Goal: Feedback & Contribution: Submit feedback/report problem

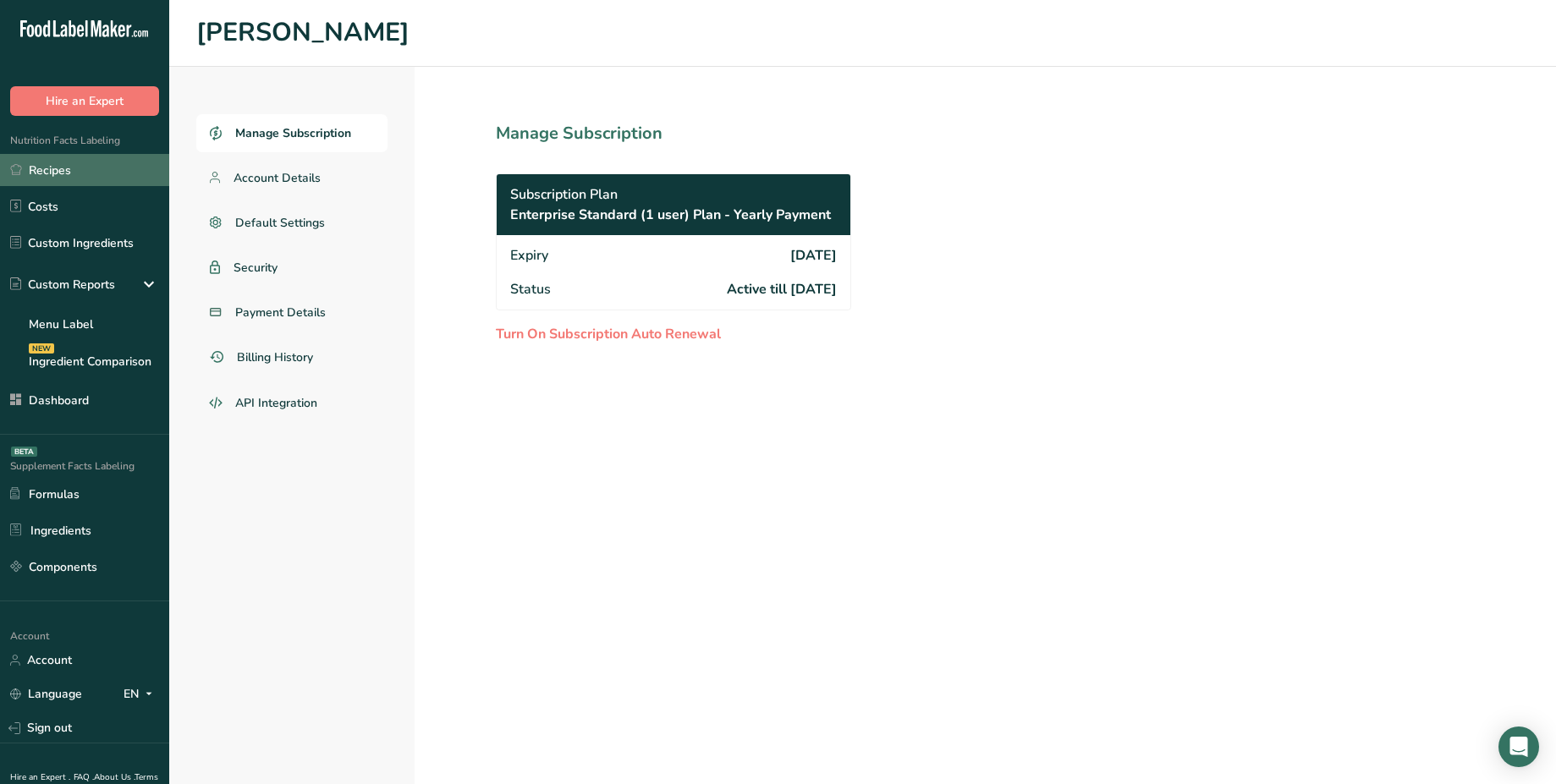
click at [97, 175] on link "Recipes" at bounding box center [84, 170] width 169 height 32
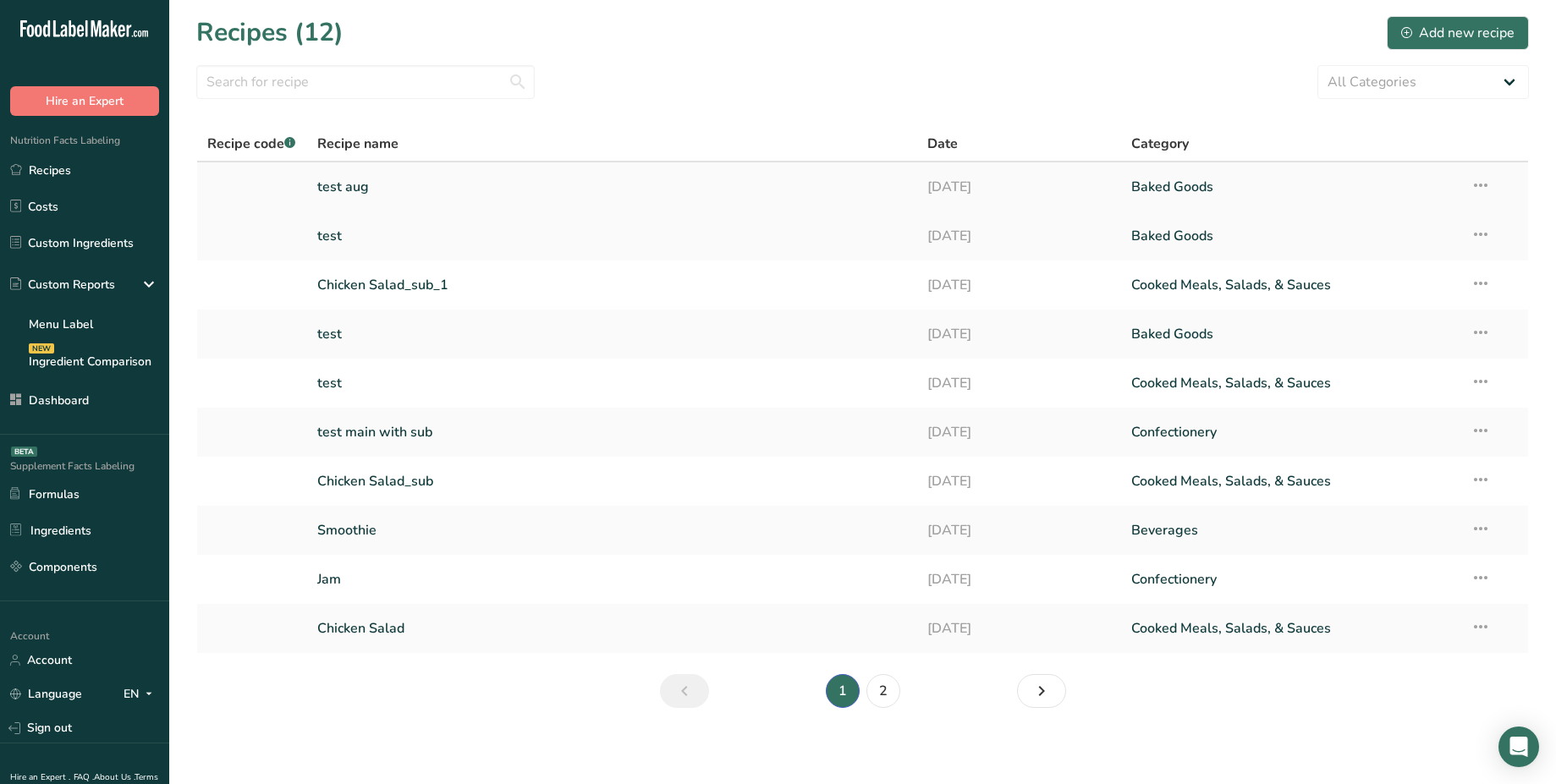
click at [357, 191] on link "test aug" at bounding box center [612, 186] width 591 height 36
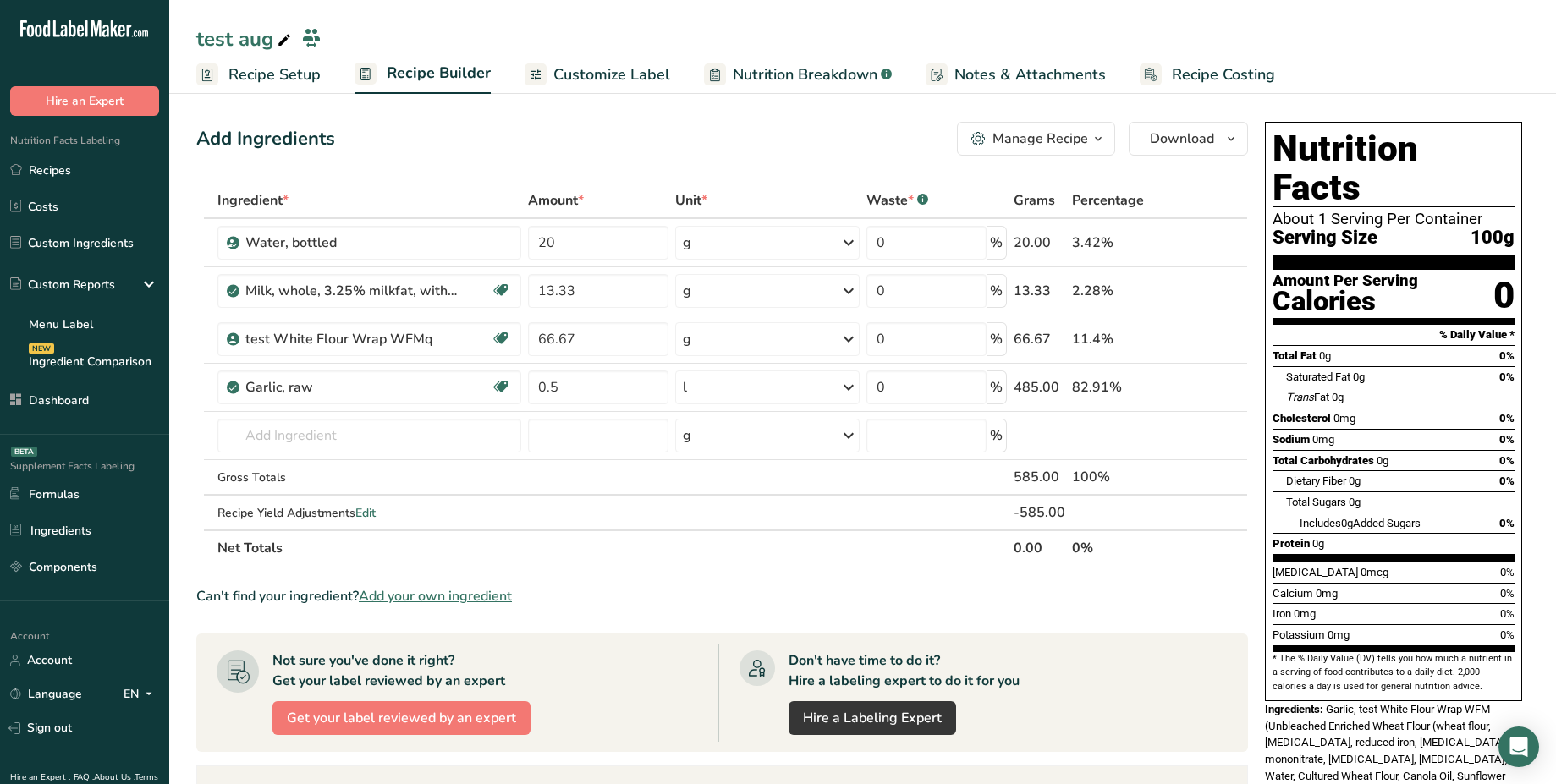
click at [1071, 135] on div "Manage Recipe" at bounding box center [1040, 138] width 95 height 20
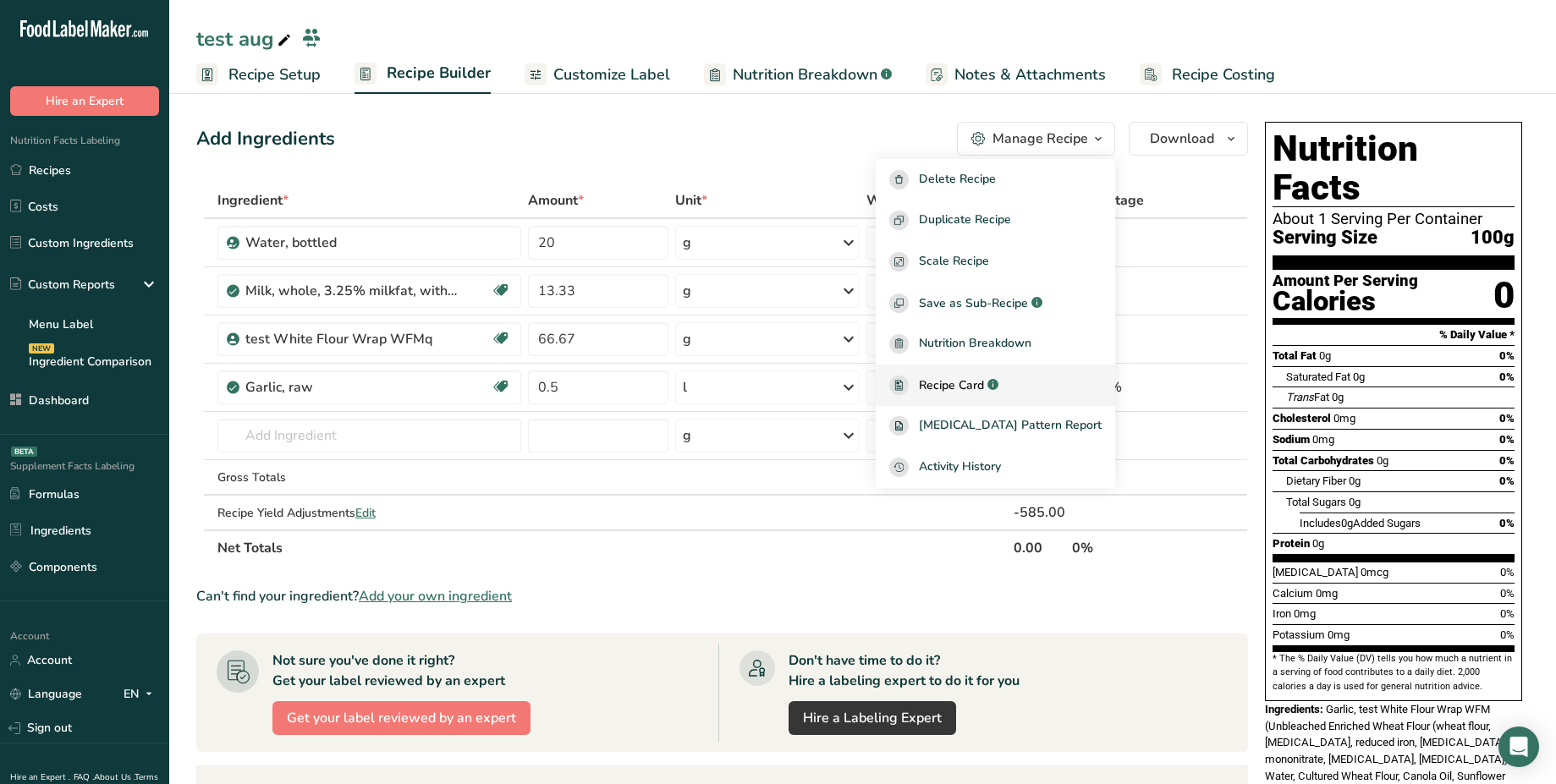
click at [998, 383] on div ".a-a{fill:#347362;}.b-a{fill:#fff;}" at bounding box center [991, 385] width 15 height 19
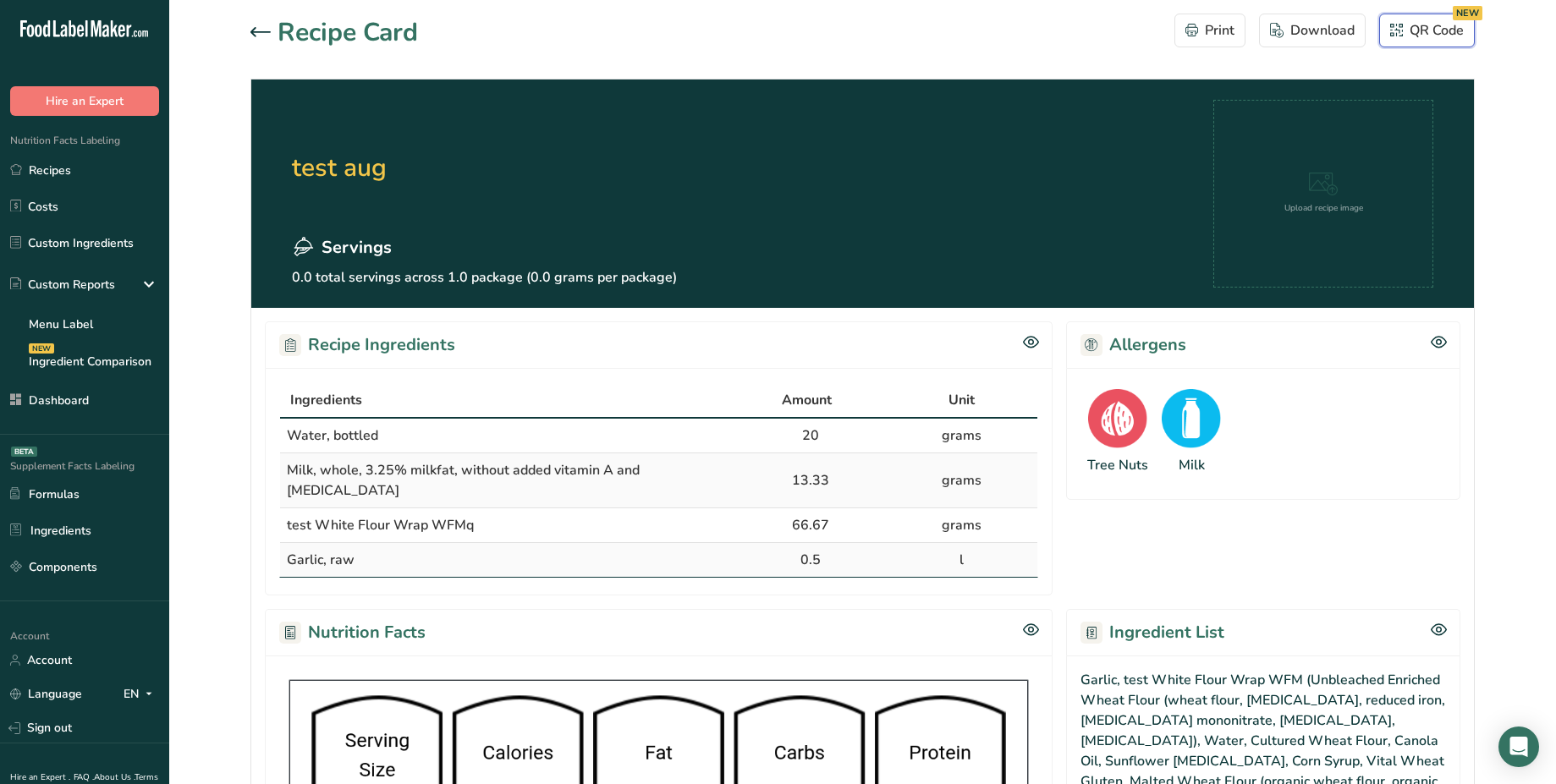
click at [1476, 9] on div "NEW" at bounding box center [1468, 13] width 29 height 15
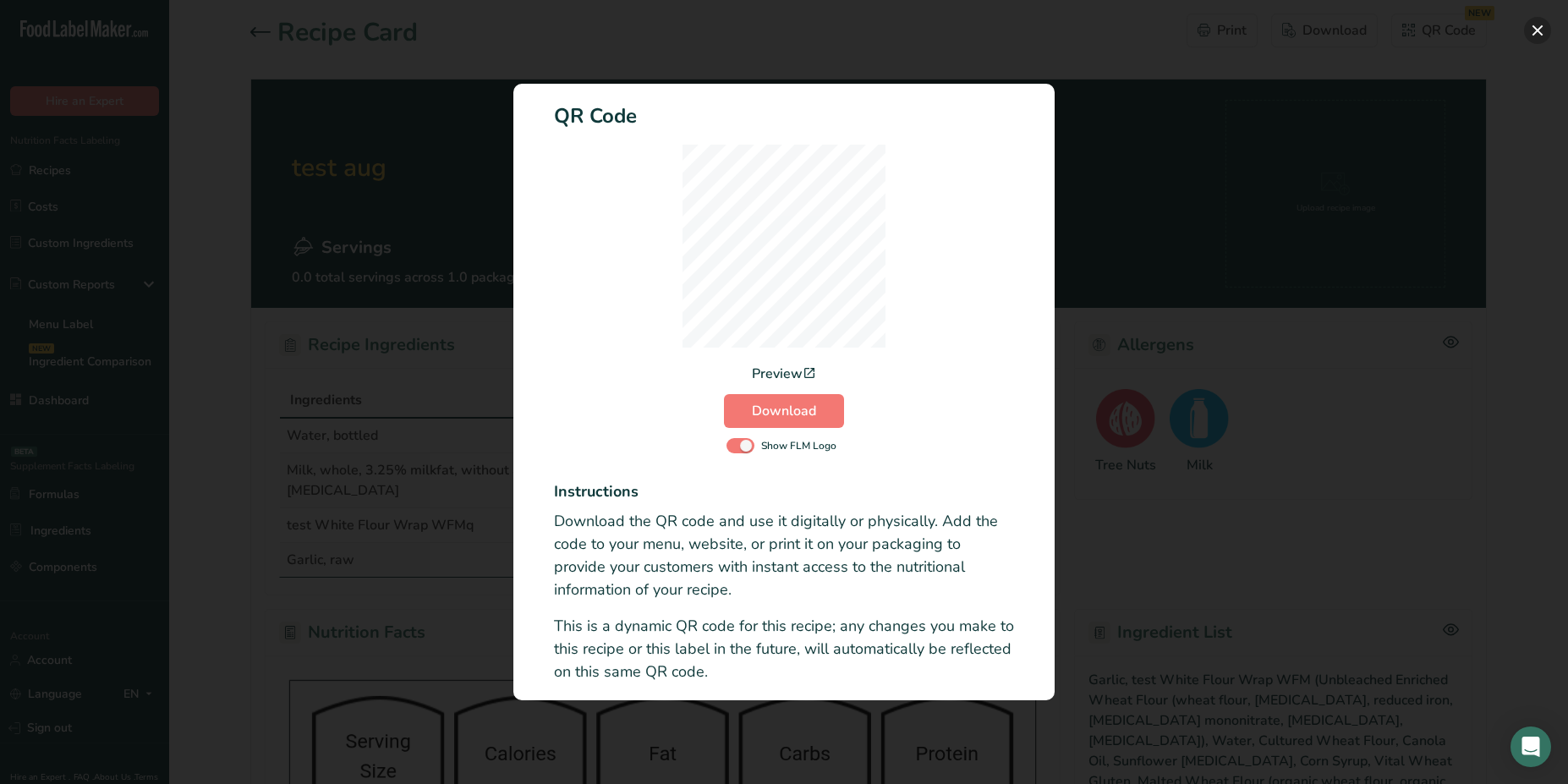
click at [1529, 36] on button "Activity Log Modal" at bounding box center [1537, 30] width 27 height 27
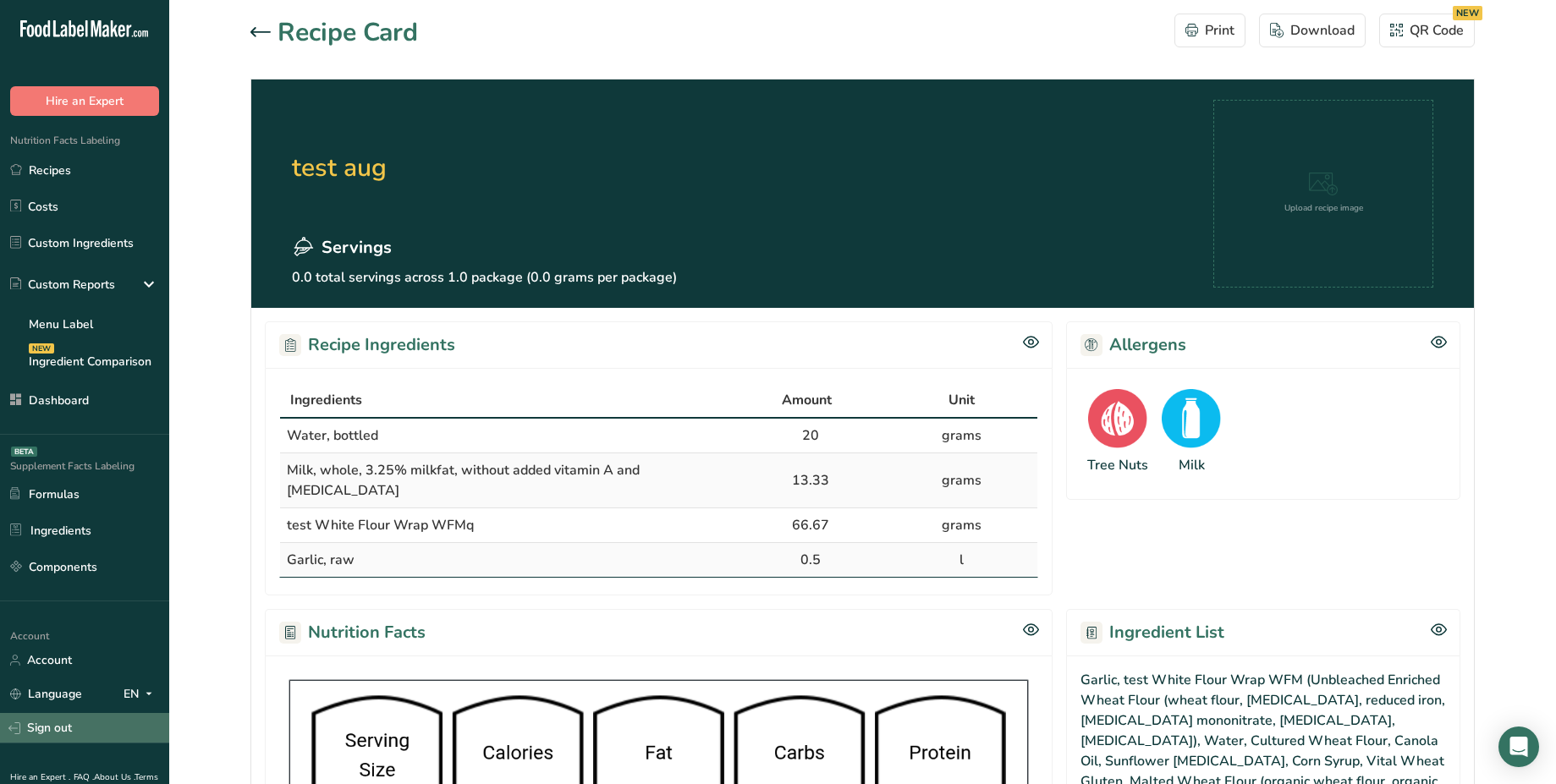
click at [77, 725] on link "Sign out" at bounding box center [84, 728] width 169 height 29
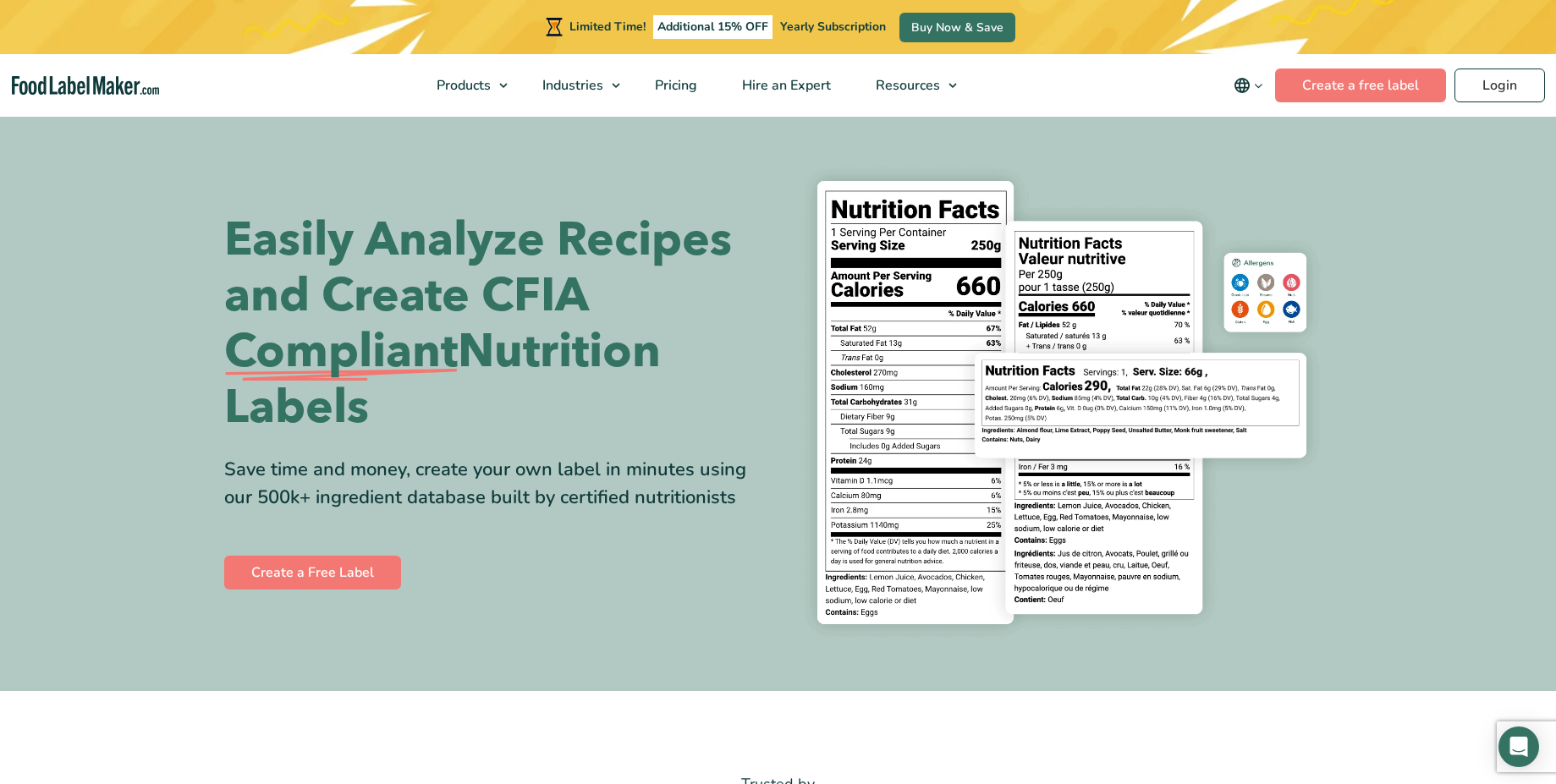
select select "2"
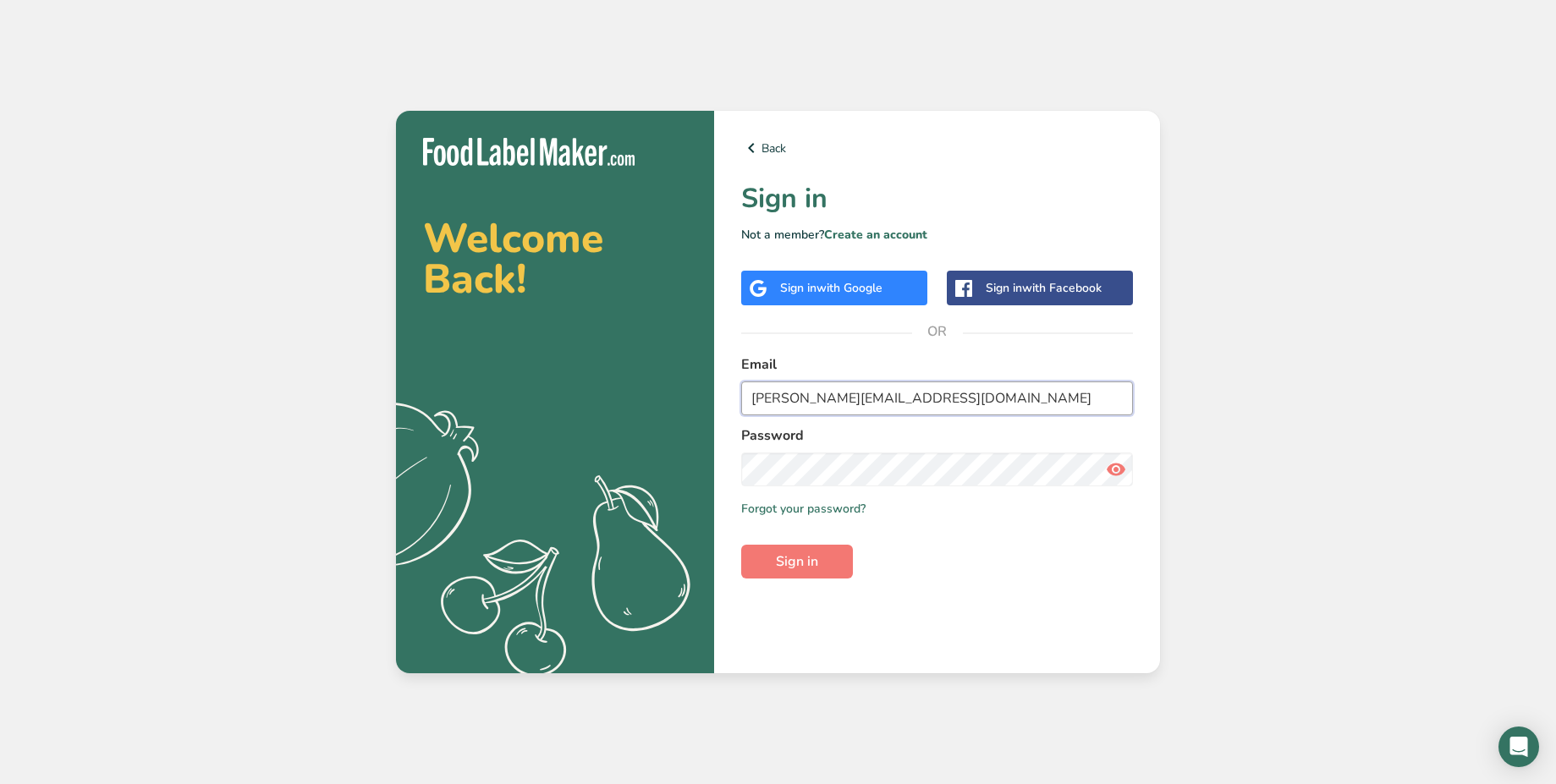
click at [848, 401] on input "abdulrahman@foodlabelmaker.com" at bounding box center [938, 398] width 392 height 34
drag, startPoint x: 860, startPoint y: 395, endPoint x: 879, endPoint y: 402, distance: 20.2
click at [879, 402] on input "demouser11@test11.com" at bounding box center [938, 398] width 392 height 34
click at [831, 398] on input "demouser11@test.com" at bounding box center [938, 398] width 392 height 34
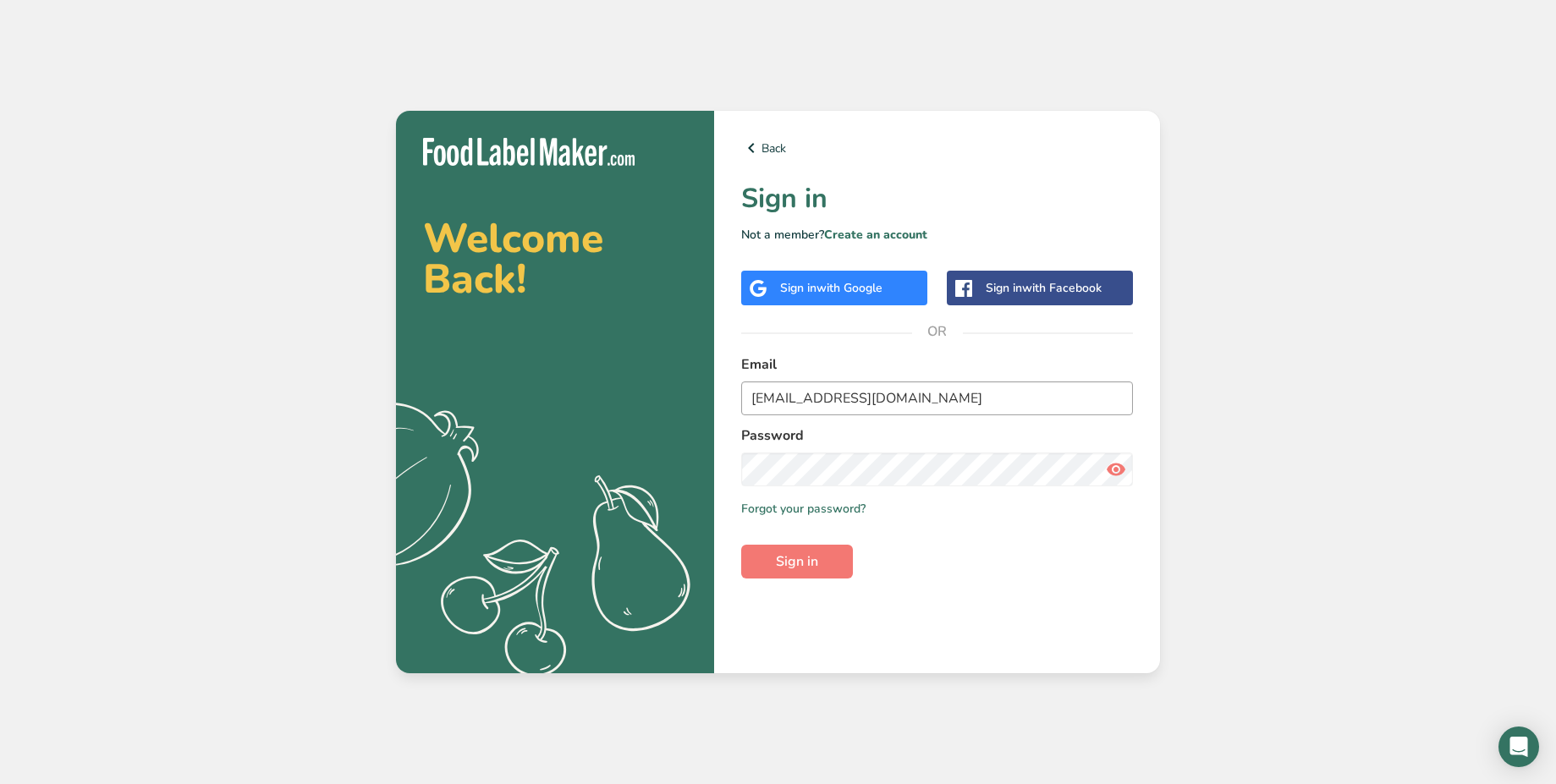
click at [831, 398] on input "demouser11@test.com" at bounding box center [938, 398] width 392 height 34
type input "demouser_08_26@test.com"
click at [879, 238] on link "Create an account" at bounding box center [875, 234] width 103 height 16
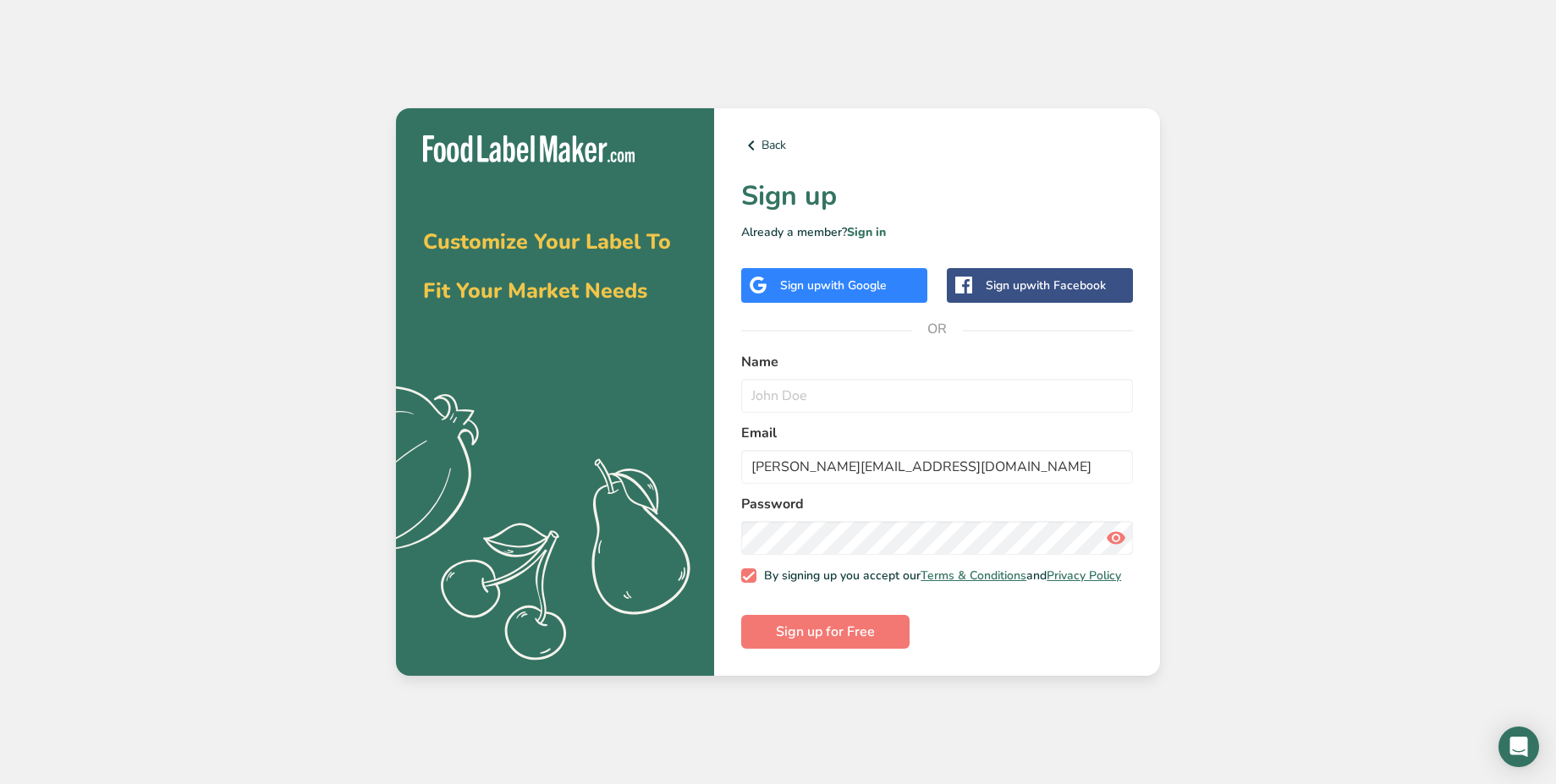
click at [825, 411] on form "Name Email abdulrahman@foodlabelmaker.com Password By signing up you accept our…" at bounding box center [938, 500] width 392 height 297
click at [870, 400] on input "text" at bounding box center [938, 395] width 392 height 34
paste input "demouser_08_26@test.com"
type input "demouser_08_26@test.com"
click at [886, 469] on input "abdulrahman@foodlabelmaker.com" at bounding box center [938, 467] width 392 height 34
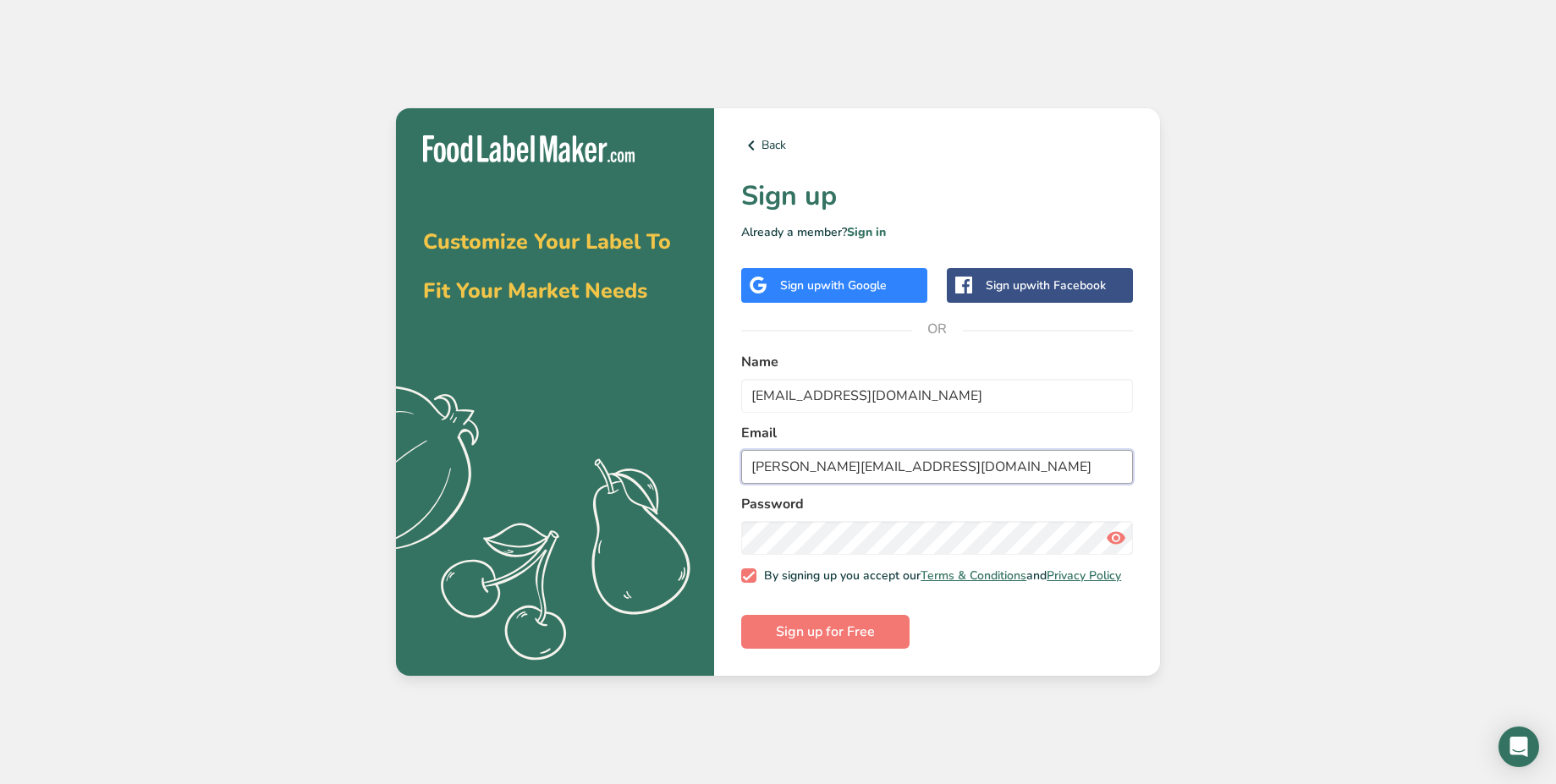
paste input "demouser_08_26@test.com"
paste input "demouser_08_26@test"
type input "demouser_08_26@test.com"
drag, startPoint x: 813, startPoint y: 388, endPoint x: 951, endPoint y: 402, distance: 138.7
click at [951, 402] on input "demouser_08_26@test.com" at bounding box center [938, 395] width 392 height 34
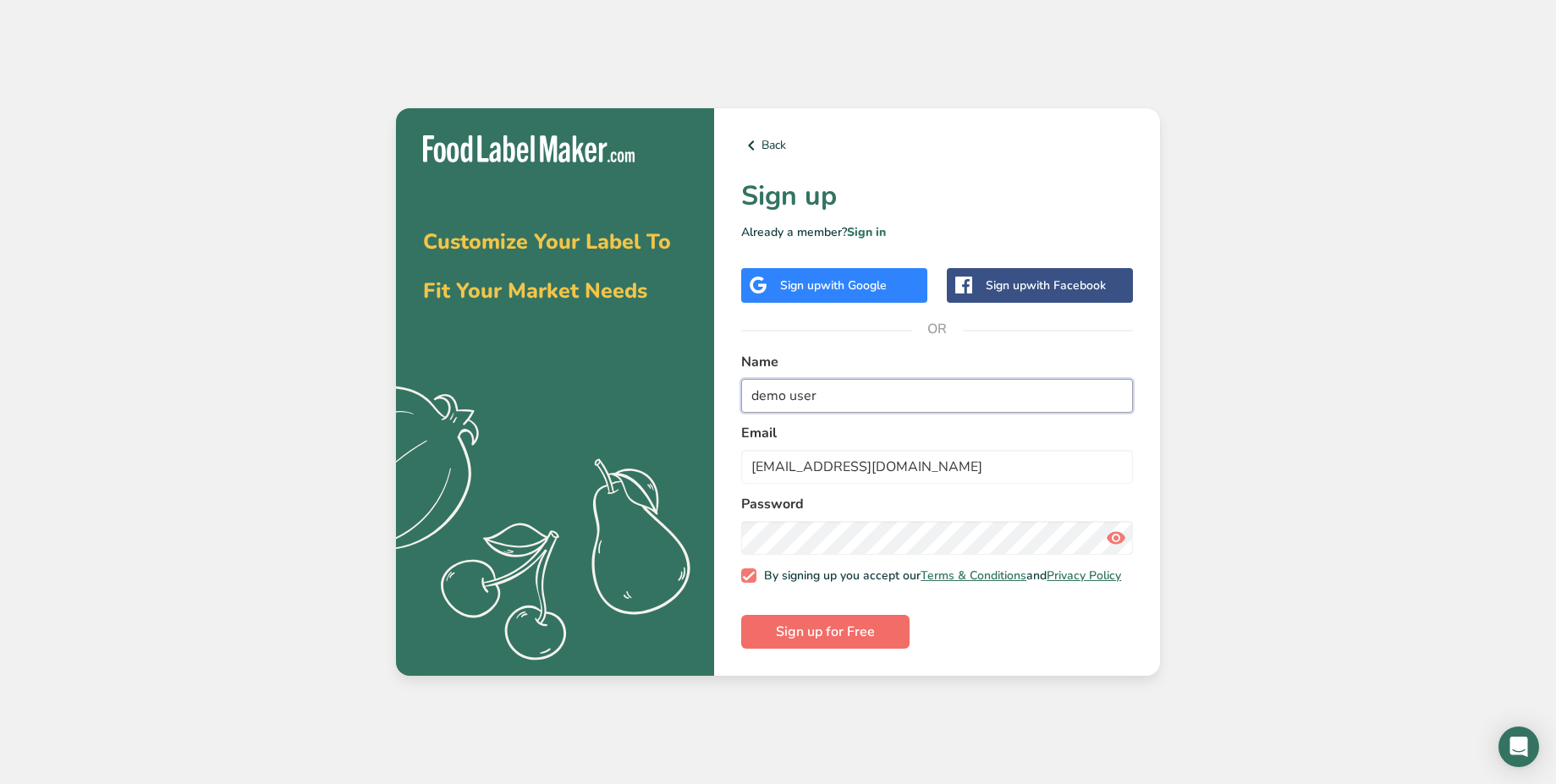
type input "demo user"
click at [830, 640] on span "Sign up for Free" at bounding box center [826, 631] width 99 height 20
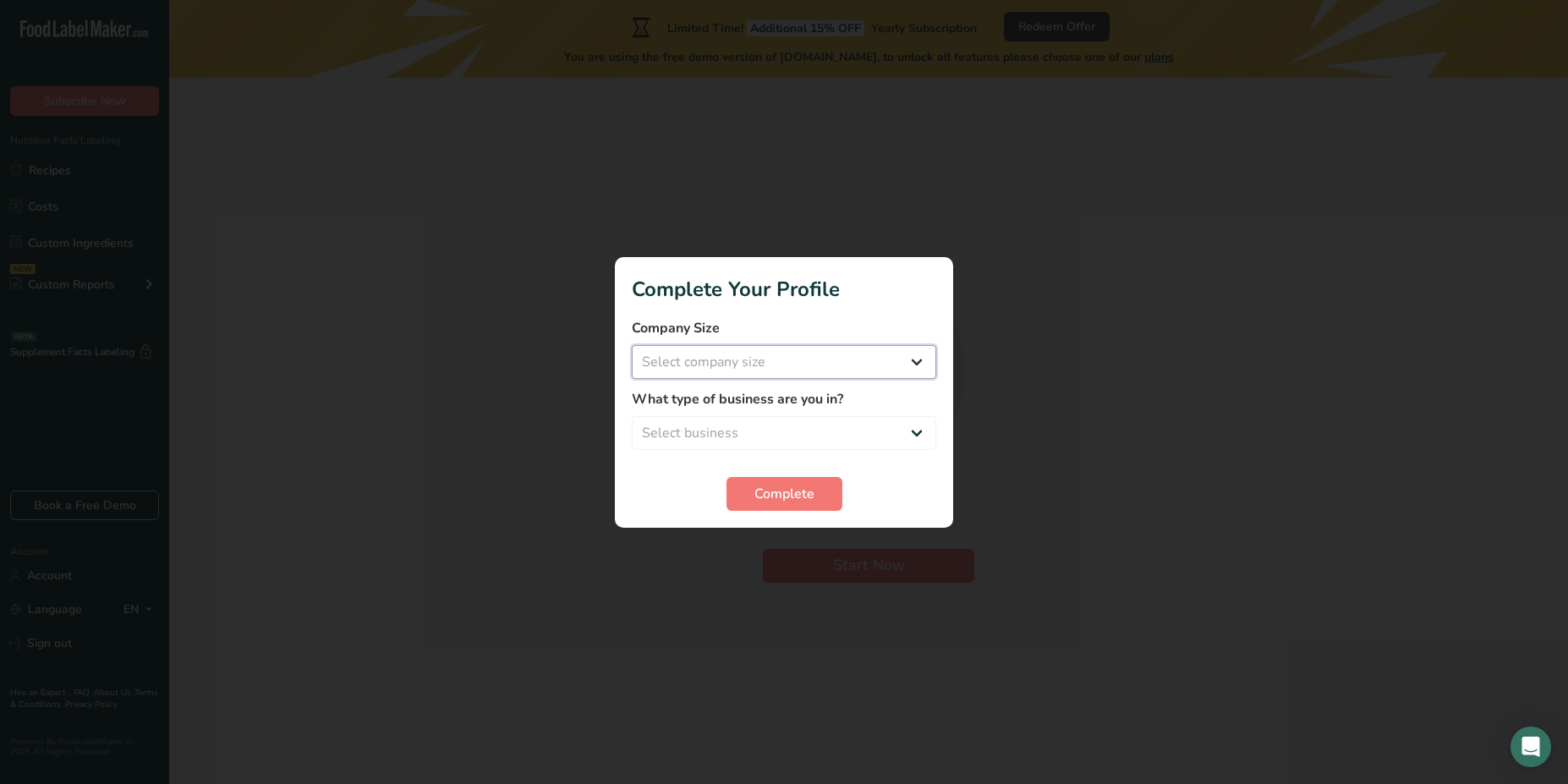
select select "1"
click at [632, 345] on select "Select company size Fewer than 10 Employees 10 to 50 Employees 51 to 500 Employ…" at bounding box center [784, 362] width 304 height 34
select select "1"
click at [632, 416] on select "Select business Packaged Food Manufacturer Restaurant & Cafe Bakery Meal Plans …" at bounding box center [784, 433] width 304 height 34
click at [768, 492] on span "Complete" at bounding box center [784, 493] width 60 height 20
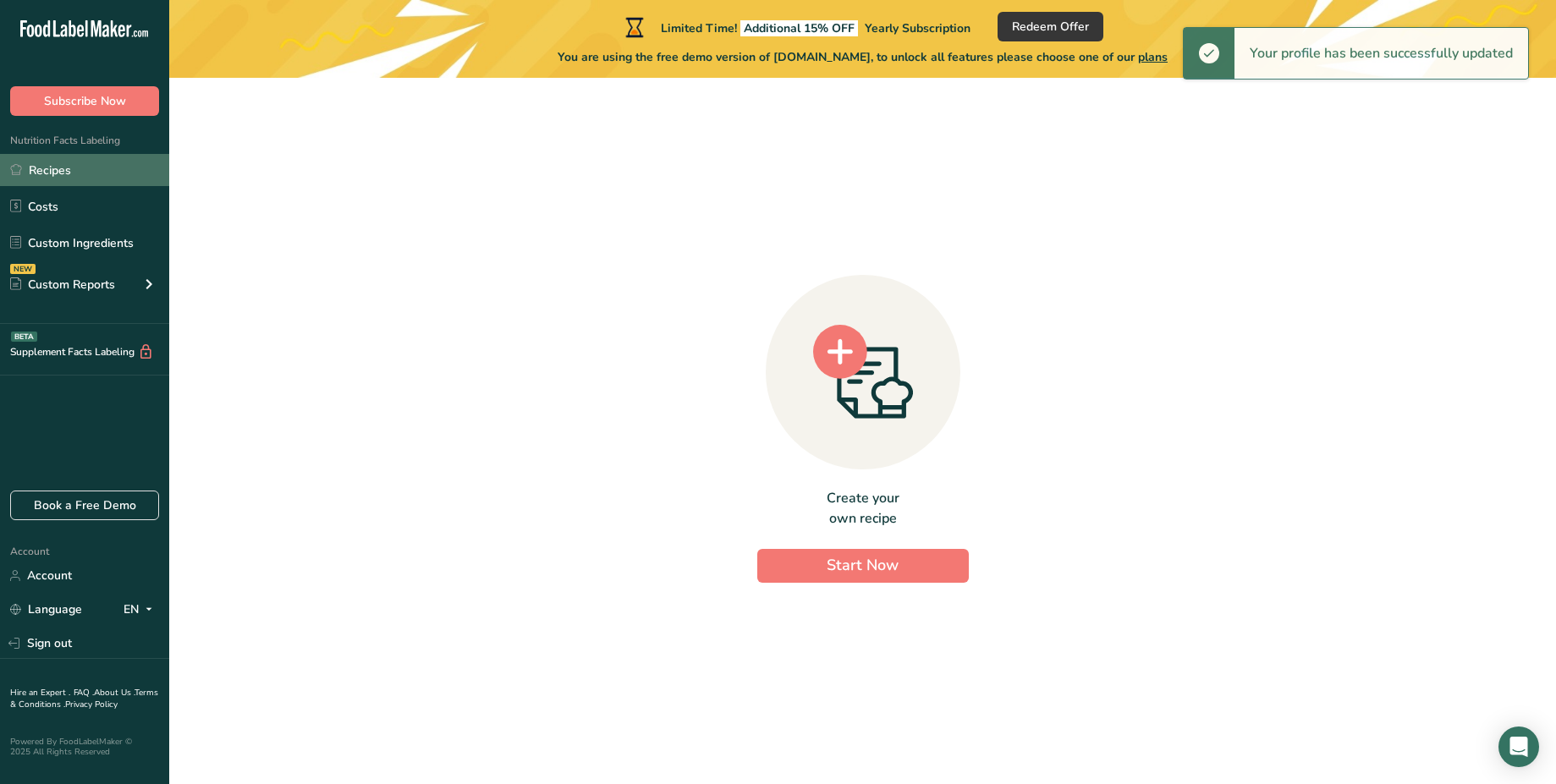
click at [107, 176] on link "Recipes" at bounding box center [84, 170] width 169 height 32
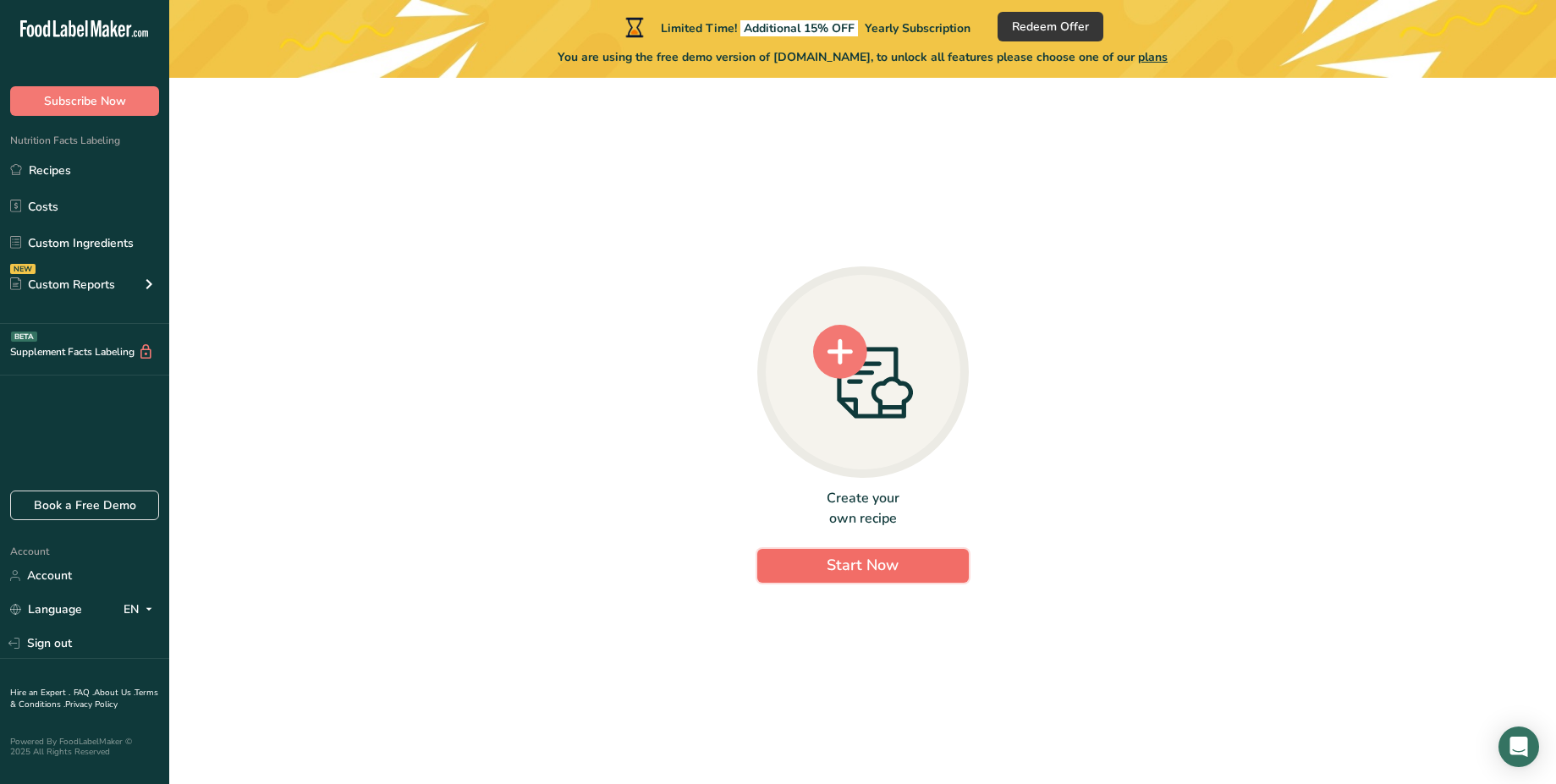
click at [888, 565] on span "Start Now" at bounding box center [862, 565] width 72 height 20
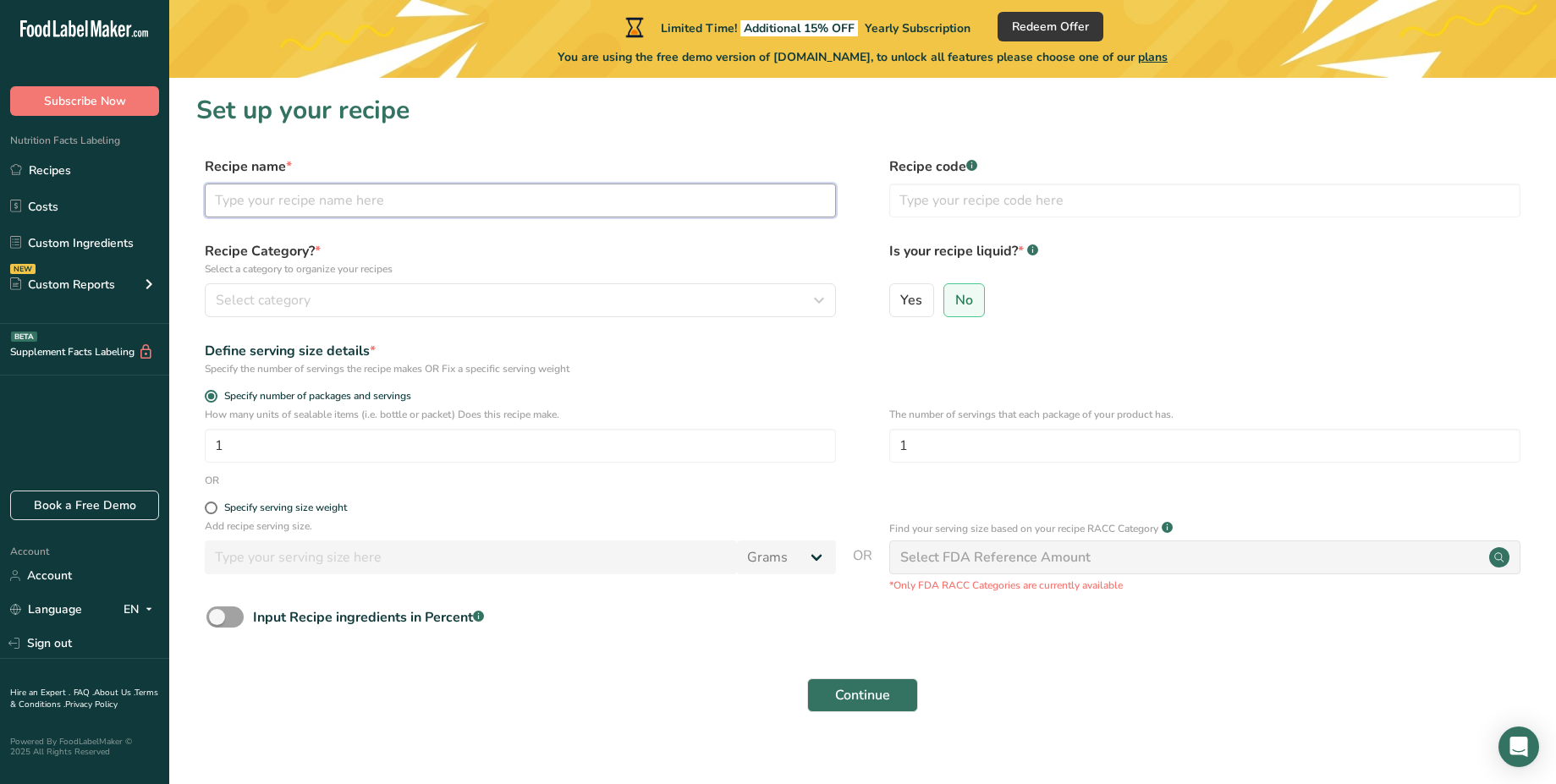
click at [552, 193] on input "text" at bounding box center [520, 200] width 631 height 34
type input "test"
click at [853, 685] on span "Continue" at bounding box center [862, 695] width 55 height 20
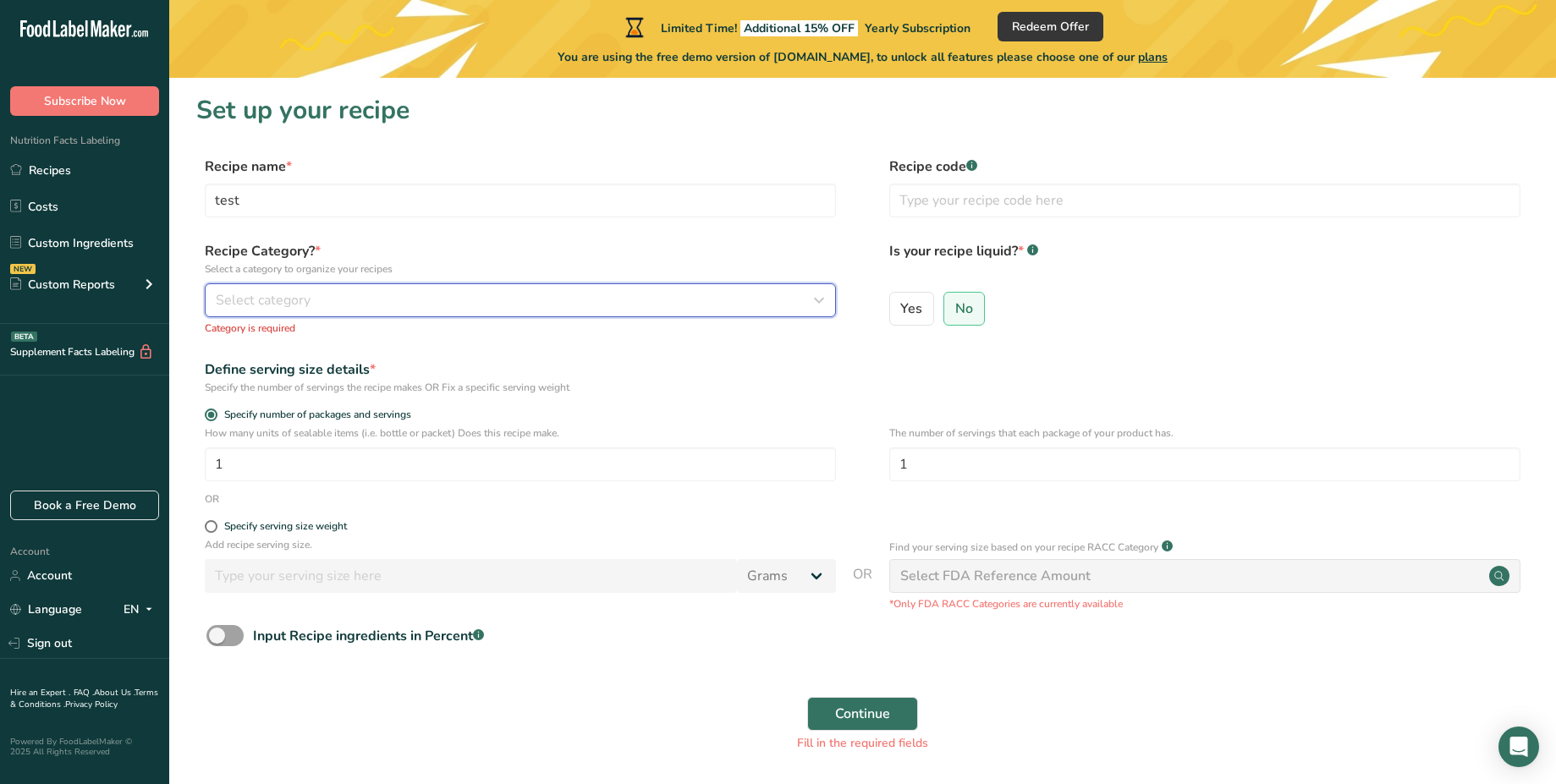
click at [533, 309] on div "Select category" at bounding box center [515, 300] width 599 height 20
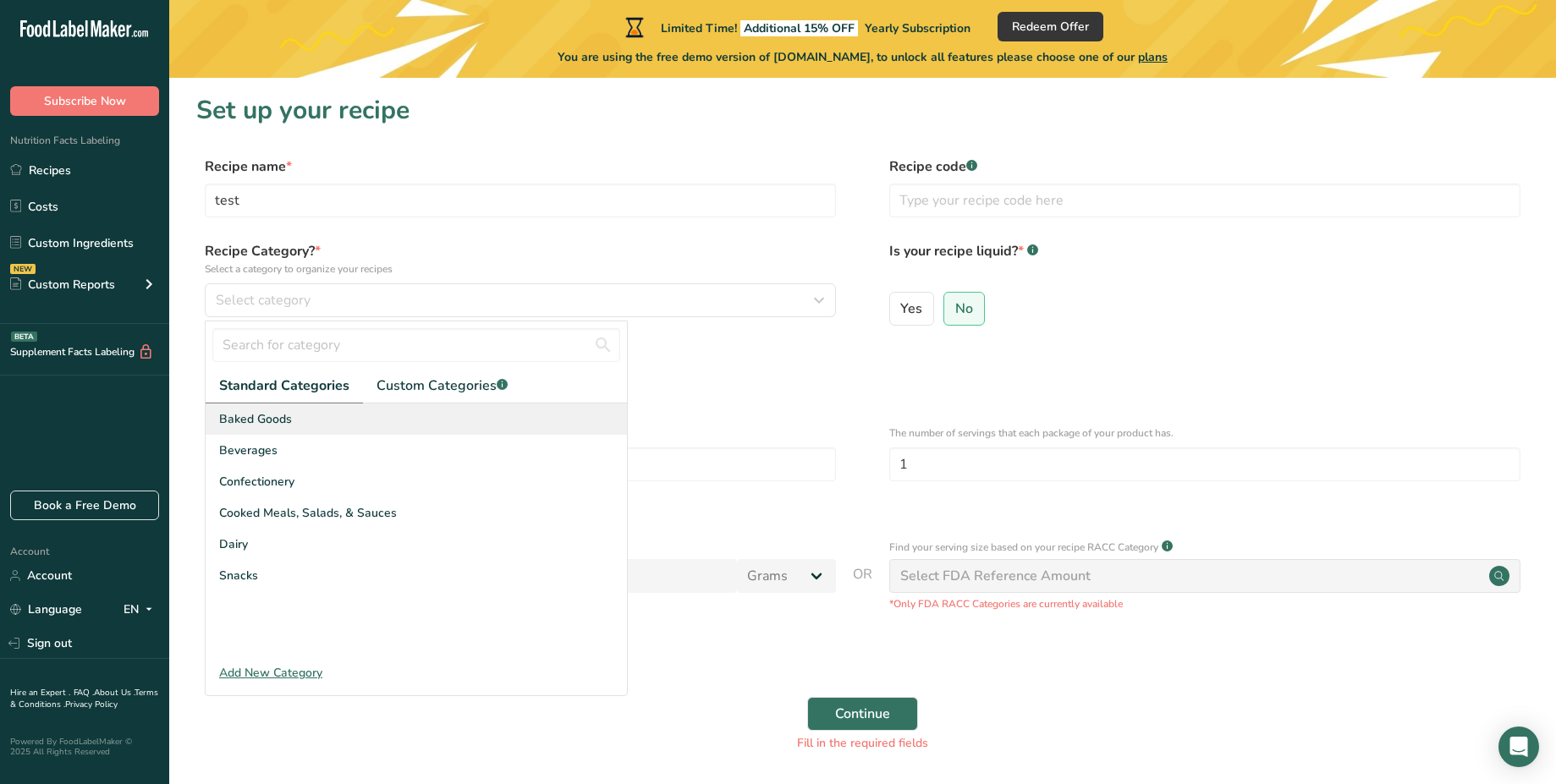
click at [549, 407] on div "Baked Goods" at bounding box center [416, 419] width 422 height 31
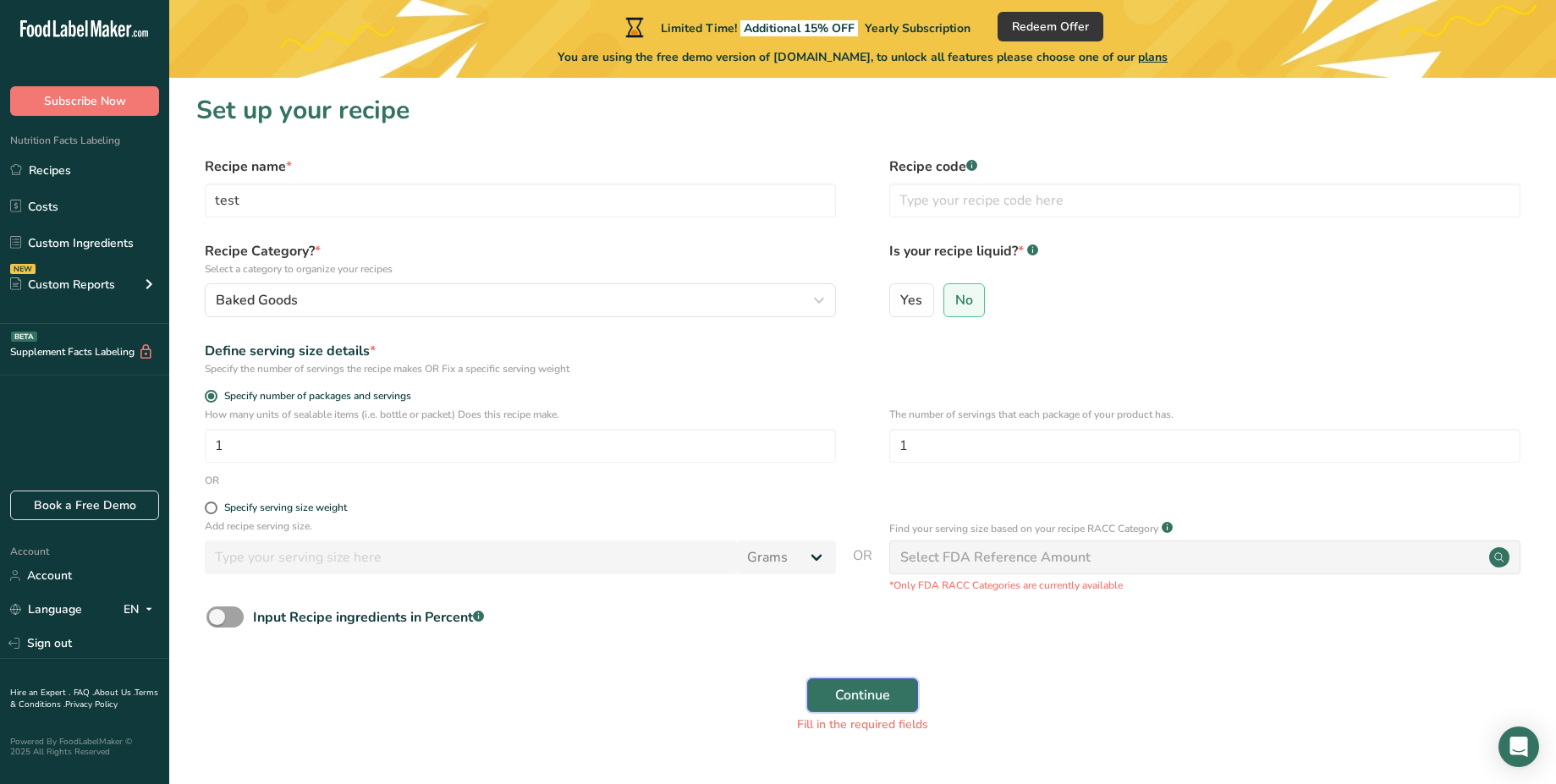
click at [876, 698] on span "Continue" at bounding box center [862, 695] width 55 height 20
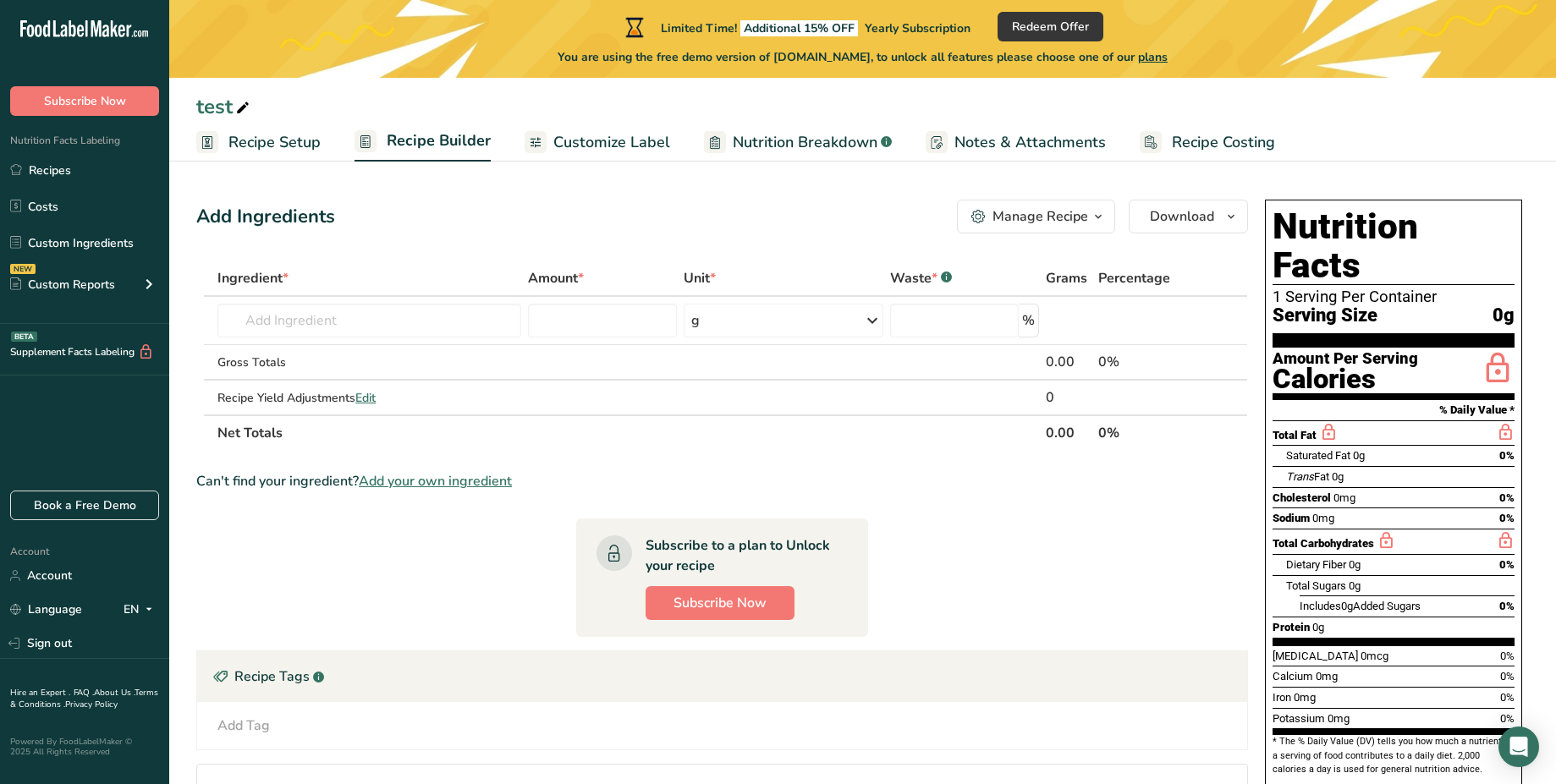
click at [1049, 218] on div "Manage Recipe" at bounding box center [1040, 216] width 95 height 20
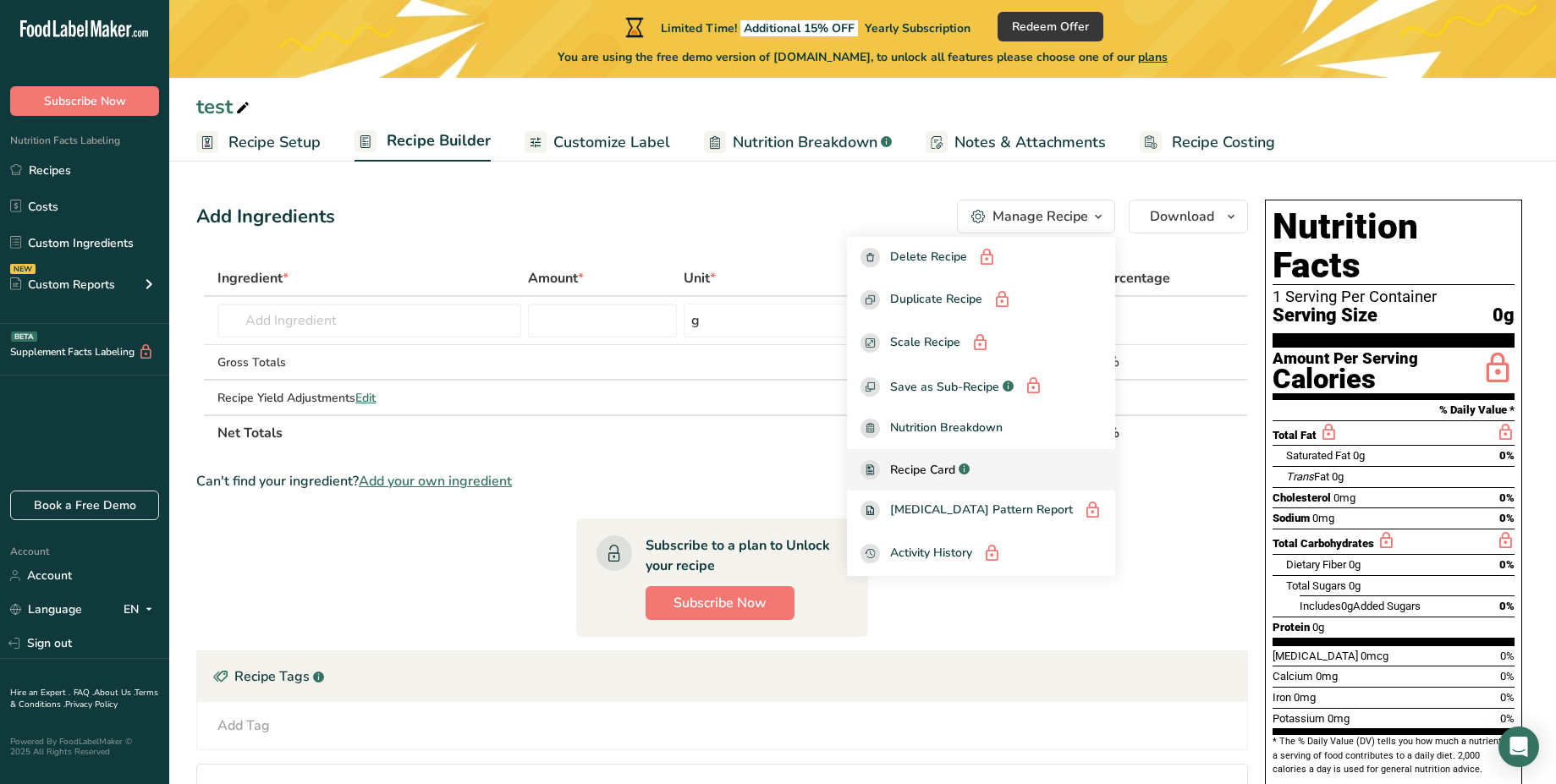
click at [1010, 465] on div "Recipe Card .a-a{fill:#347362;}.b-a{fill:#fff;}" at bounding box center [981, 470] width 241 height 19
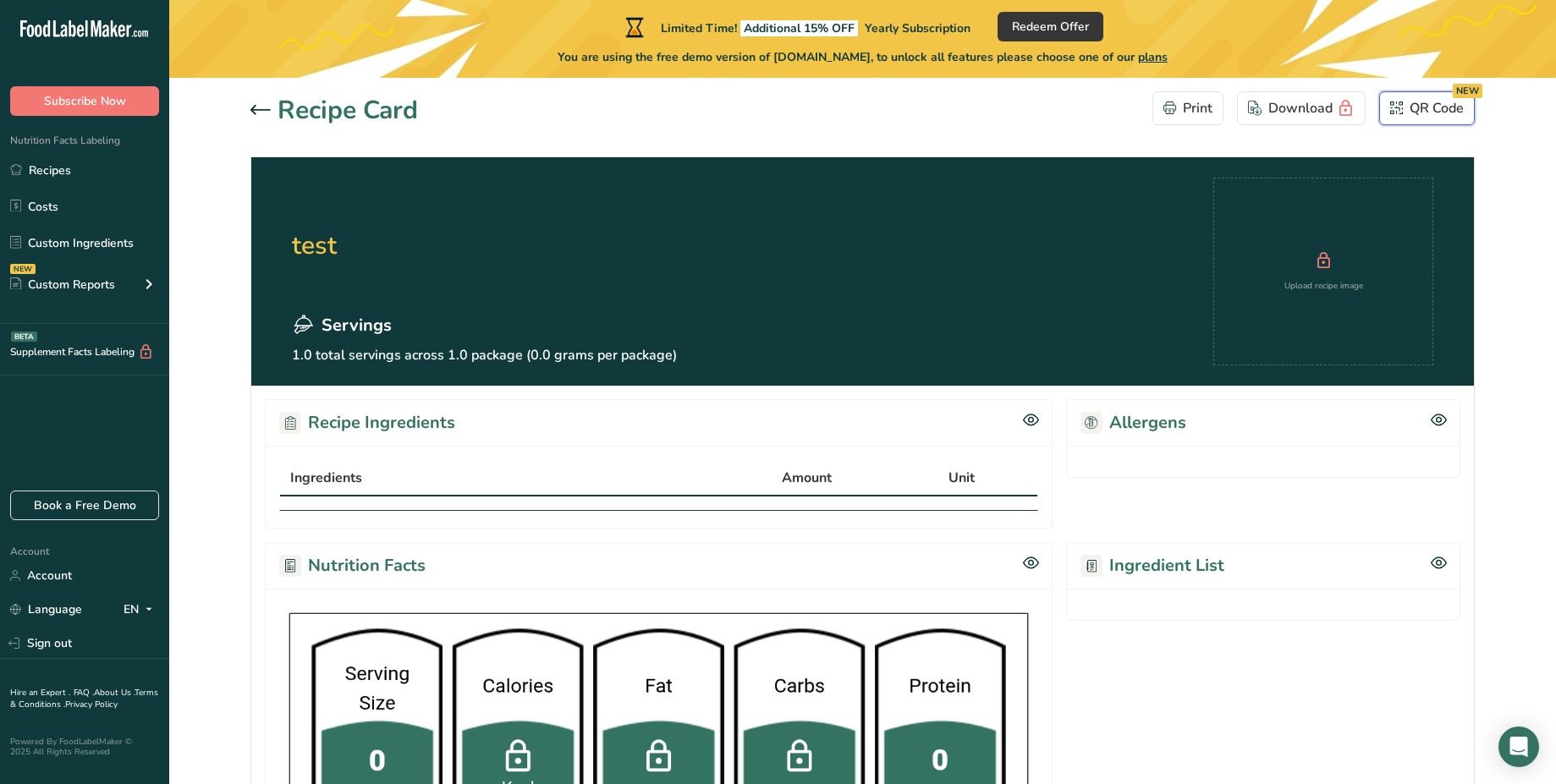
click at [1453, 107] on div "QR Code NEW" at bounding box center [1427, 108] width 74 height 20
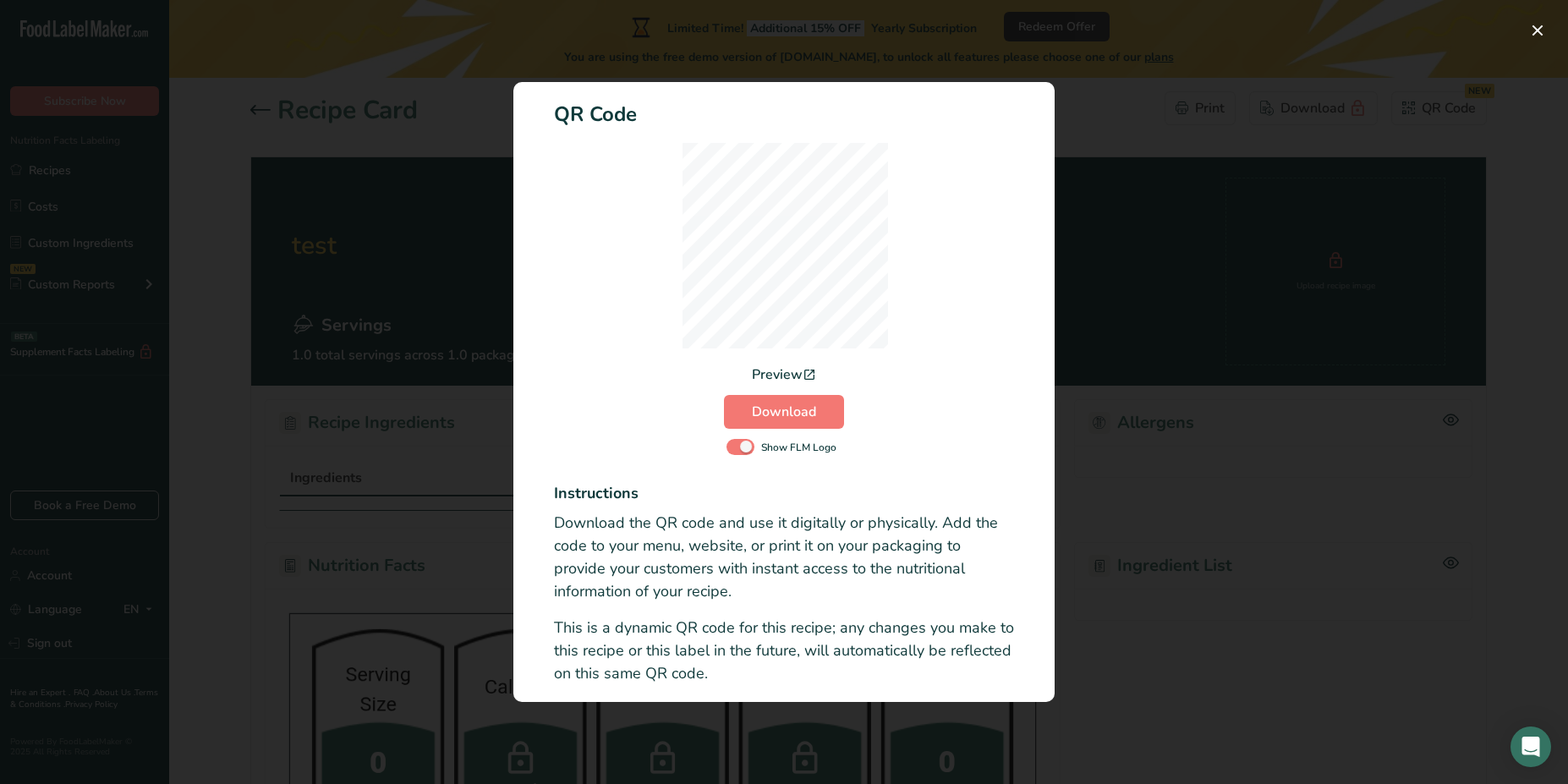
click at [1089, 480] on div "Activity Log Modal" at bounding box center [784, 392] width 1568 height 784
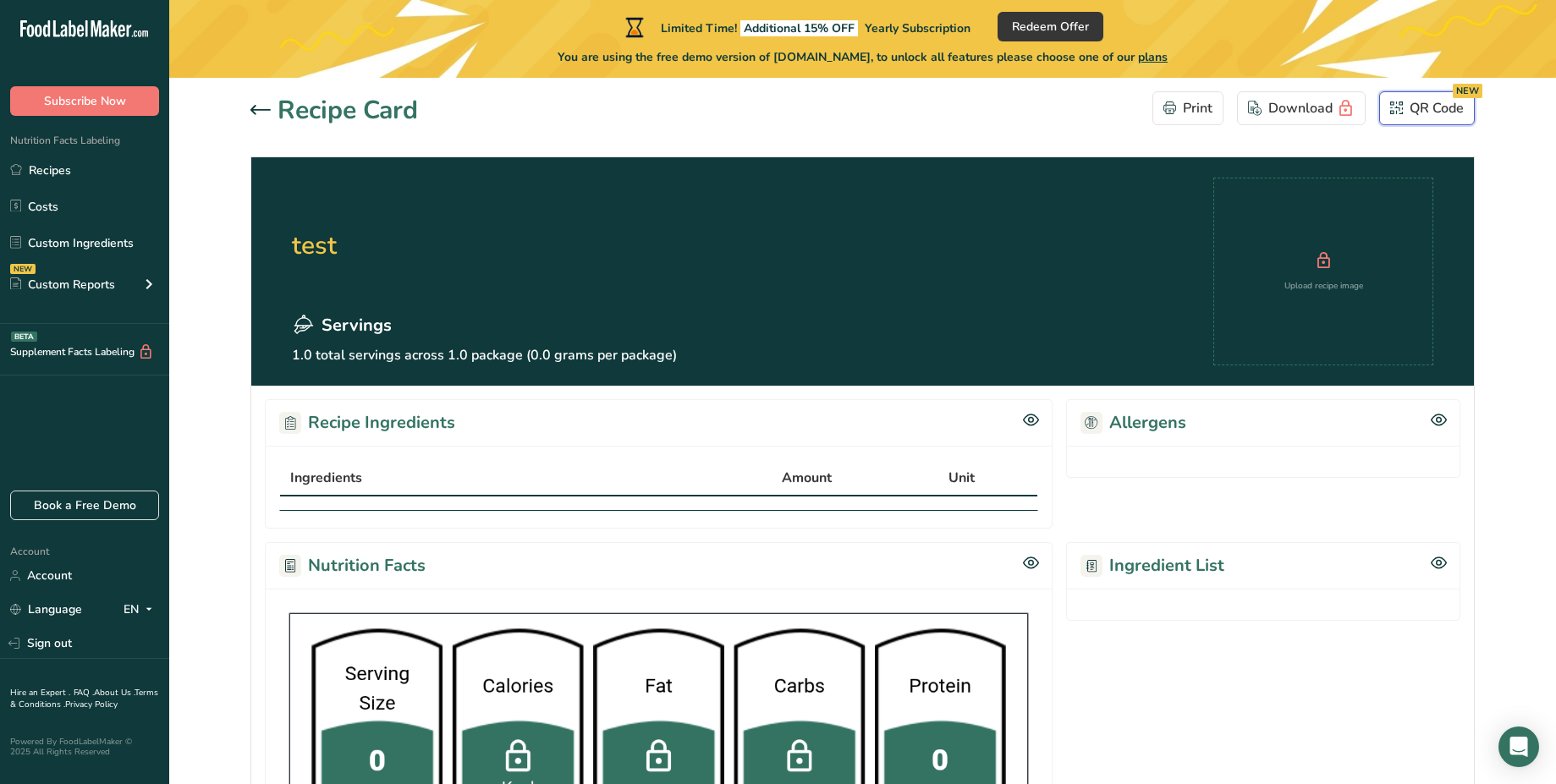
click at [1409, 121] on button "QR Code NEW" at bounding box center [1427, 108] width 95 height 34
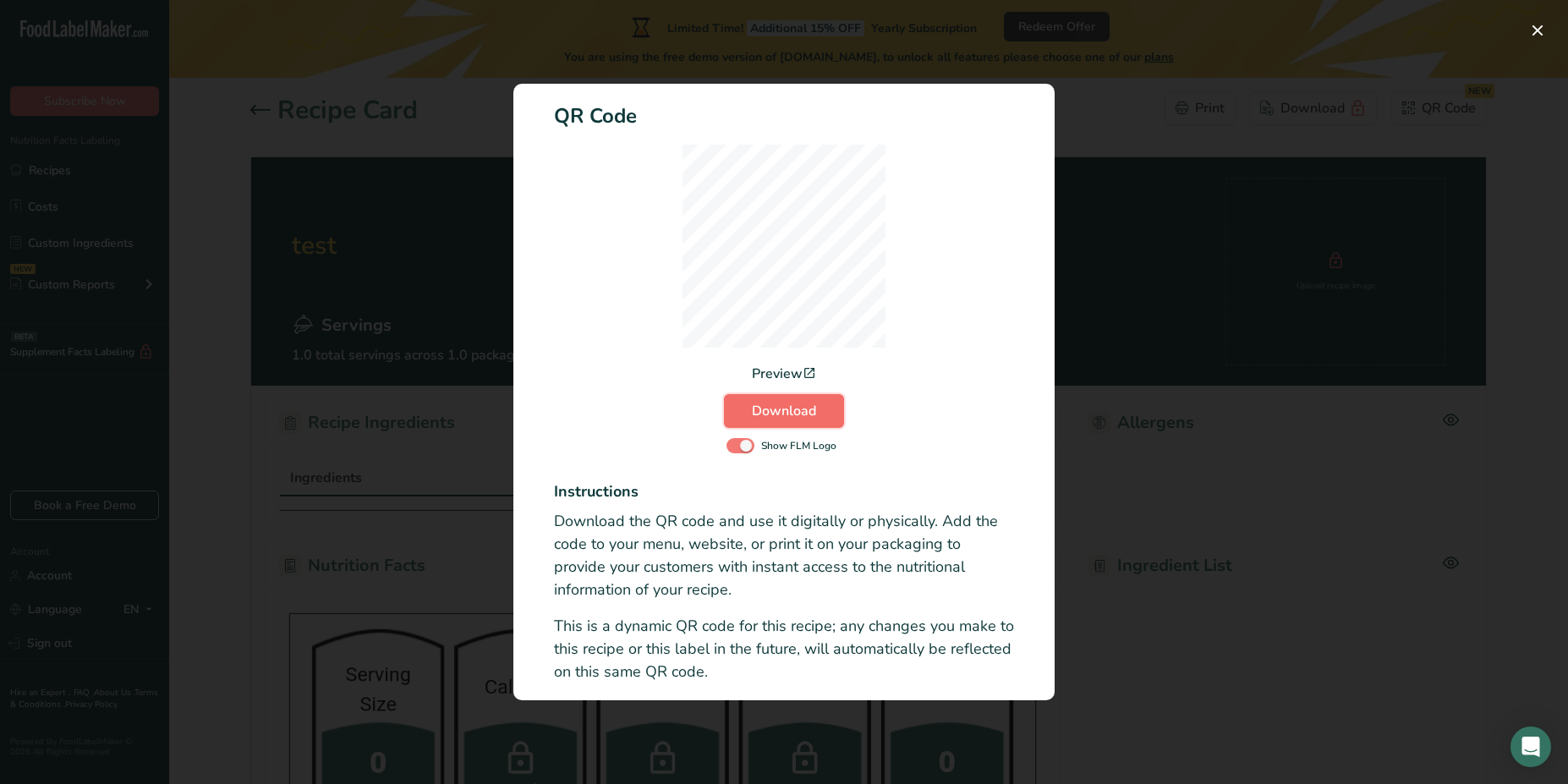
click at [820, 408] on button "Download" at bounding box center [784, 411] width 120 height 34
click at [1091, 418] on div "Activity Log Modal" at bounding box center [784, 392] width 1568 height 784
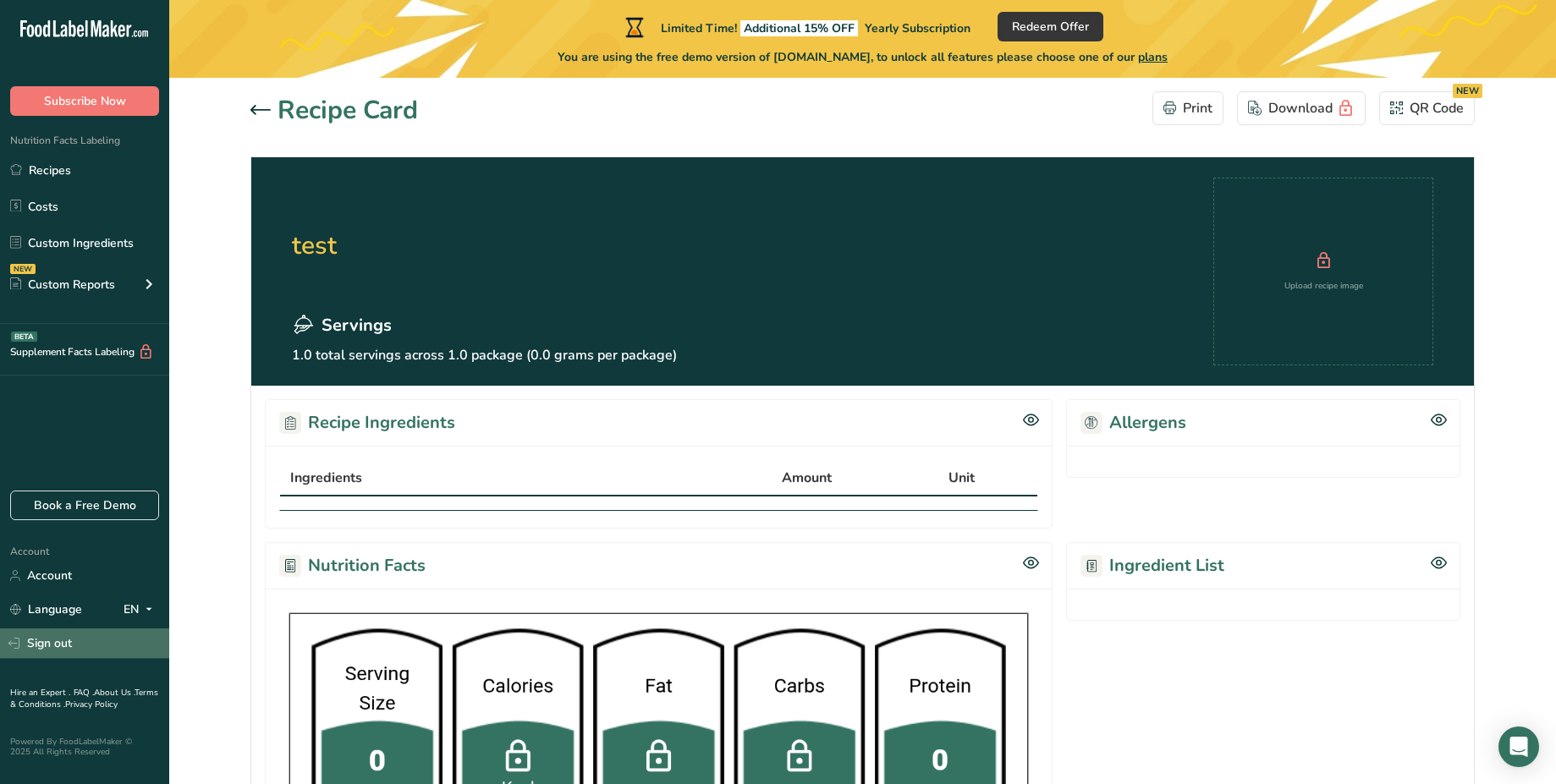
click at [51, 652] on link "Sign out" at bounding box center [84, 644] width 169 height 29
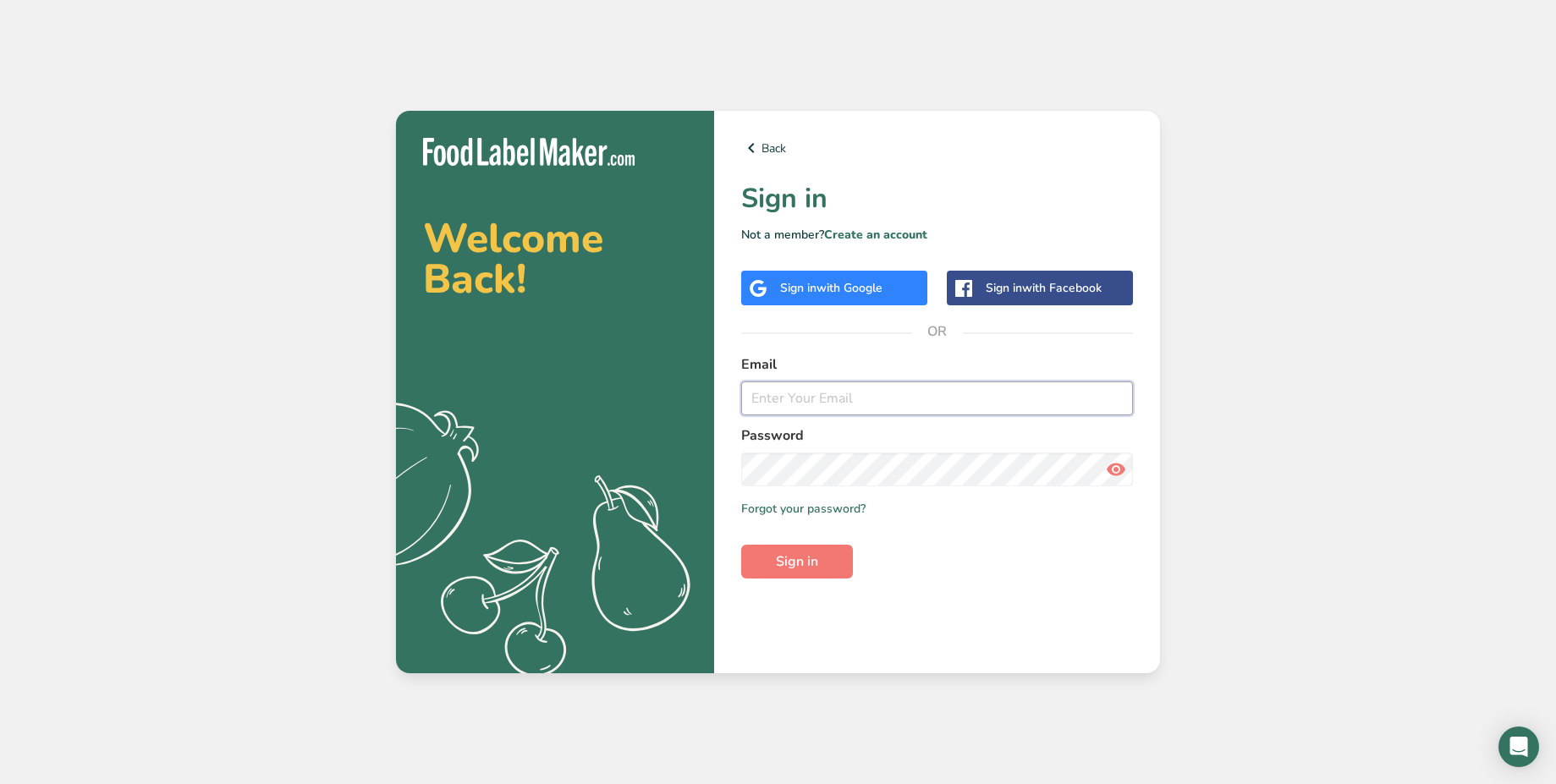
type input "demouser_08_26@test.com"
click at [848, 298] on div "Sign in with Google" at bounding box center [834, 288] width 186 height 35
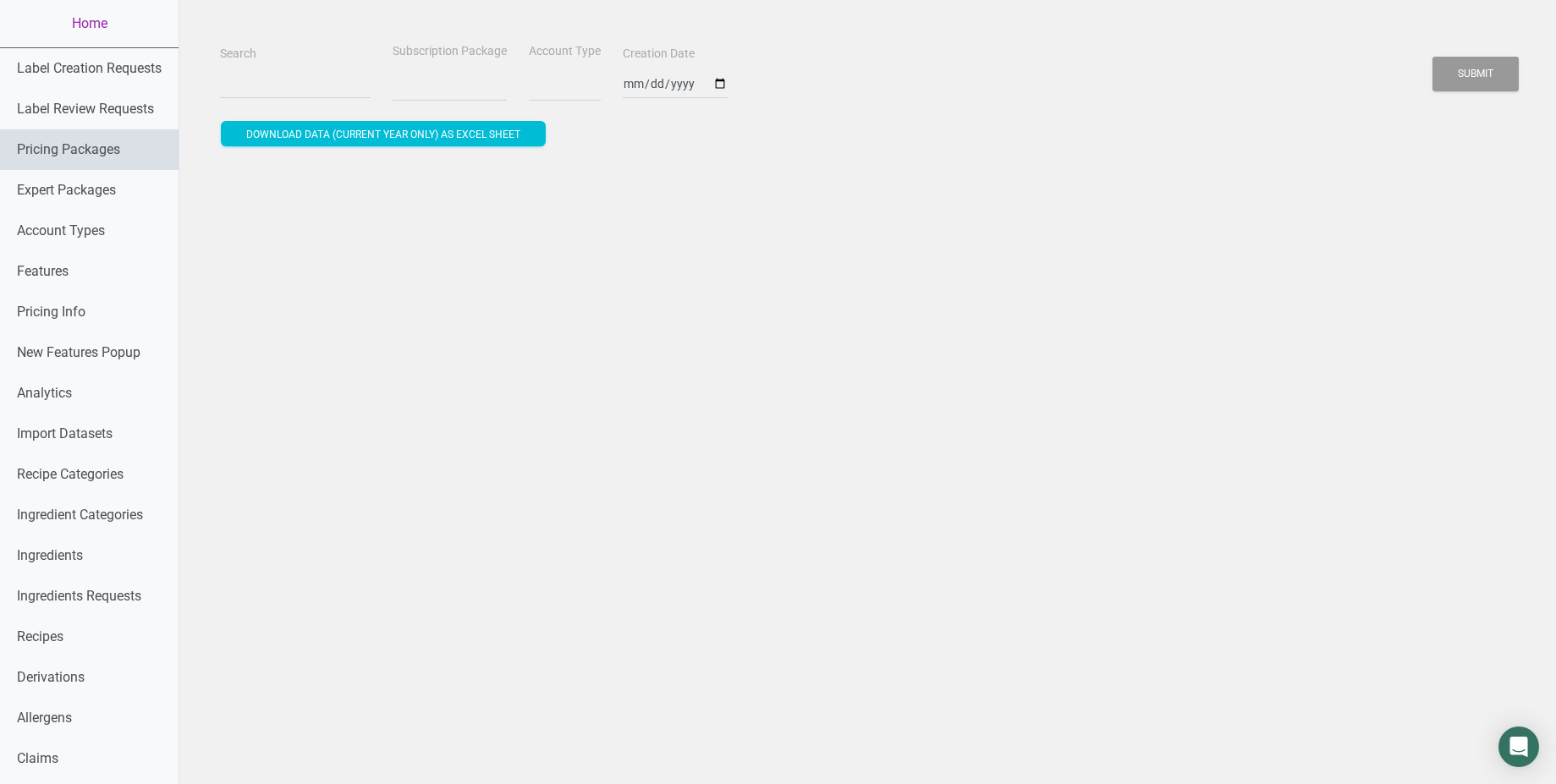
select select
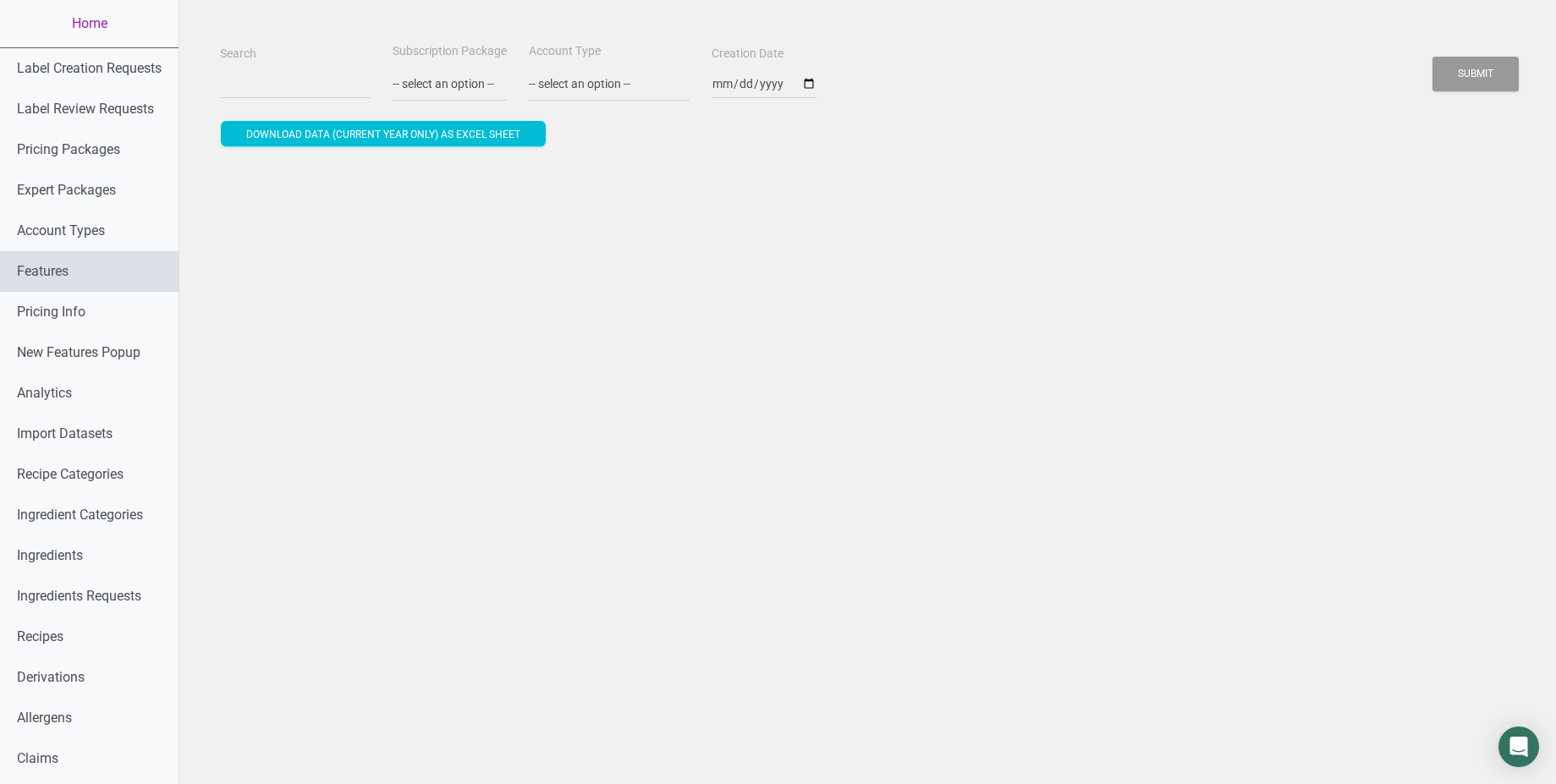
click at [69, 267] on link "Features" at bounding box center [89, 271] width 179 height 41
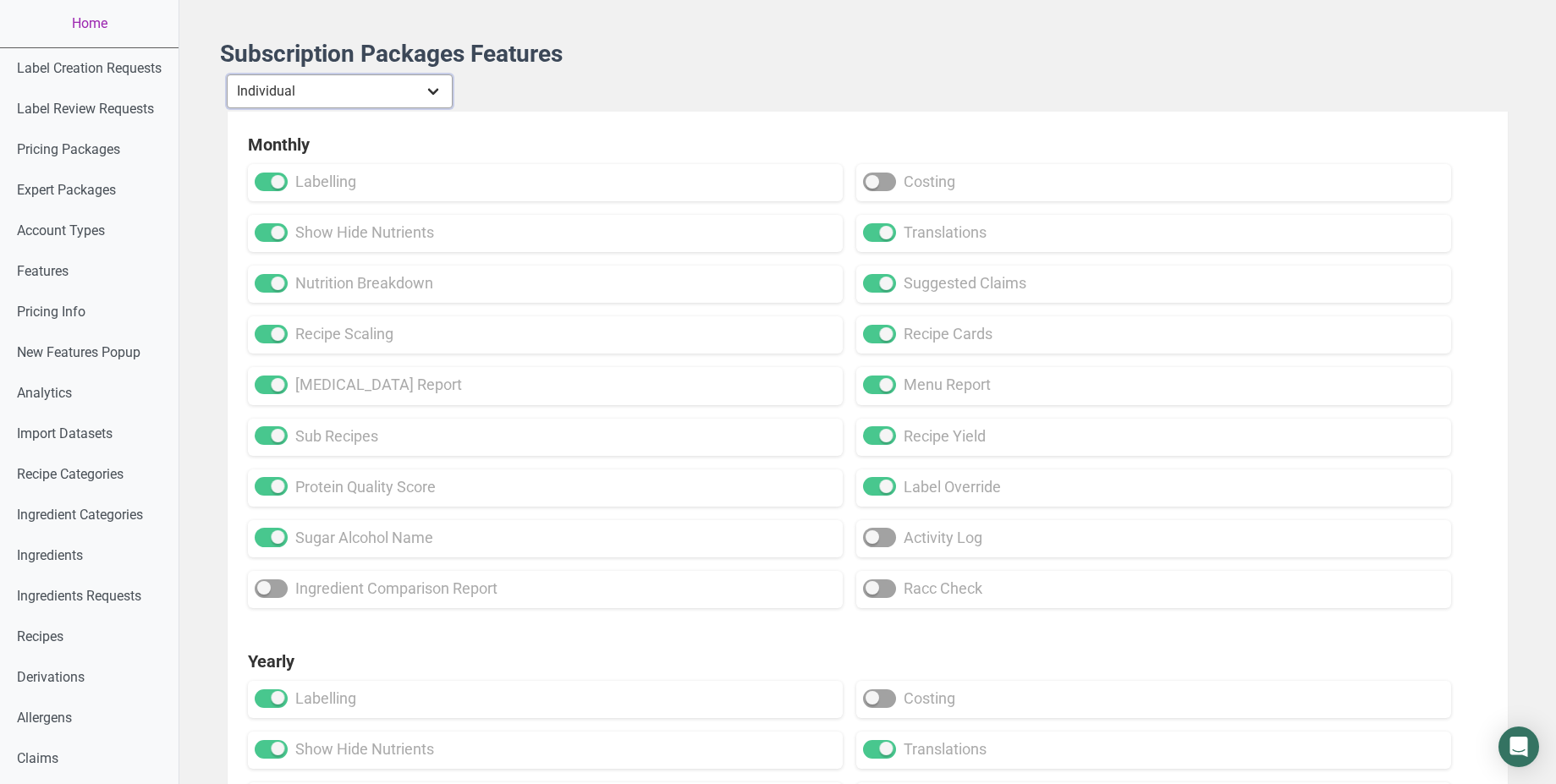
select select "30"
click at [228, 75] on select "Individual Essential Pro Business Old Enterprise 3 Users (799$) Old Enterprise …" at bounding box center [339, 91] width 226 height 34
checkbox input "true"
checkbox input "false"
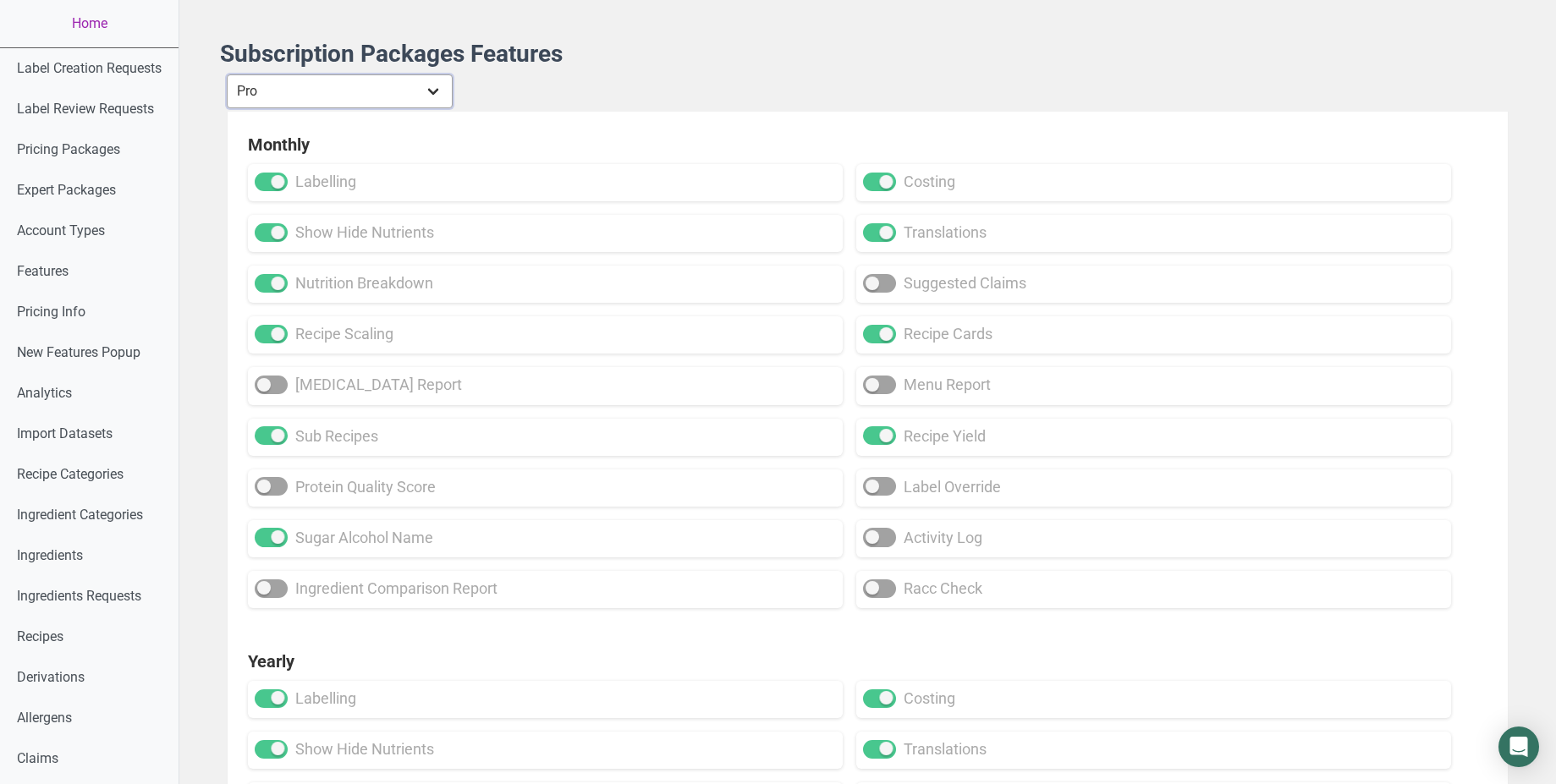
checkbox input "false"
checkbox input "true"
checkbox input "false"
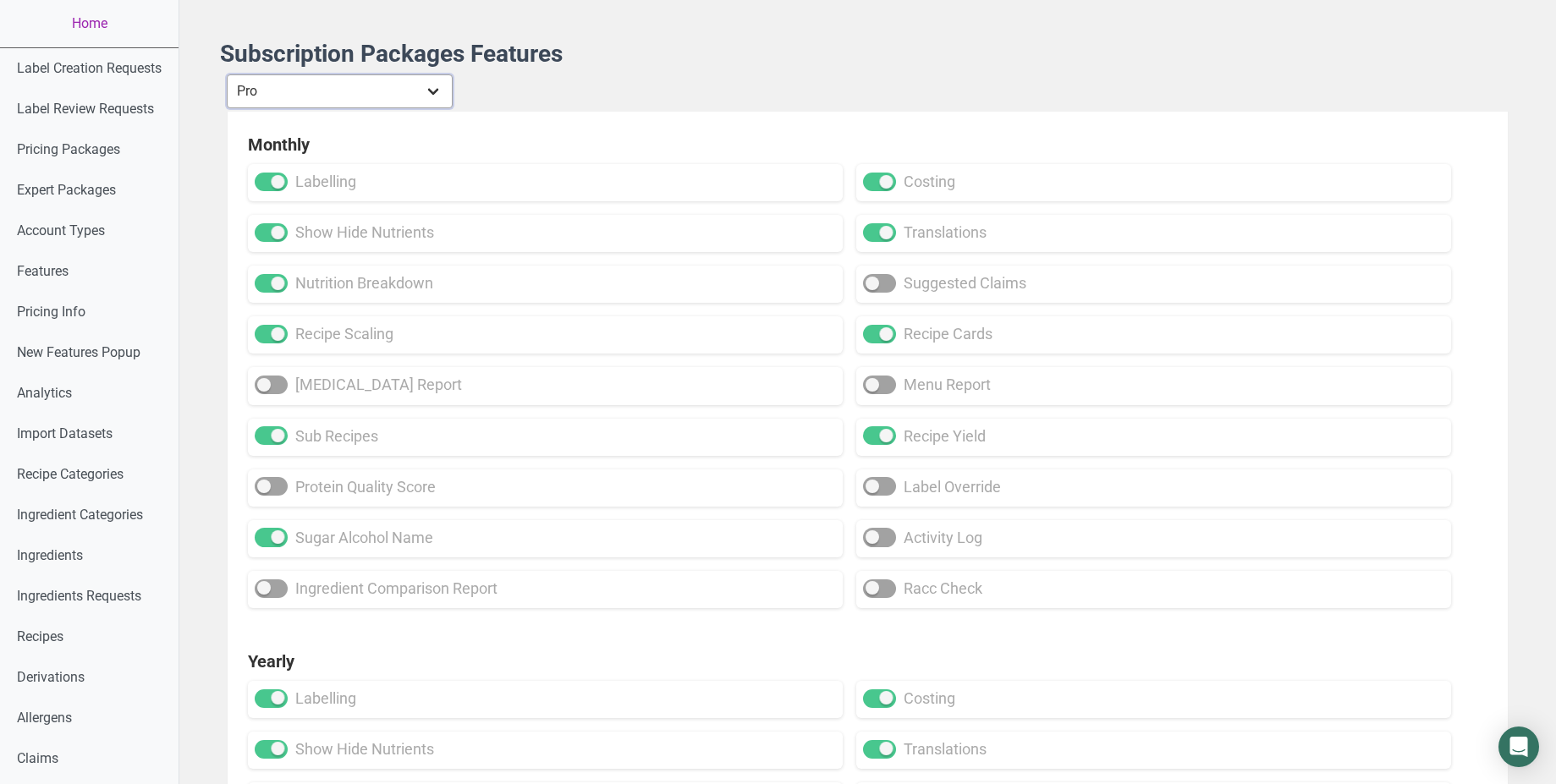
checkbox input "false"
select select "1"
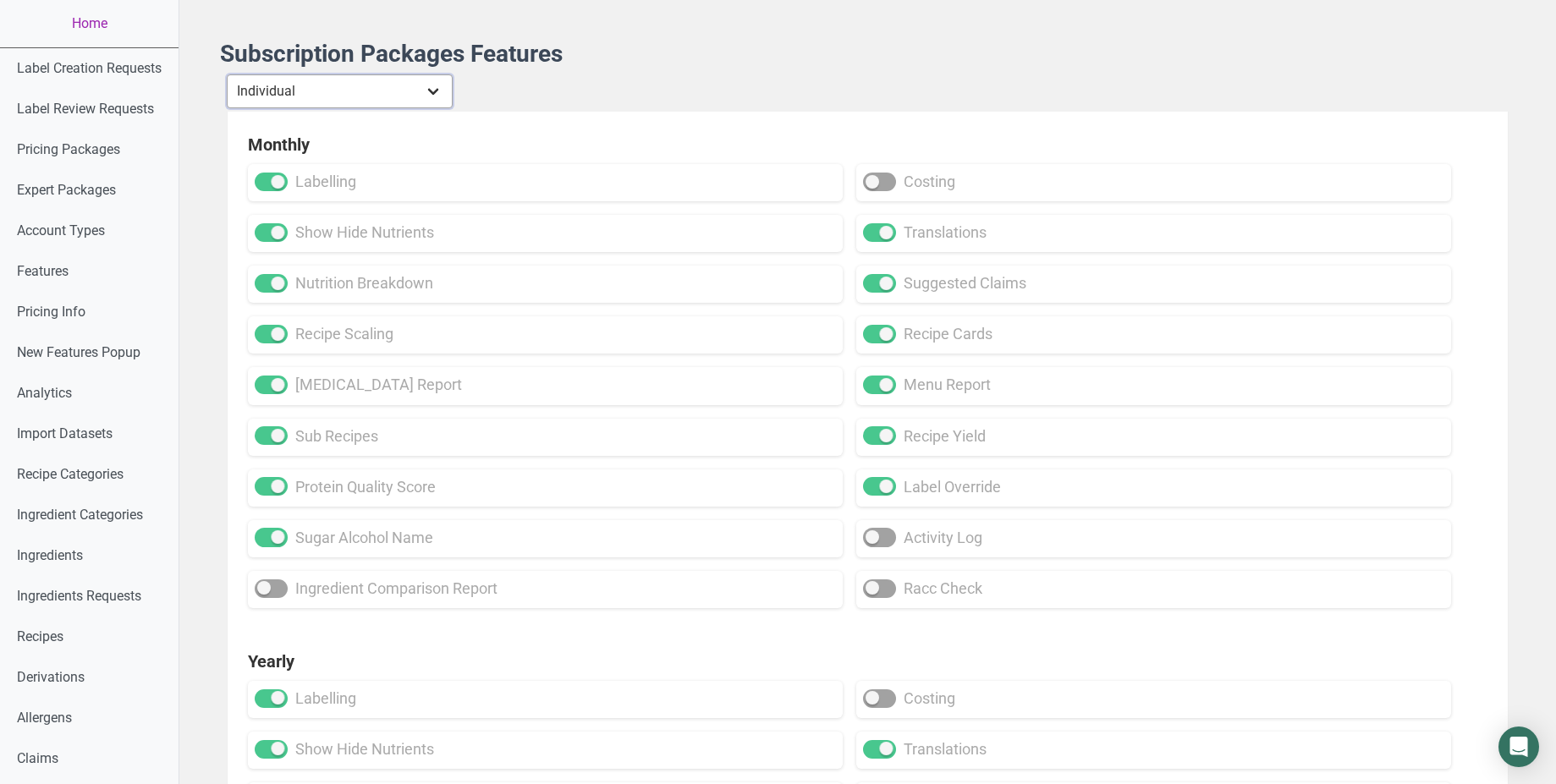
click at [228, 75] on select "Individual Essential Pro Business Old Enterprise 3 Users (799$) Old Enterprise …" at bounding box center [339, 91] width 226 height 34
checkbox input "false"
checkbox input "true"
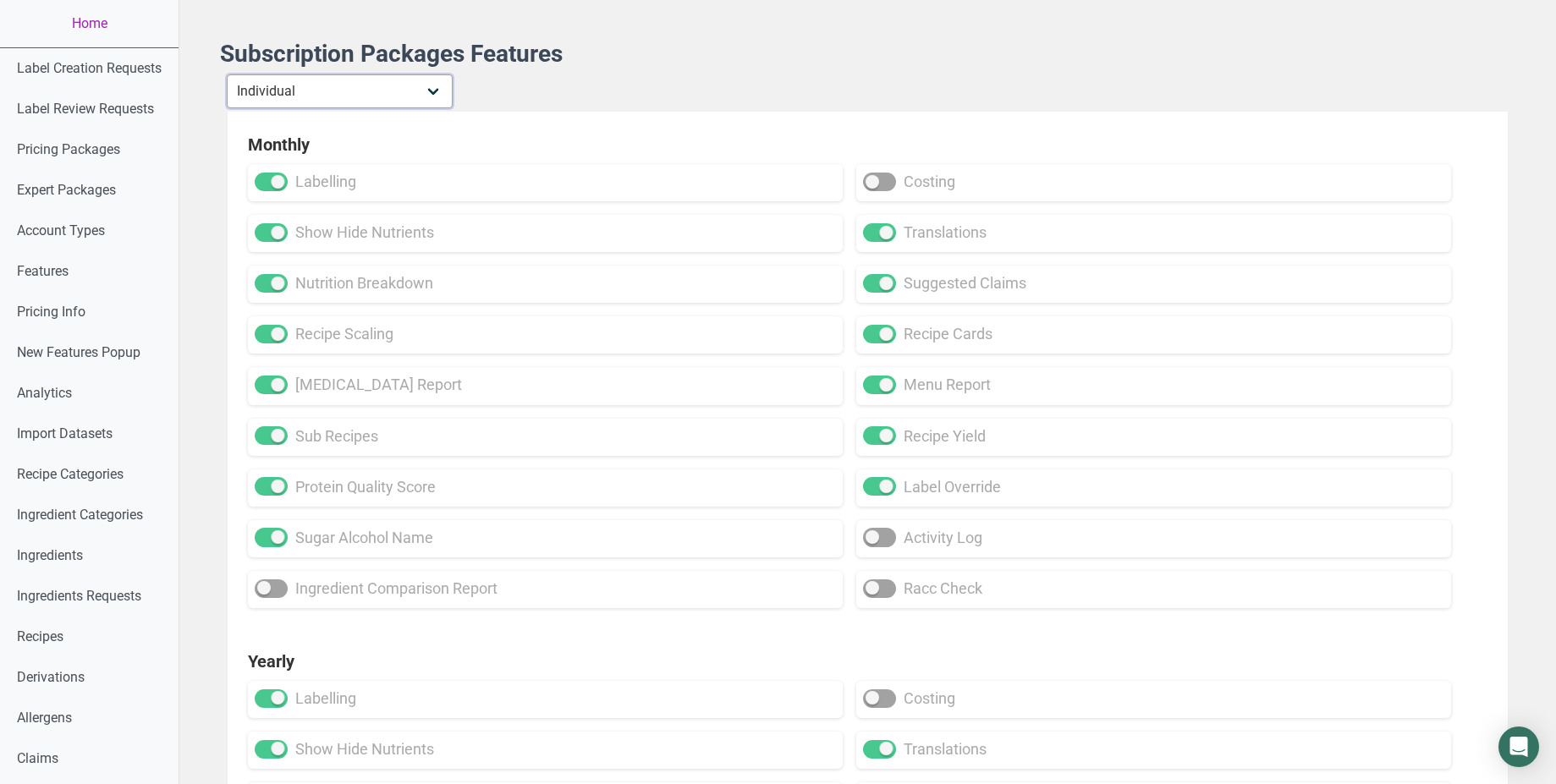
checkbox input "true"
checkbox input "false"
checkbox input "true"
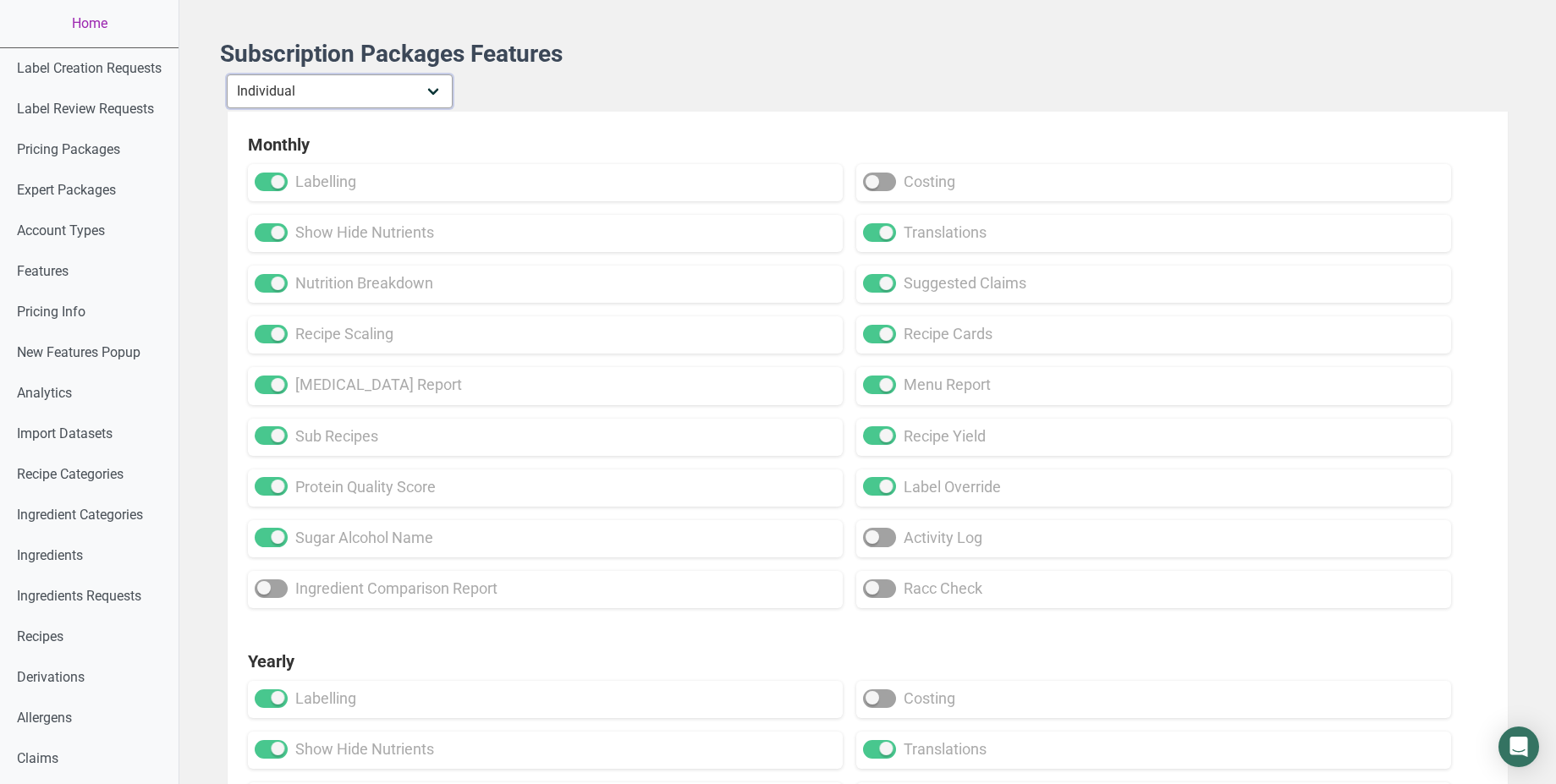
checkbox input "true"
select select "30"
click at [228, 75] on select "Individual Essential Pro Business Old Enterprise 3 Users (799$) Old Enterprise …" at bounding box center [339, 91] width 226 height 34
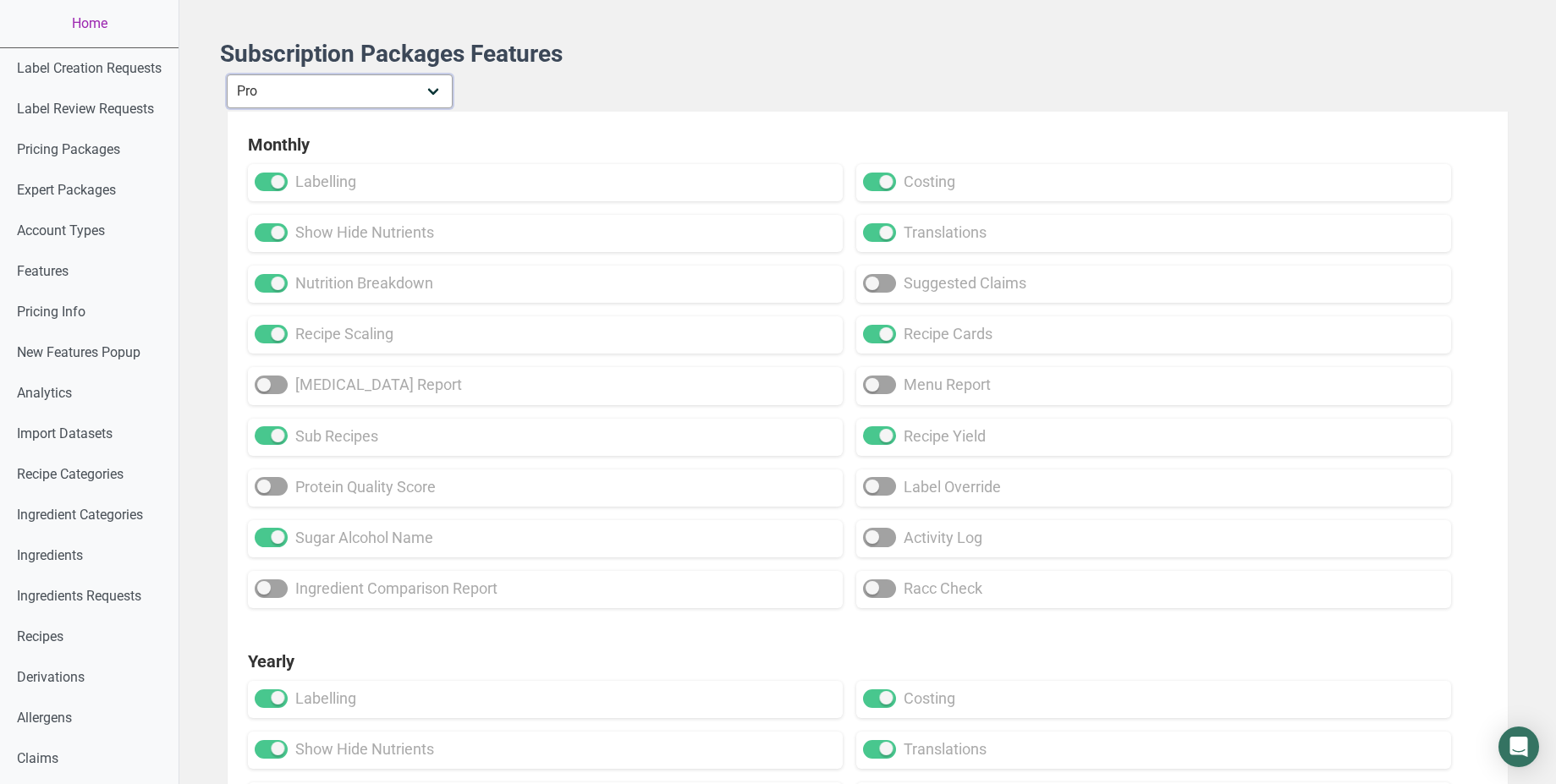
checkbox input "true"
checkbox input "false"
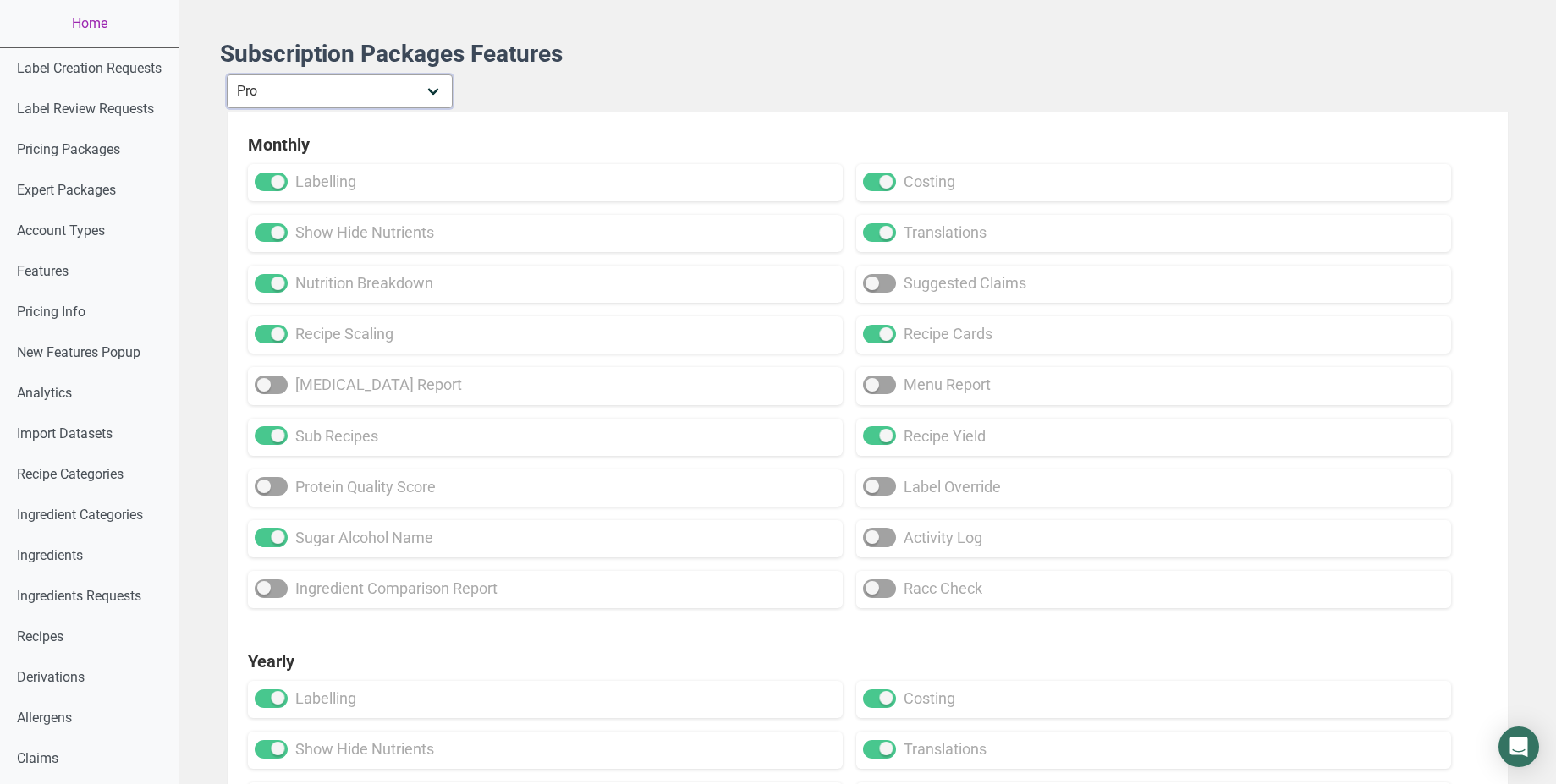
checkbox input "false"
checkbox input "true"
checkbox input "false"
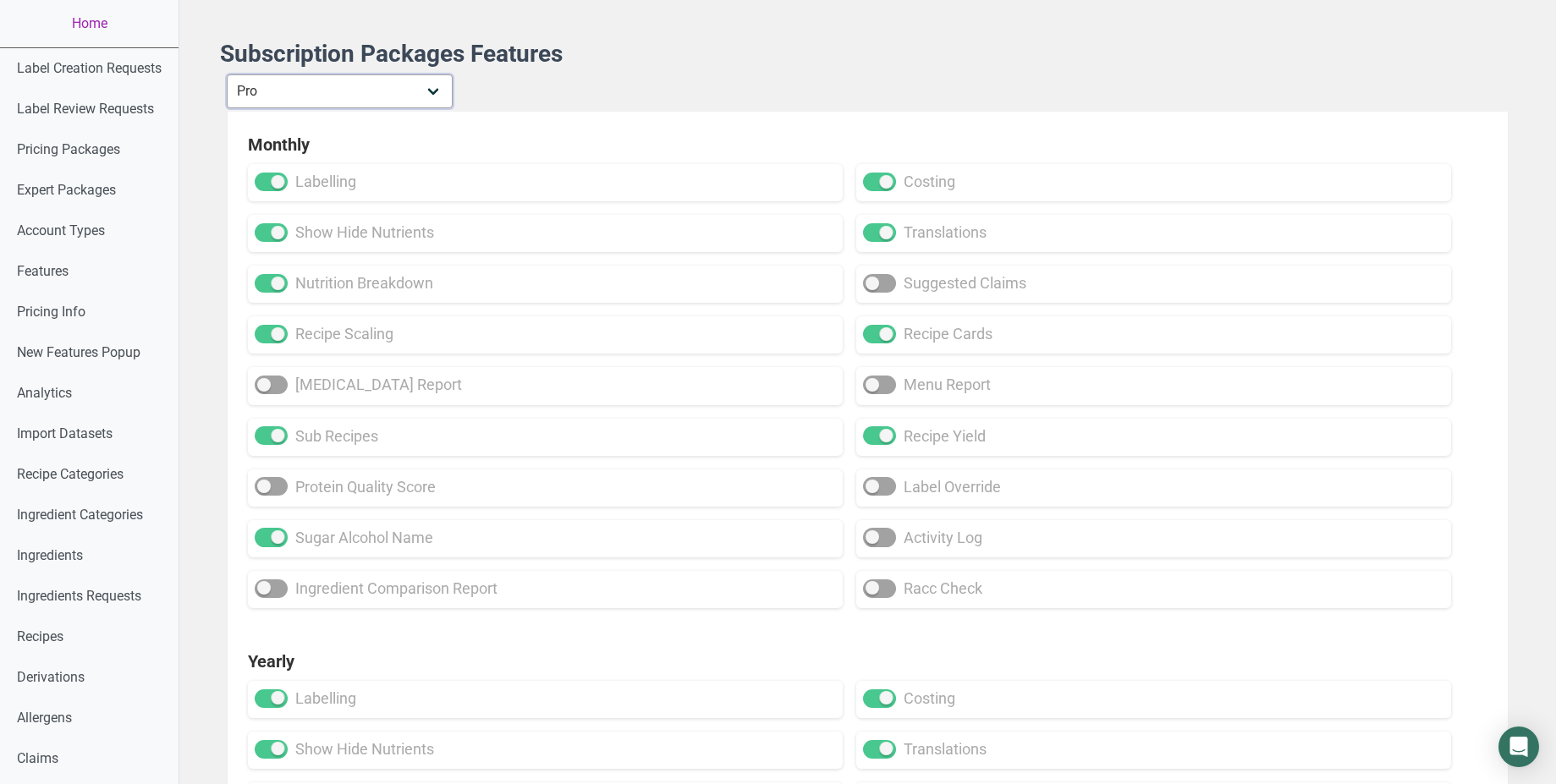
checkbox input "false"
select select "1"
click at [228, 75] on select "Individual Essential Pro Business Old Enterprise 3 Users (799$) Old Enterprise …" at bounding box center [339, 91] width 226 height 34
checkbox input "false"
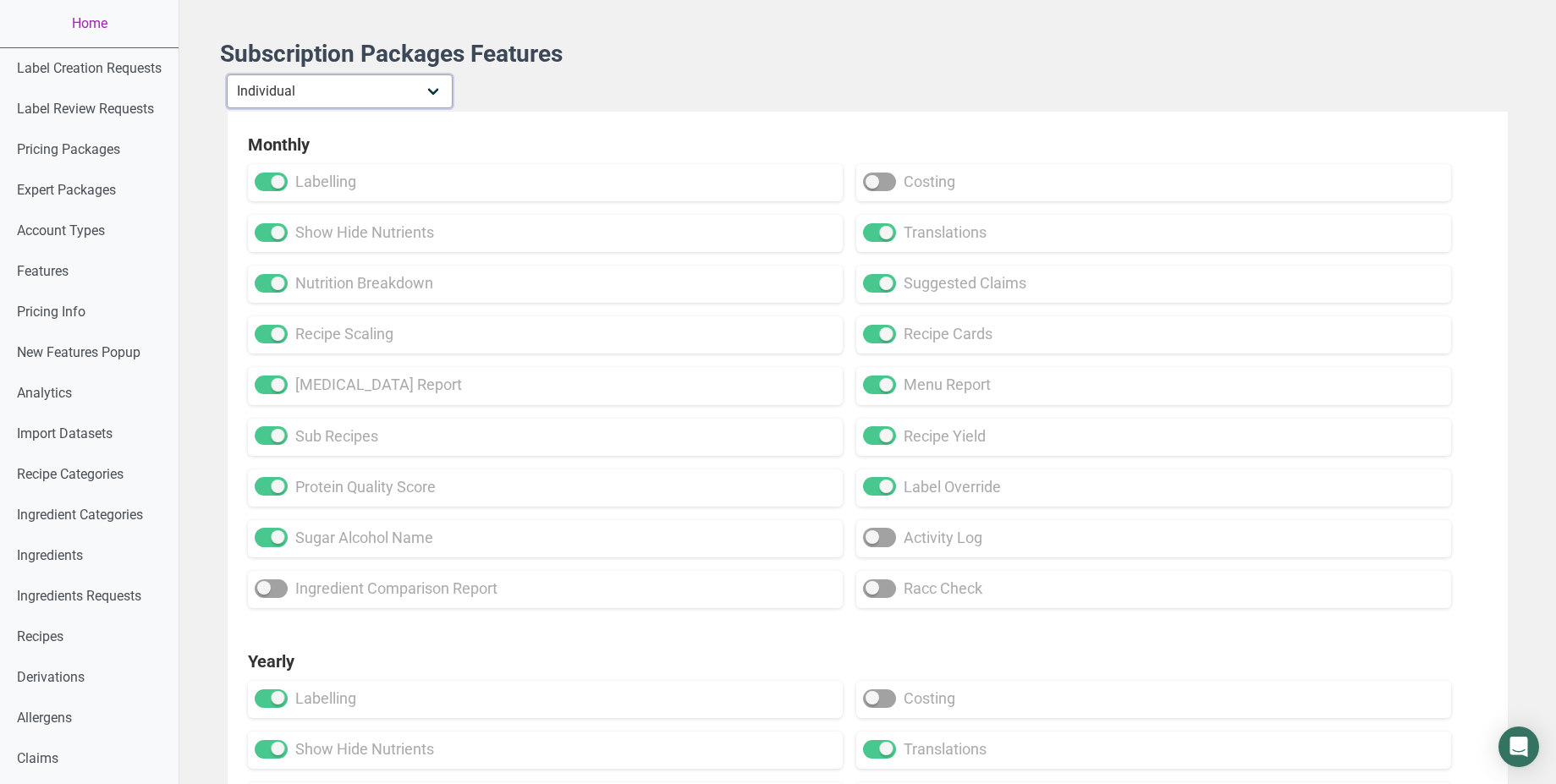
checkbox input "true"
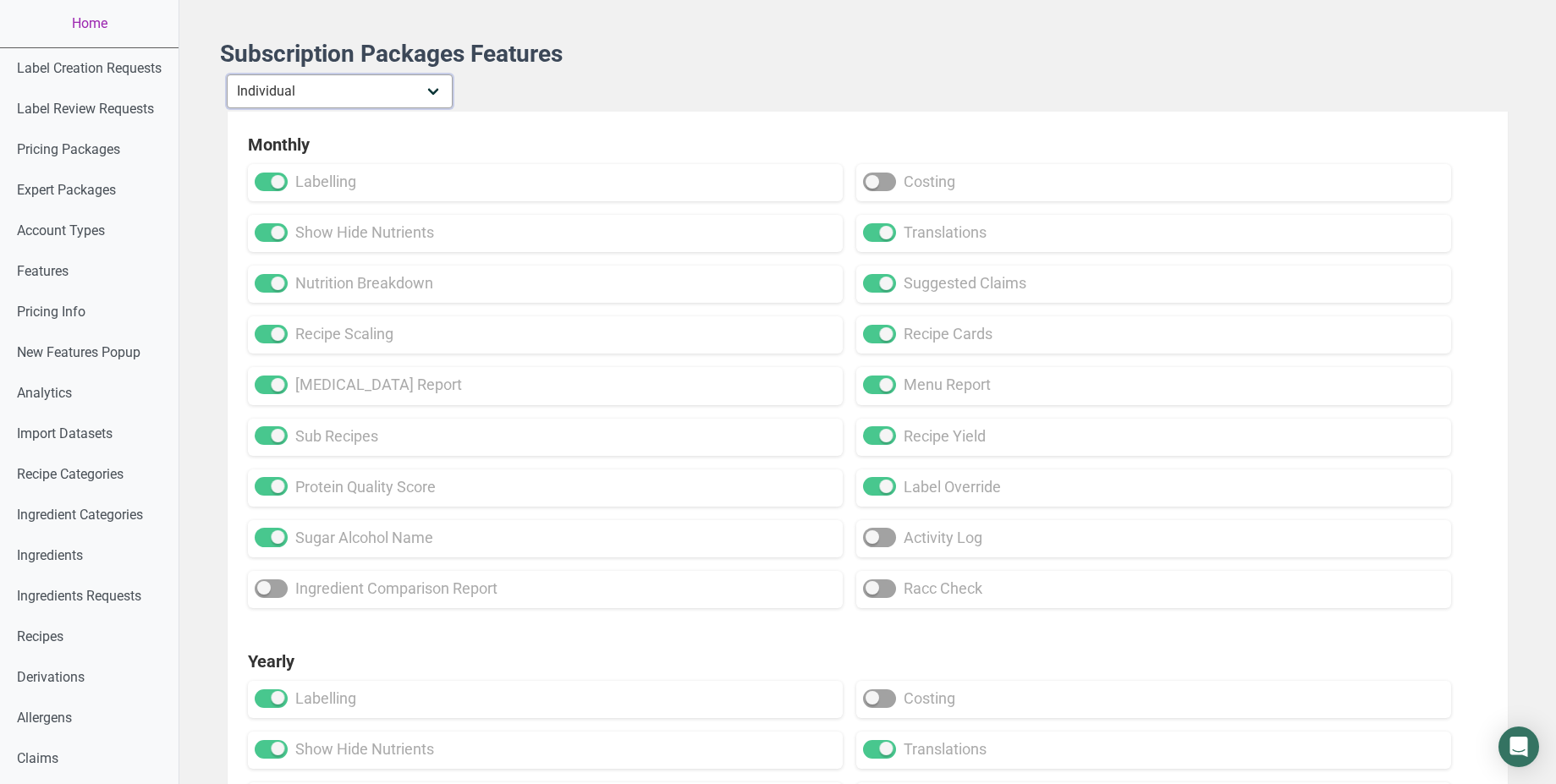
checkbox input "false"
checkbox input "true"
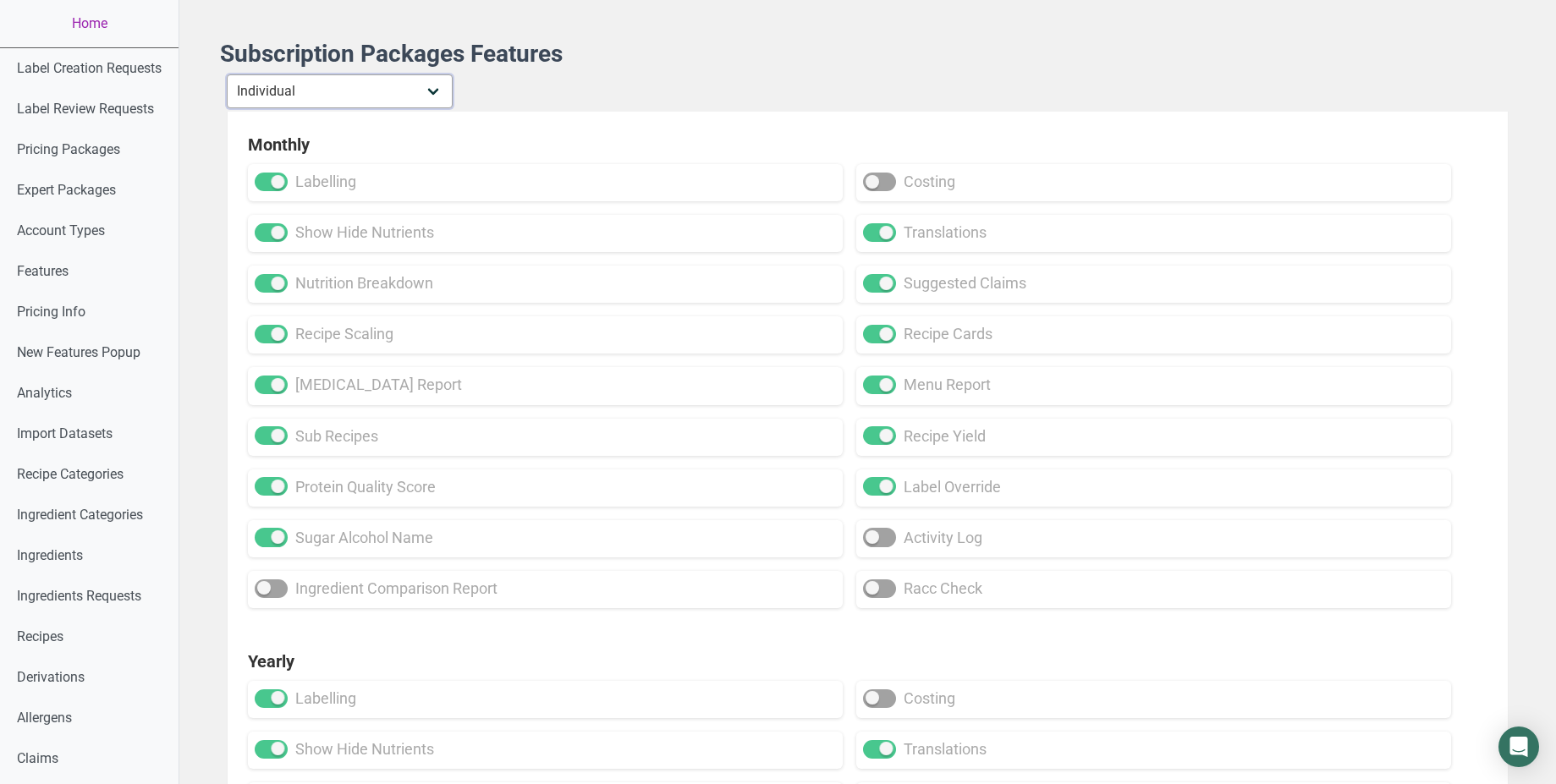
checkbox input "true"
select select "30"
click at [228, 75] on select "Individual Essential Pro Business Old Enterprise 3 Users (799$) Old Enterprise …" at bounding box center [339, 91] width 226 height 34
checkbox input "true"
checkbox input "false"
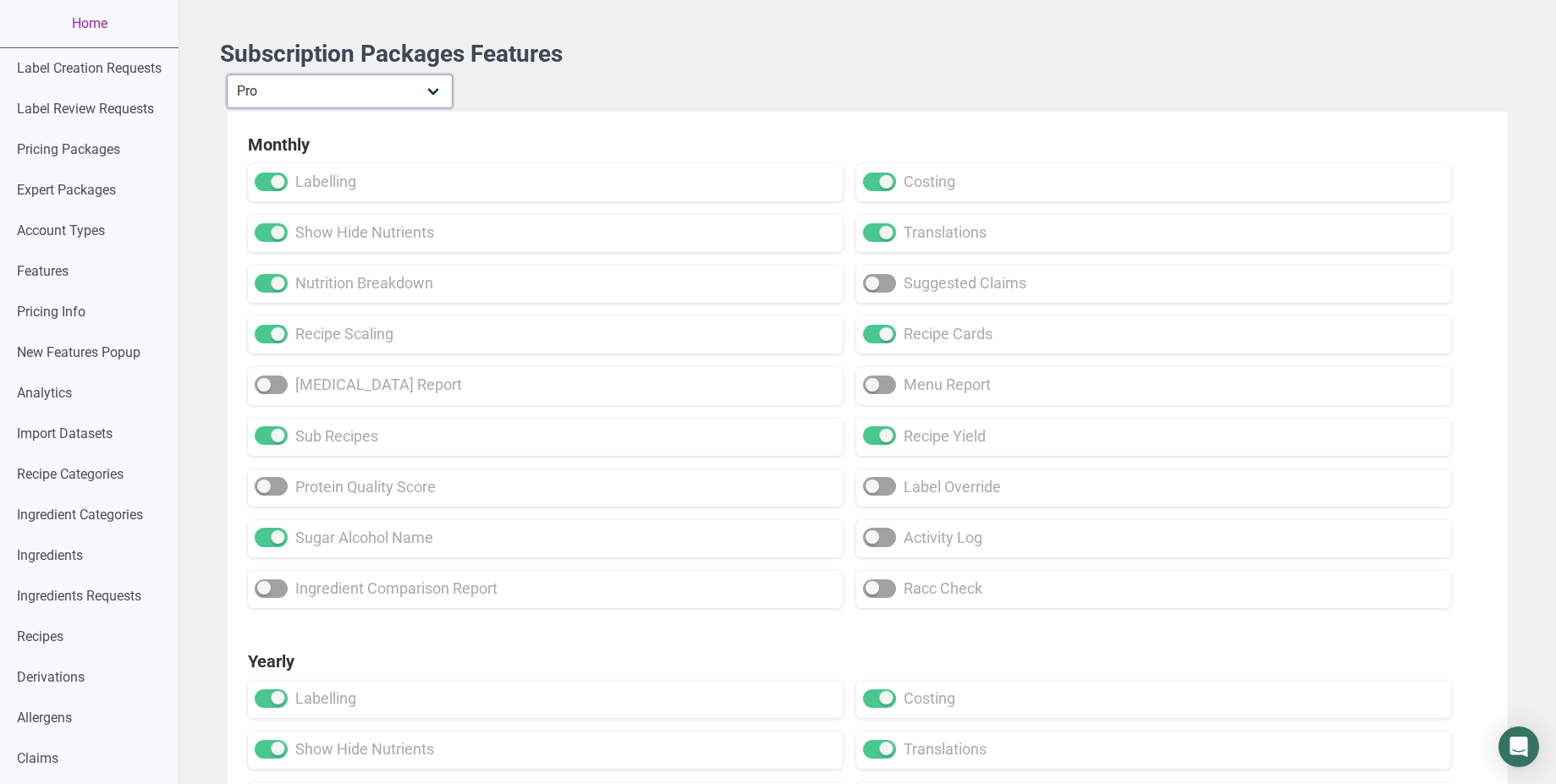
checkbox input "false"
checkbox input "true"
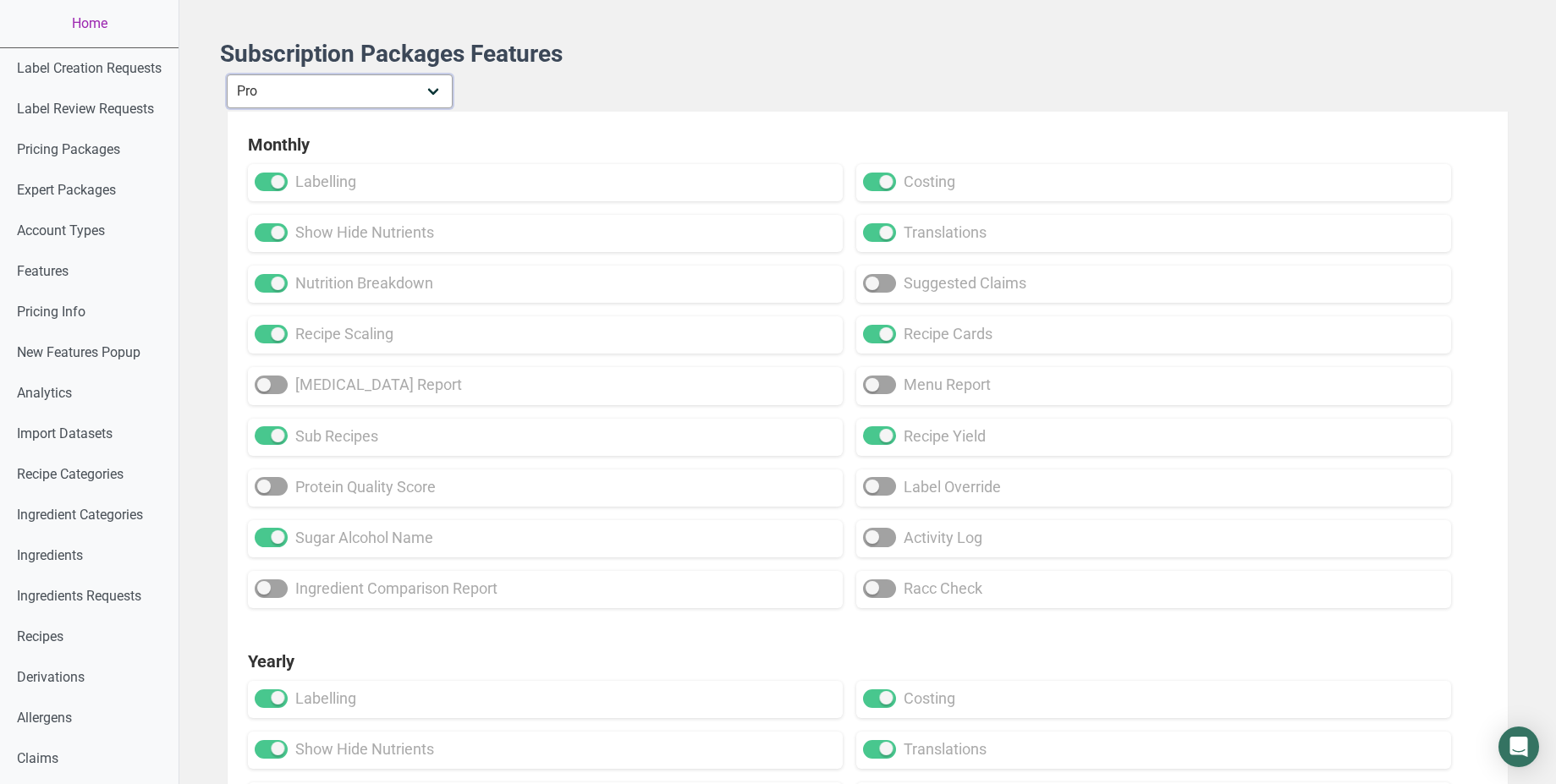
checkbox input "false"
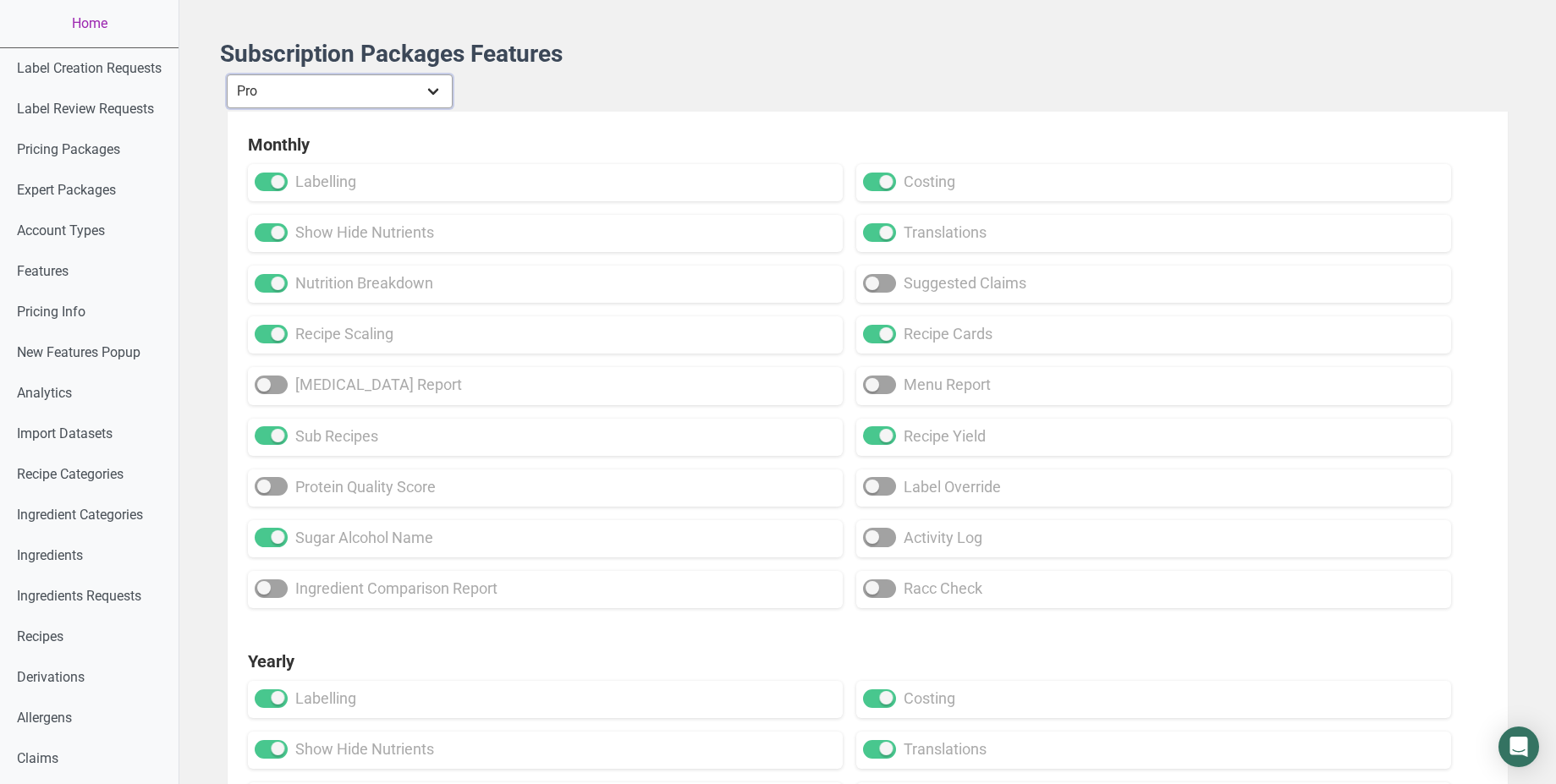
select select "29"
click at [228, 75] on select "Individual Essential Pro Business Old Enterprise 3 Users (799$) Old Enterprise …" at bounding box center [339, 91] width 226 height 34
checkbox input "false"
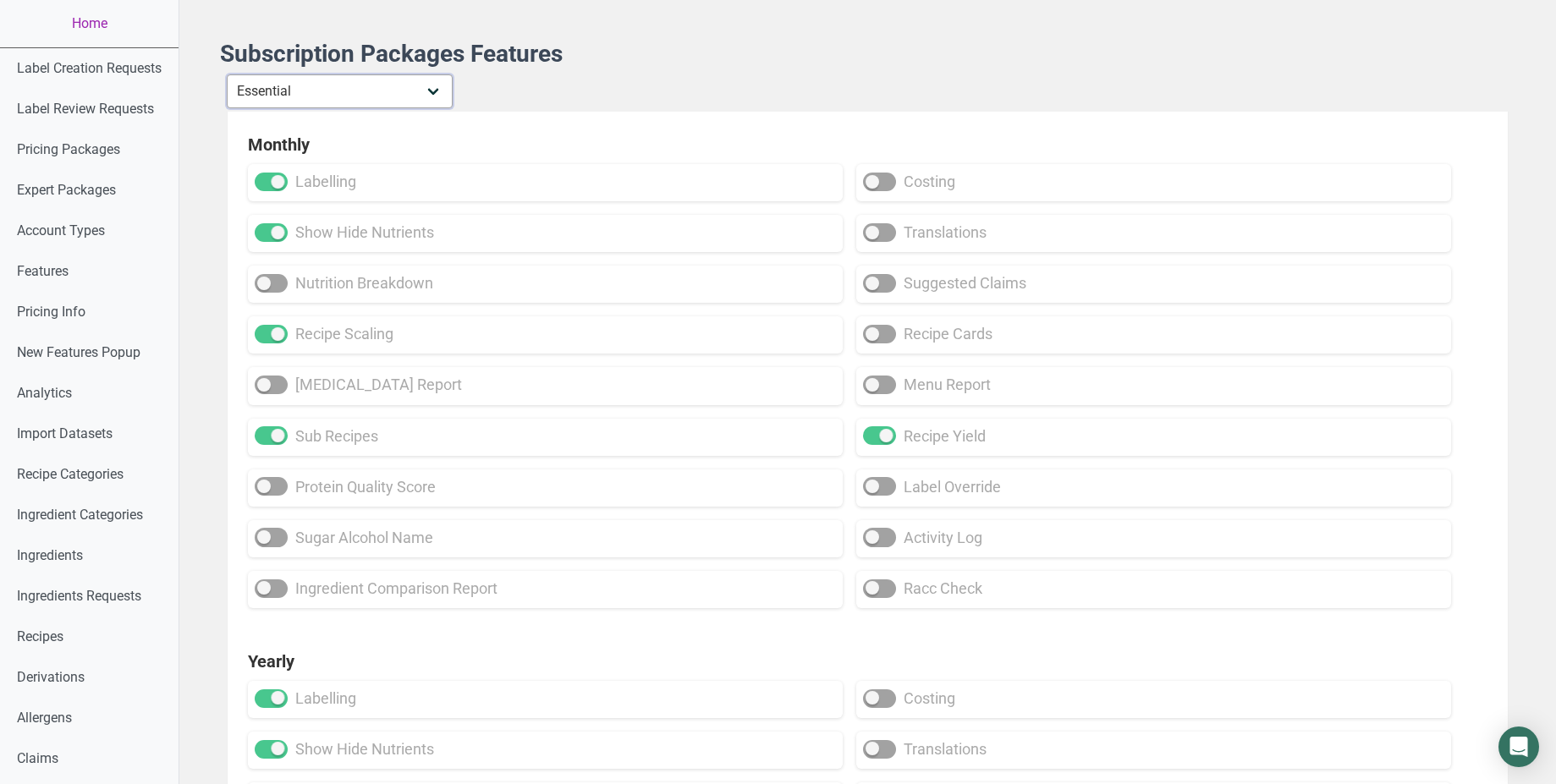
checkbox input "false"
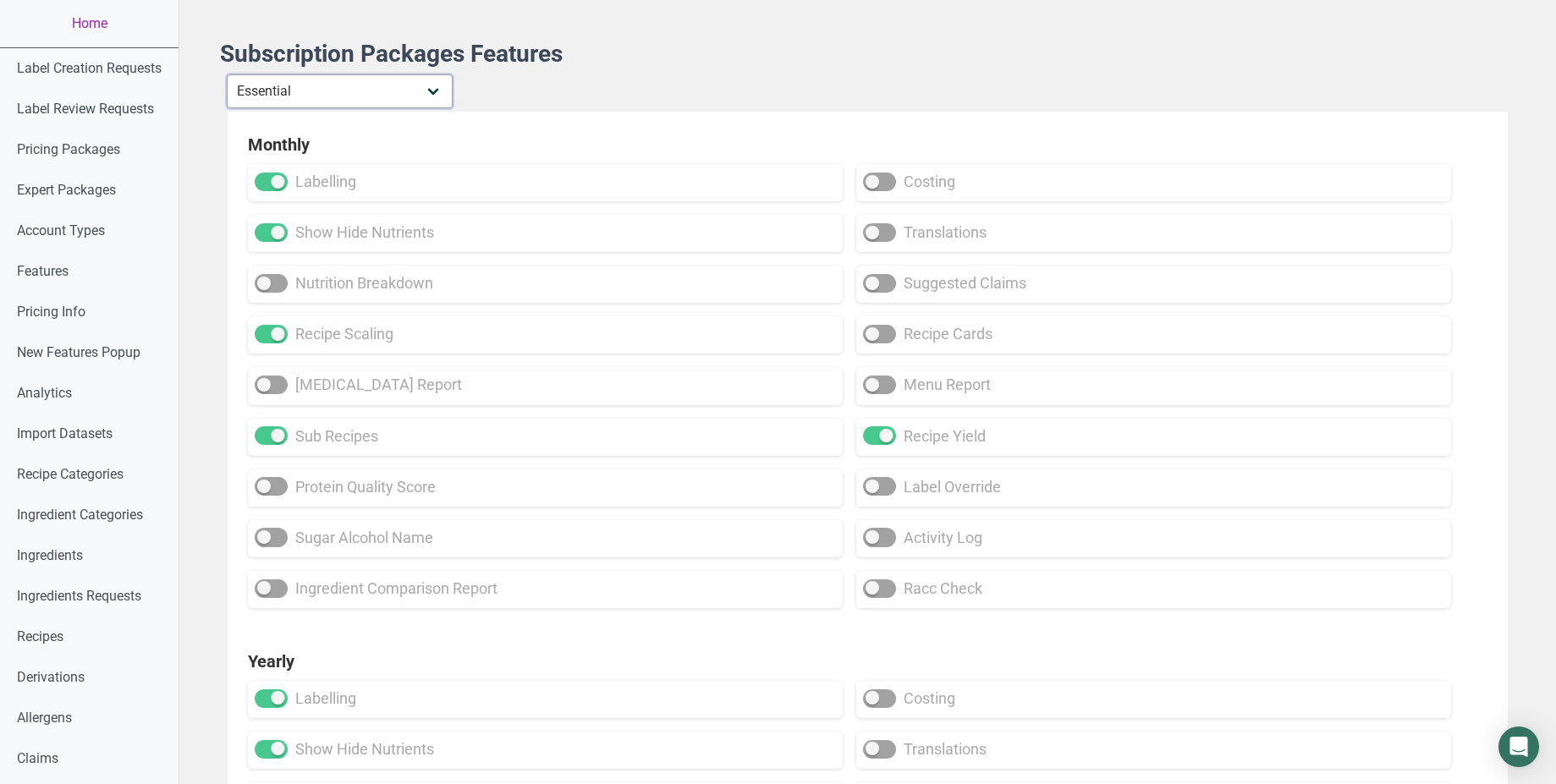
checkbox input "false"
click at [1183, 48] on h1 "Subscription Packages Features" at bounding box center [868, 54] width 1296 height 27
click at [1022, 44] on h1 "Subscription Packages Features" at bounding box center [868, 54] width 1296 height 27
select select "1"
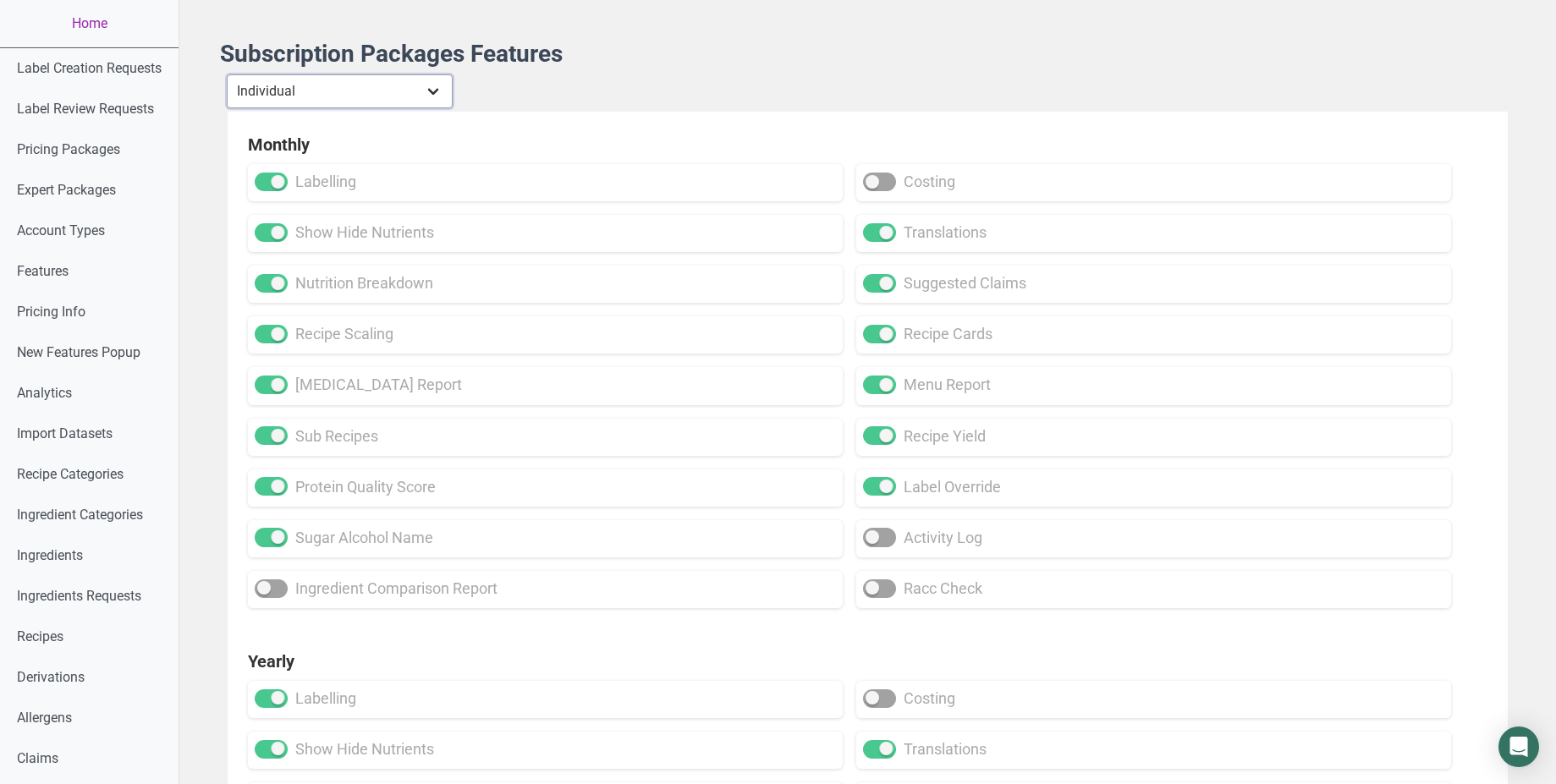
click at [228, 75] on select "Individual Essential Pro Business Old Enterprise 3 Users (799$) Old Enterprise …" at bounding box center [339, 91] width 226 height 34
checkbox input "true"
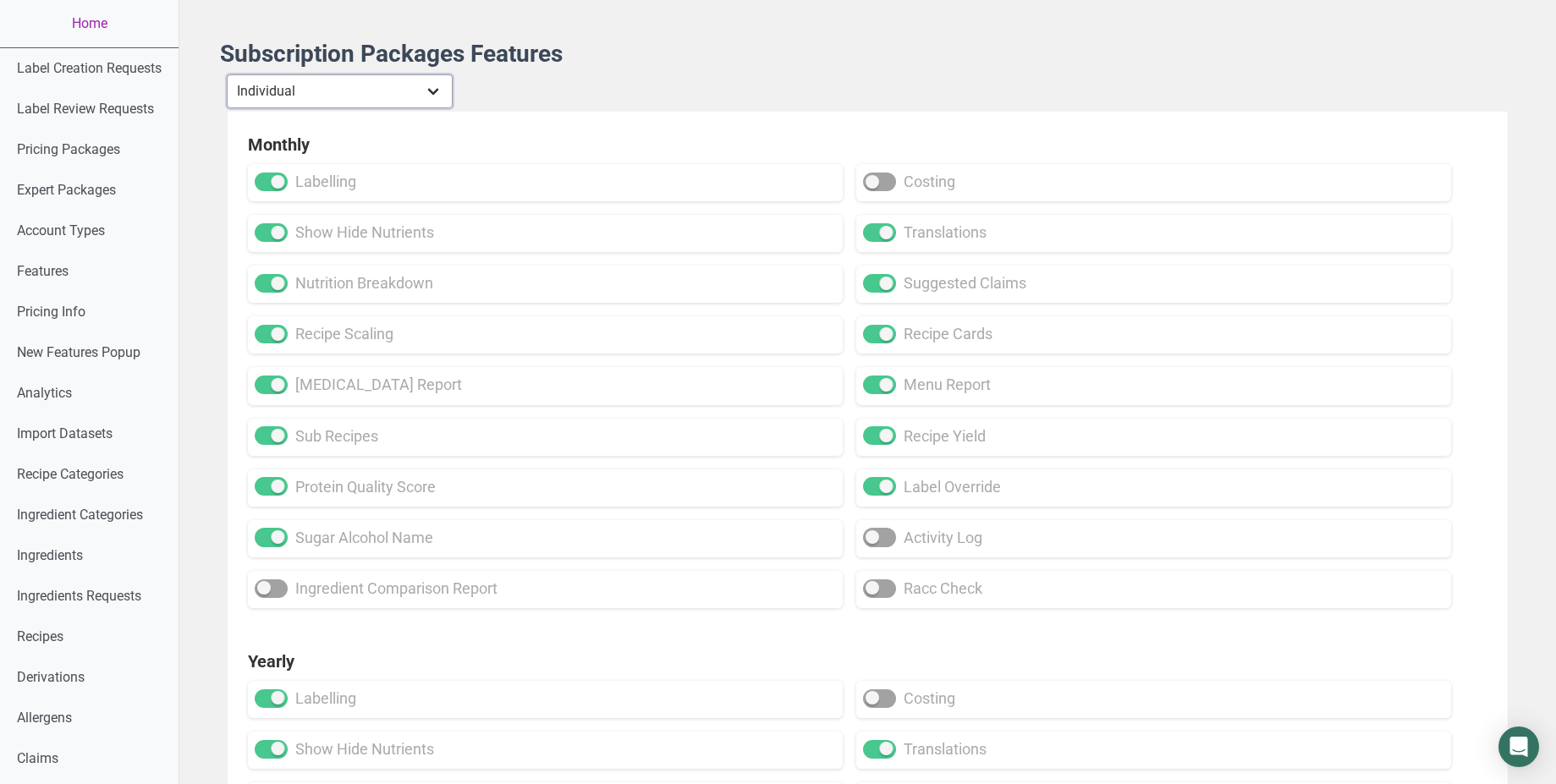
checkbox input "true"
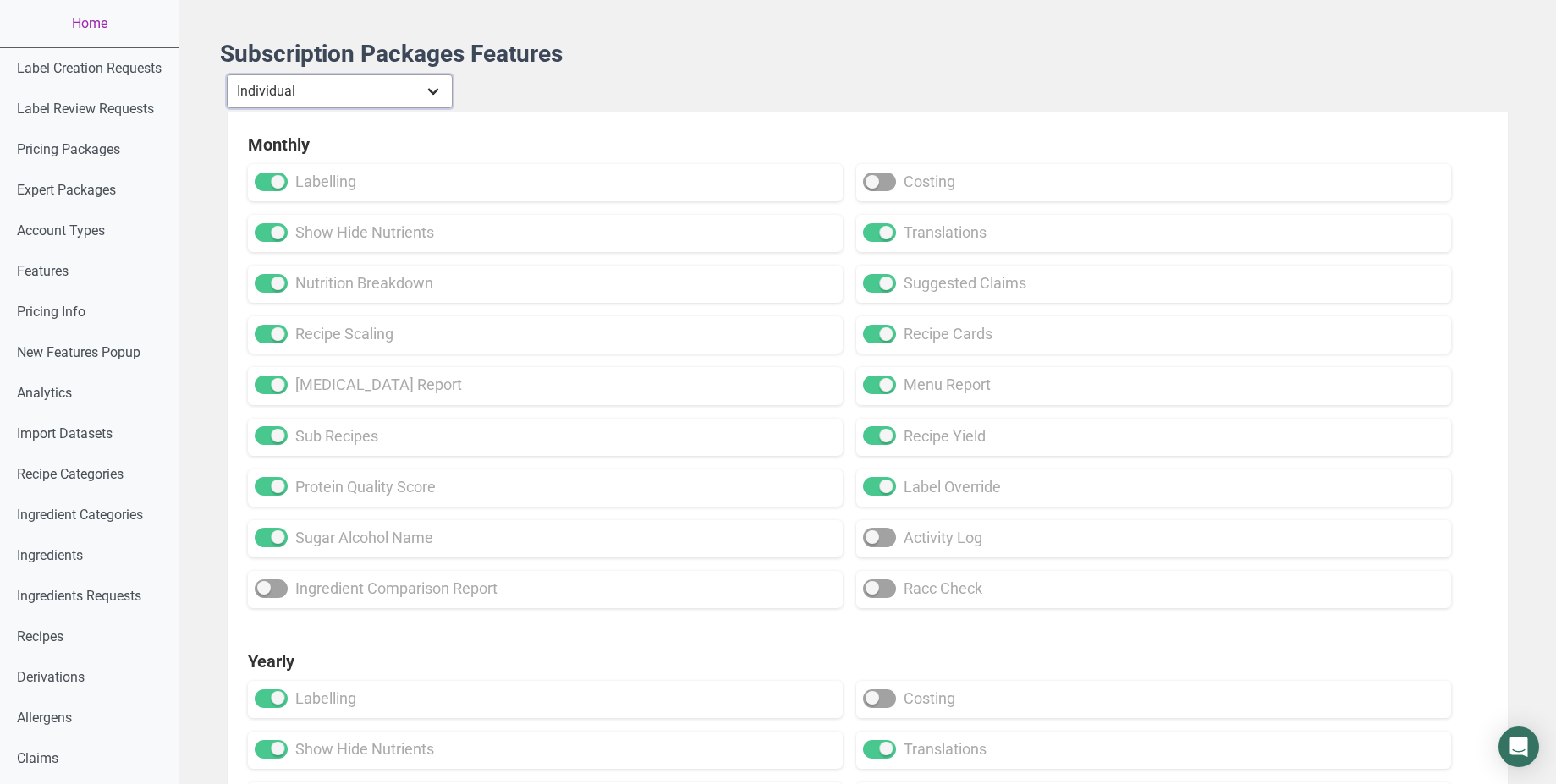
checkbox input "true"
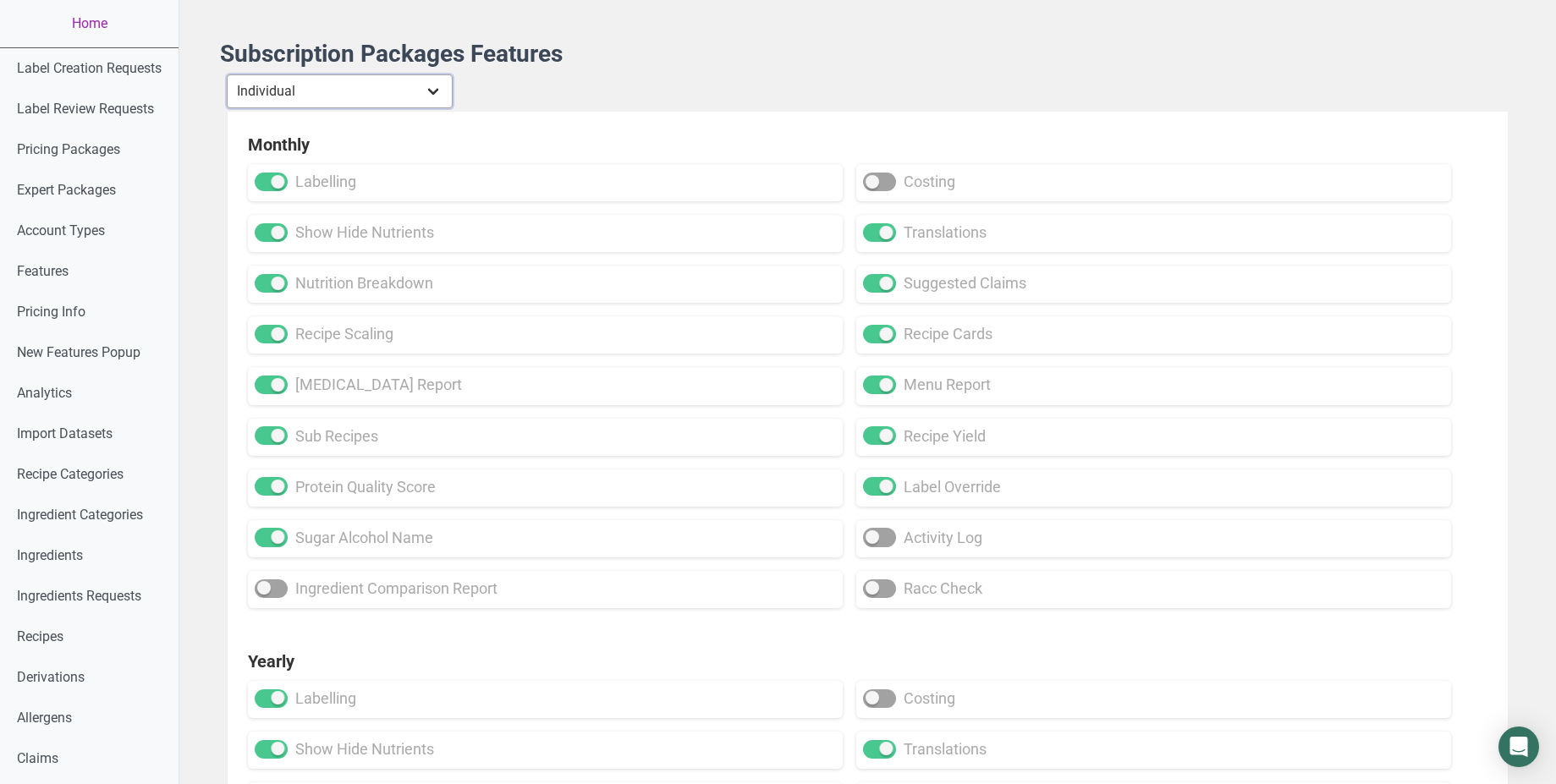
checkbox input "true"
select select "29"
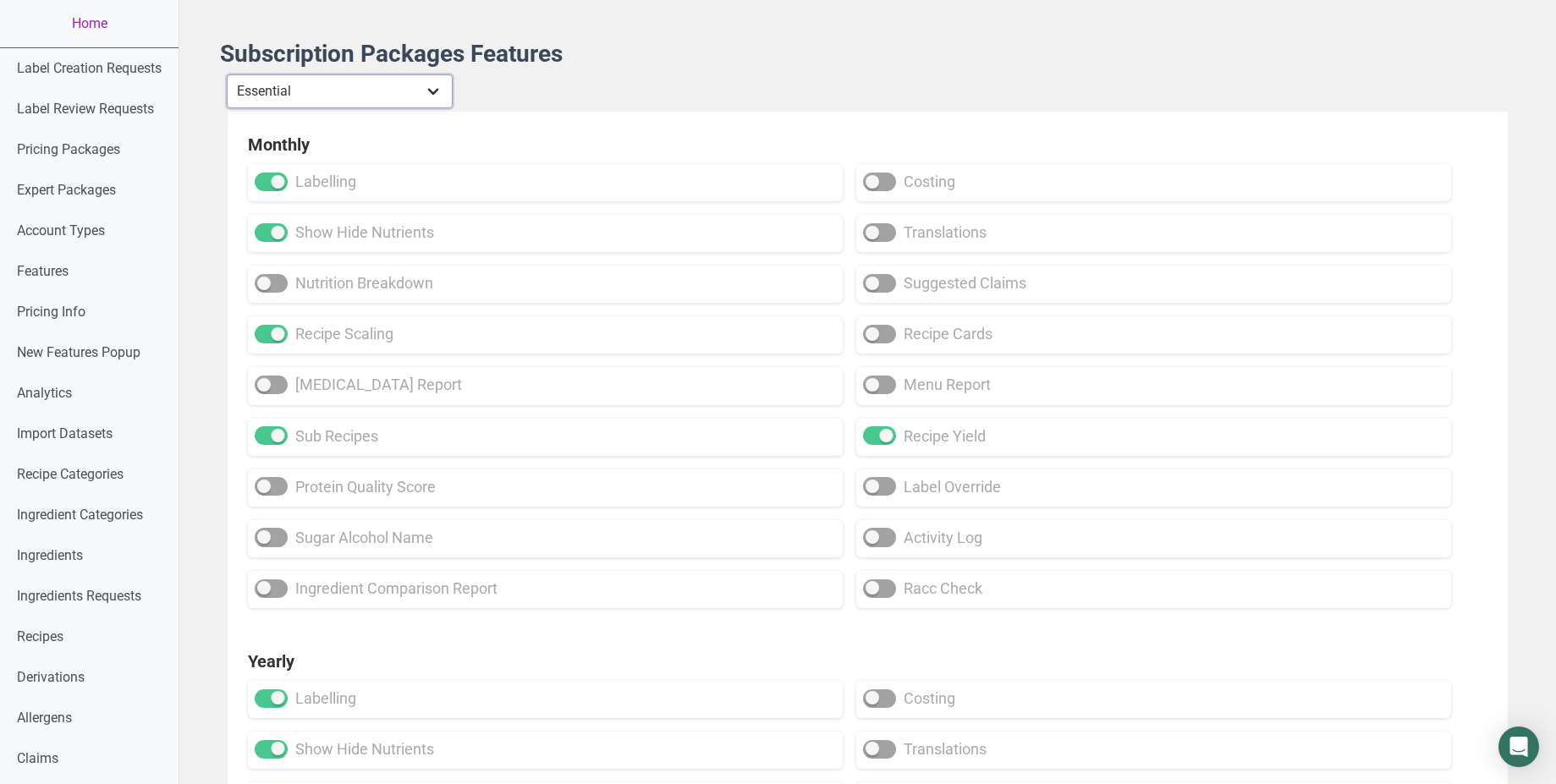
click at [228, 75] on select "Individual Essential Pro Business Old Enterprise 3 Users (799$) Old Enterprise …" at bounding box center [339, 91] width 226 height 34
checkbox input "false"
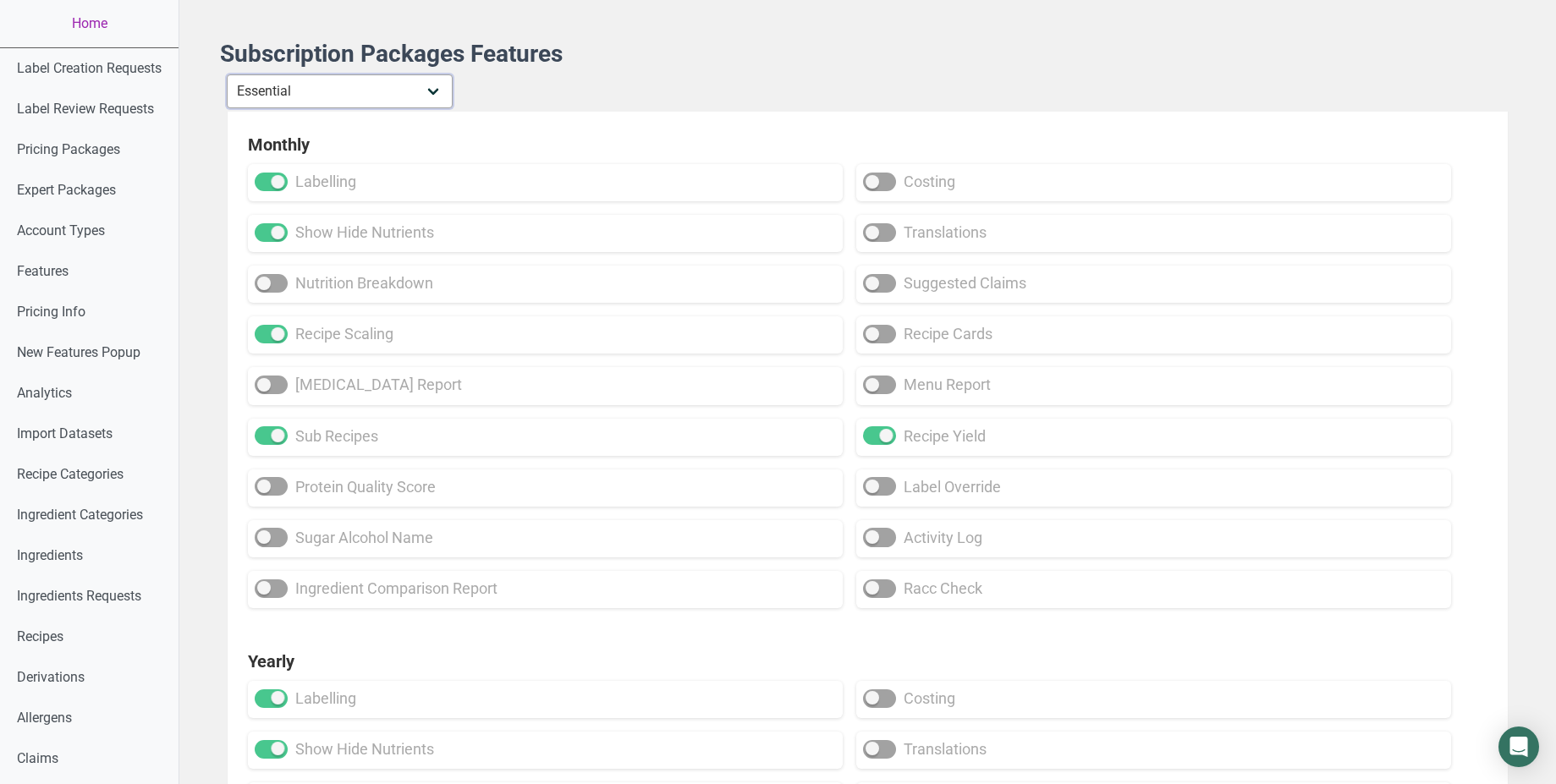
checkbox input "false"
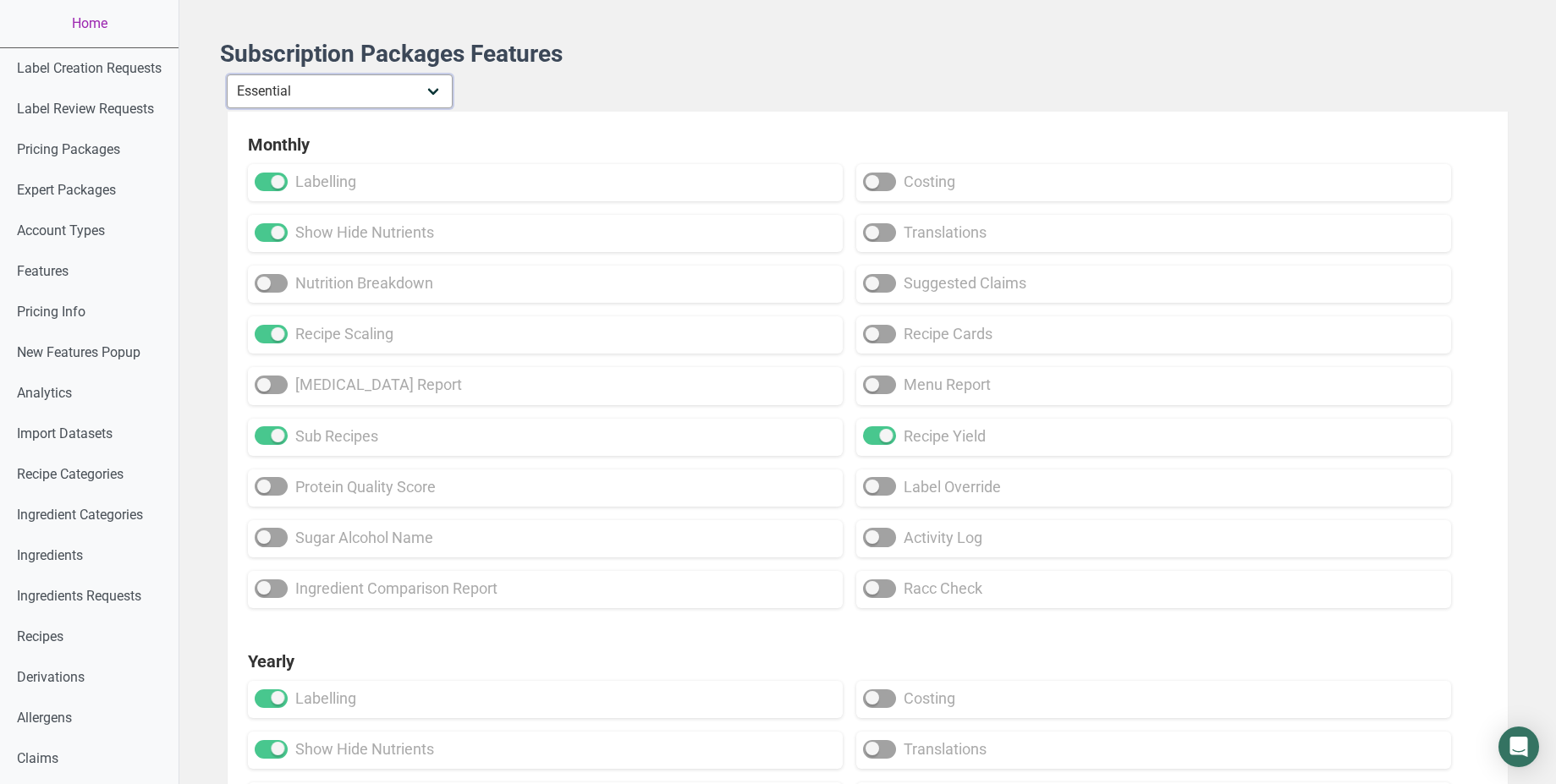
checkbox input "false"
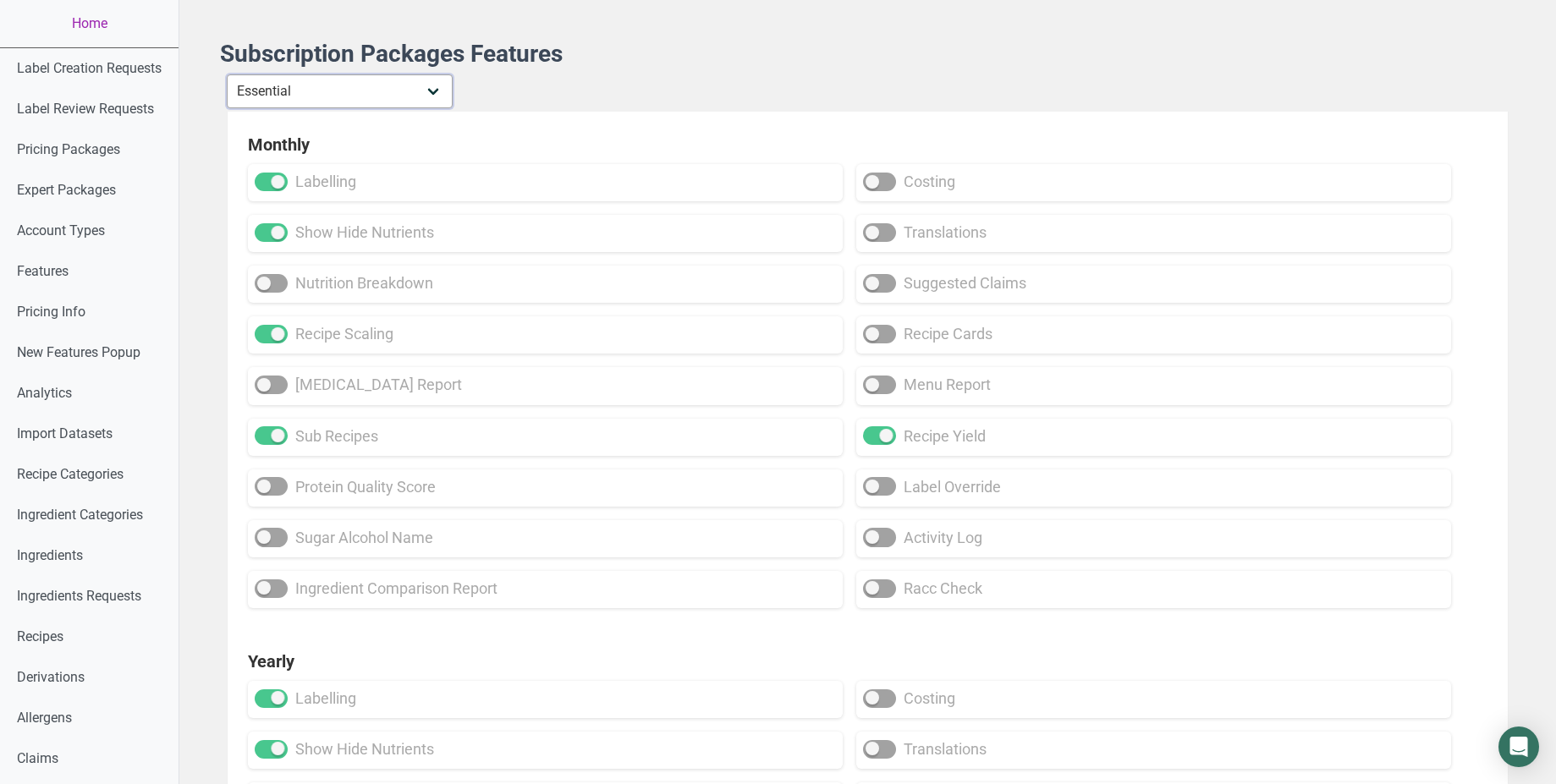
checkbox input "false"
click at [608, 71] on div "Subscription Packages Features Individual Essential Pro Business Old Enterprise…" at bounding box center [868, 593] width 1296 height 1105
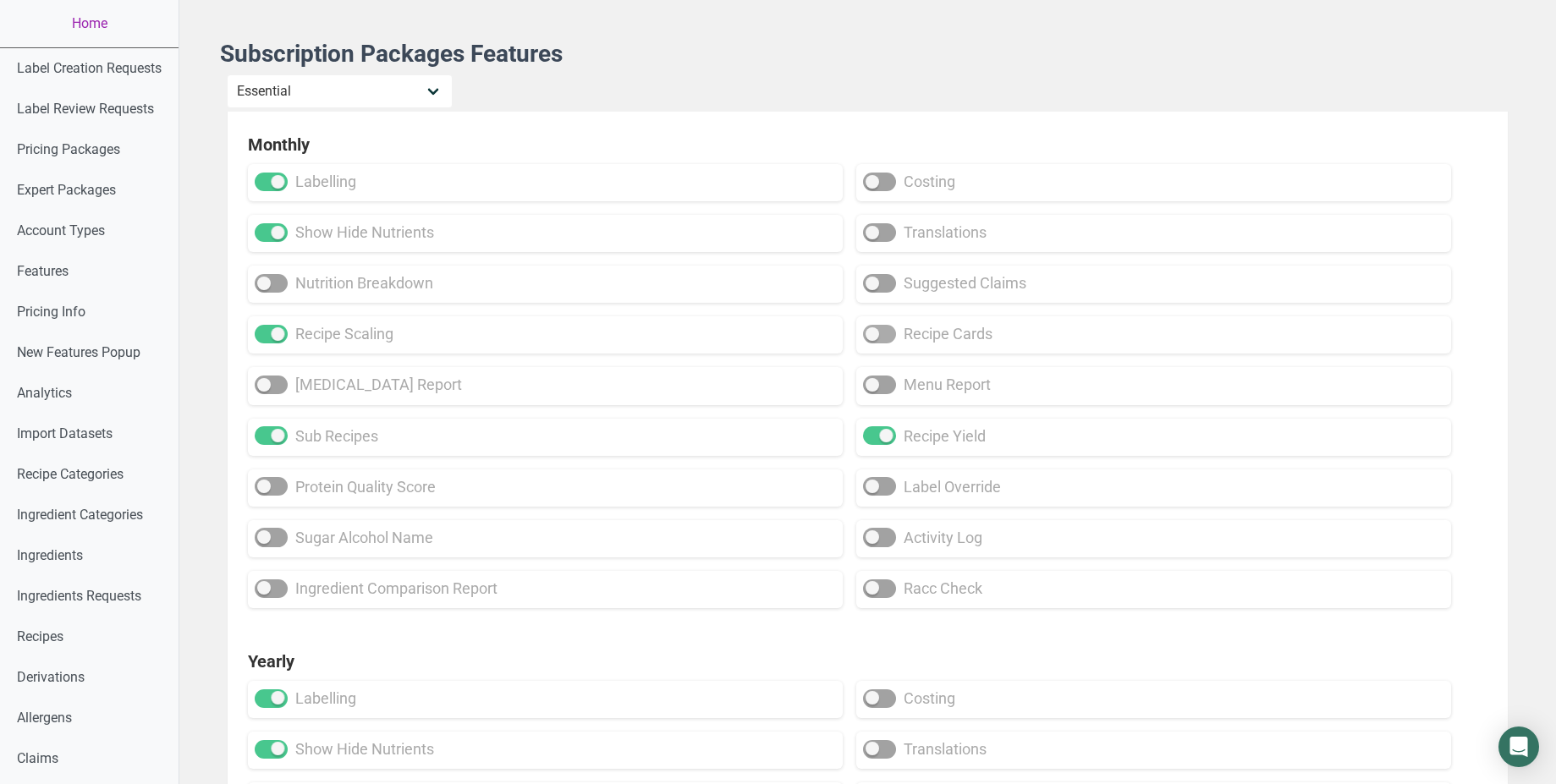
drag, startPoint x: 1024, startPoint y: 342, endPoint x: 984, endPoint y: 335, distance: 40.6
click at [984, 335] on div "recipe cards" at bounding box center [1154, 335] width 581 height 23
select select "1"
click at [228, 75] on select "Individual Essential Pro Business Old Enterprise 3 Users (799$) Old Enterprise …" at bounding box center [339, 91] width 226 height 34
checkbox input "true"
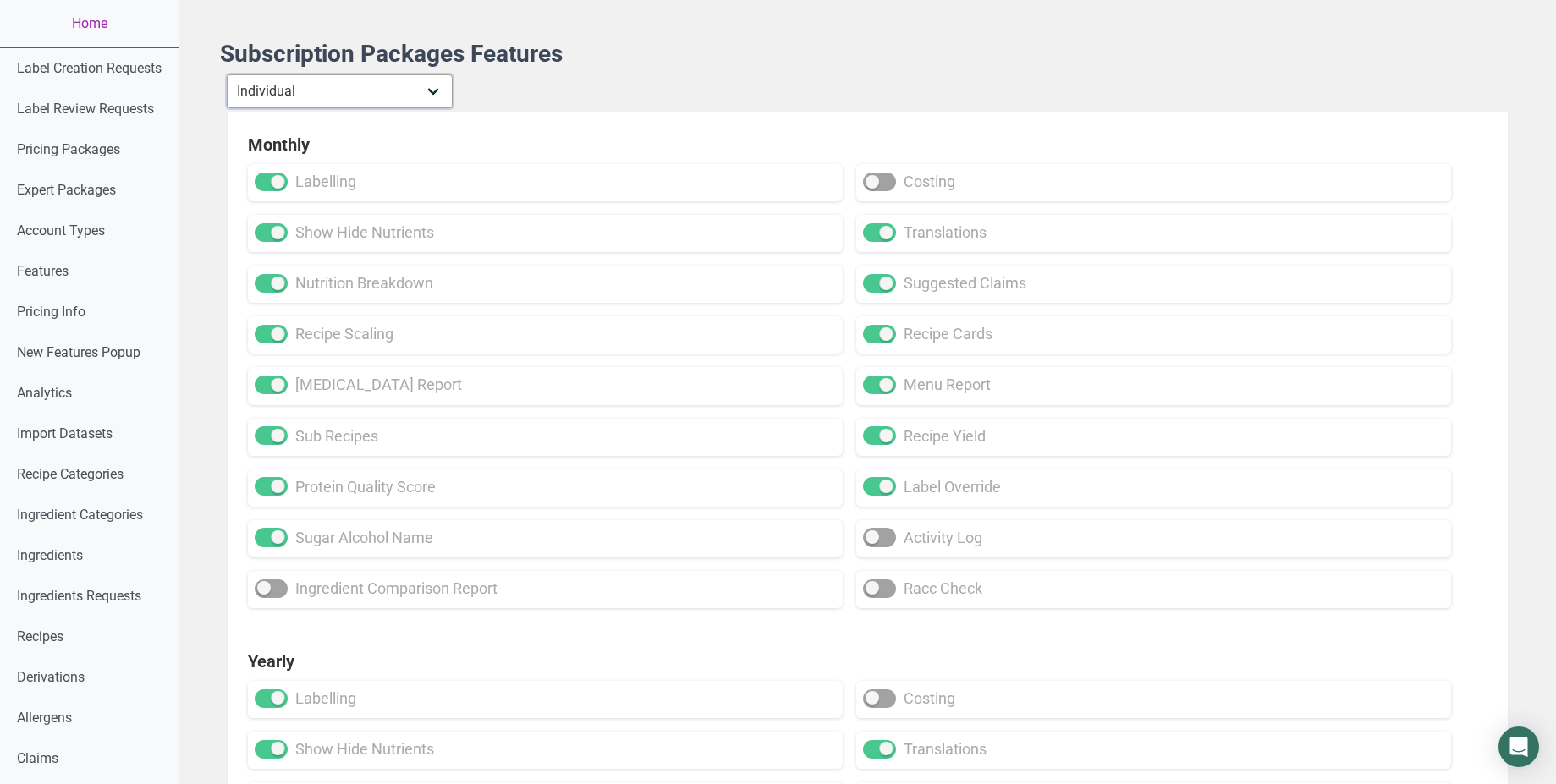
checkbox input "true"
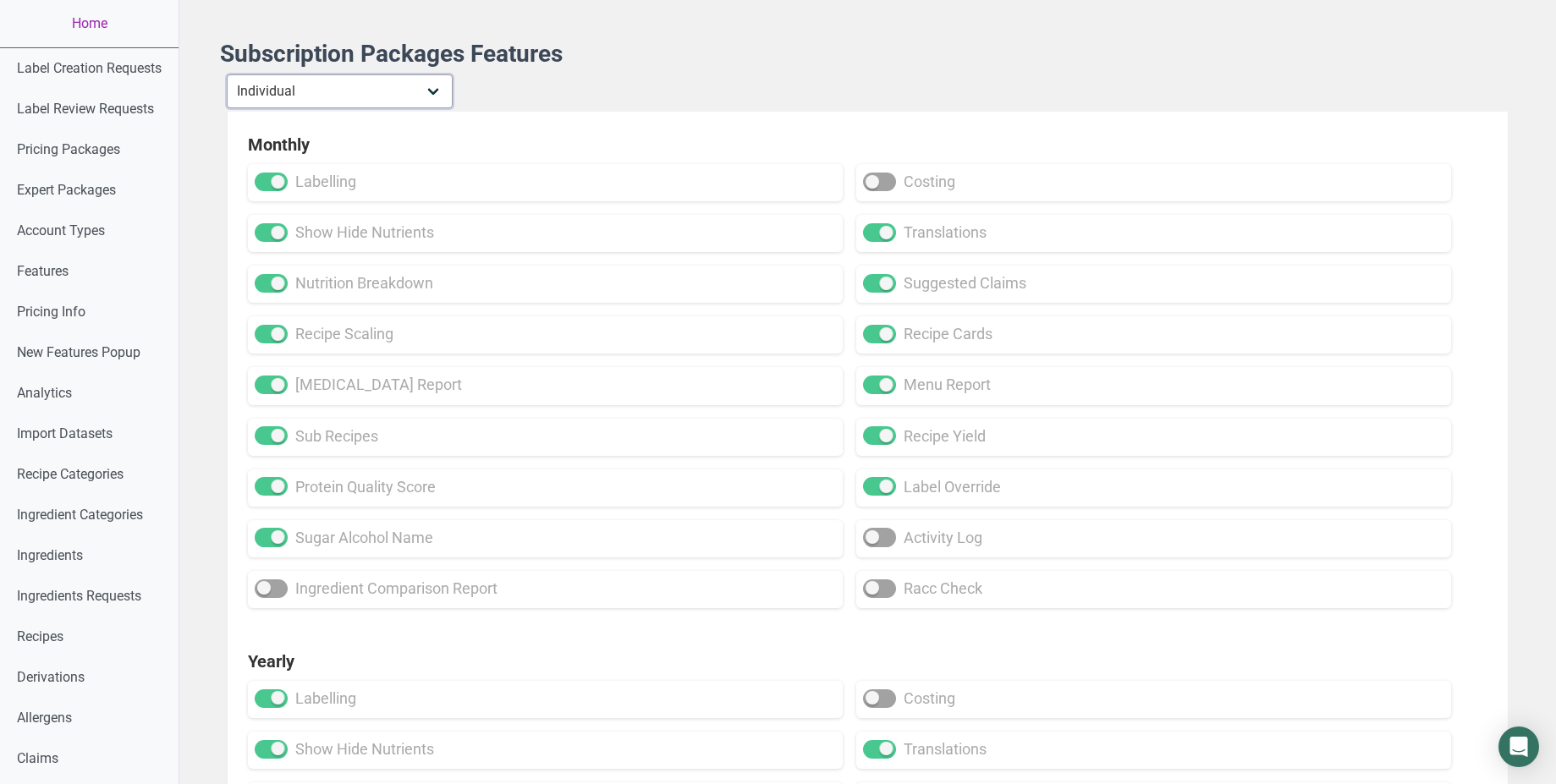
checkbox input "true"
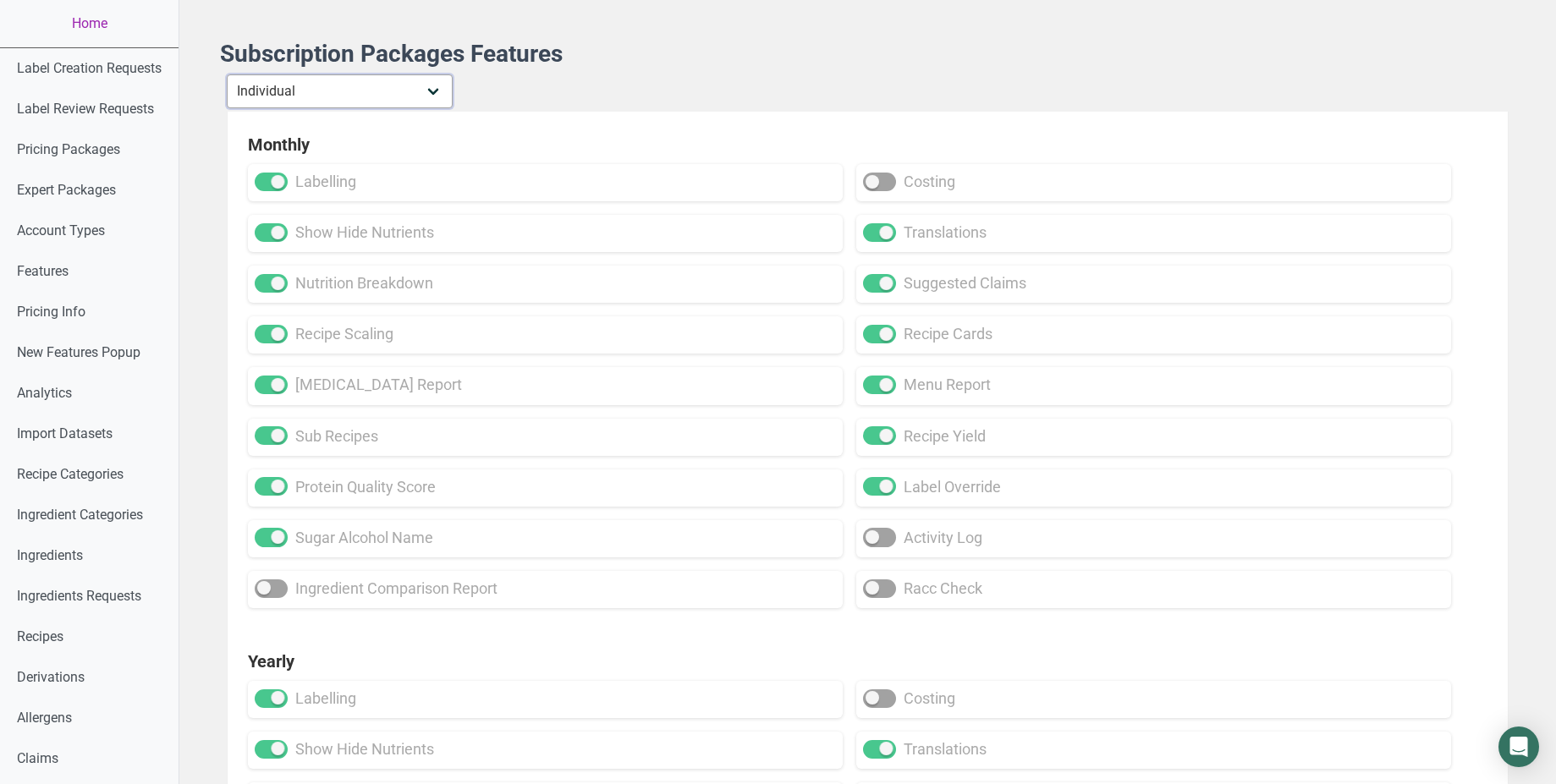
checkbox input "true"
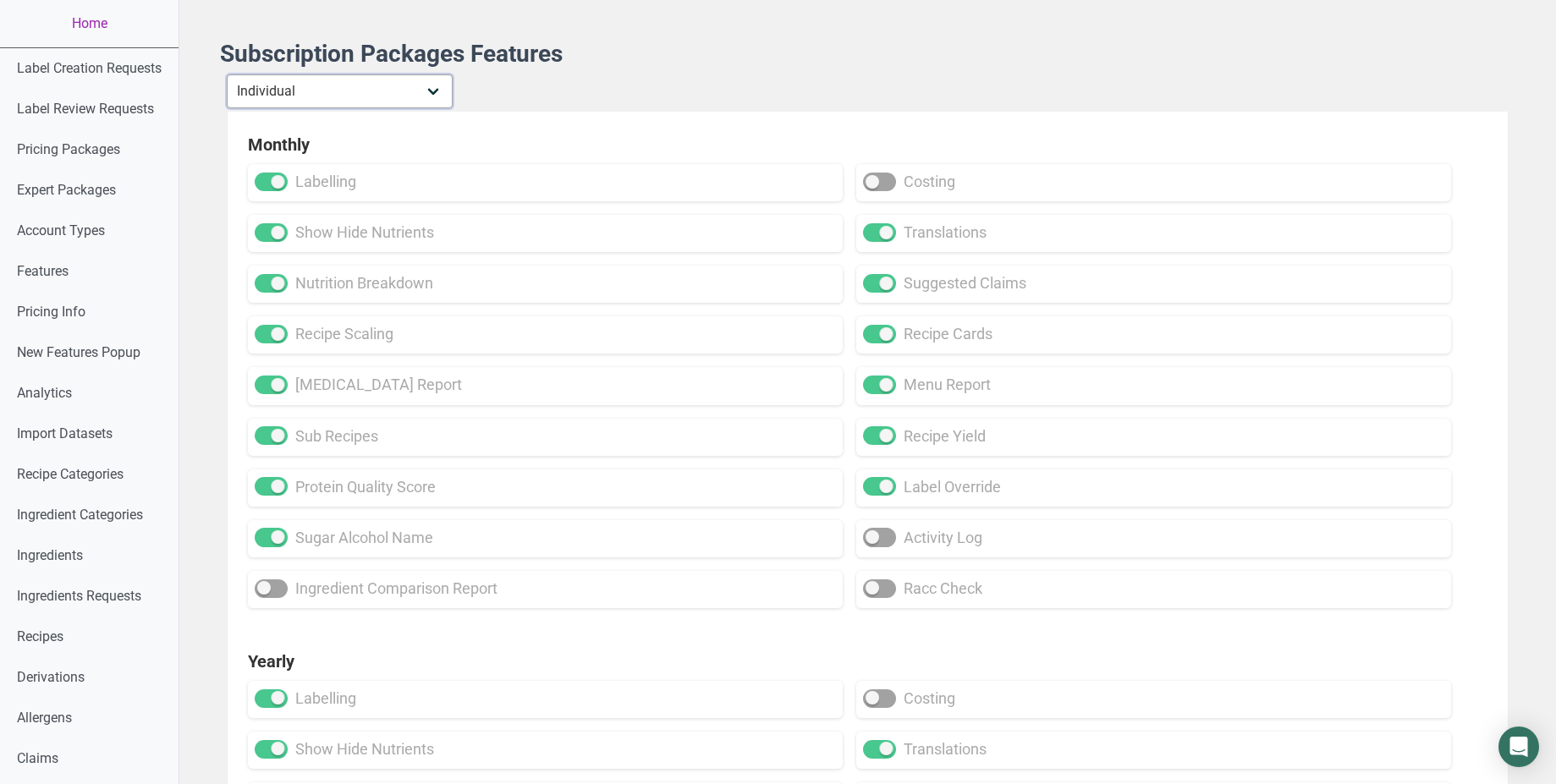
checkbox input "true"
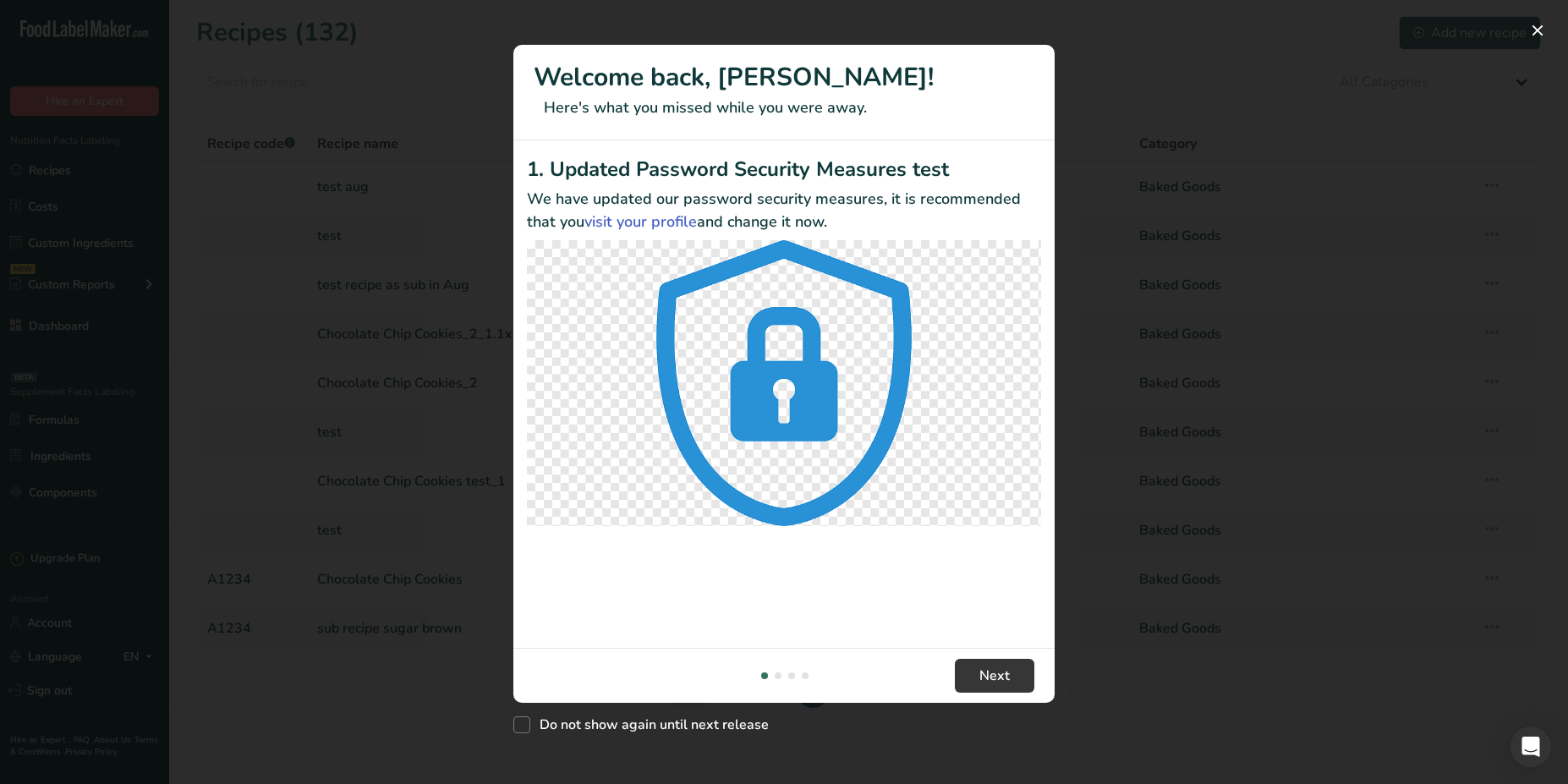
click at [1266, 172] on div "New Features" at bounding box center [784, 392] width 1568 height 784
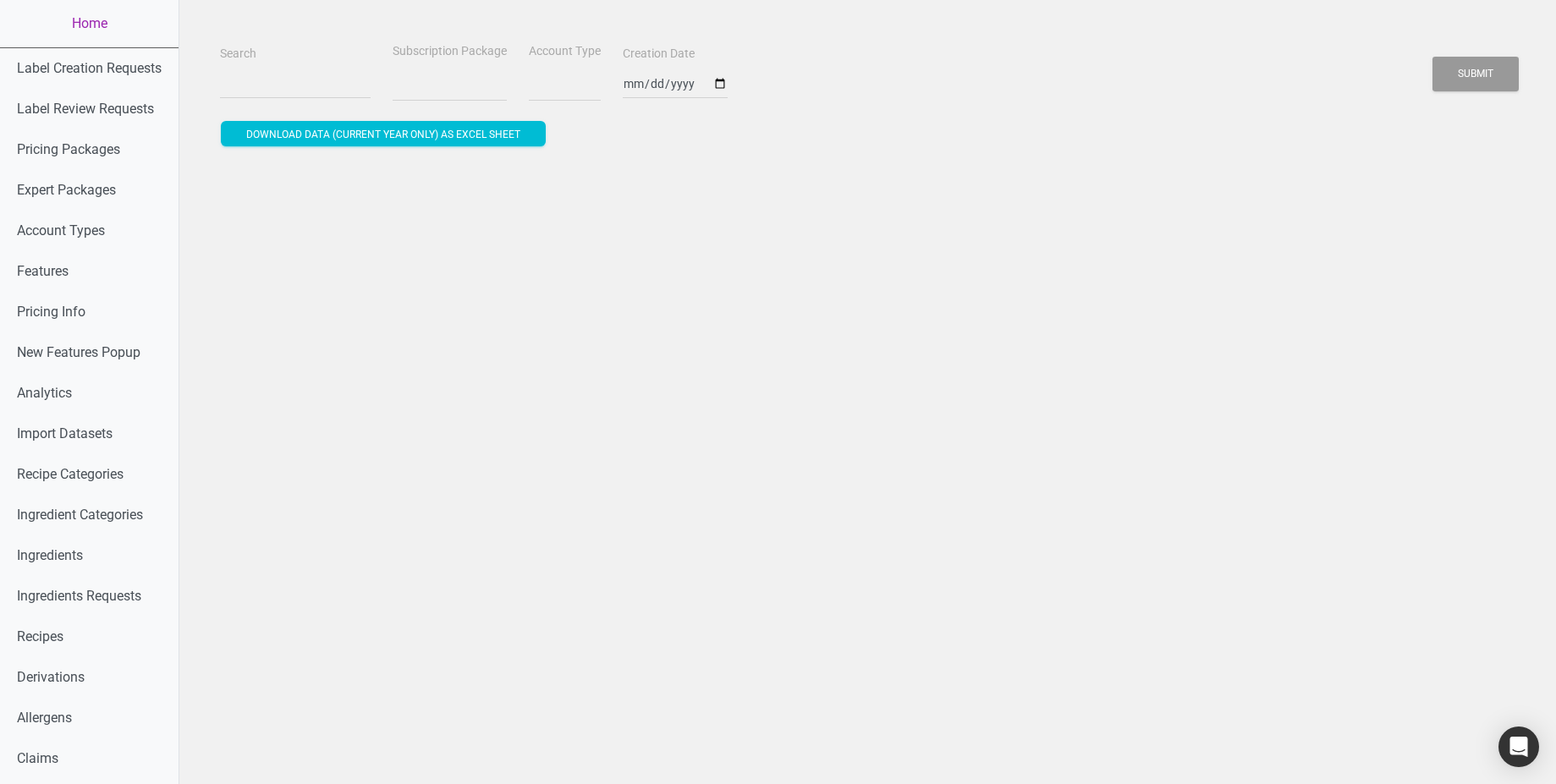
select select
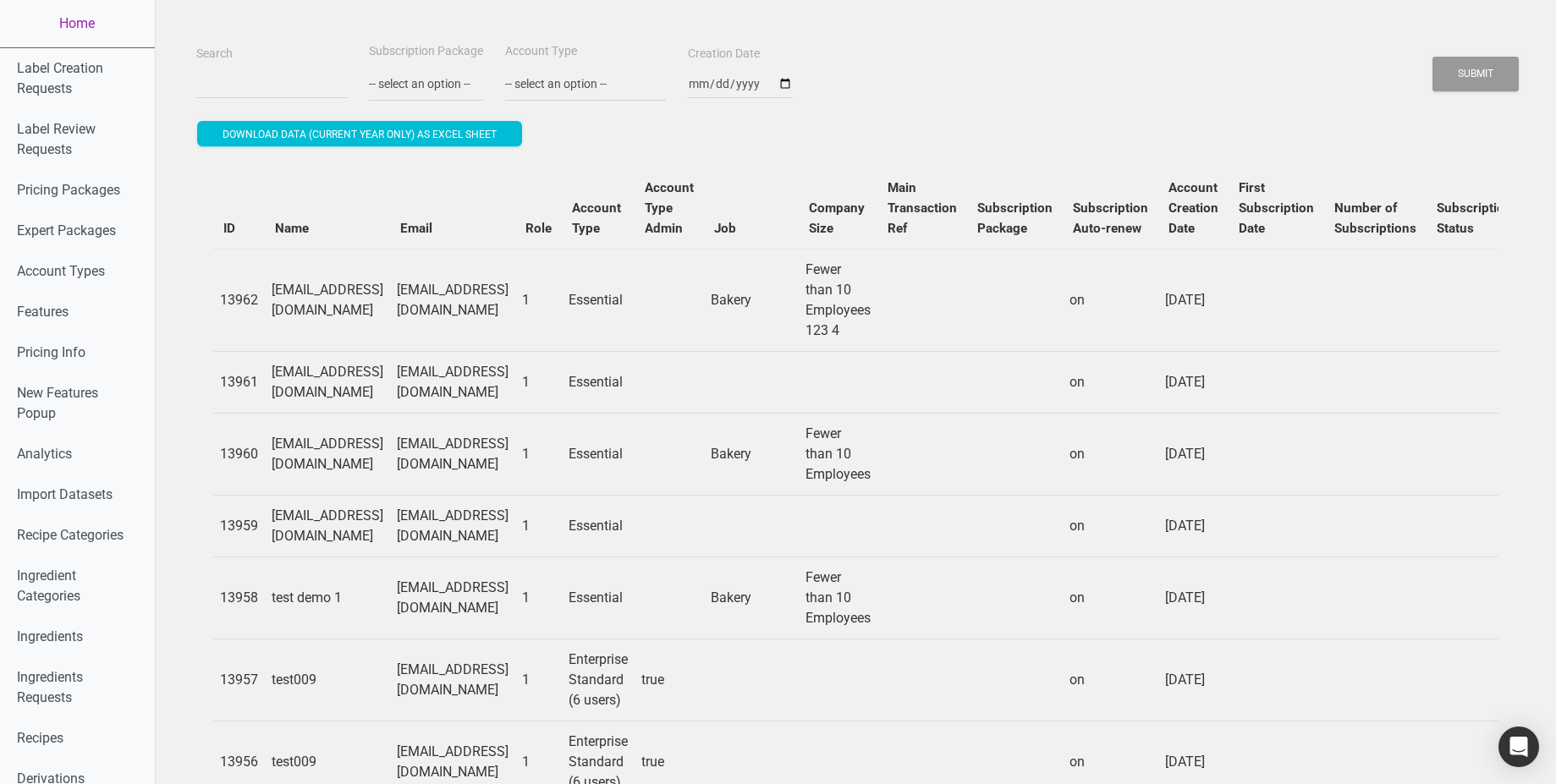
click at [390, 298] on td "[EMAIL_ADDRESS][DOMAIN_NAME]" at bounding box center [327, 300] width 125 height 102
click at [390, 298] on td "test_exp_aug_19_2@test.com" at bounding box center [327, 300] width 125 height 102
copy td "test_exp_aug_19_2@test.com"
click at [317, 385] on td "test@tstripe.com" at bounding box center [327, 382] width 125 height 62
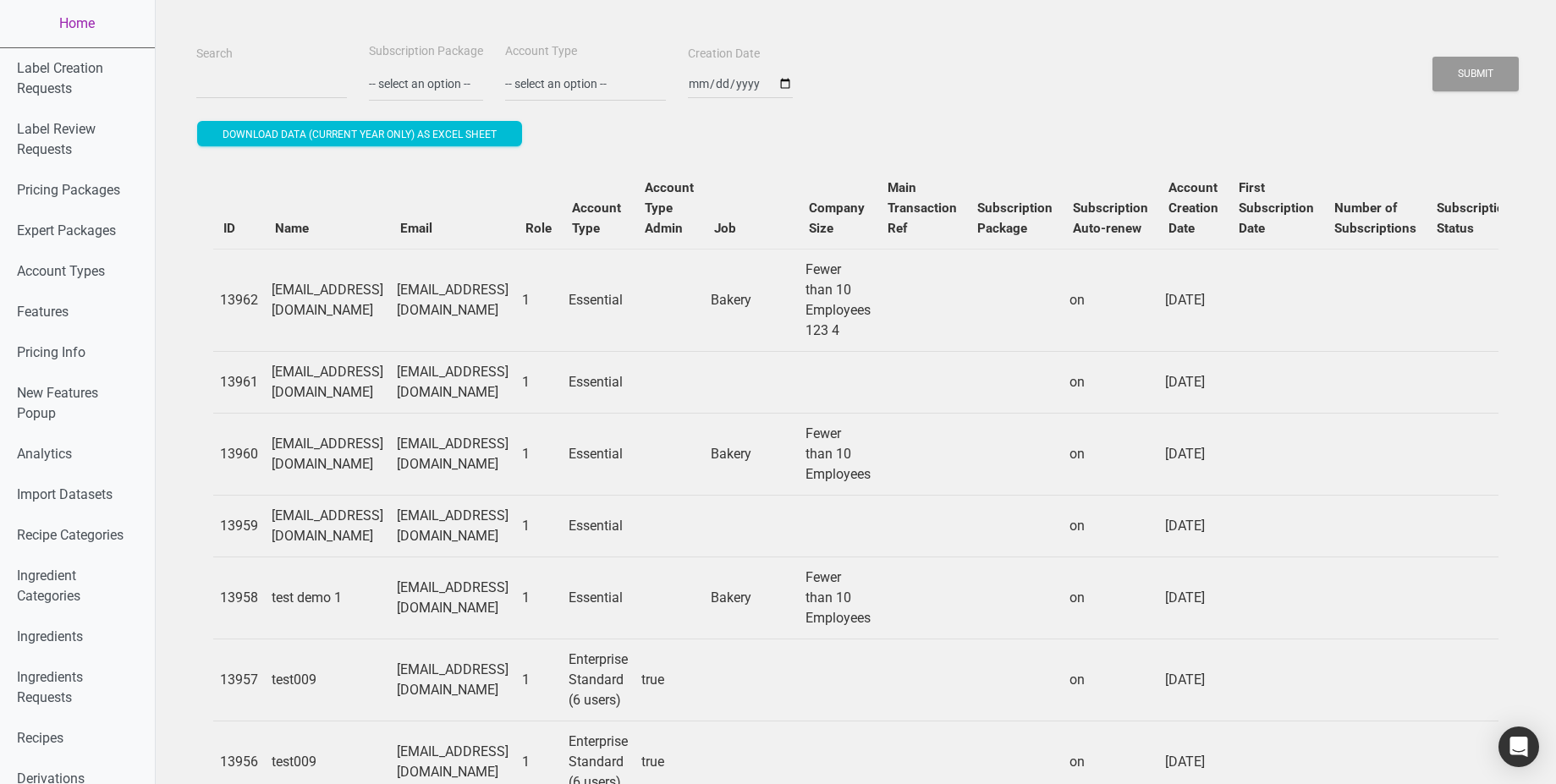
click at [317, 385] on td "test@tstripe.com" at bounding box center [327, 382] width 125 height 62
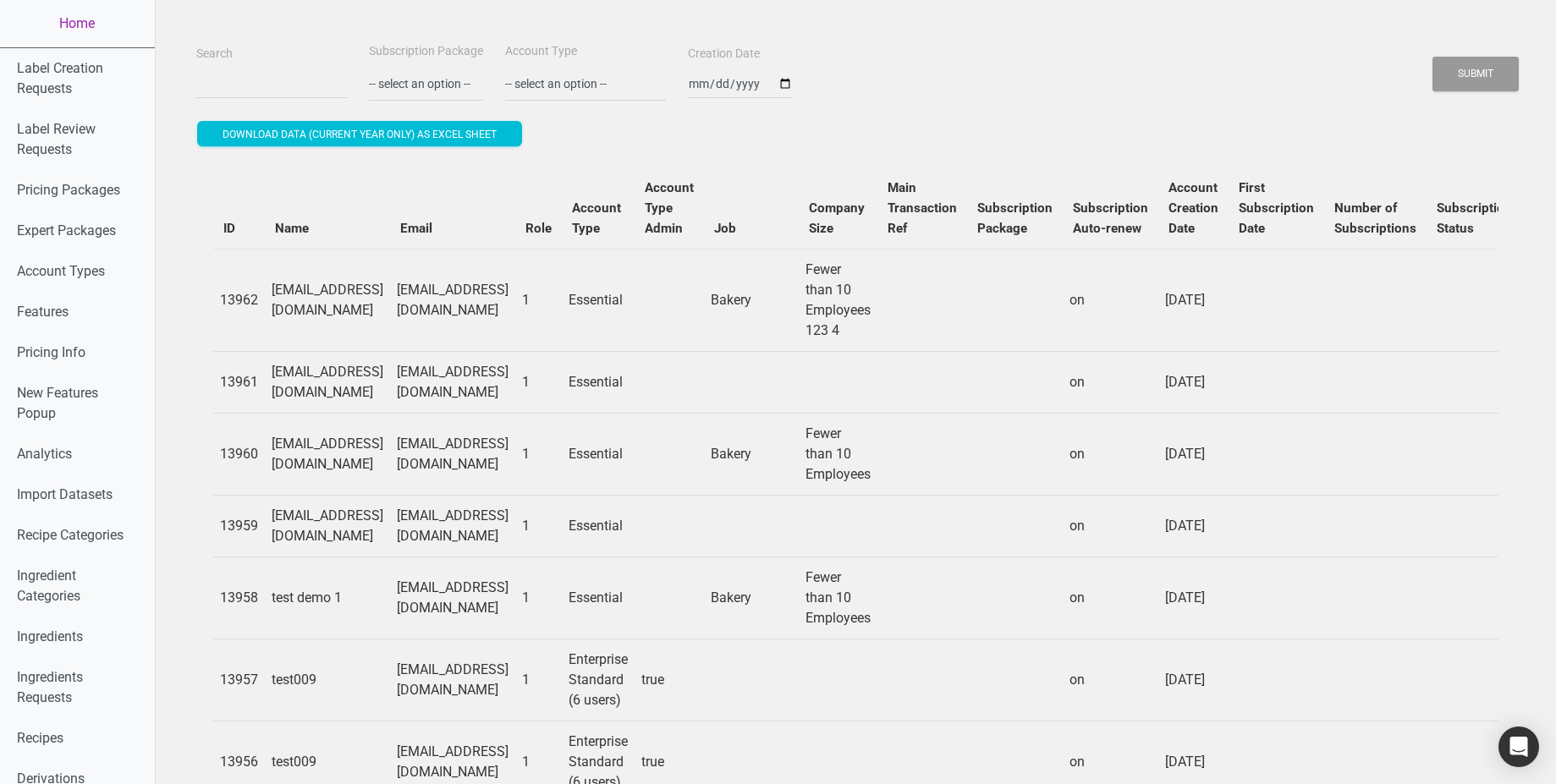
click at [317, 385] on td "test@tstripe.com" at bounding box center [327, 382] width 125 height 62
copy td "test@tstripe.com"
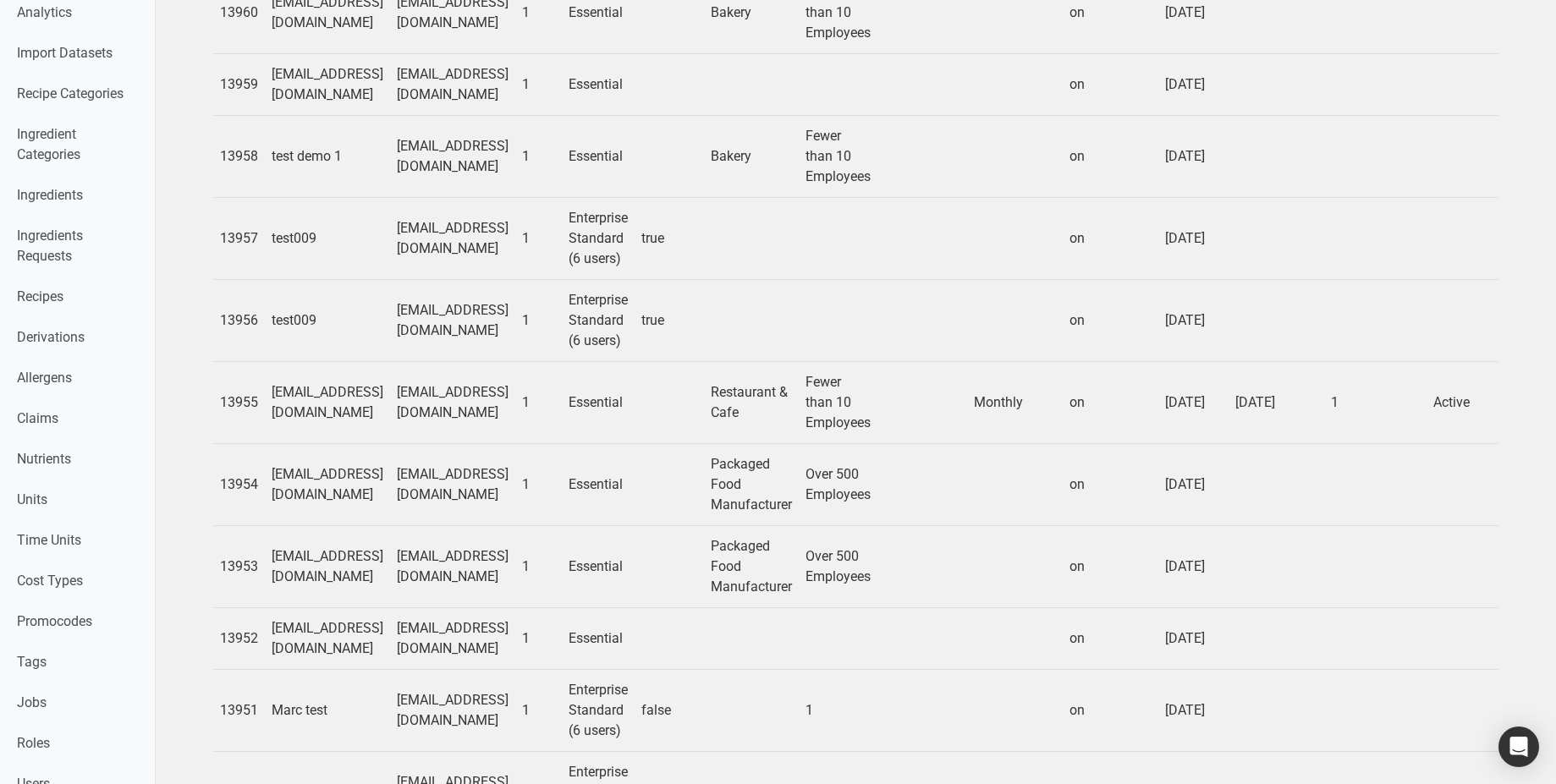
scroll to position [443, 0]
click at [330, 476] on td "test_2025_08_exp@test.com" at bounding box center [327, 482] width 125 height 82
copy td "test_2025_08_exp@test.com"
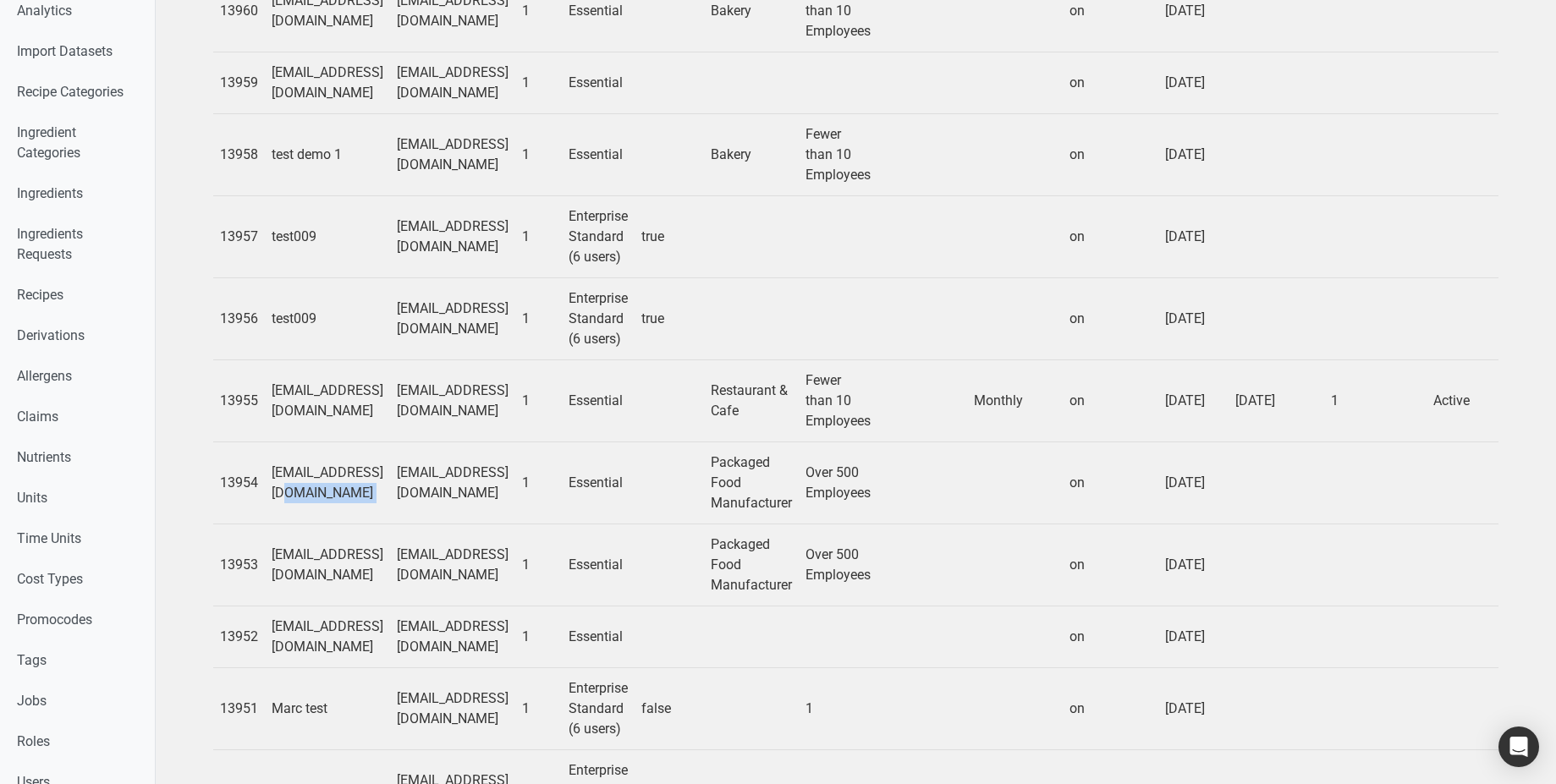
scroll to position [0, 0]
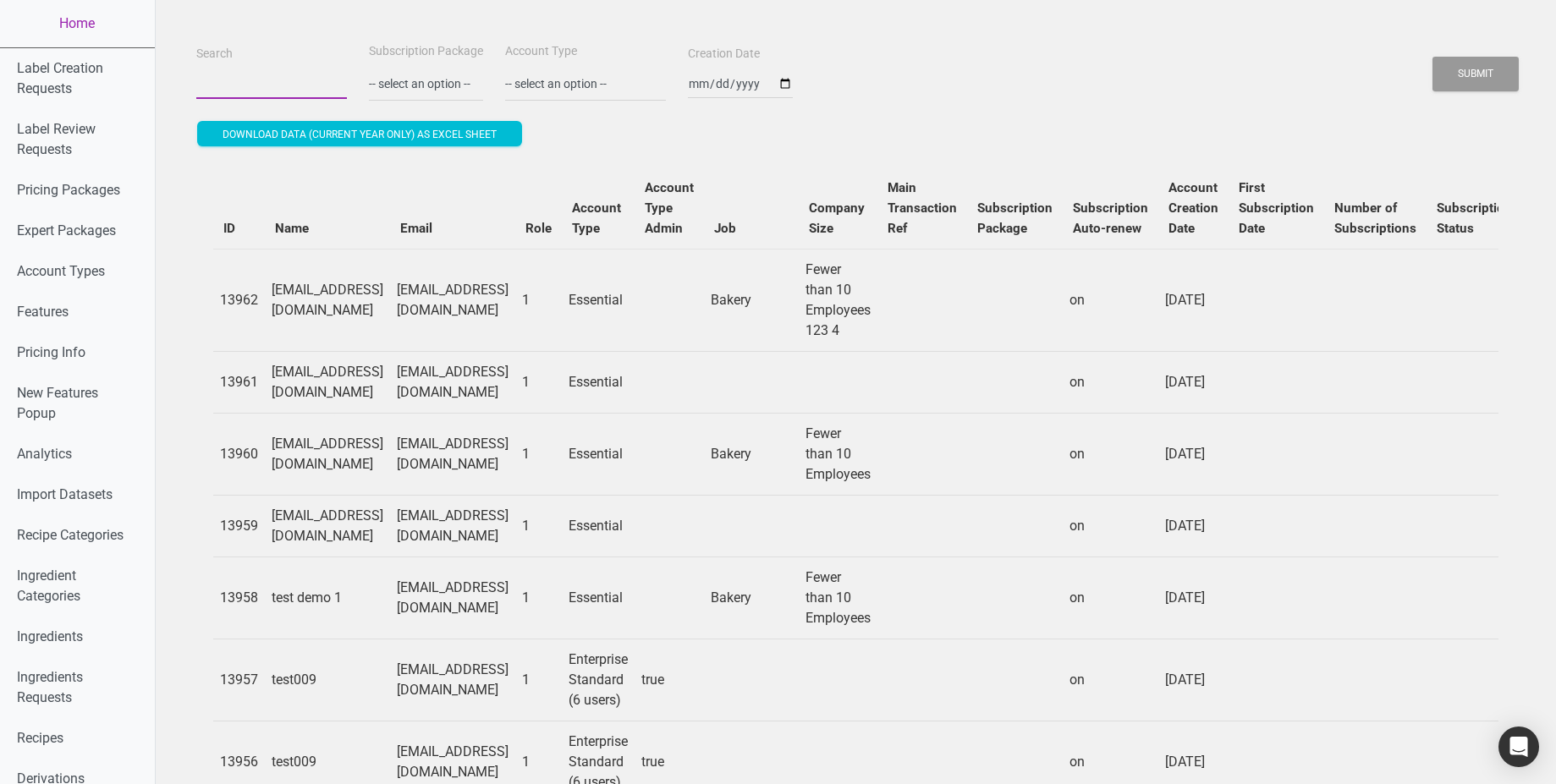
click at [261, 81] on input "Search" at bounding box center [271, 83] width 151 height 30
paste input "test_2025_08_exp@test.com"
type input "test_2025_08_exp@test.com"
click at [1433, 56] on button "Submit" at bounding box center [1476, 74] width 87 height 35
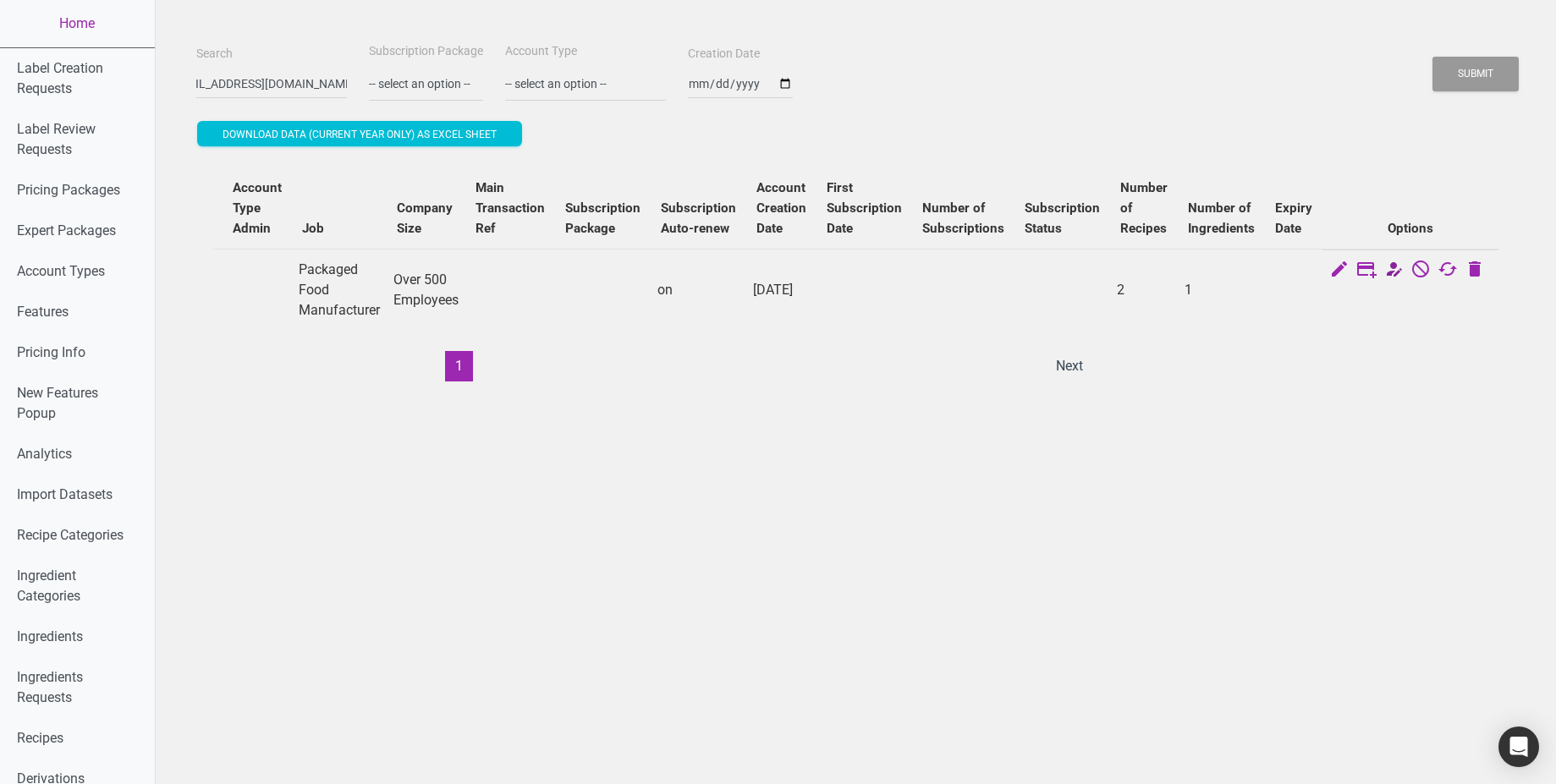
scroll to position [0, 0]
click at [1404, 267] on icon at bounding box center [1393, 271] width 20 height 23
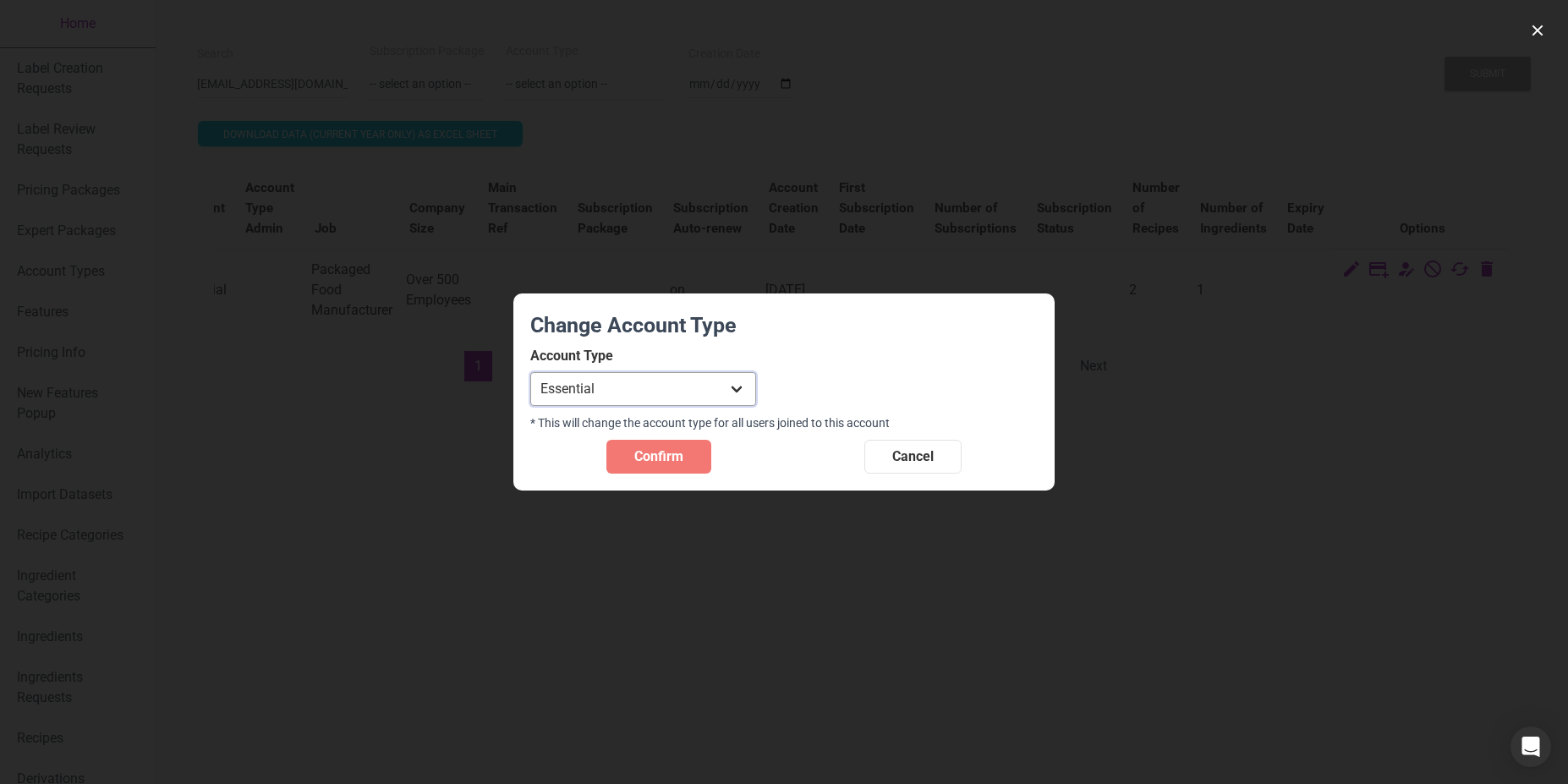
select select "1"
click at [530, 372] on select "Individual Essential Pro Business Old Enterprise 3 Users (799$) Old Enterprise …" at bounding box center [643, 389] width 226 height 34
click at [660, 454] on span "Confirm" at bounding box center [659, 456] width 49 height 20
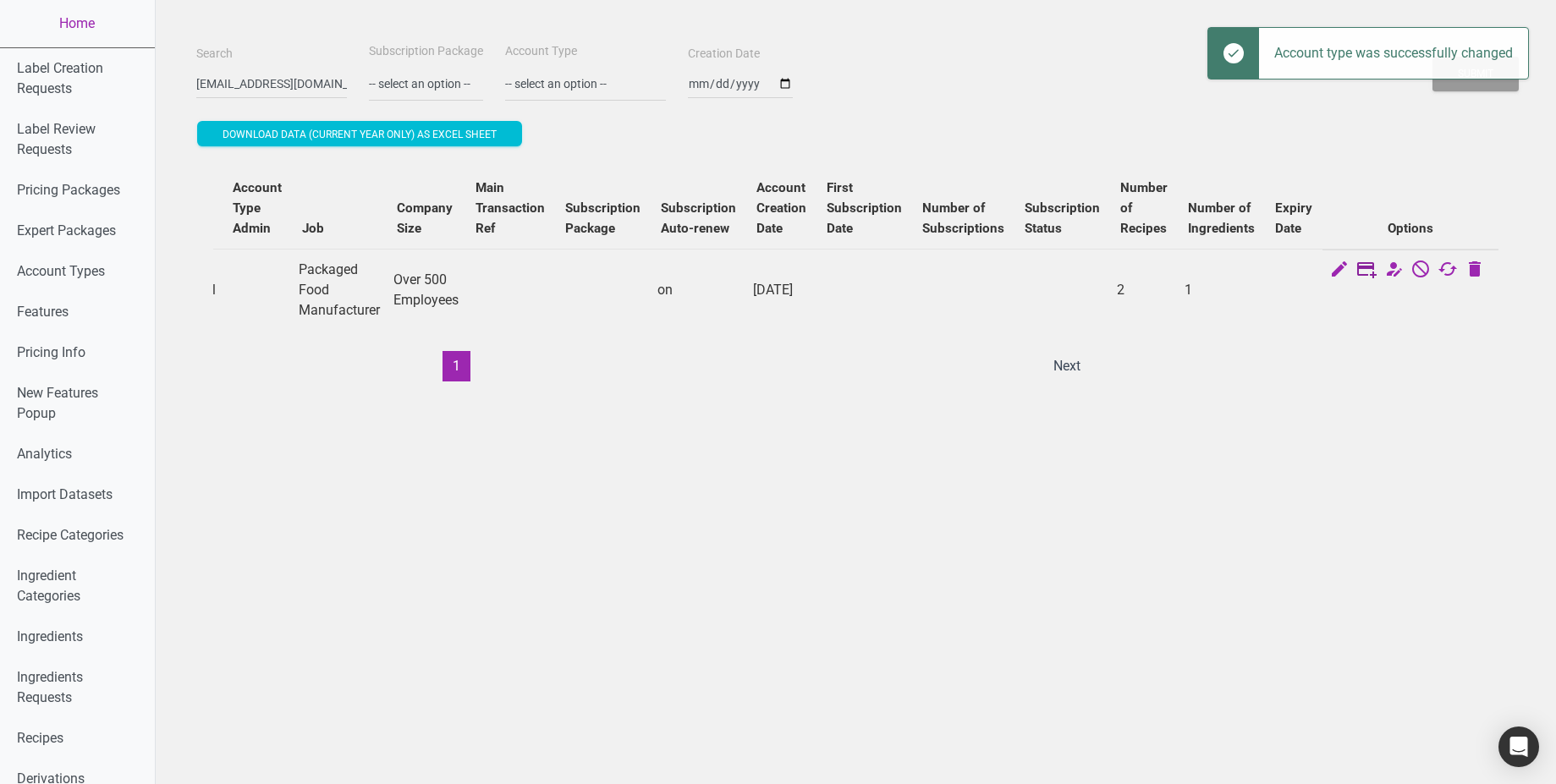
click at [1376, 269] on icon at bounding box center [1366, 271] width 20 height 23
select select "US"
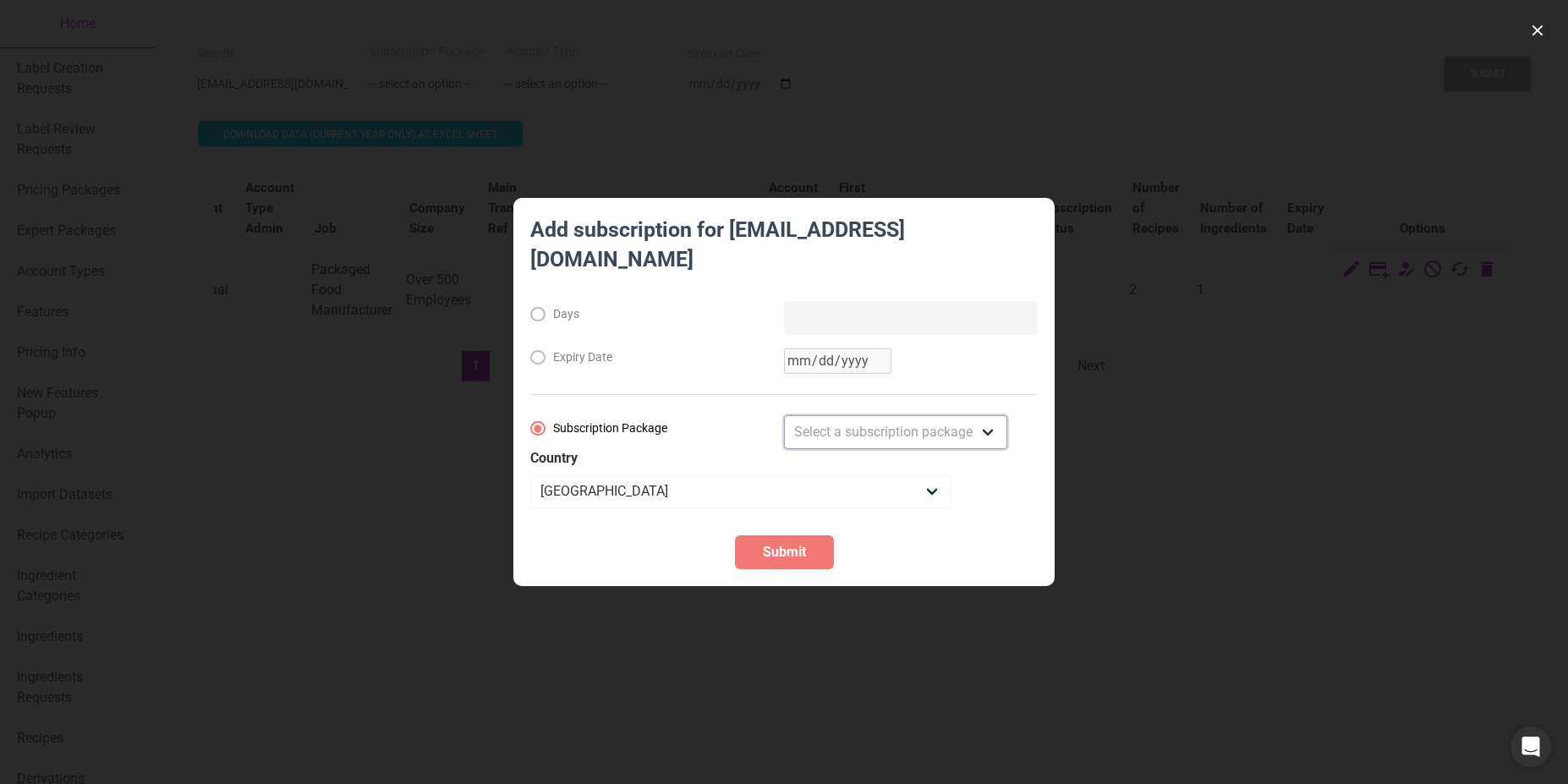
select select "2"
click at [784, 415] on select "Select a subscription package Monthly Yearly Quarterly Free Trial" at bounding box center [895, 432] width 224 height 34
click at [785, 542] on span "Submit" at bounding box center [784, 552] width 43 height 20
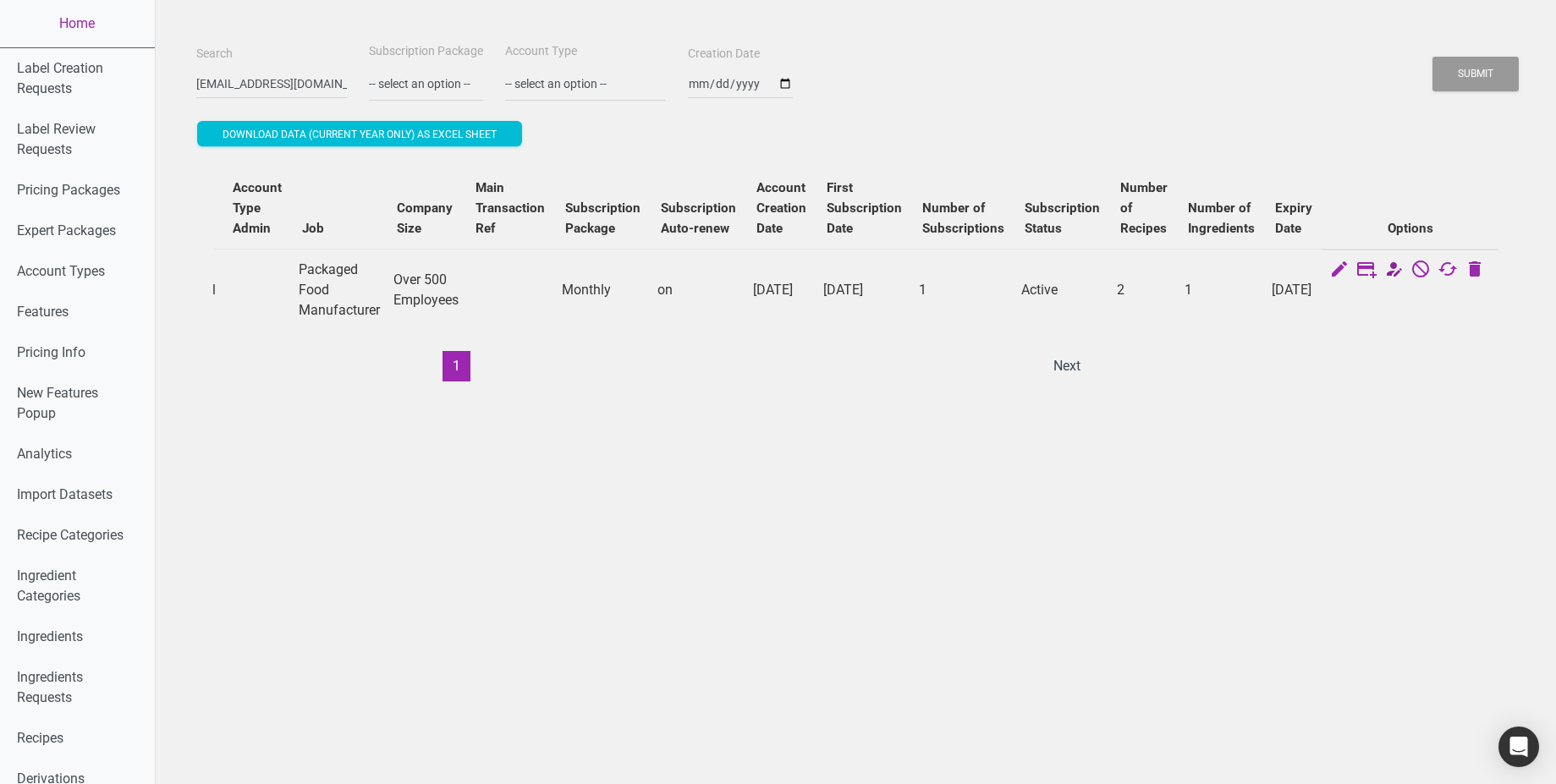
click at [1404, 266] on icon at bounding box center [1393, 271] width 20 height 23
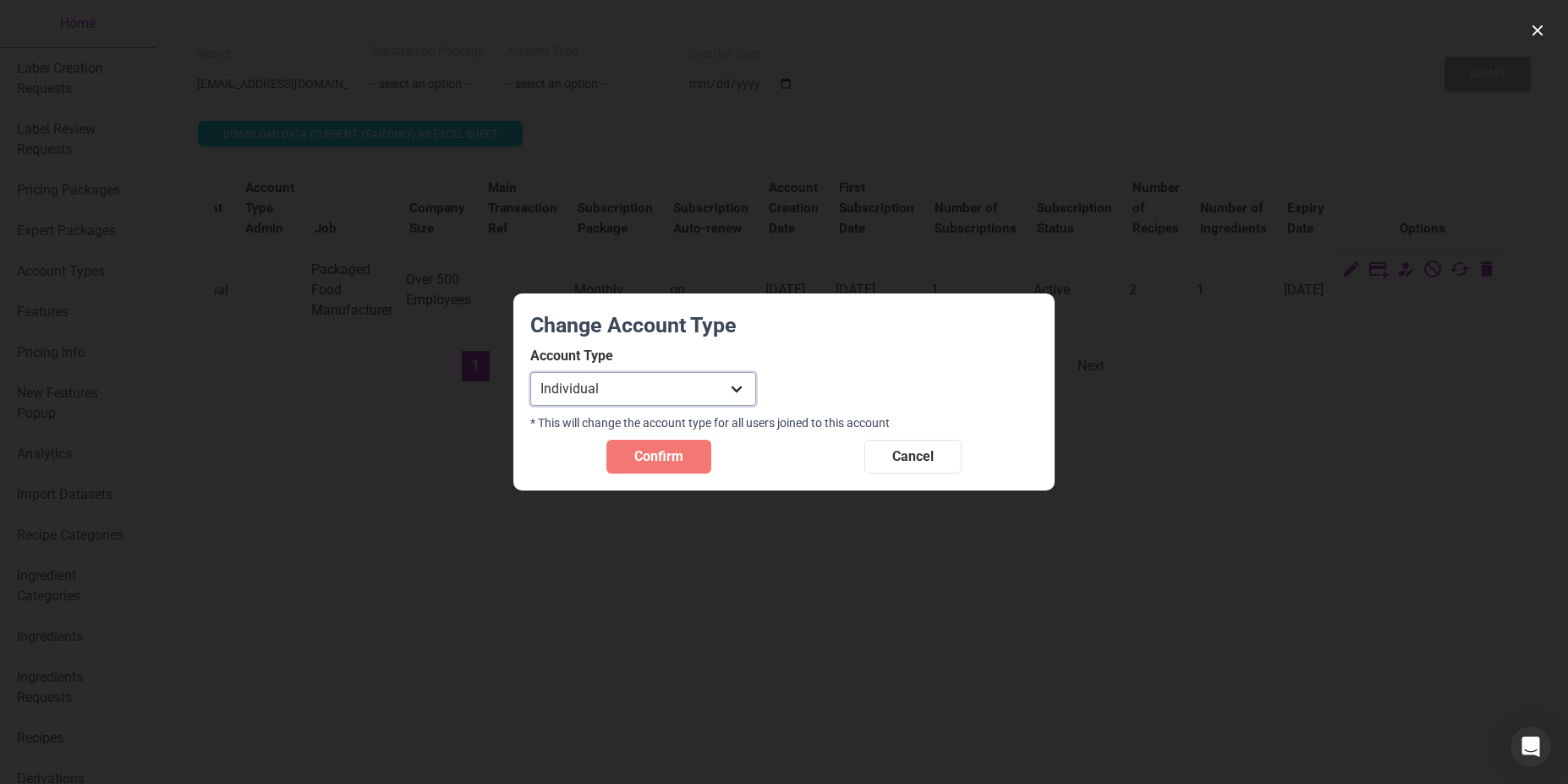
select select "30"
click at [530, 372] on select "Individual Essential Pro Business Old Enterprise 3 Users (799$) Old Enterprise …" at bounding box center [643, 389] width 226 height 34
click at [651, 454] on span "Confirm" at bounding box center [659, 456] width 49 height 20
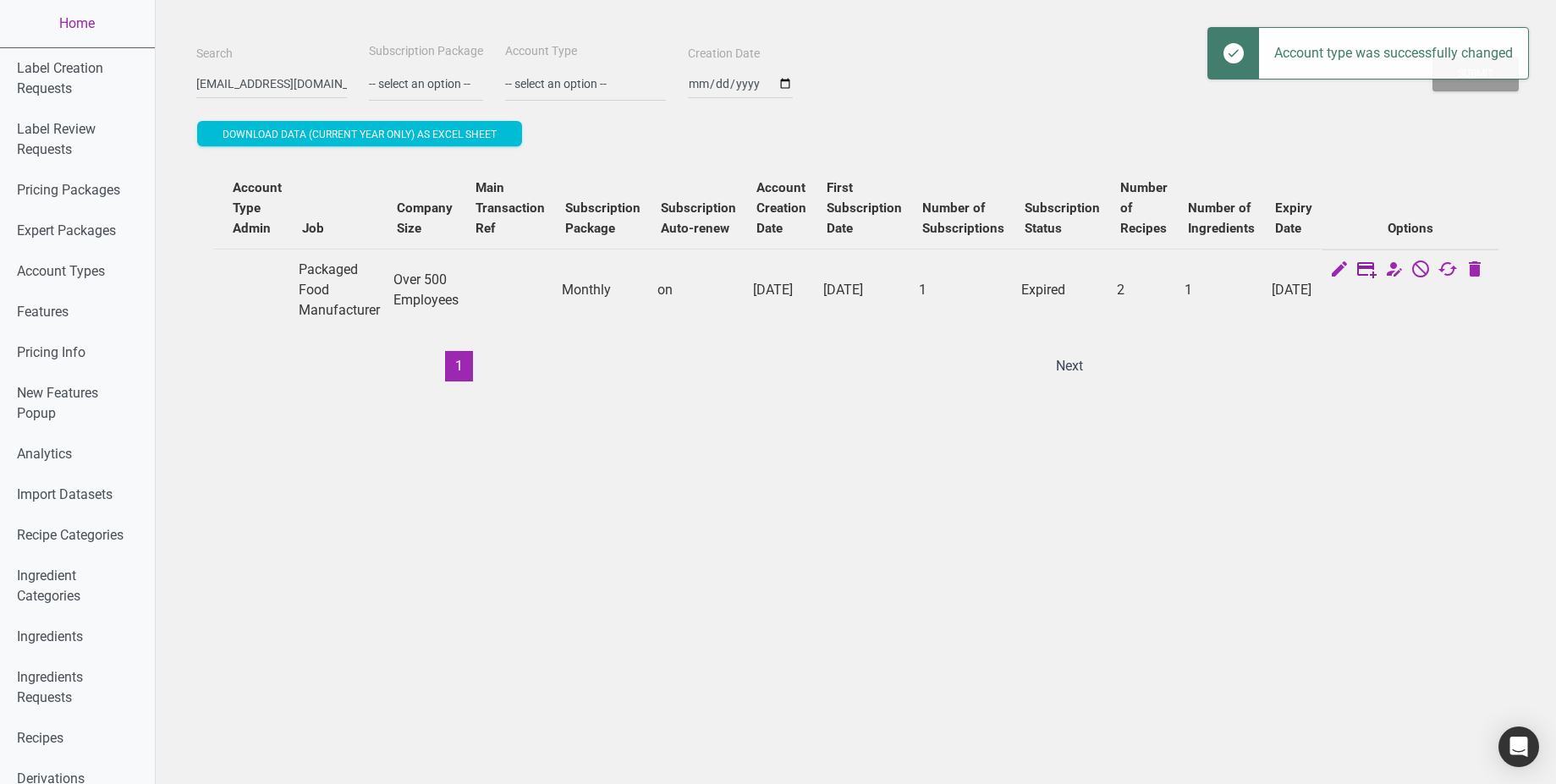
click at [1376, 271] on icon at bounding box center [1366, 271] width 20 height 23
select select "US"
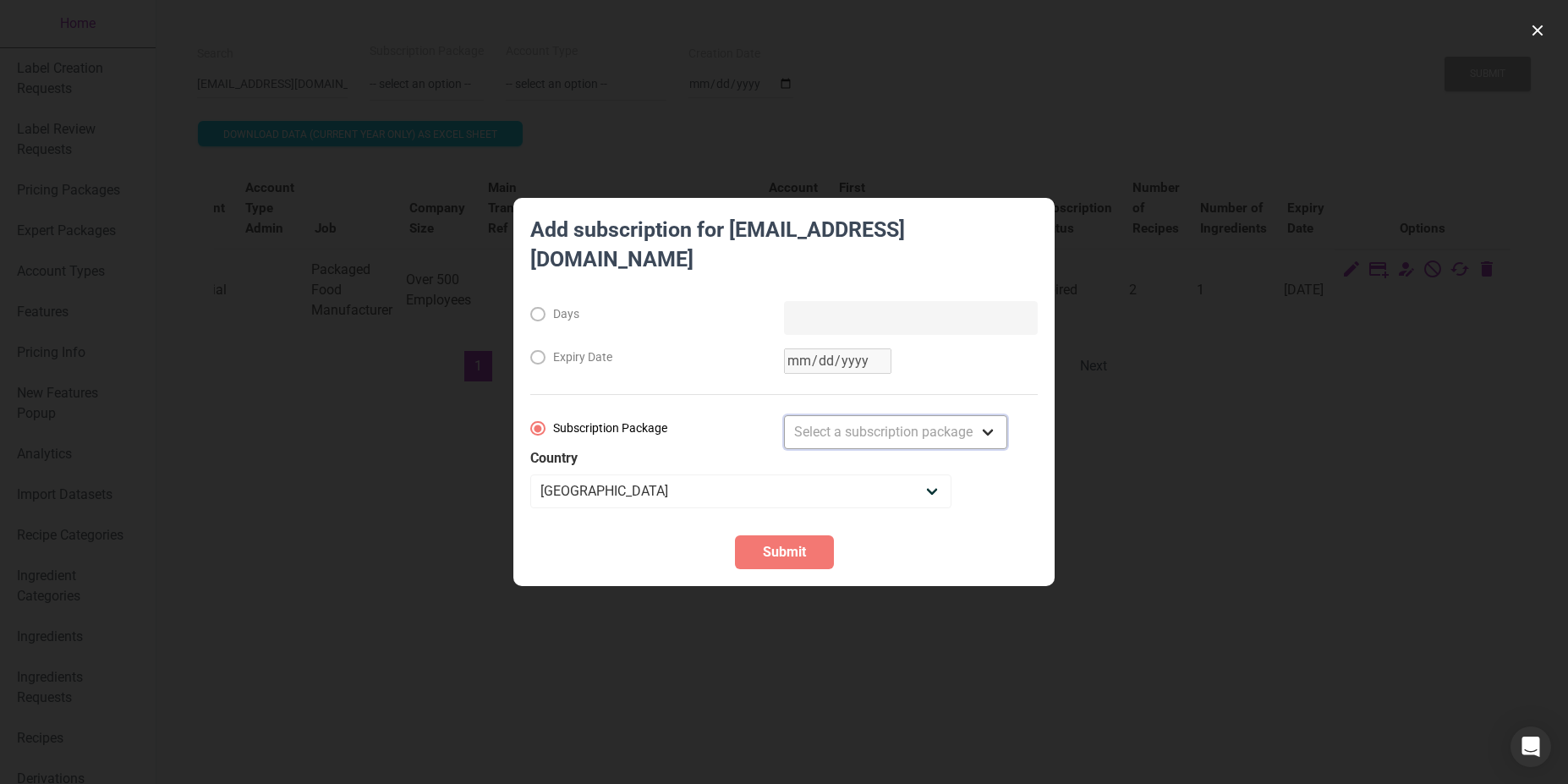
select select "2"
click at [784, 415] on select "Select a subscription package Monthly Yearly Quarterly Free Trial" at bounding box center [895, 432] width 224 height 34
click at [784, 542] on span "Submit" at bounding box center [784, 552] width 43 height 20
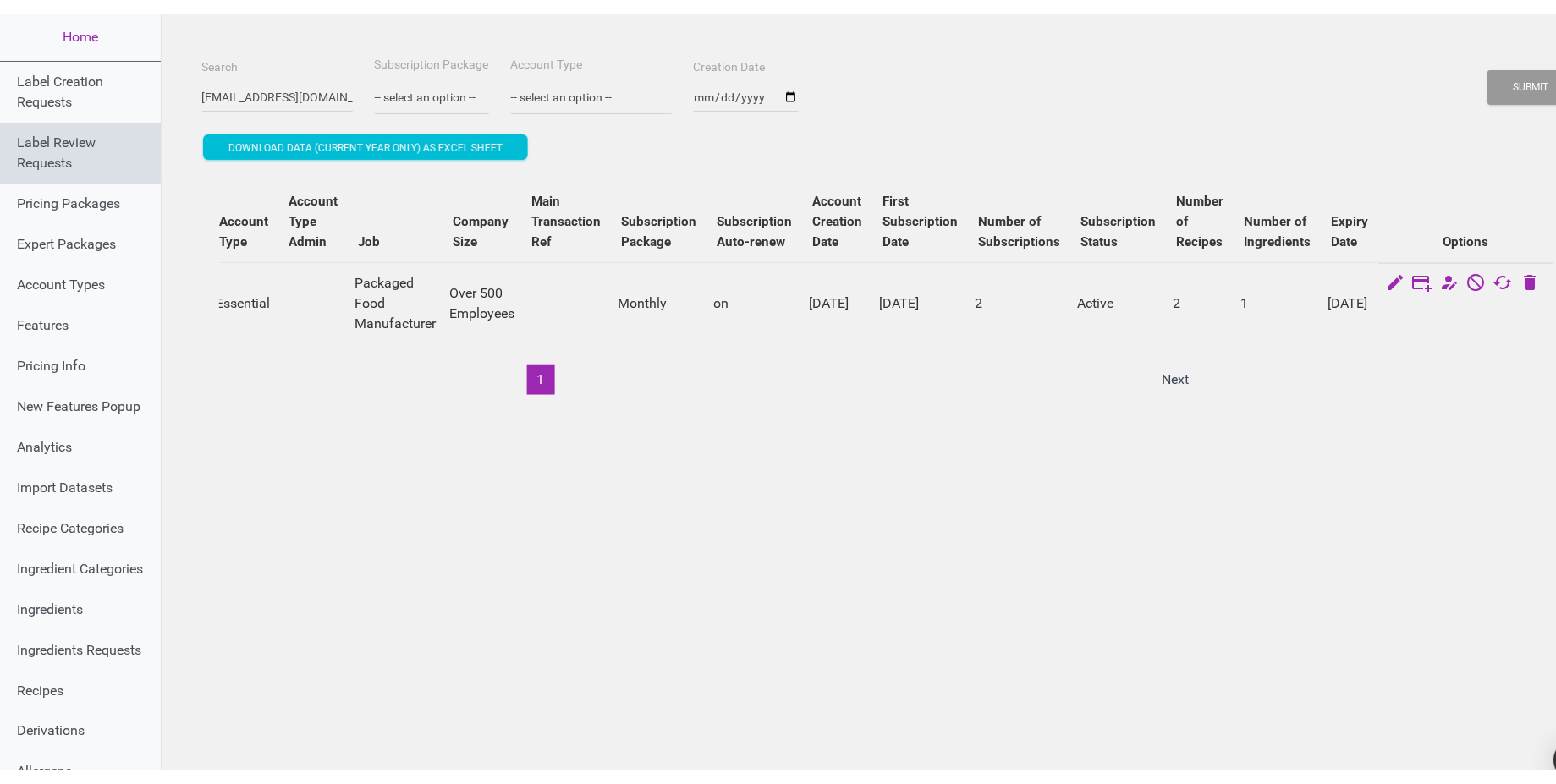
scroll to position [0, 454]
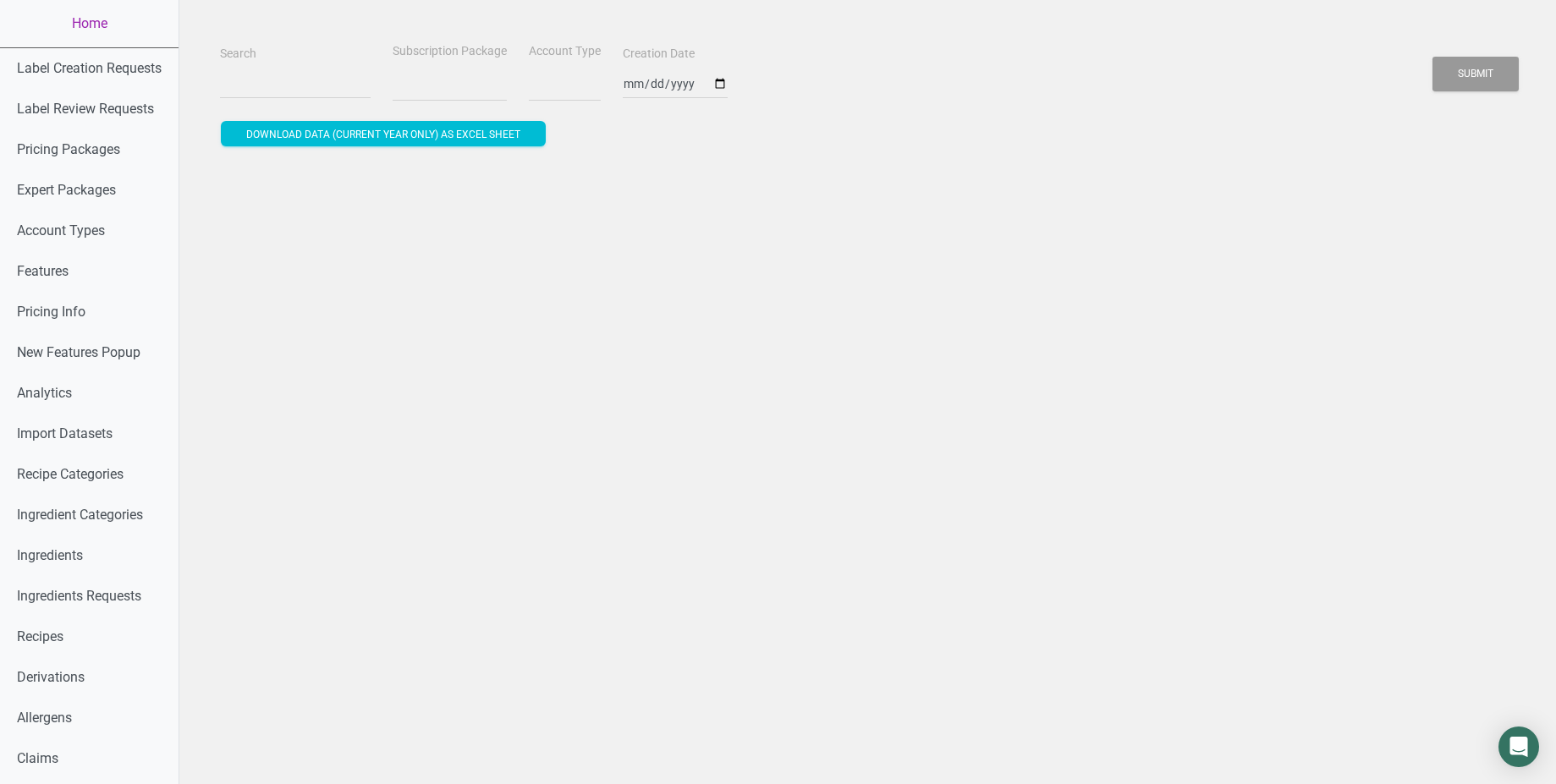
select select
click at [271, 96] on input "Search" at bounding box center [296, 83] width 151 height 30
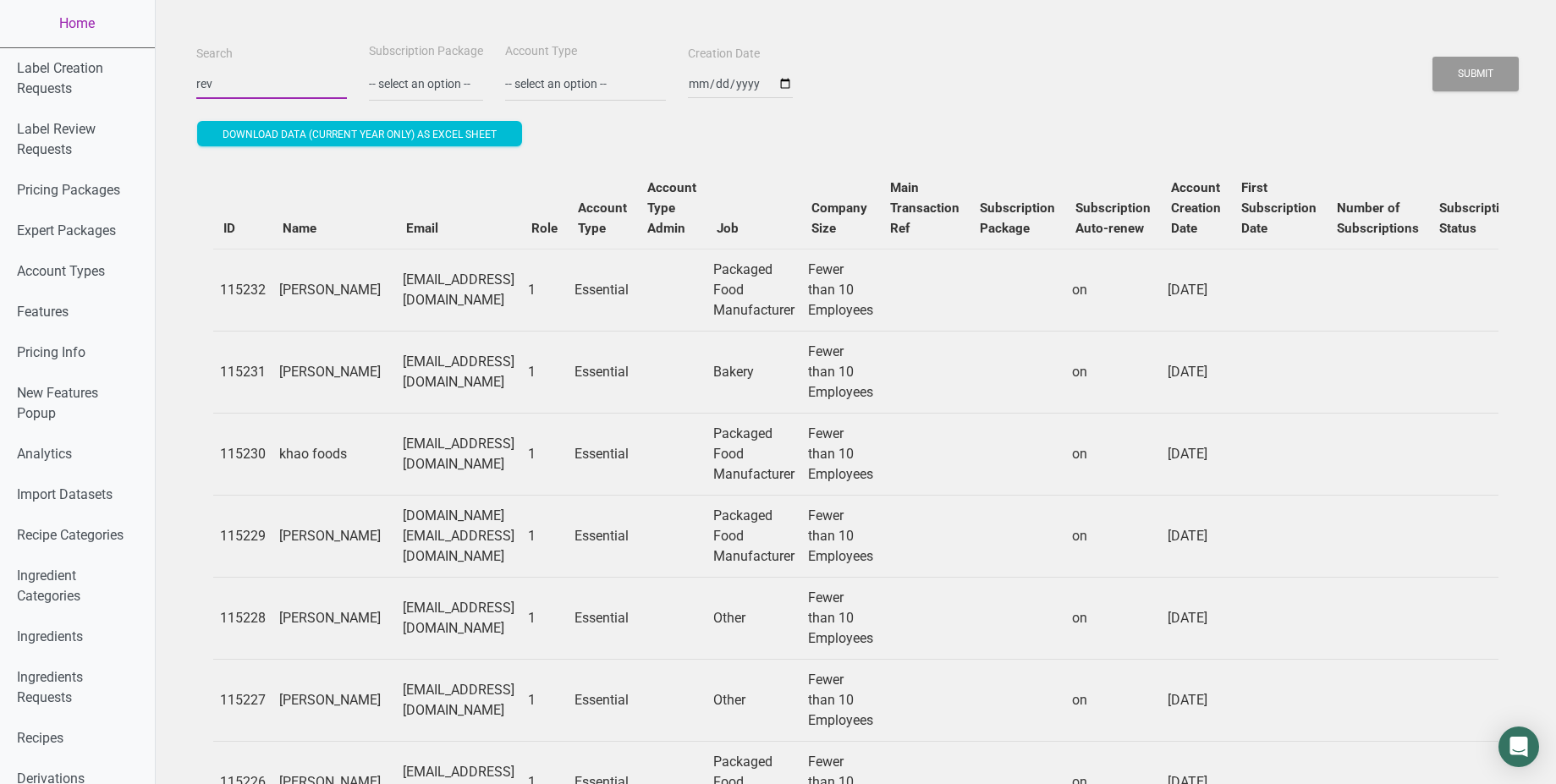
paste input "[GEOGRAPHIC_DATA]"
type input "[GEOGRAPHIC_DATA]"
click at [1433, 56] on button "Submit" at bounding box center [1476, 74] width 87 height 35
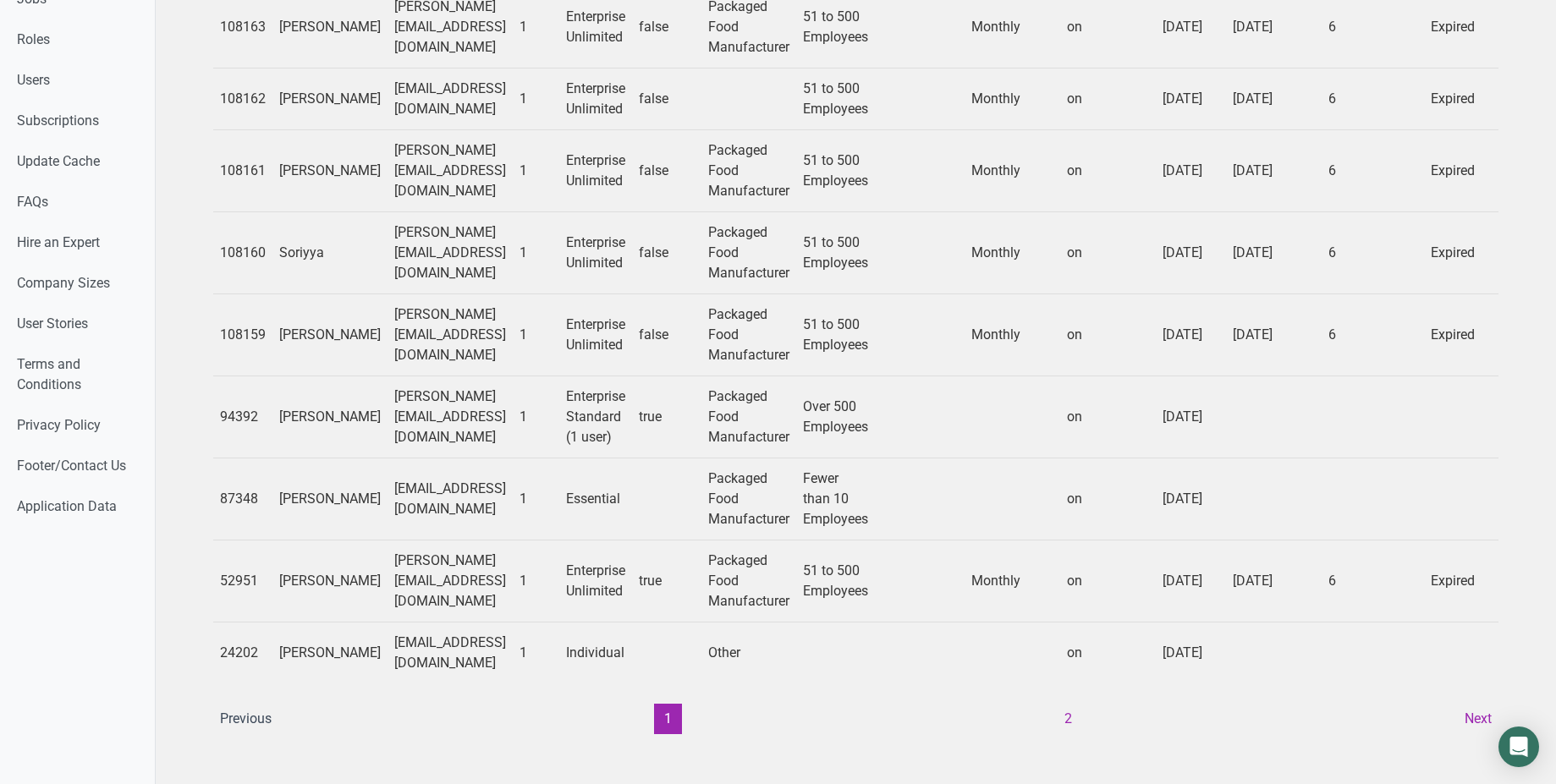
scroll to position [1206, 0]
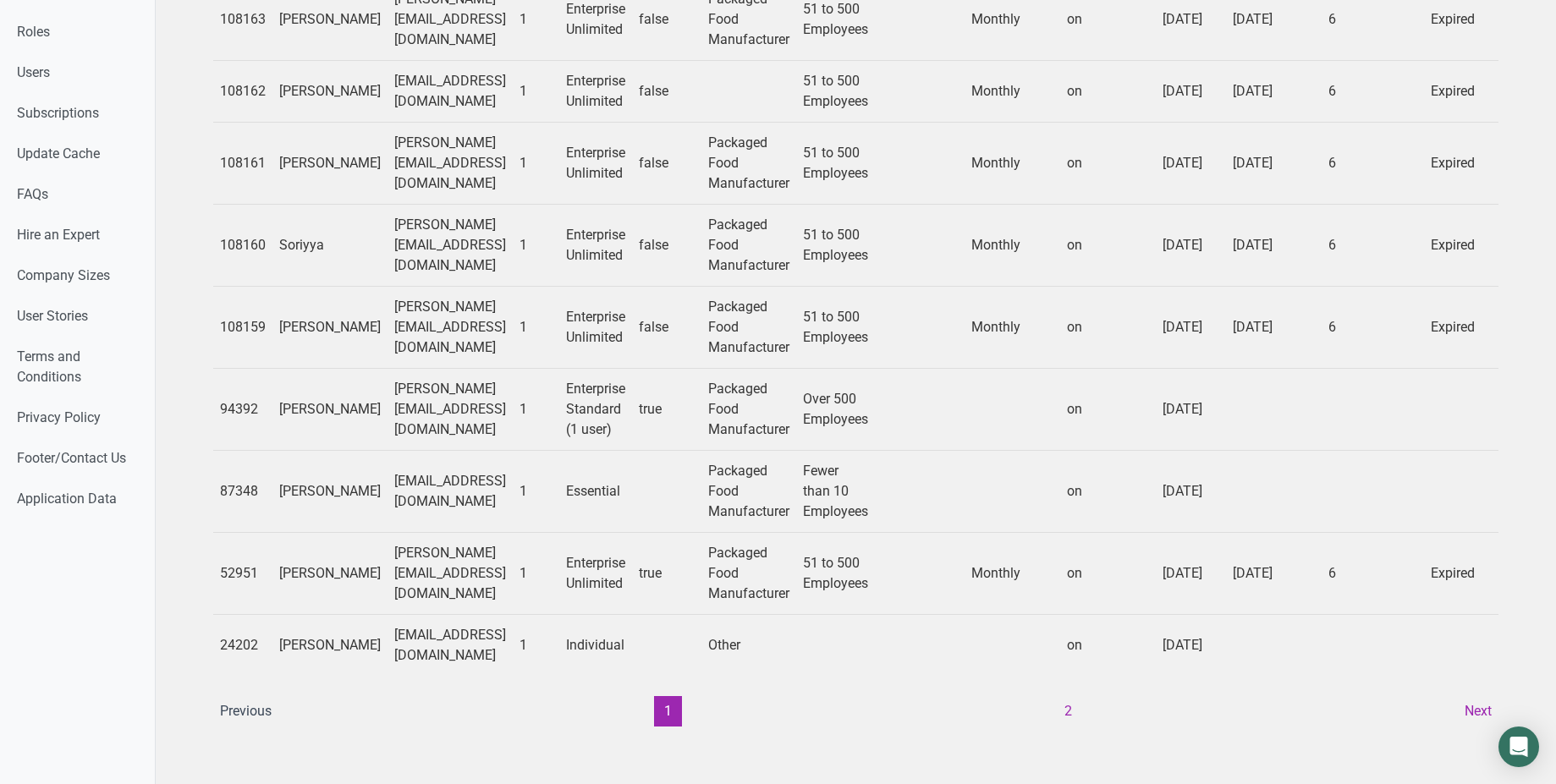
click at [427, 565] on td "[PERSON_NAME][EMAIL_ADDRESS][DOMAIN_NAME]" at bounding box center [450, 573] width 125 height 82
click at [229, 558] on td "52951" at bounding box center [243, 573] width 59 height 82
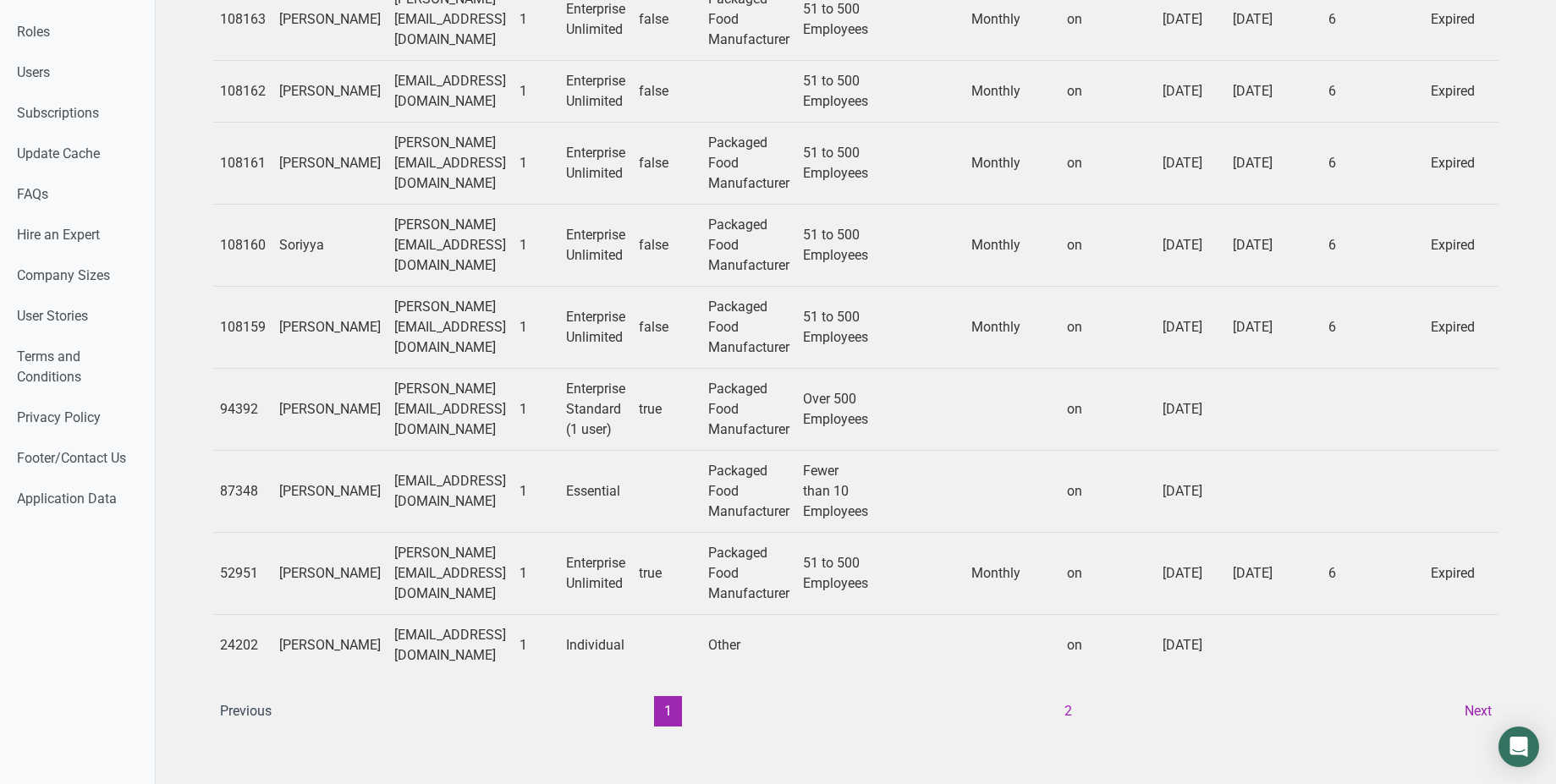
copy td "52951"
click at [232, 565] on td "52951" at bounding box center [243, 573] width 59 height 82
copy td "52951"
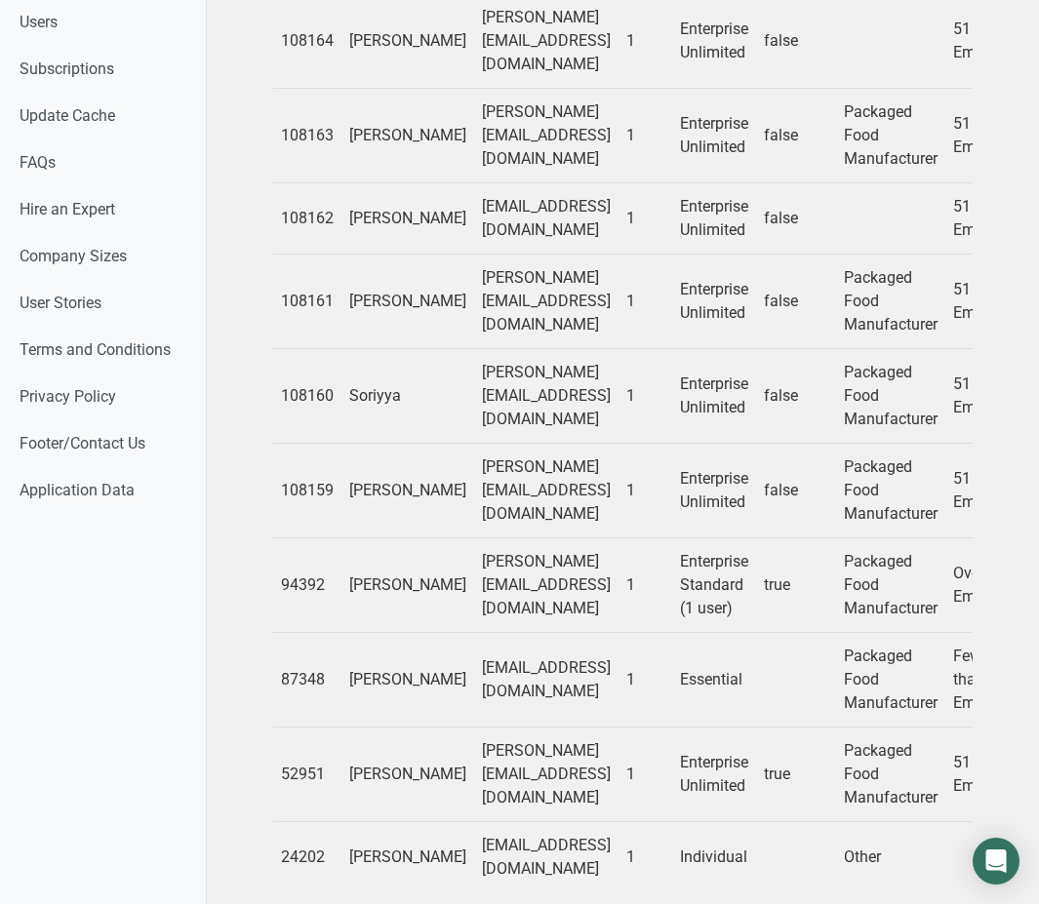
scroll to position [0, 0]
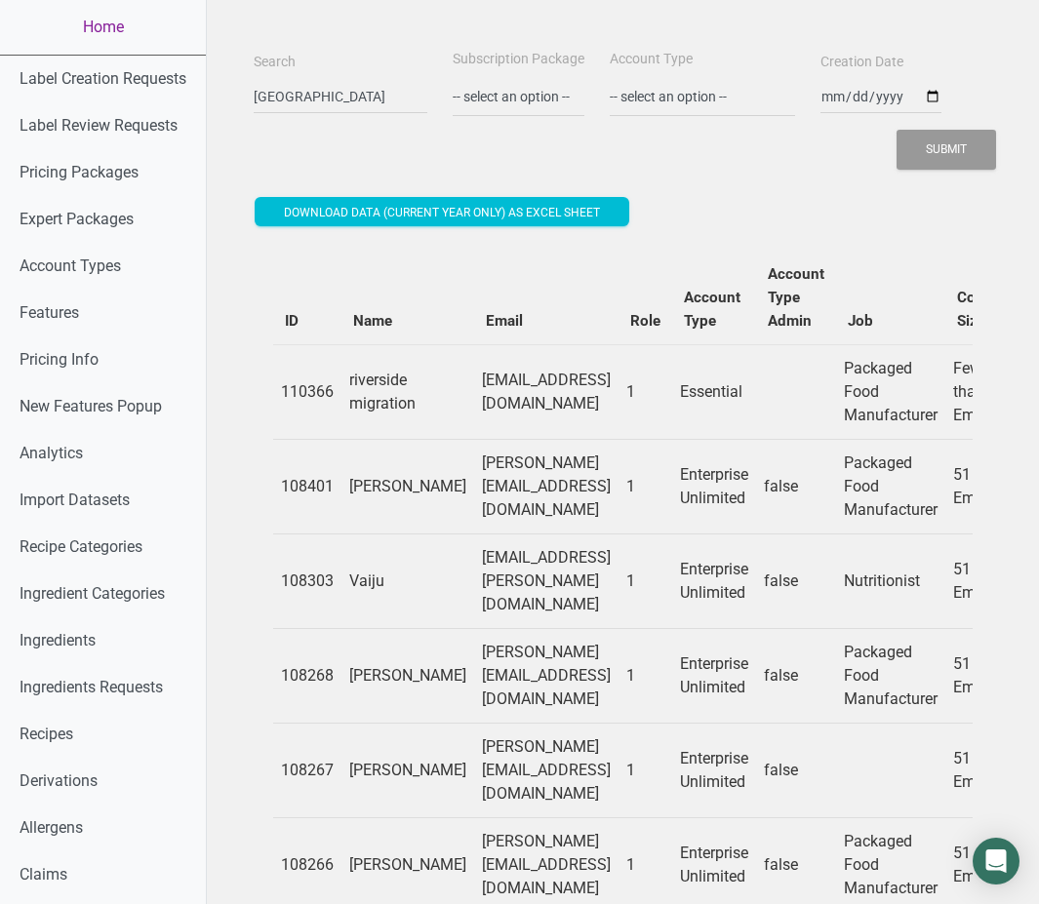
click at [118, 29] on link "Home" at bounding box center [103, 27] width 206 height 55
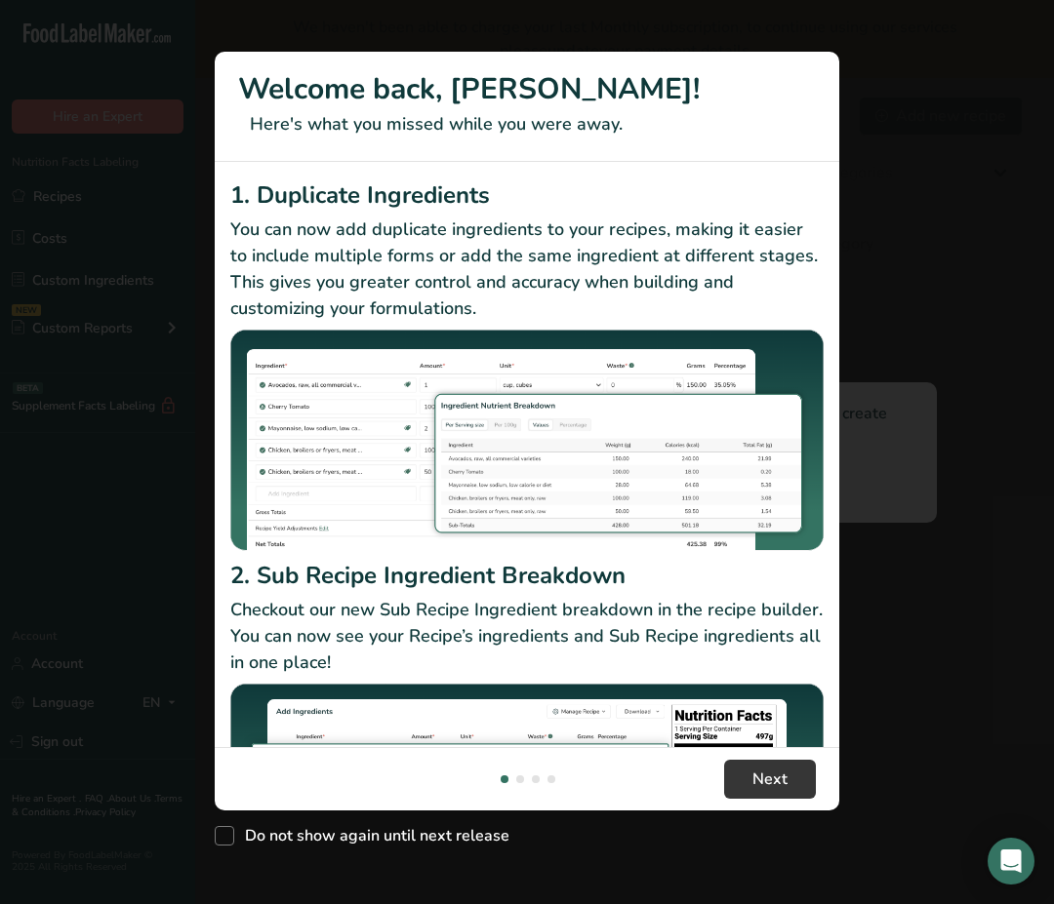
click at [512, 213] on h2 "1. Duplicate Ingredients" at bounding box center [526, 195] width 593 height 35
click at [1014, 33] on button "New Features" at bounding box center [1018, 35] width 31 height 31
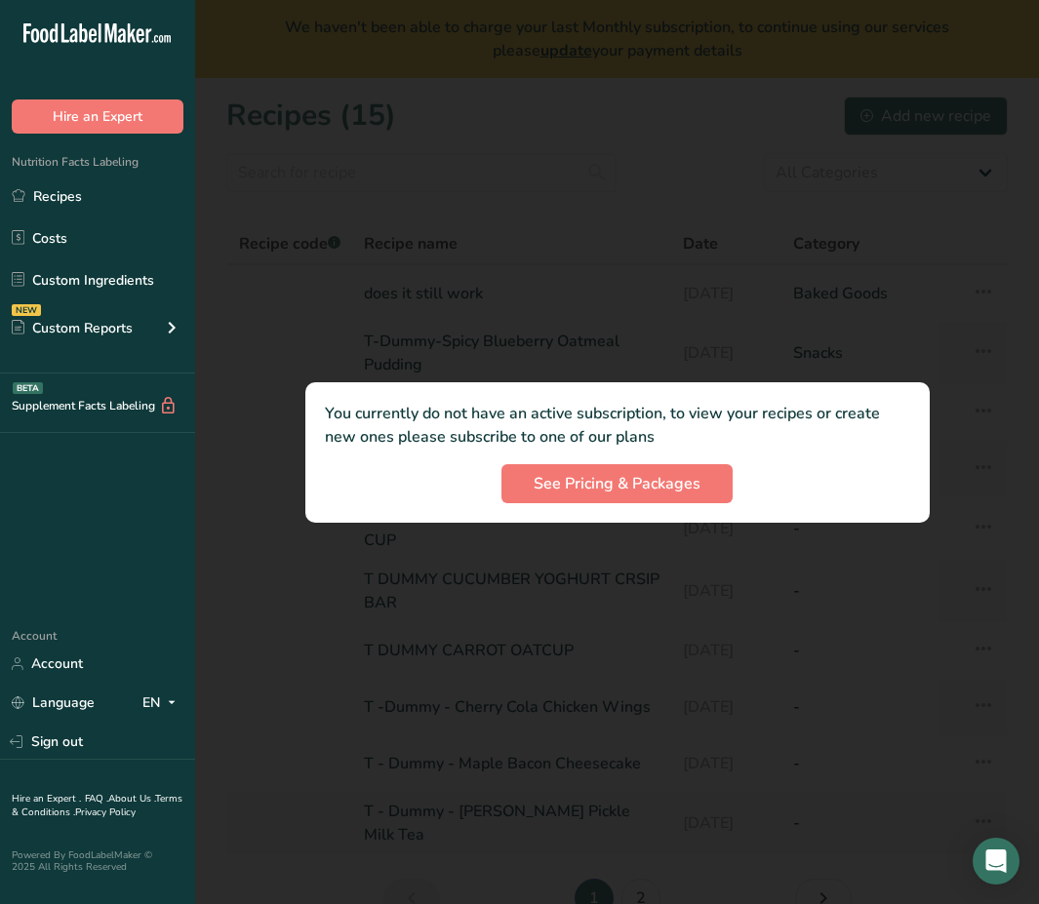
click at [388, 189] on div at bounding box center [617, 452] width 844 height 904
click at [629, 479] on span "See Pricing & Packages" at bounding box center [617, 483] width 167 height 23
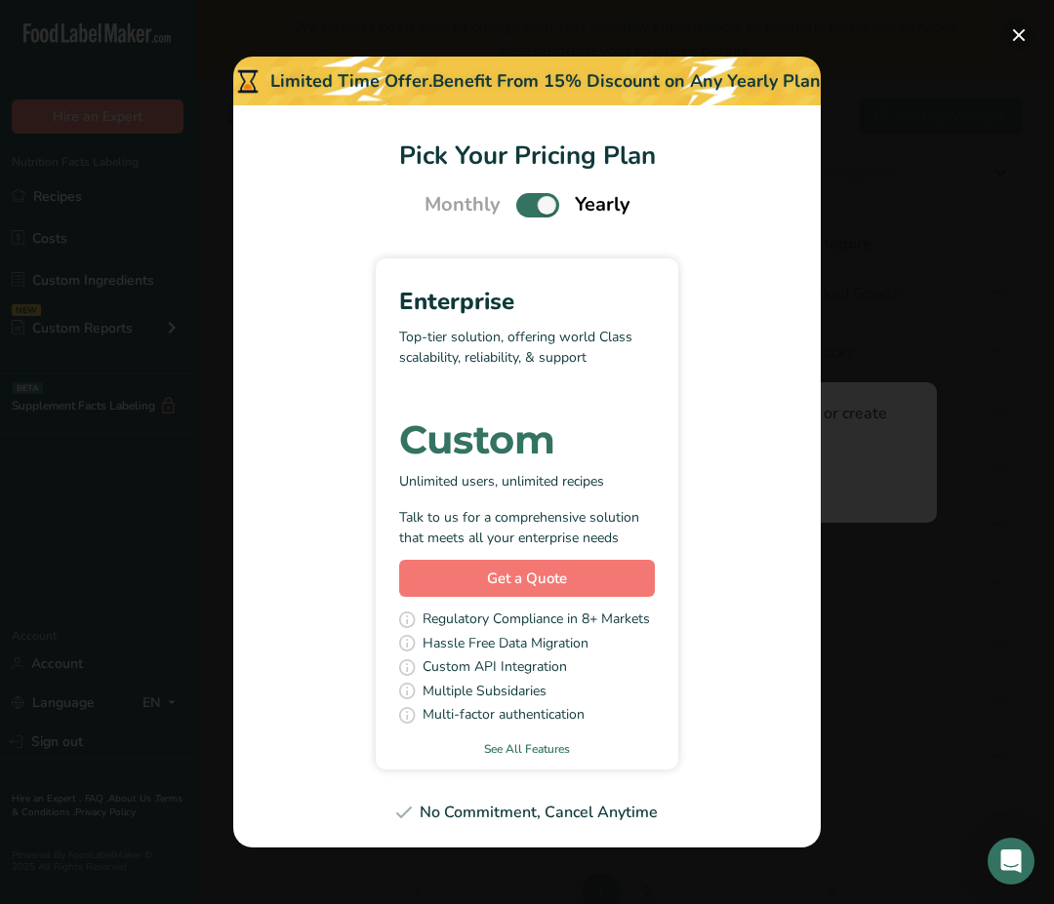
click at [1006, 32] on button "Pick Your Pricing Plan Modal" at bounding box center [1018, 35] width 31 height 31
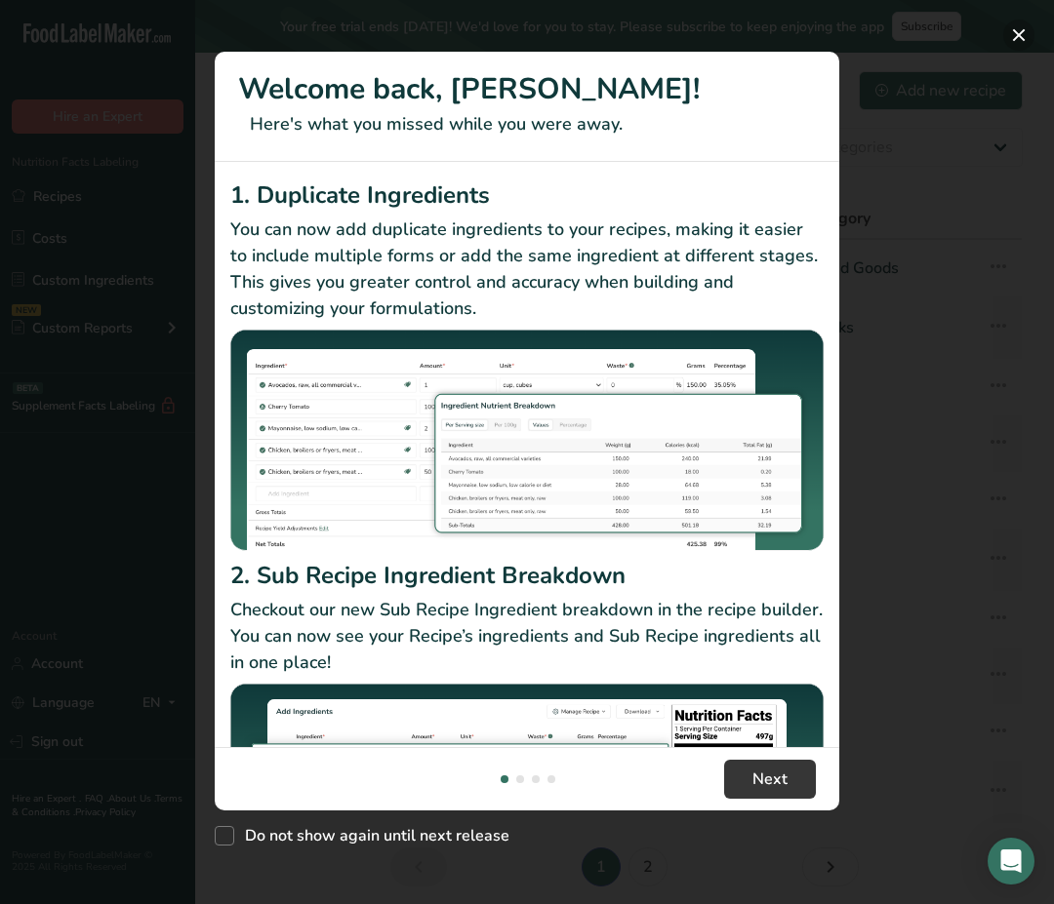
click at [1022, 45] on button "New Features" at bounding box center [1018, 35] width 31 height 31
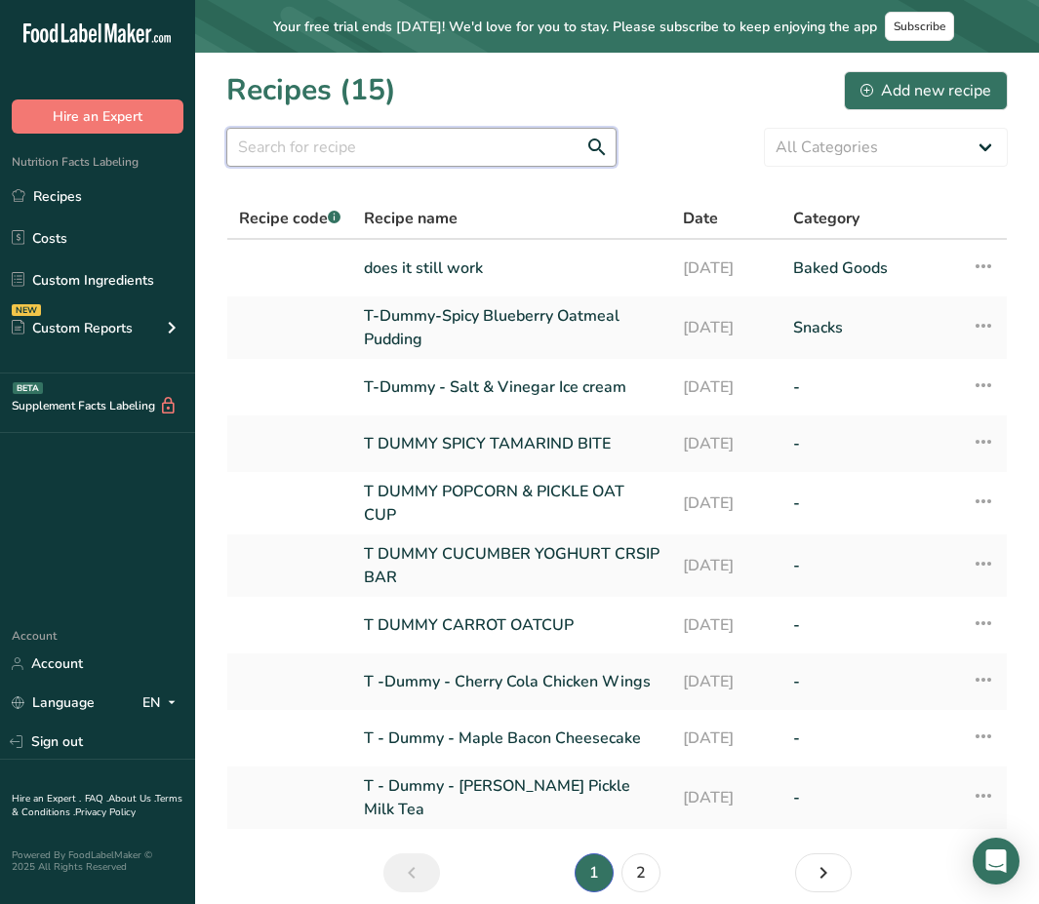
click at [450, 143] on input "text" at bounding box center [421, 147] width 390 height 39
paste input "T-Dummy-Spicy Blueberry Oatmeal Pudding"
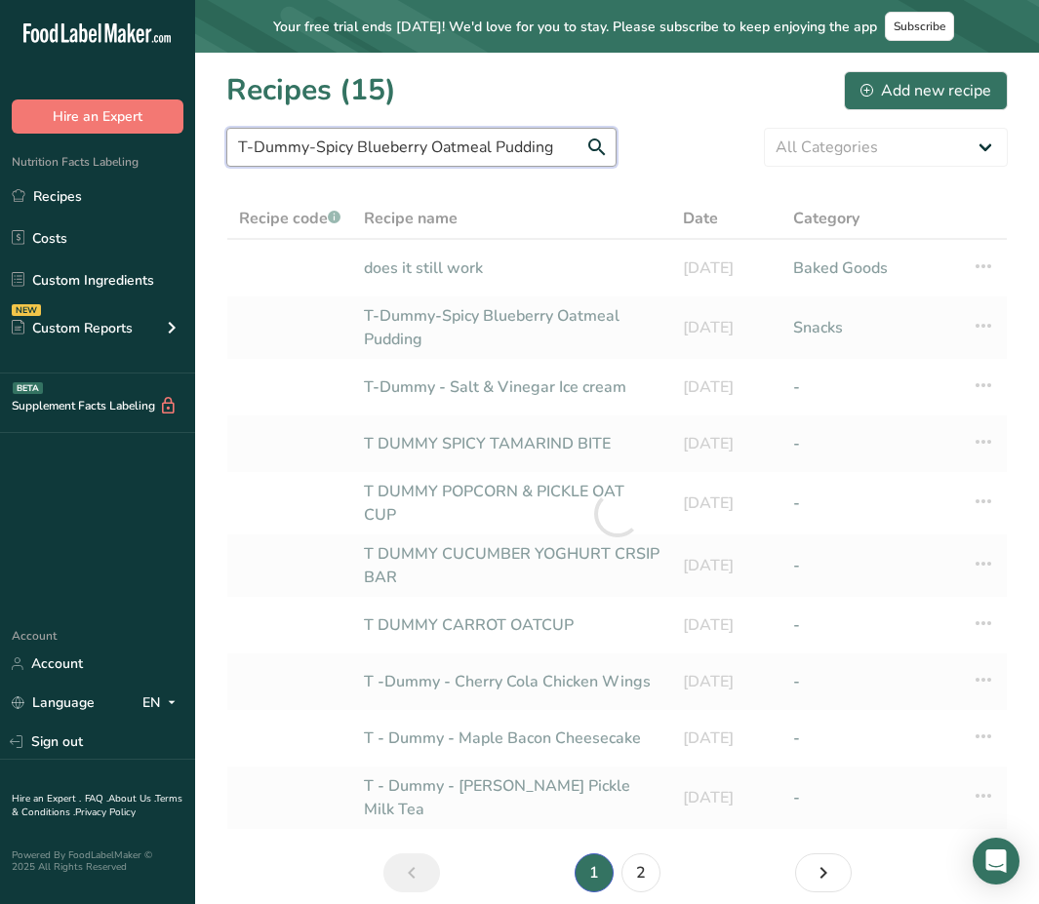
type input "T-Dummy-Spicy Blueberry Oatmeal Pudding"
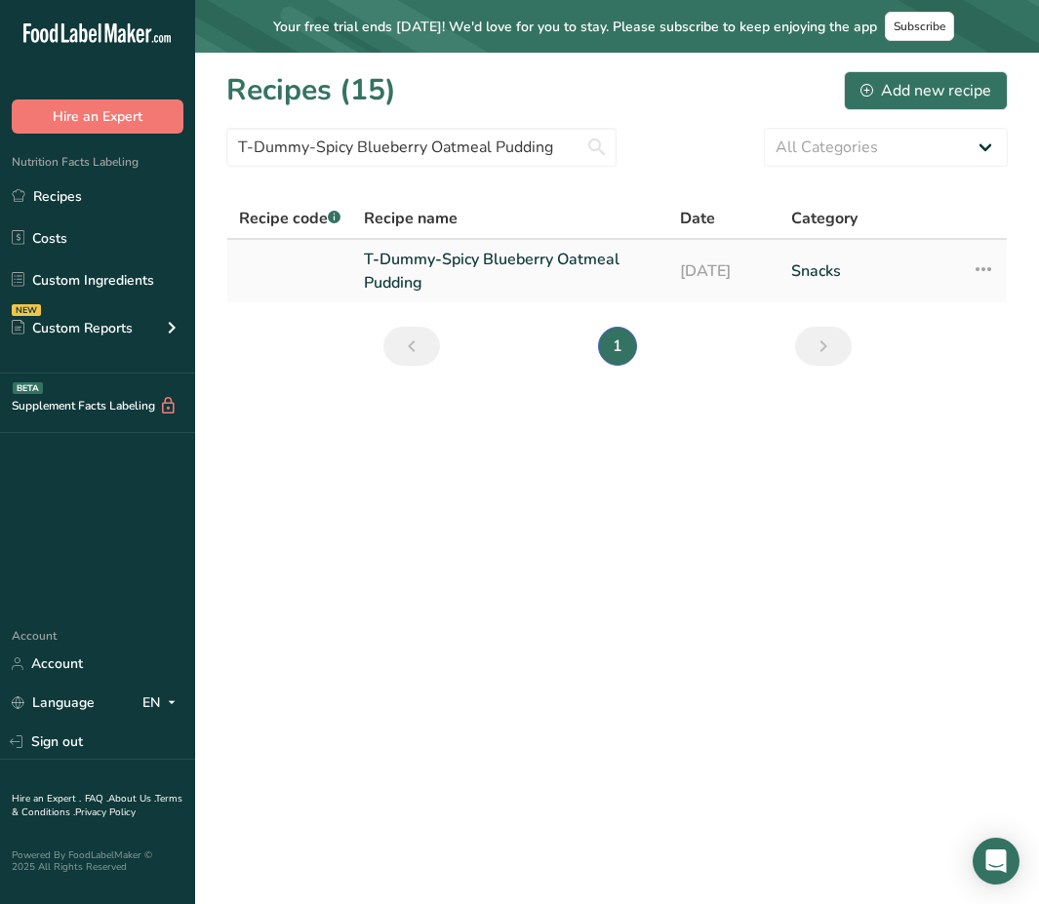
click at [432, 250] on link "T-Dummy-Spicy Blueberry Oatmeal Pudding" at bounding box center [510, 271] width 293 height 47
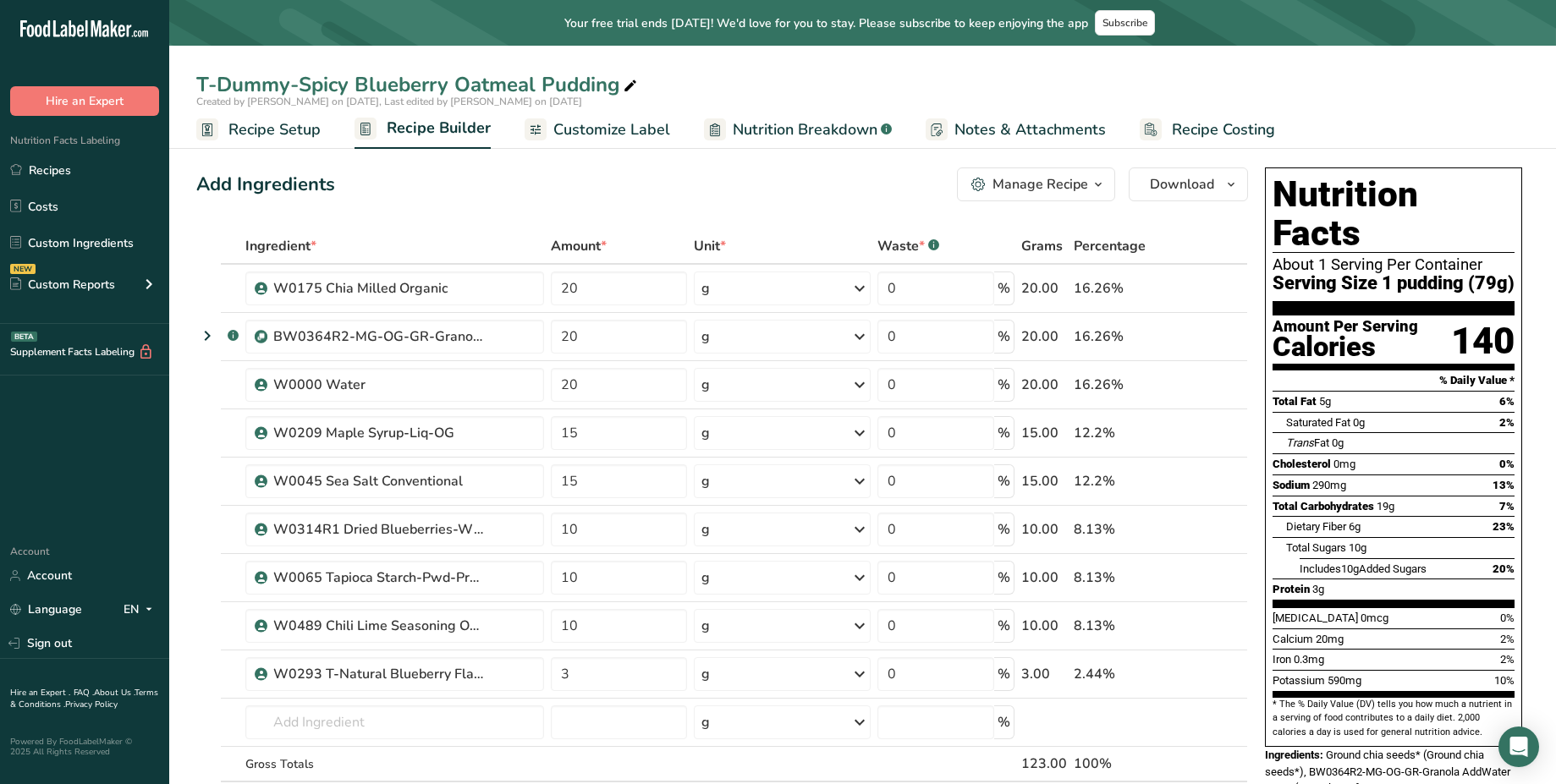
scroll to position [52, 0]
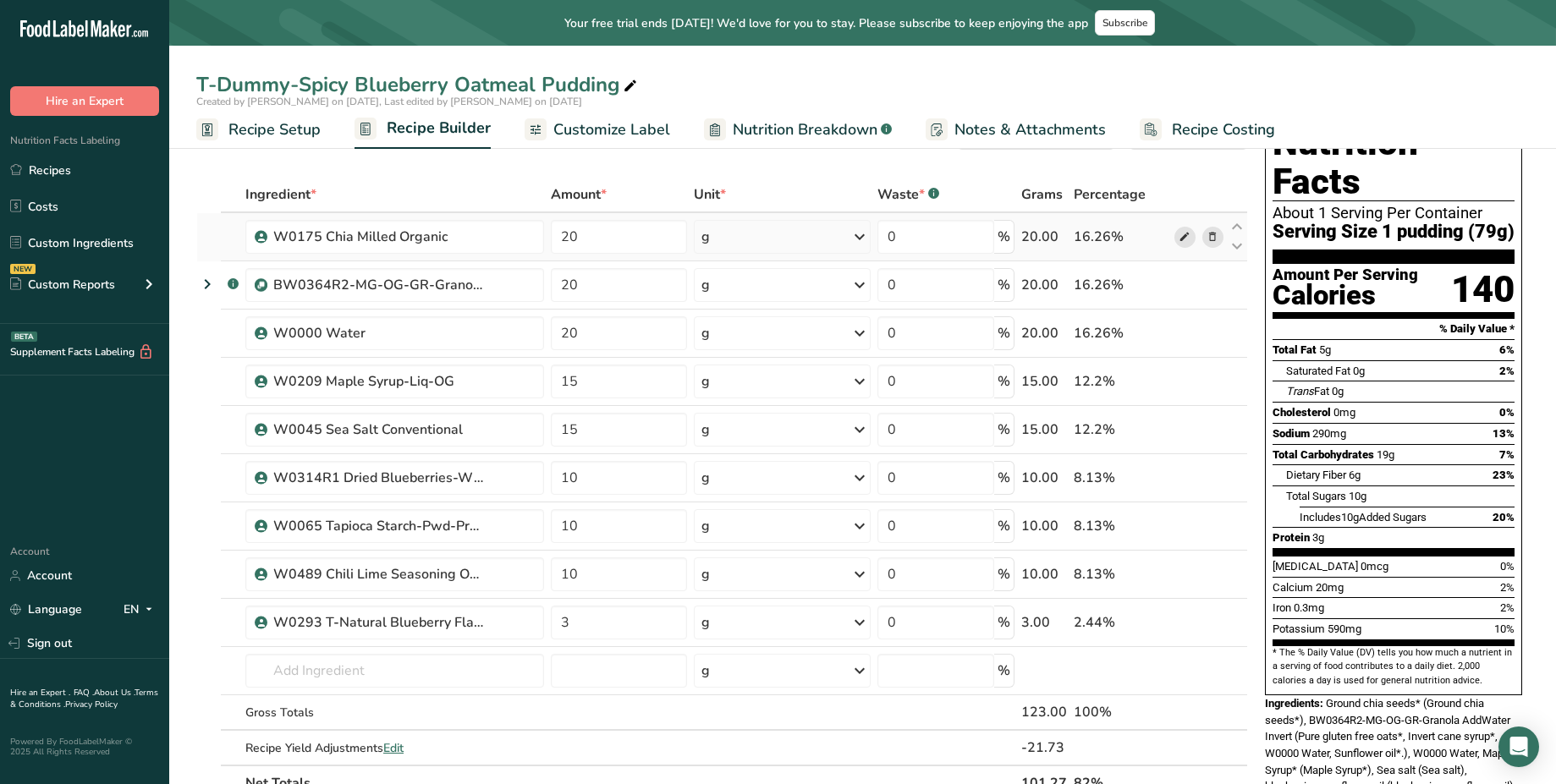
click at [900, 235] on icon at bounding box center [1185, 237] width 12 height 17
click at [900, 283] on icon at bounding box center [1185, 285] width 12 height 17
click at [900, 335] on icon at bounding box center [1185, 334] width 12 height 17
click at [900, 382] on icon at bounding box center [1185, 382] width 12 height 17
click at [900, 433] on icon at bounding box center [1185, 430] width 12 height 17
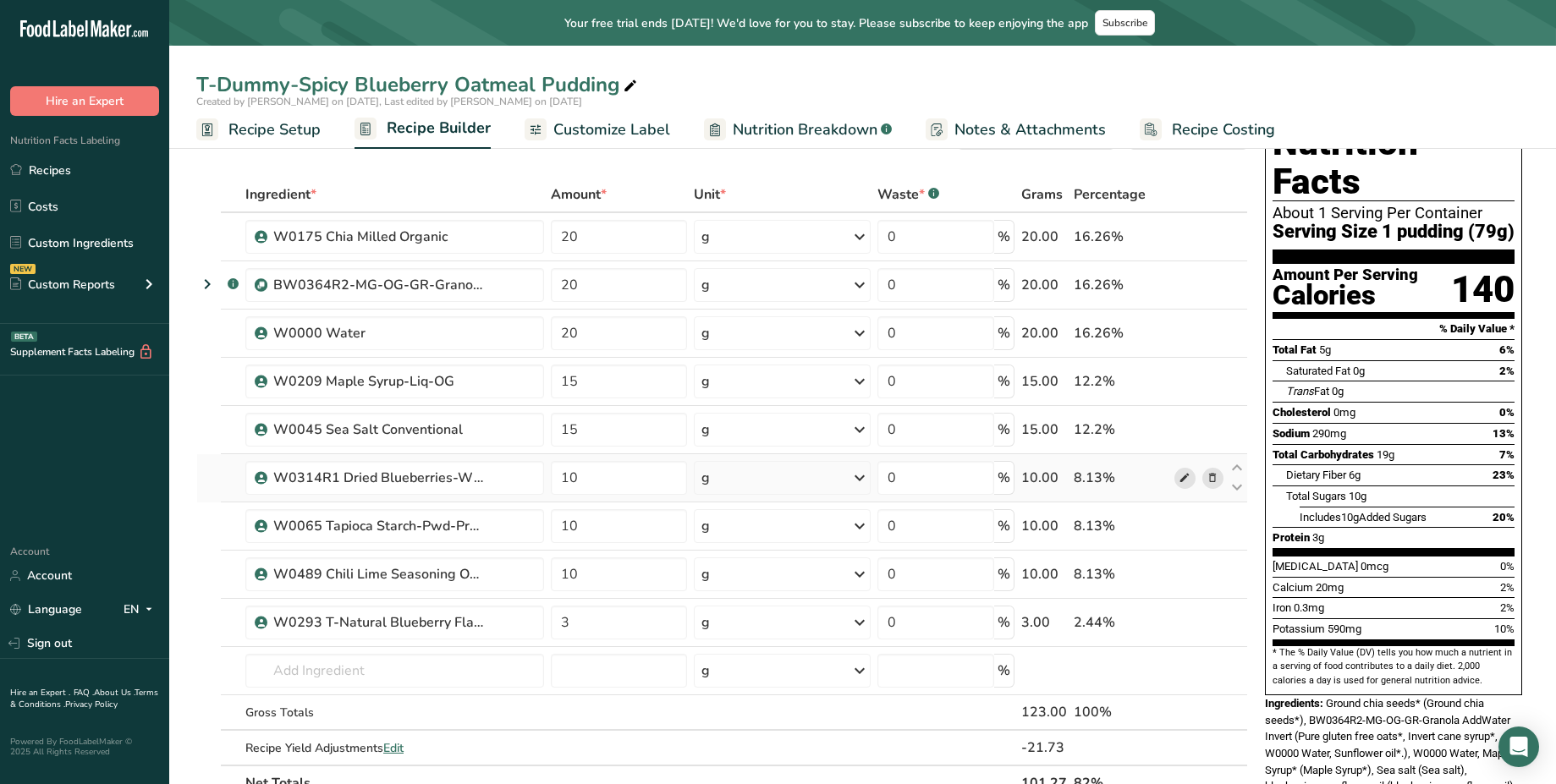
click at [900, 474] on icon at bounding box center [1185, 478] width 12 height 17
click at [900, 525] on icon at bounding box center [1185, 526] width 12 height 17
click at [900, 581] on icon at bounding box center [1185, 575] width 12 height 17
click at [900, 624] on icon at bounding box center [1185, 623] width 12 height 17
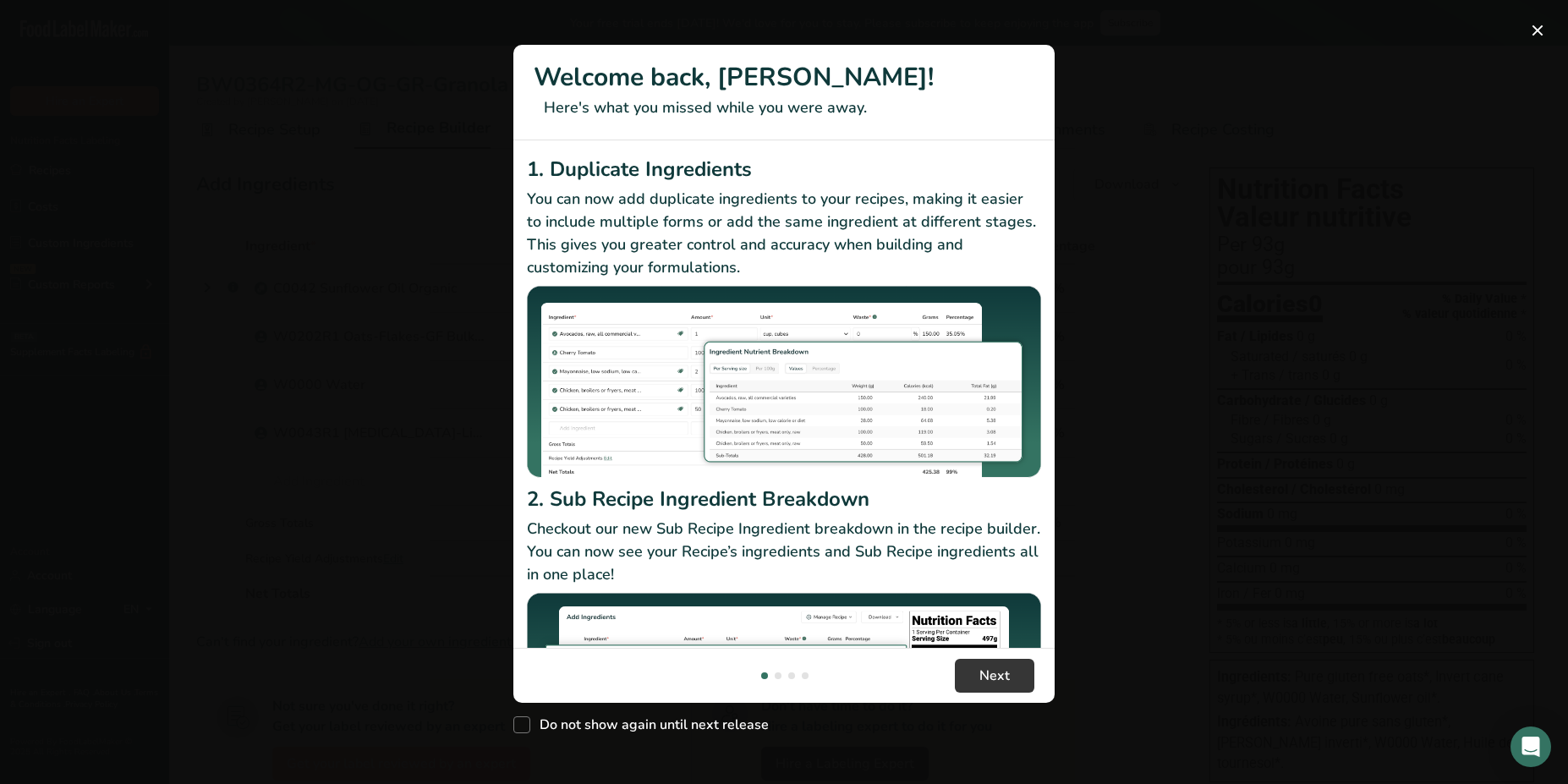
click at [356, 228] on div "New Features" at bounding box center [784, 392] width 1568 height 784
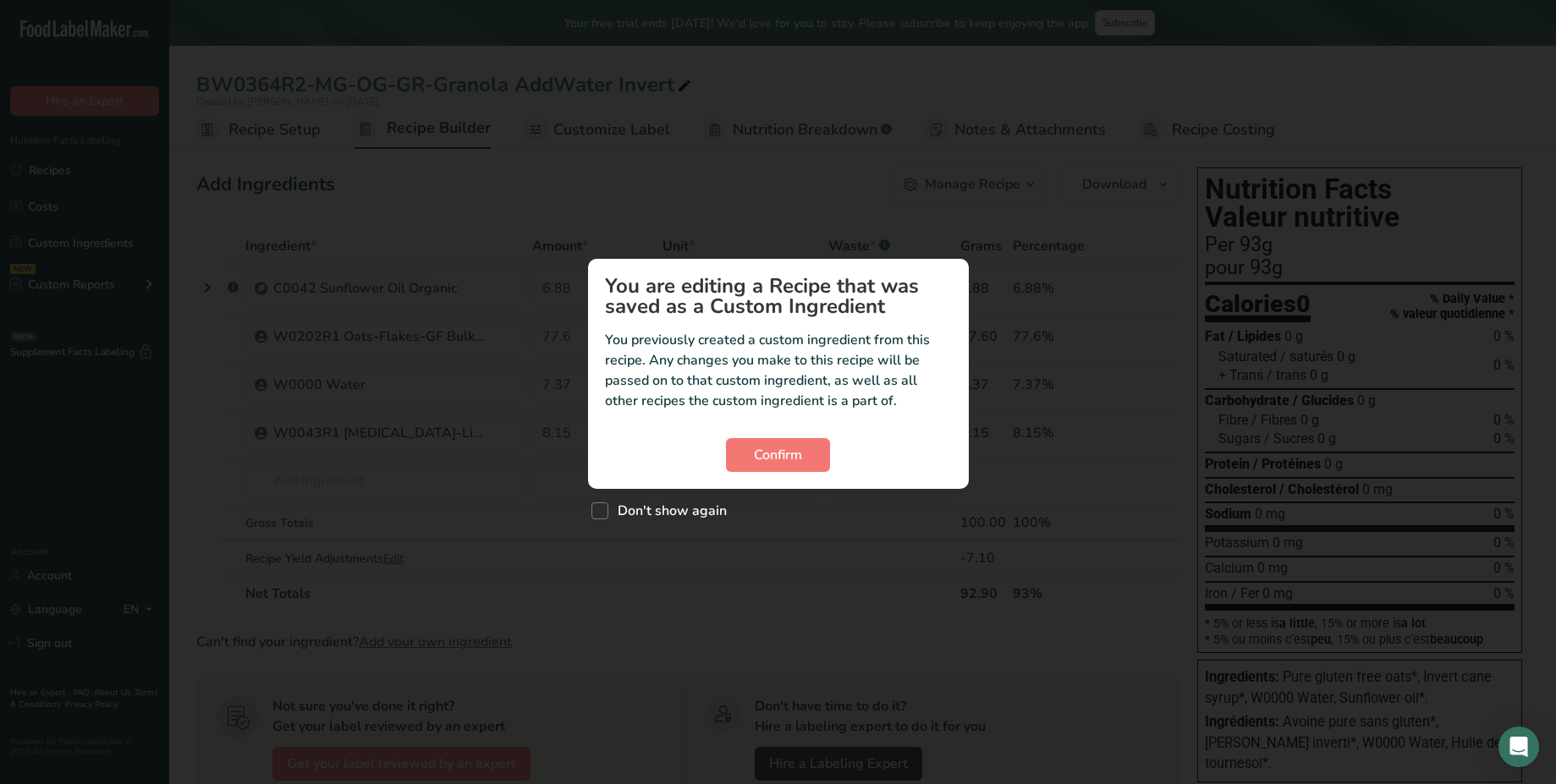
click at [489, 225] on div "Custom ingredient modal" at bounding box center [778, 392] width 1556 height 784
click at [756, 452] on span "Confirm" at bounding box center [778, 454] width 49 height 20
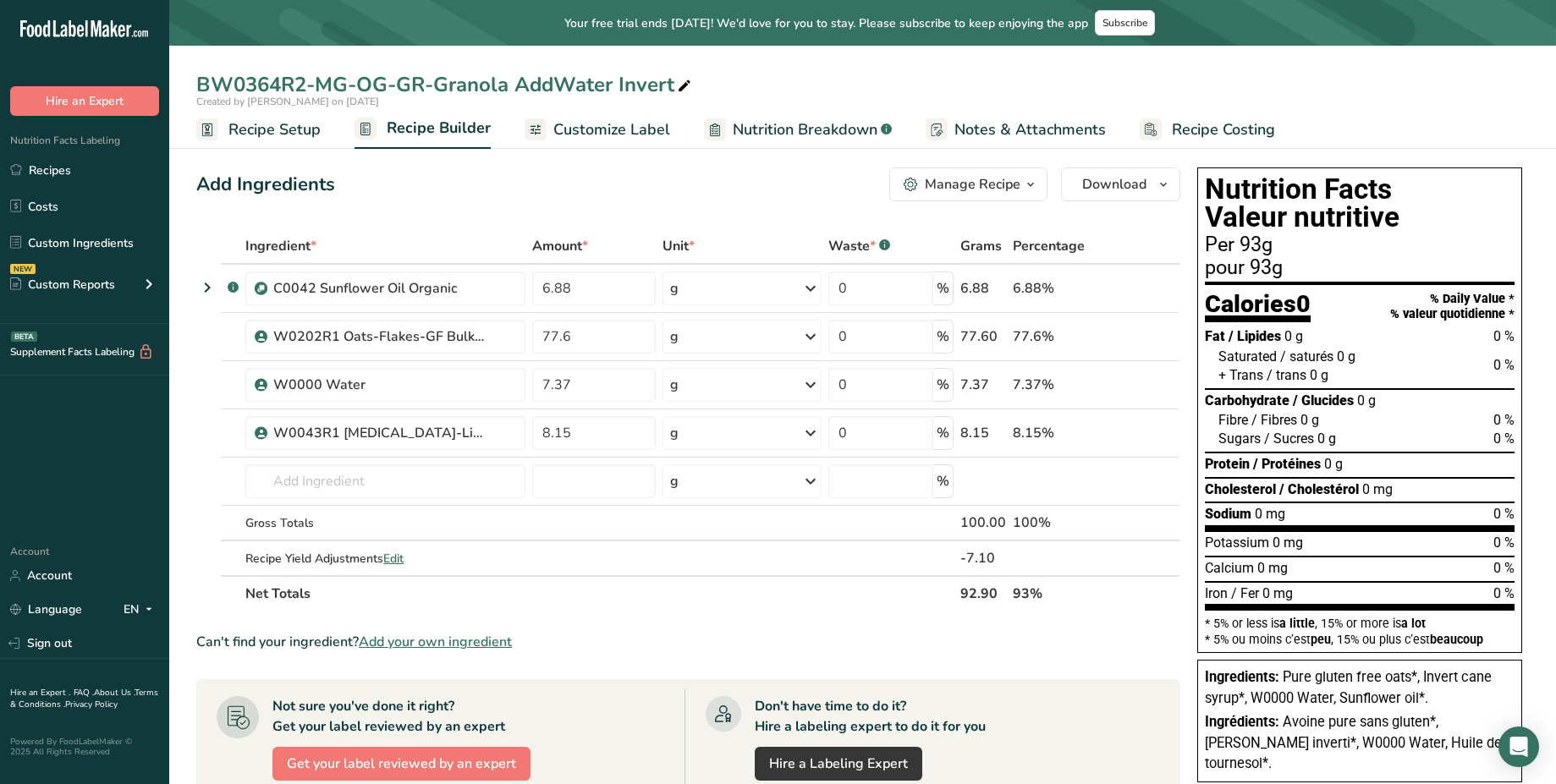
drag, startPoint x: 620, startPoint y: 82, endPoint x: 440, endPoint y: 77, distance: 180.1
click at [440, 77] on div "BW0364R2-MG-OG-GR-Granola AddWater Invert" at bounding box center [445, 84] width 499 height 30
drag, startPoint x: 440, startPoint y: 77, endPoint x: 608, endPoint y: 87, distance: 168.3
click at [608, 87] on input "BW0364R2-MG-OG-GR-Granola AddWater Invert" at bounding box center [862, 84] width 1333 height 30
drag, startPoint x: 1323, startPoint y: 305, endPoint x: 1209, endPoint y: 300, distance: 114.1
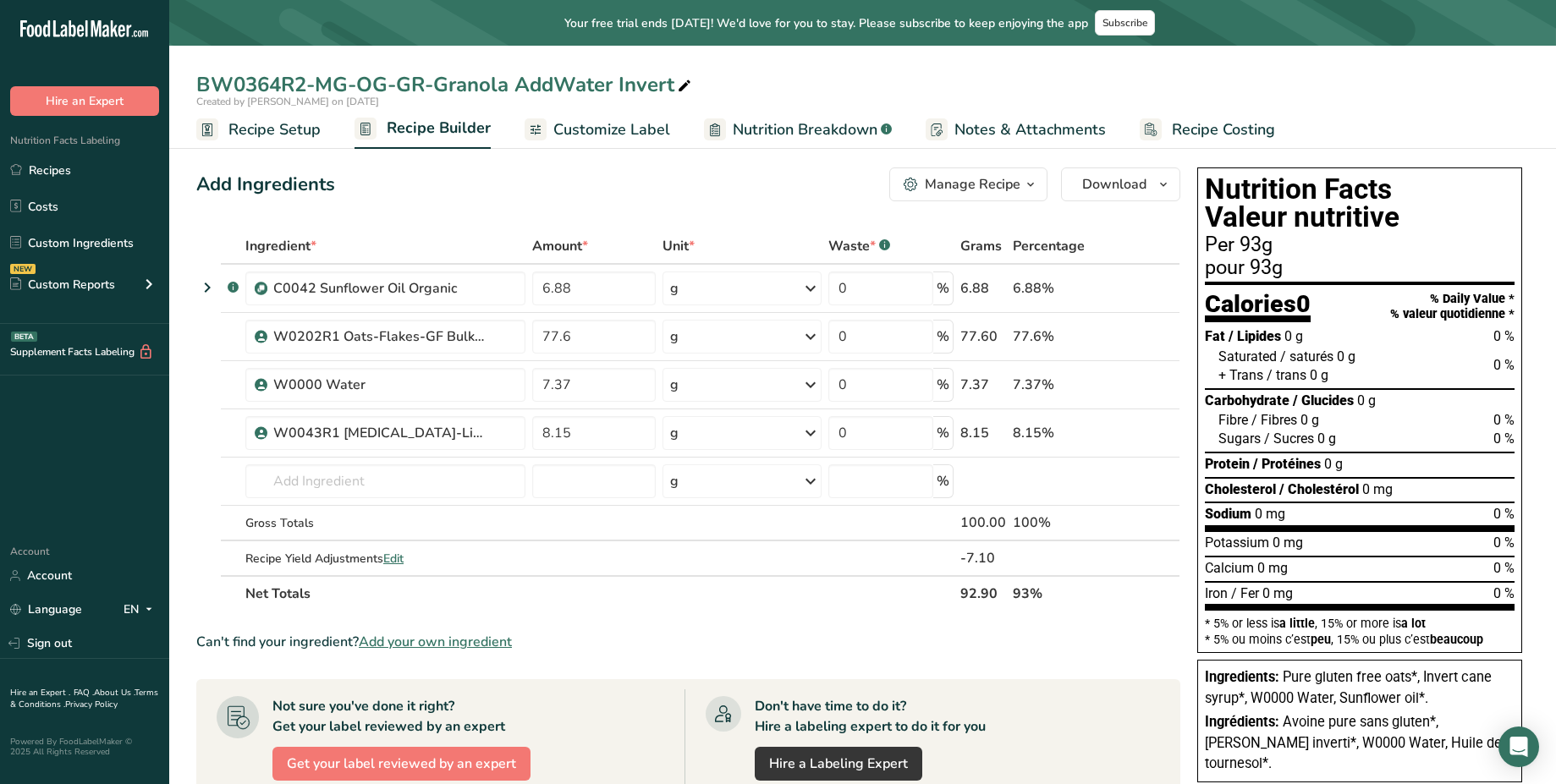
click at [1209, 300] on section "Calories 0 % Daily Value * % valeur quotidienne *" at bounding box center [1359, 304] width 310 height 38
click at [205, 284] on icon at bounding box center [206, 287] width 20 height 30
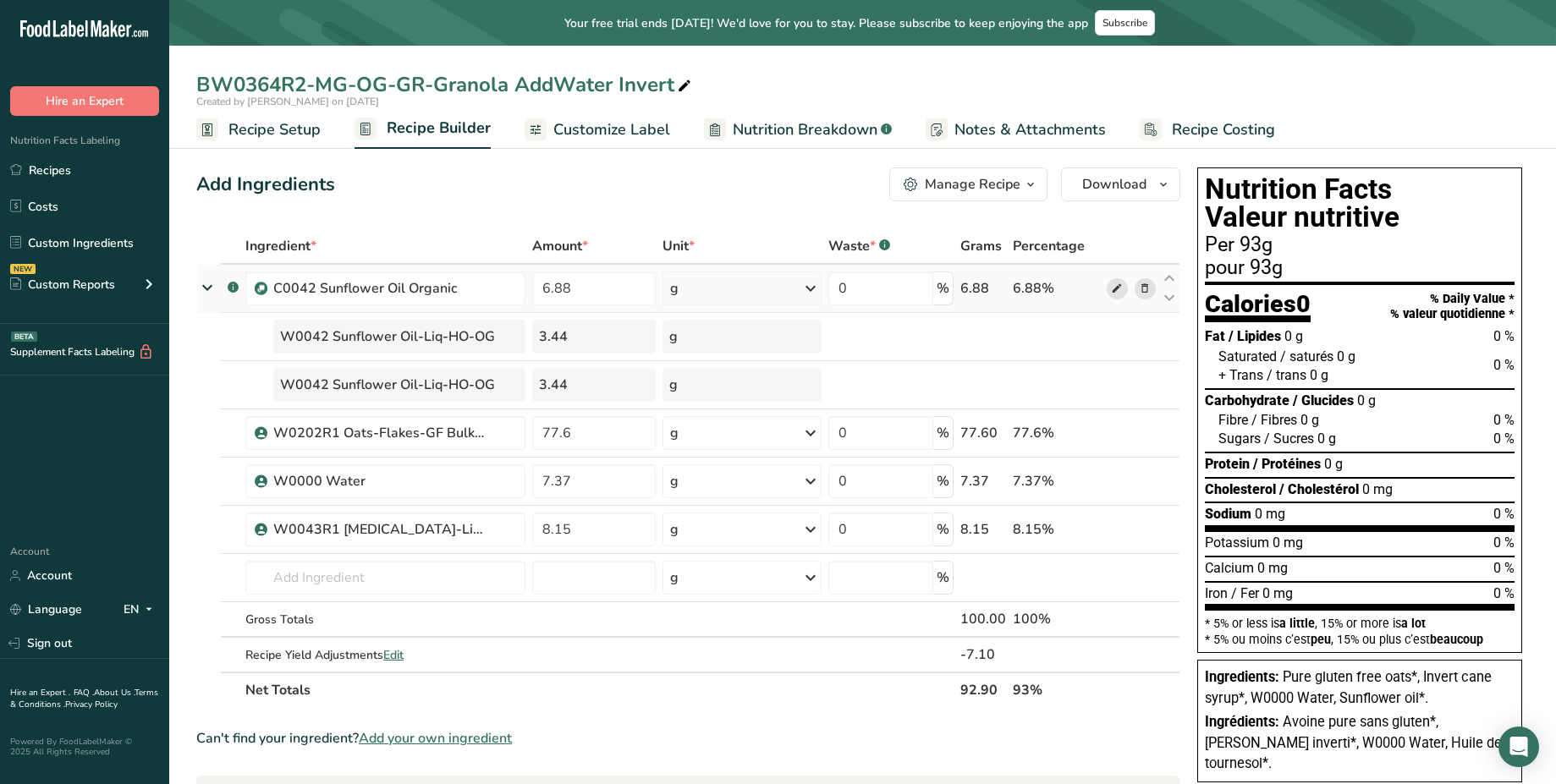
click at [1121, 294] on icon at bounding box center [1117, 289] width 12 height 17
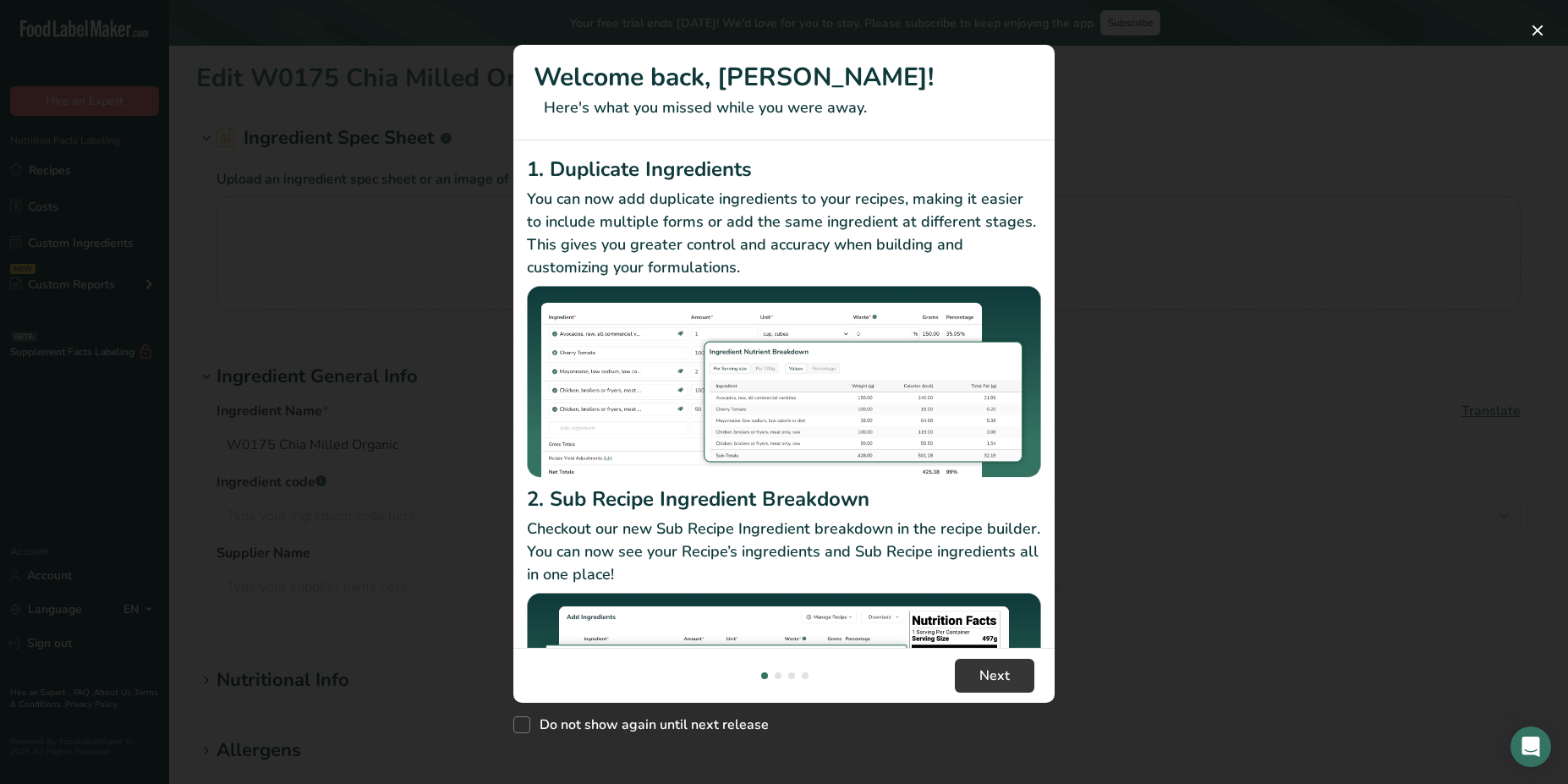
click at [390, 232] on div "New Features" at bounding box center [784, 392] width 1568 height 784
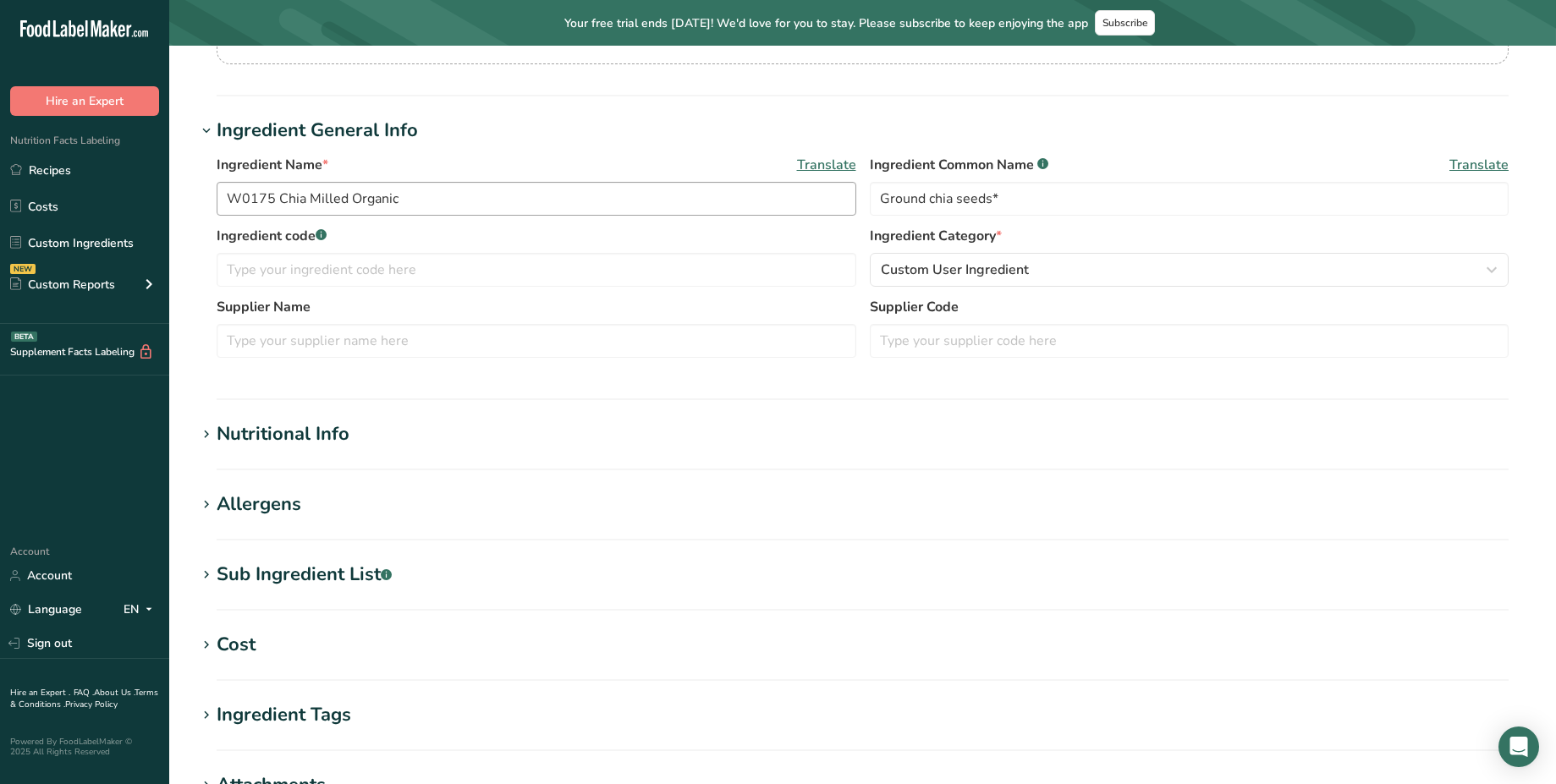
scroll to position [349, 0]
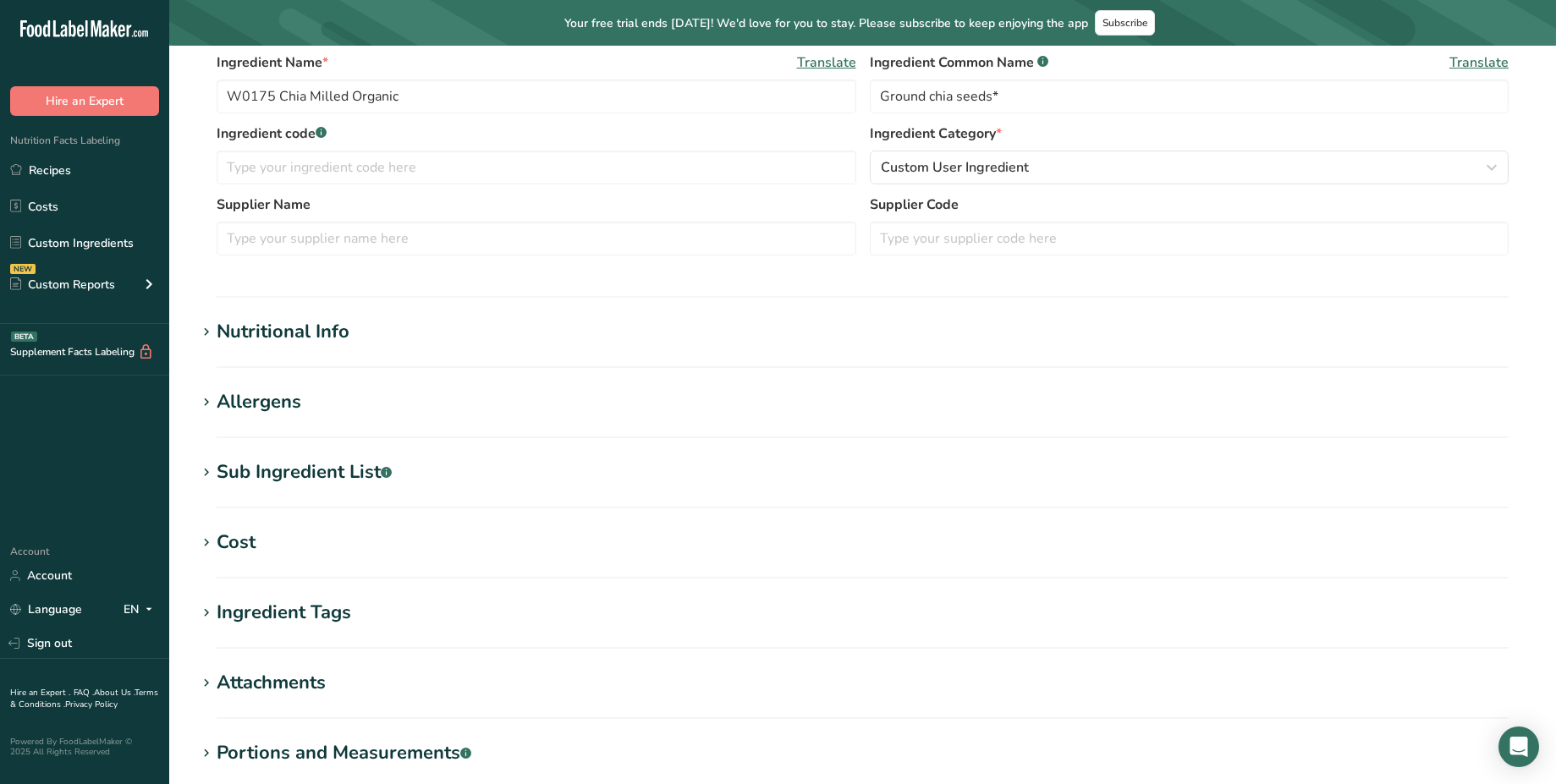
click at [312, 318] on div "Nutritional Info" at bounding box center [283, 332] width 133 height 28
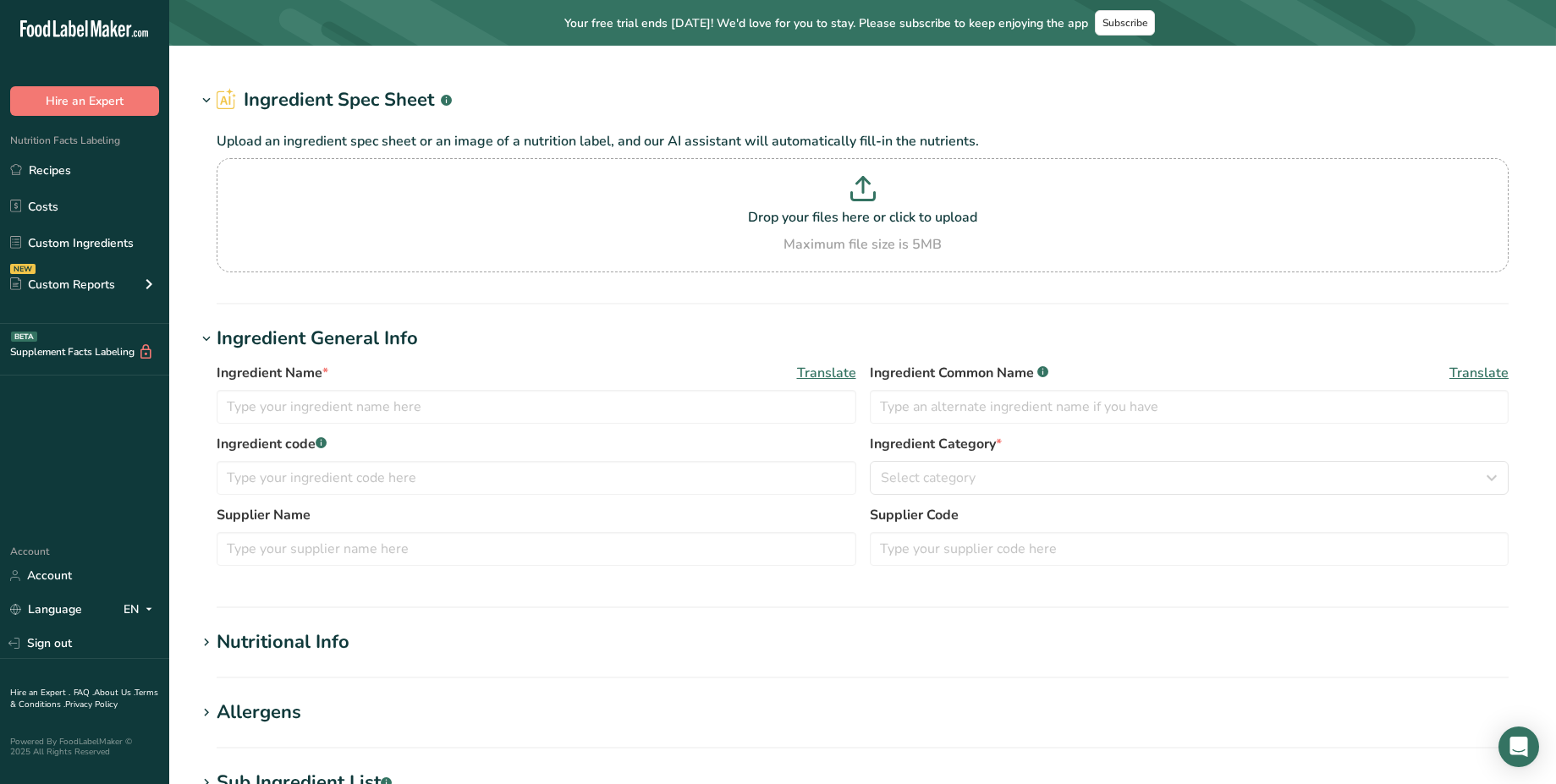
type input "W0000 Water"
type input "R0000"
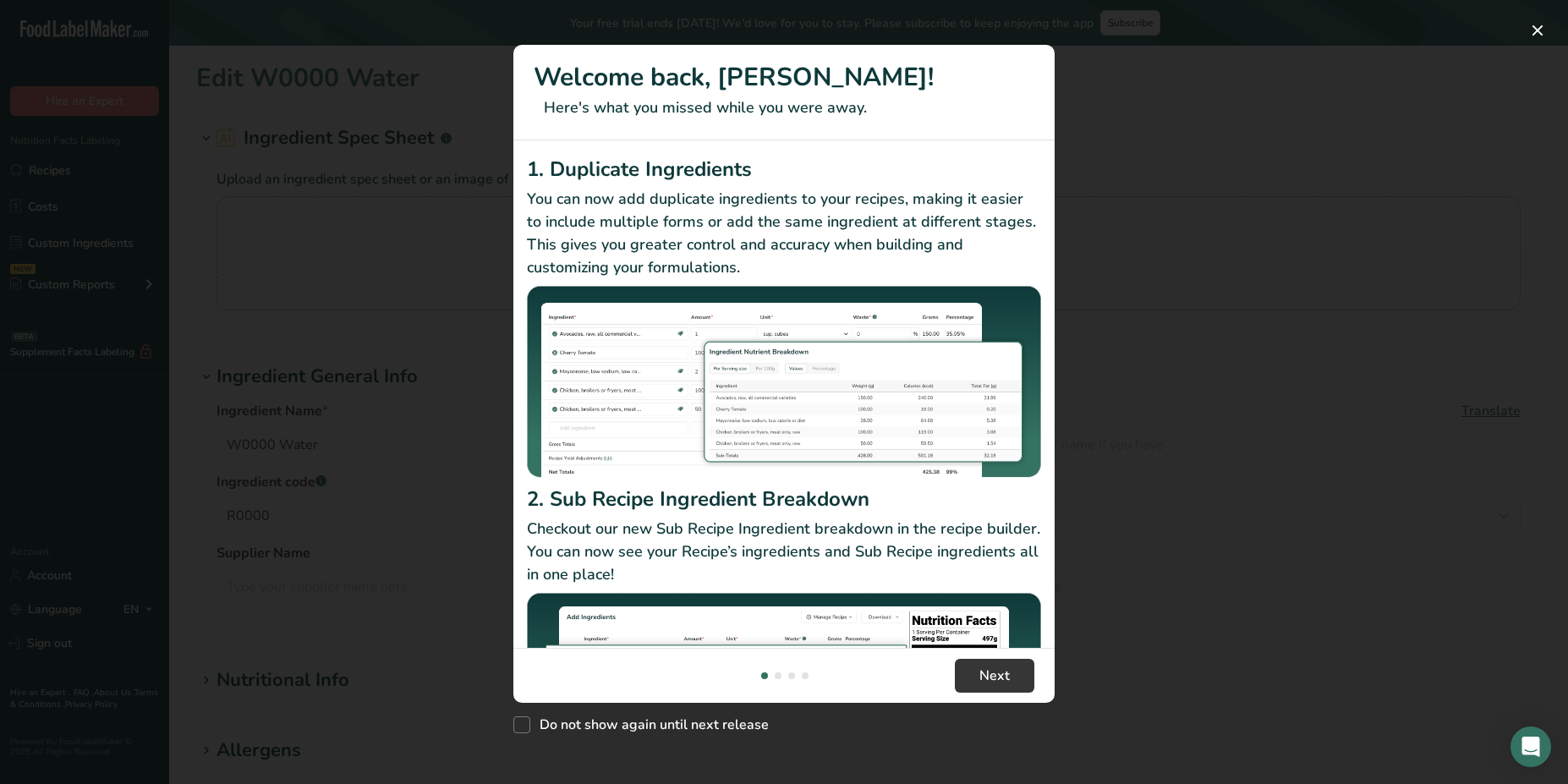
click at [418, 313] on div "New Features" at bounding box center [784, 392] width 1568 height 784
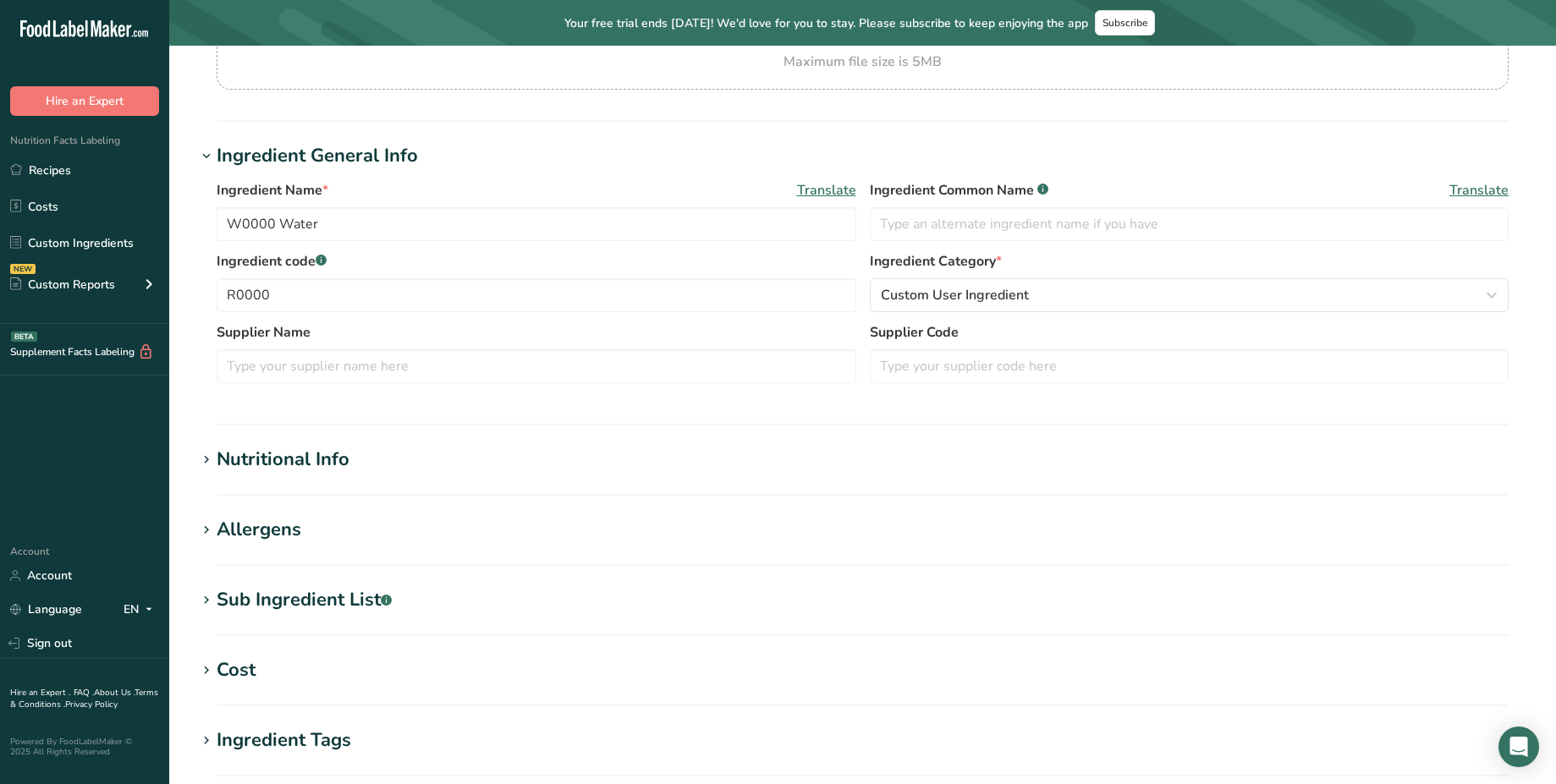
scroll to position [278, 0]
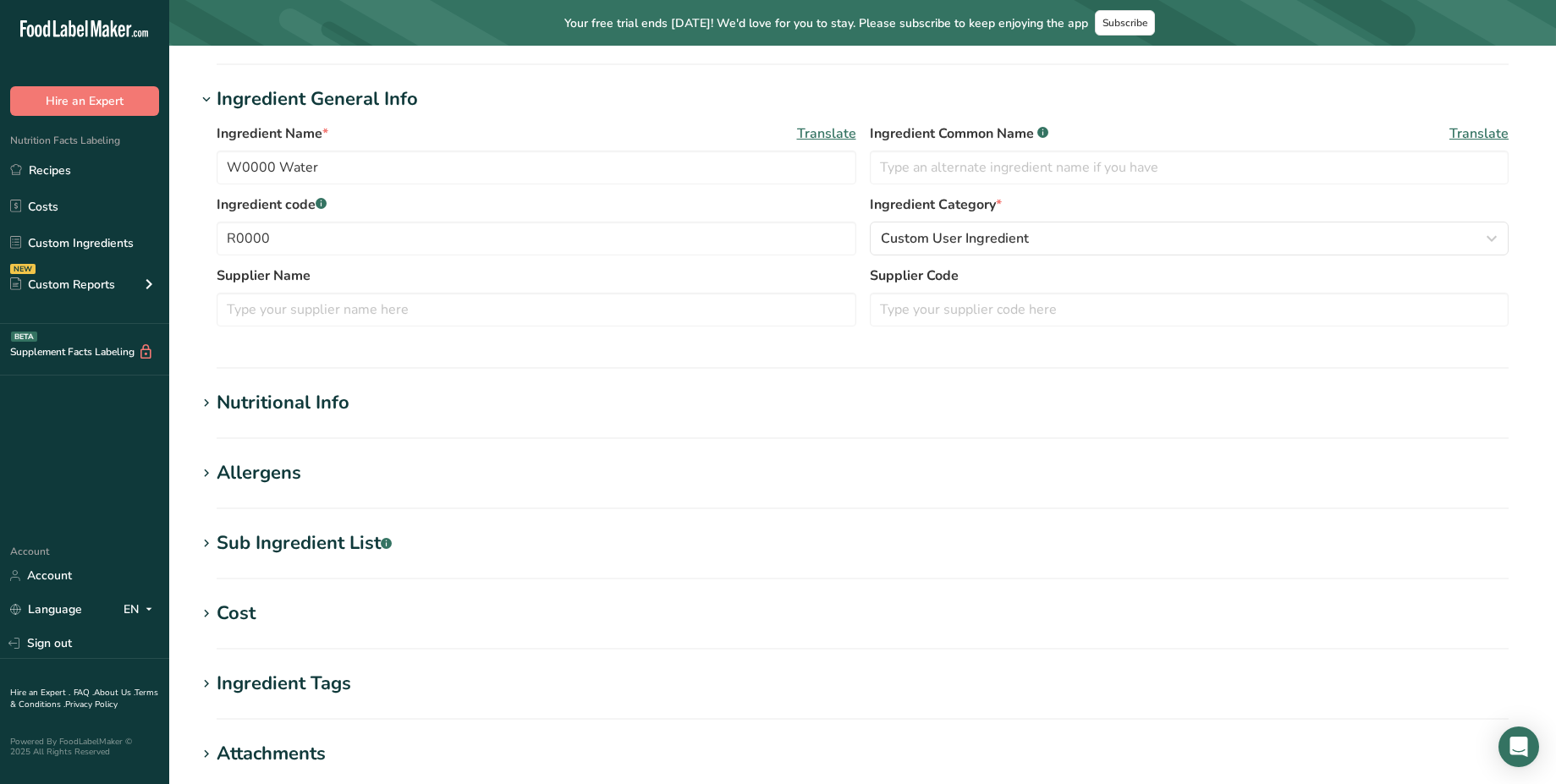
click at [287, 414] on div "Nutritional Info" at bounding box center [283, 403] width 133 height 28
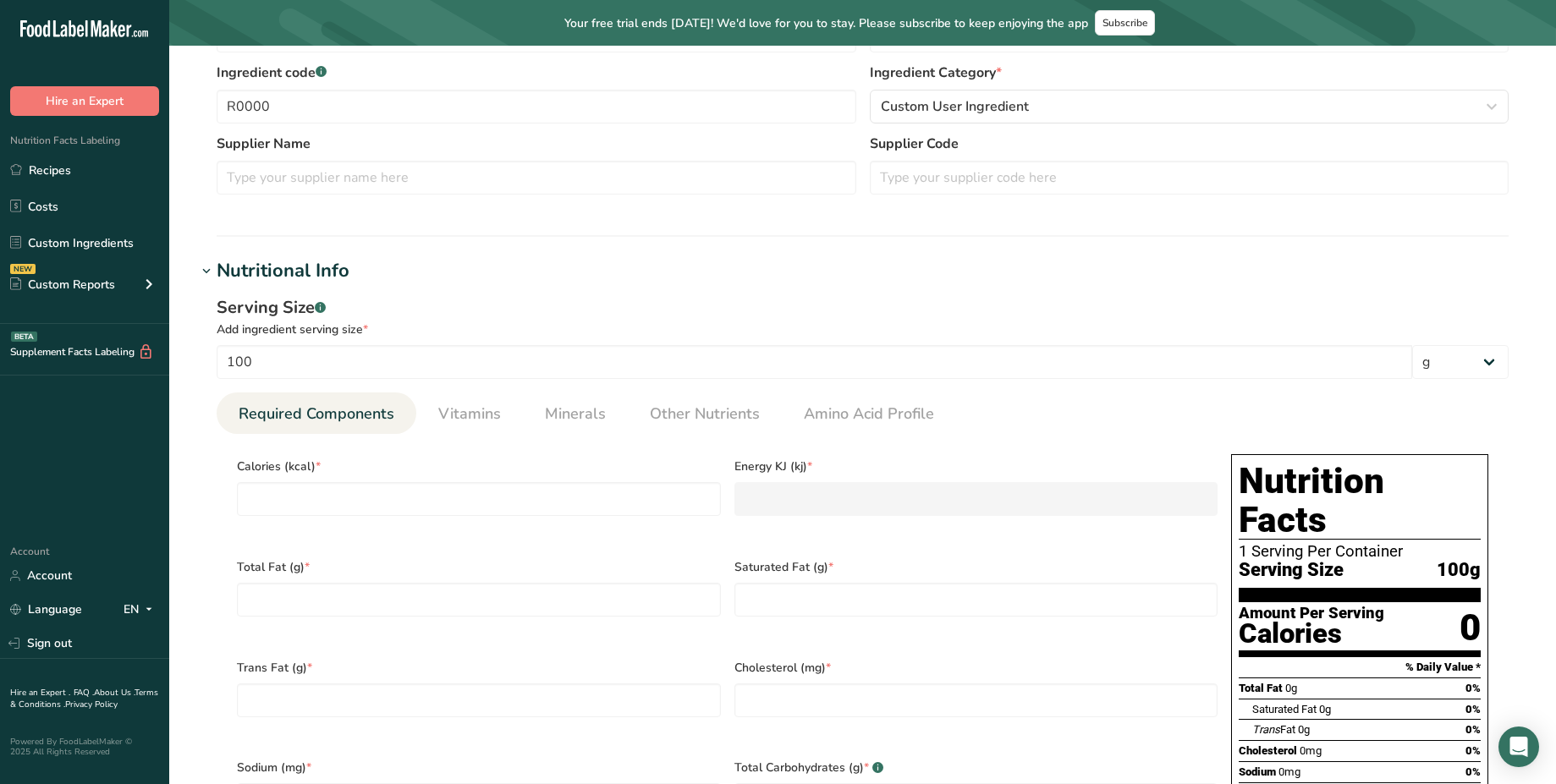
scroll to position [410, 0]
click at [1472, 605] on div "0" at bounding box center [1470, 628] width 21 height 45
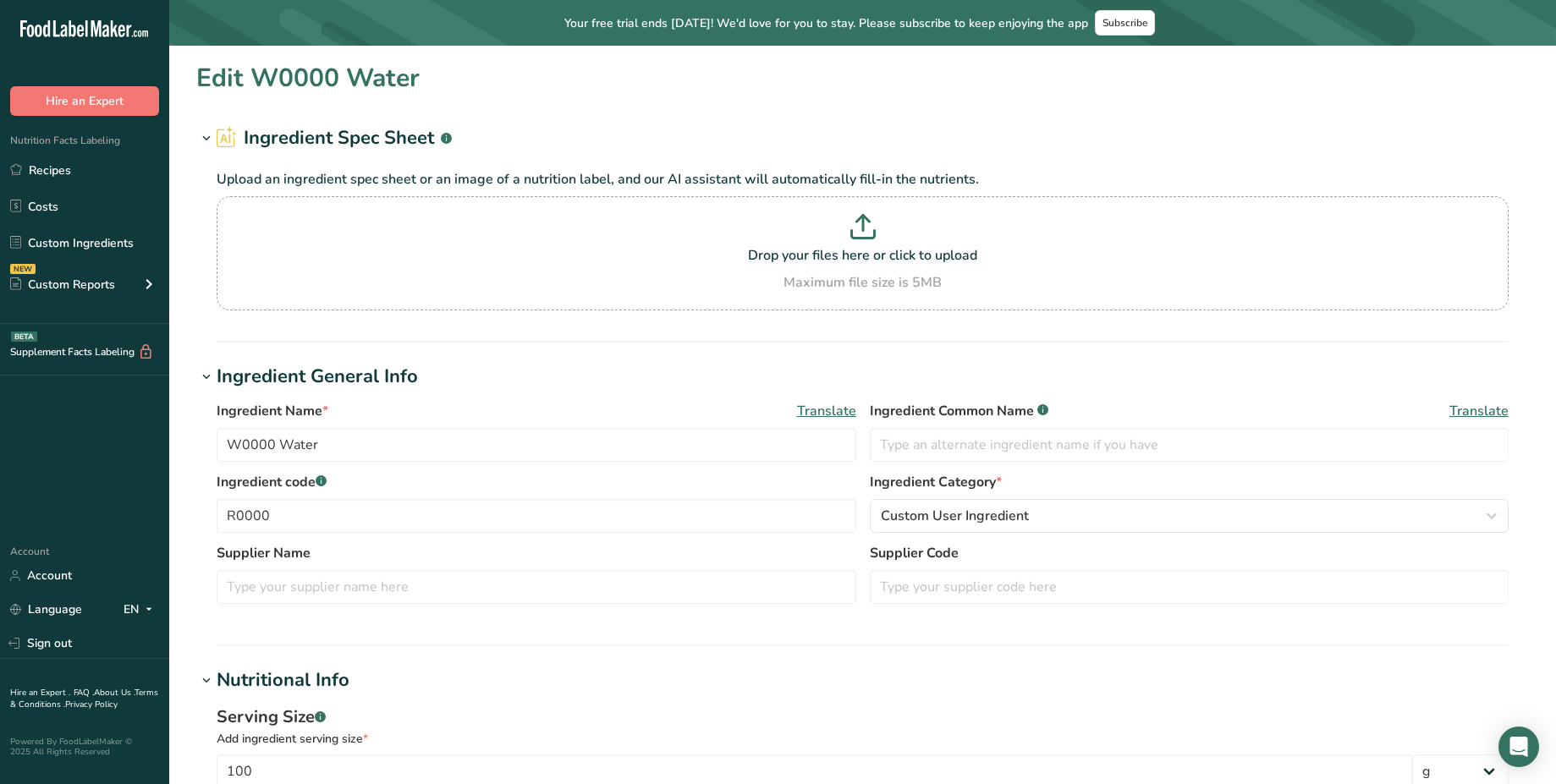
click at [358, 62] on h1 "Edit W0000 Water" at bounding box center [308, 78] width 224 height 38
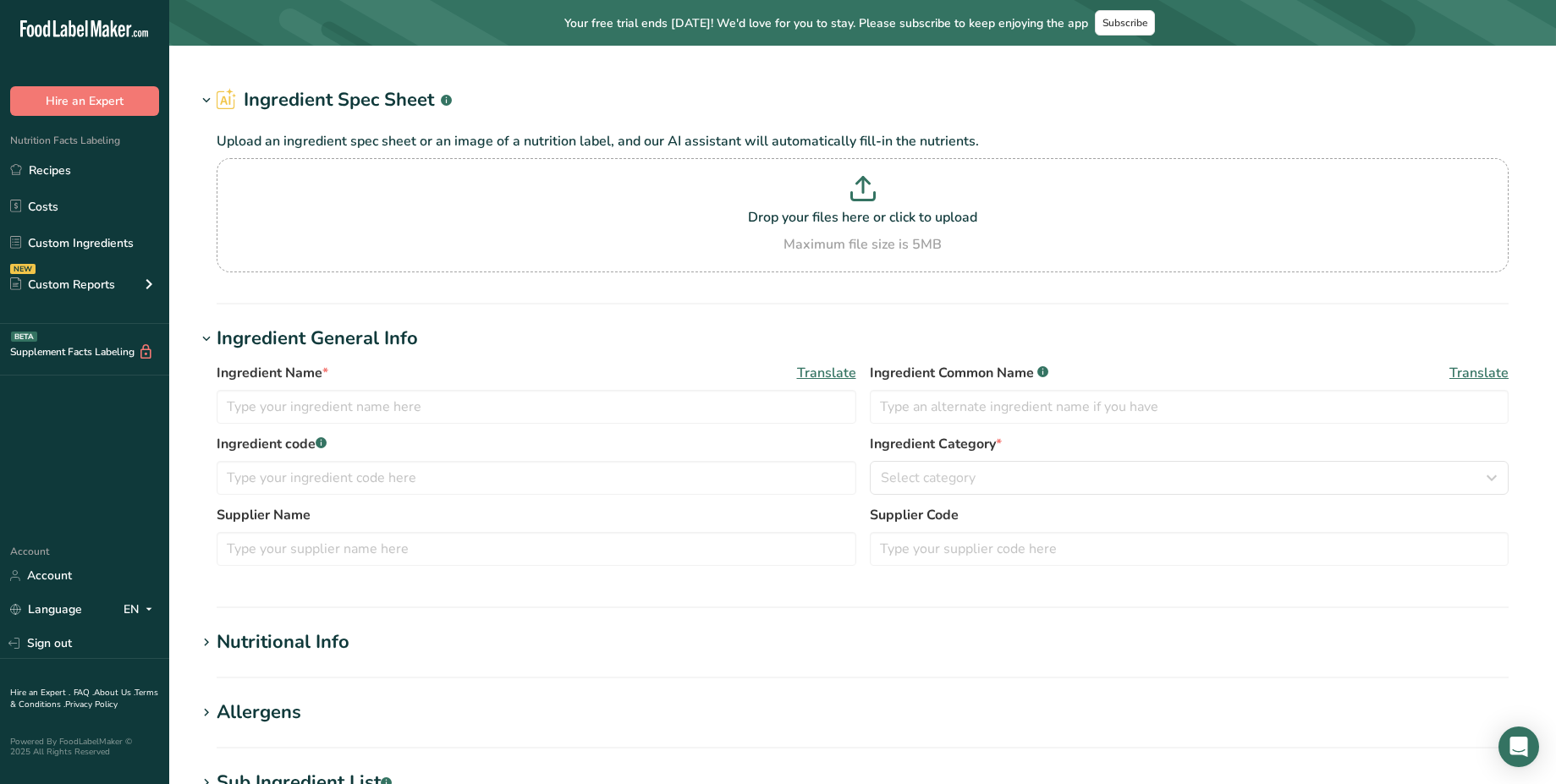
type input "W0209 Maple Syrup-Liq-OG"
type input "Maple Syrup*"
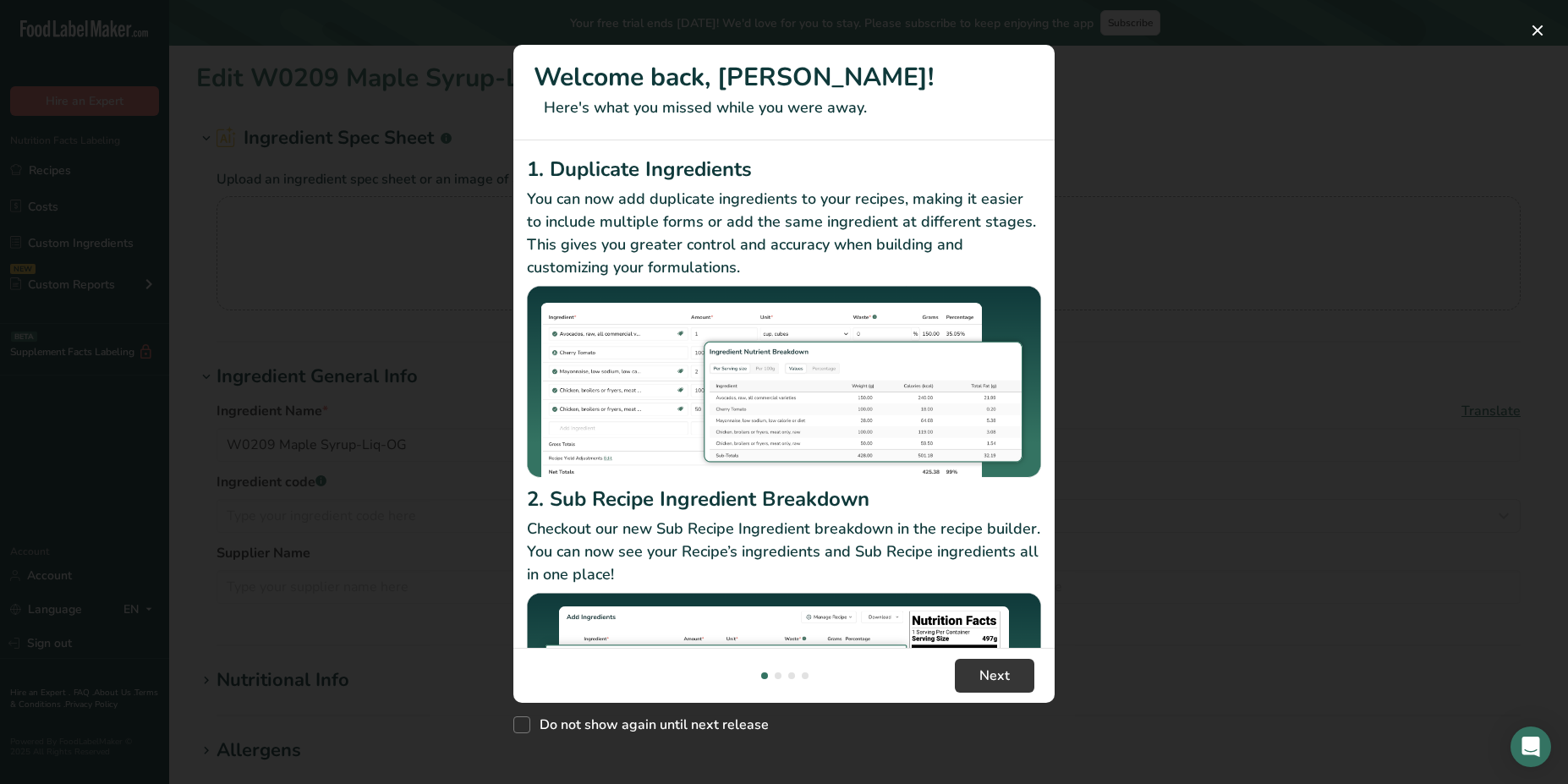
click at [394, 237] on div "New Features" at bounding box center [784, 392] width 1568 height 784
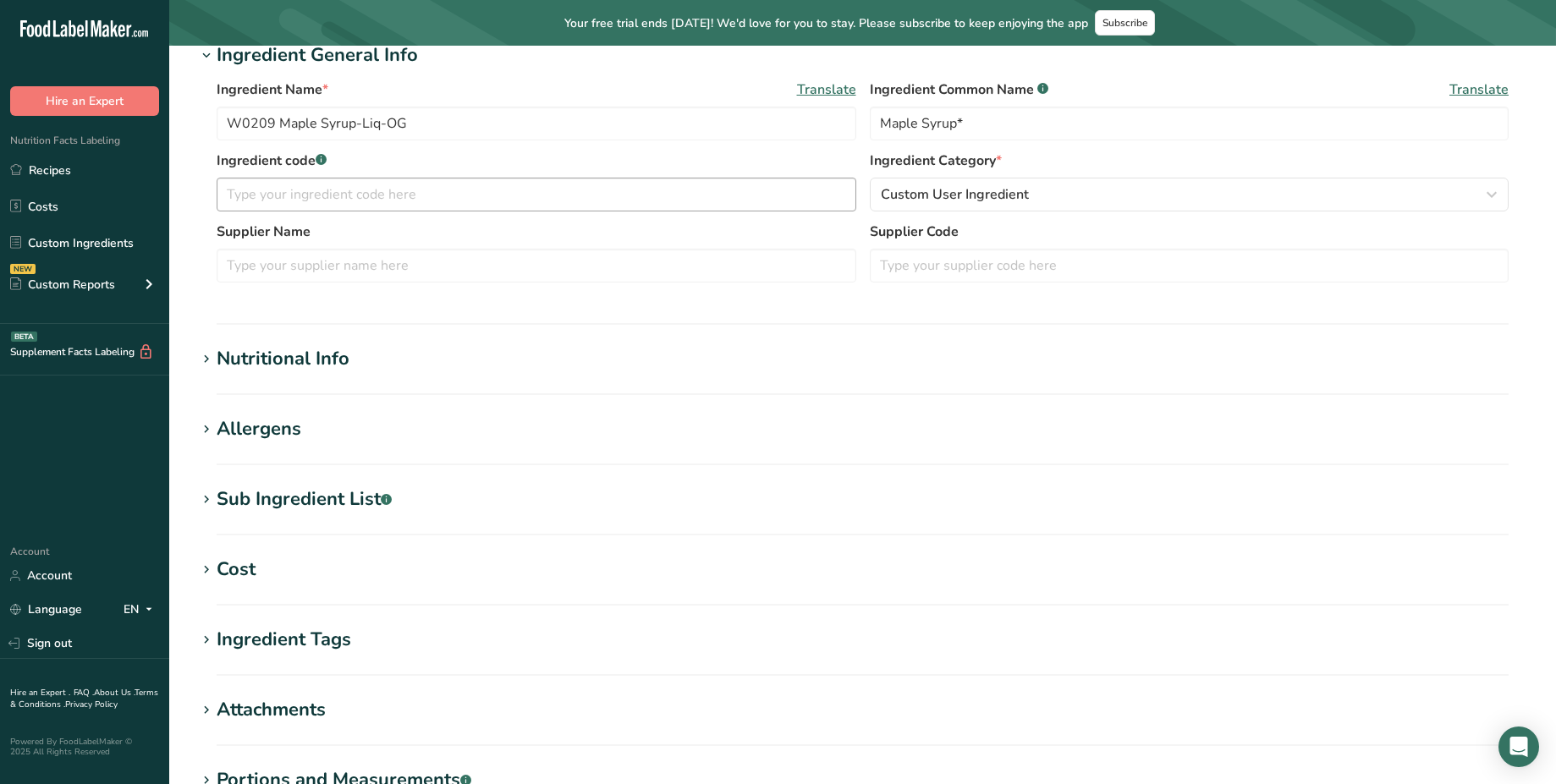
scroll to position [466, 0]
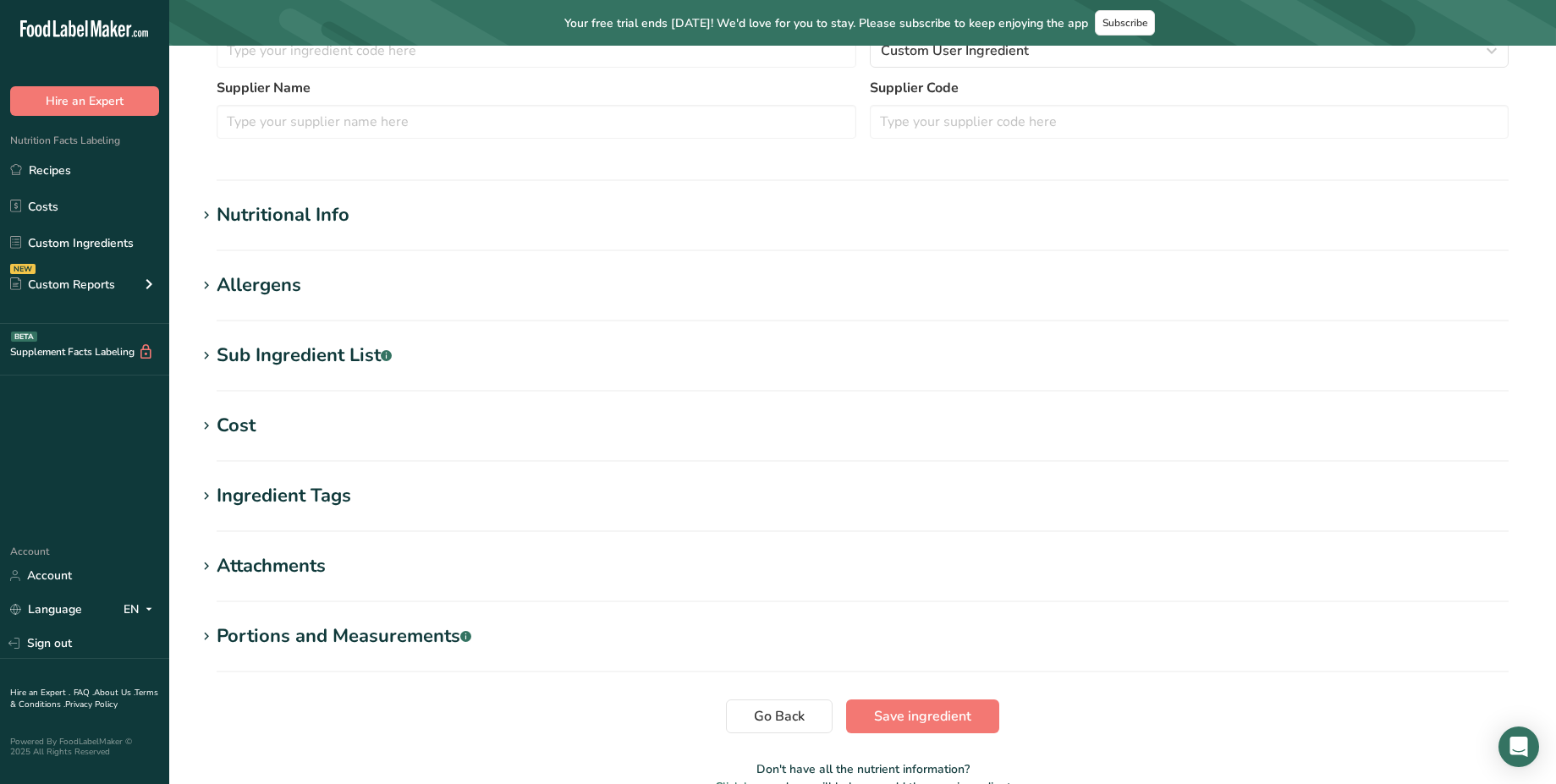
click at [280, 207] on div "Nutritional Info" at bounding box center [283, 215] width 133 height 28
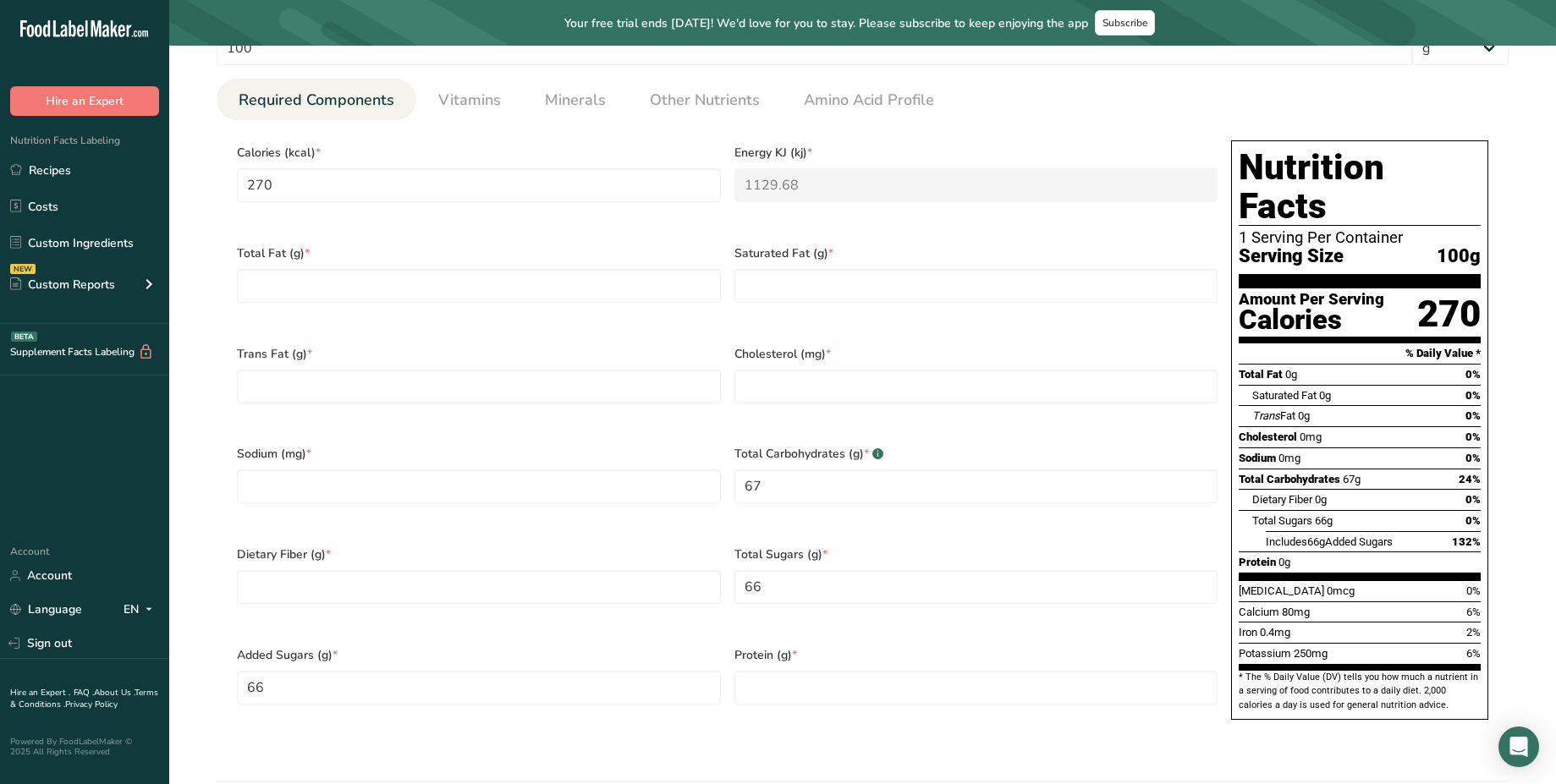
scroll to position [722, 0]
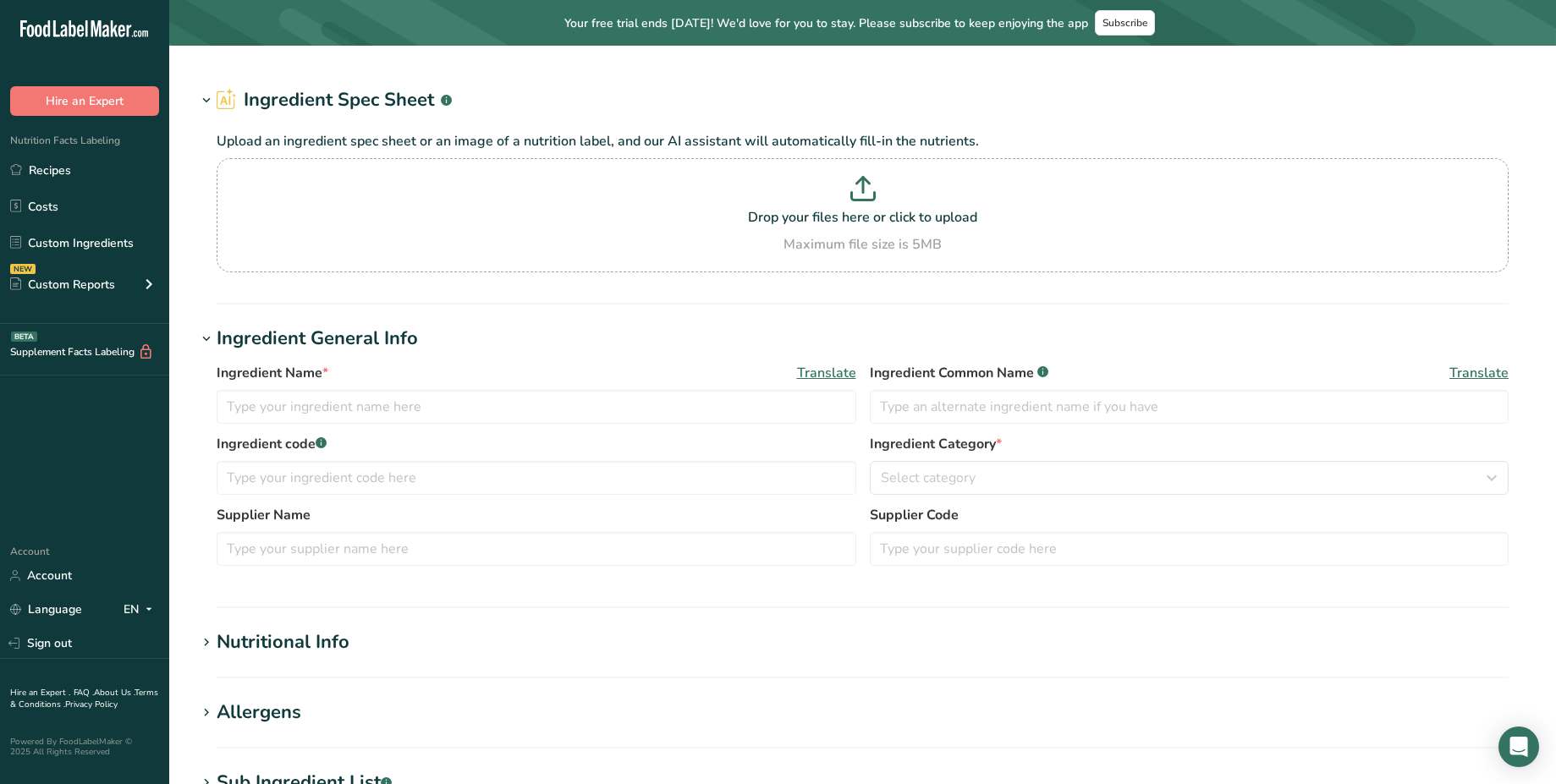
type input "W0045 Sea Salt Conventional"
type input "Sea salt"
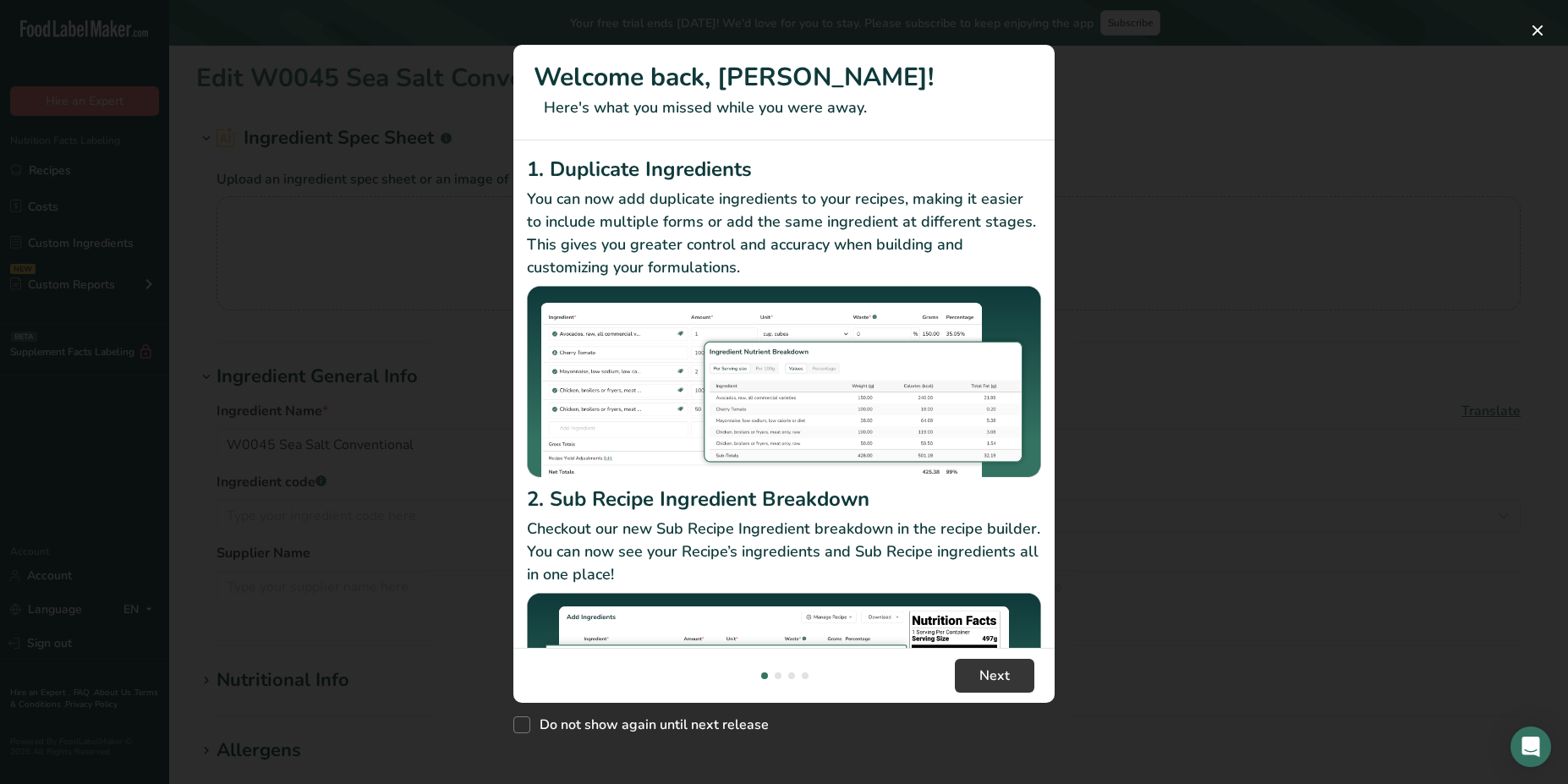
click at [450, 253] on div "New Features" at bounding box center [784, 392] width 1568 height 784
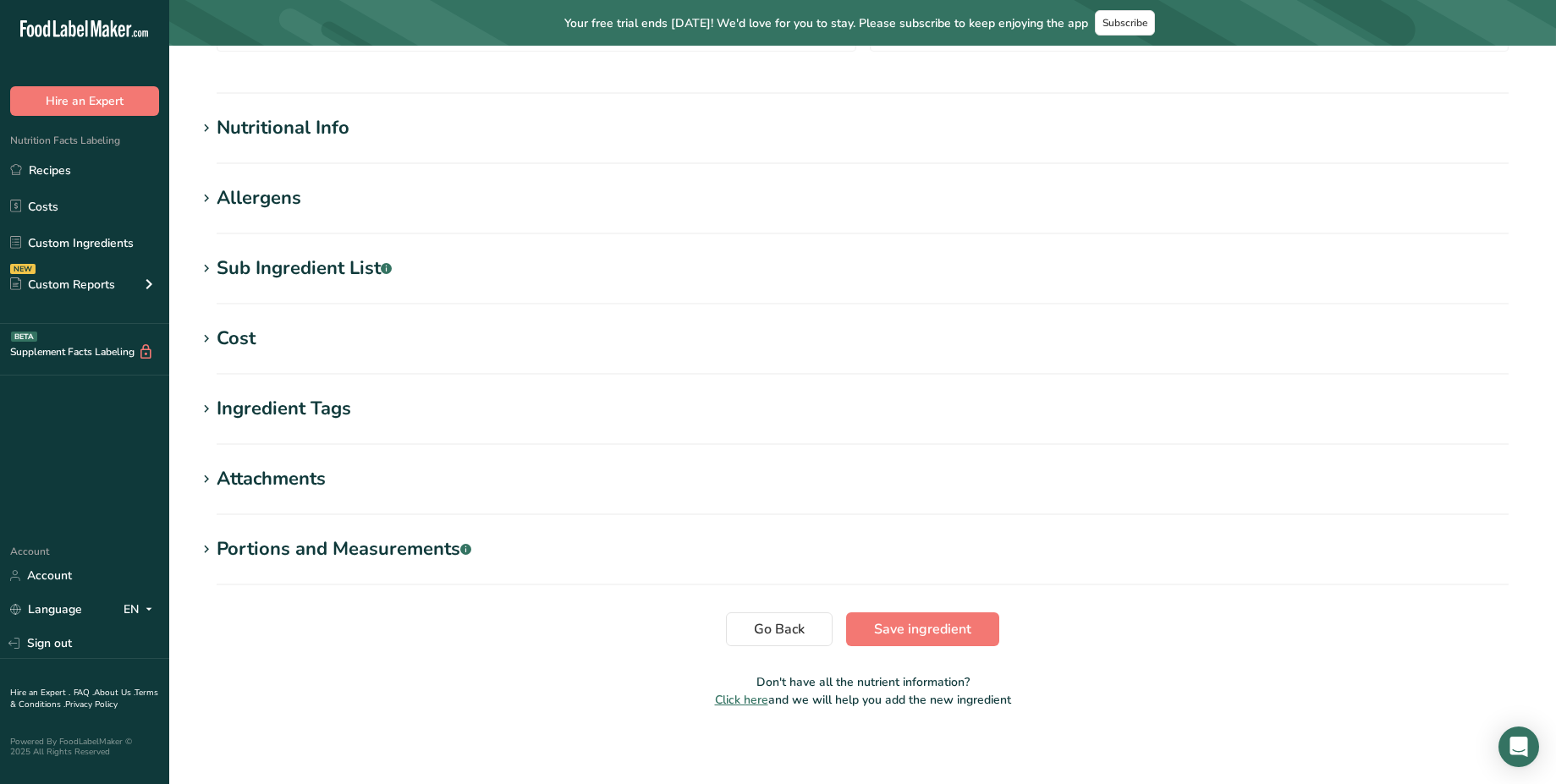
scroll to position [553, 0]
click at [287, 136] on div "Nutritional Info" at bounding box center [283, 127] width 133 height 28
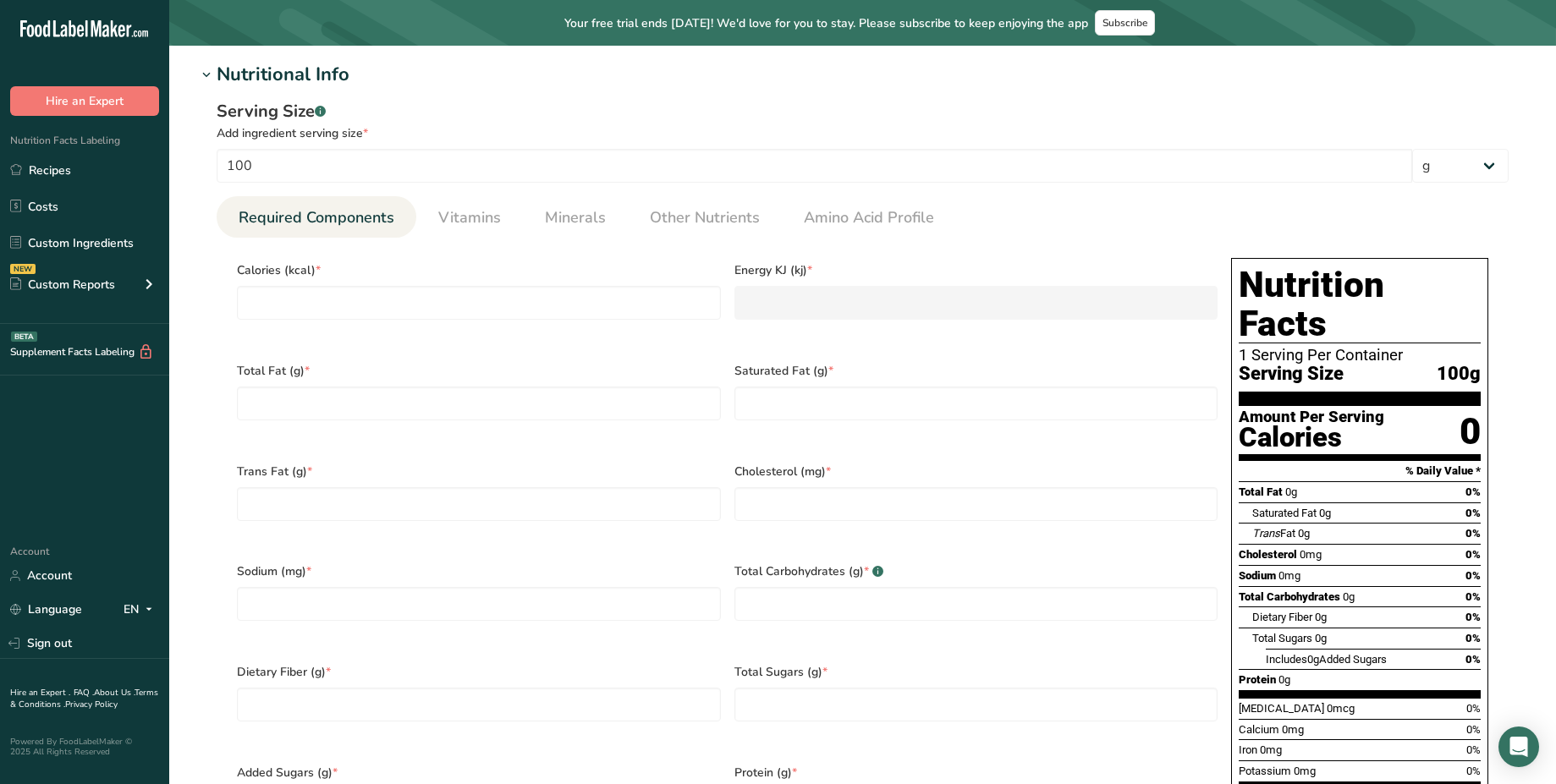
scroll to position [618, 0]
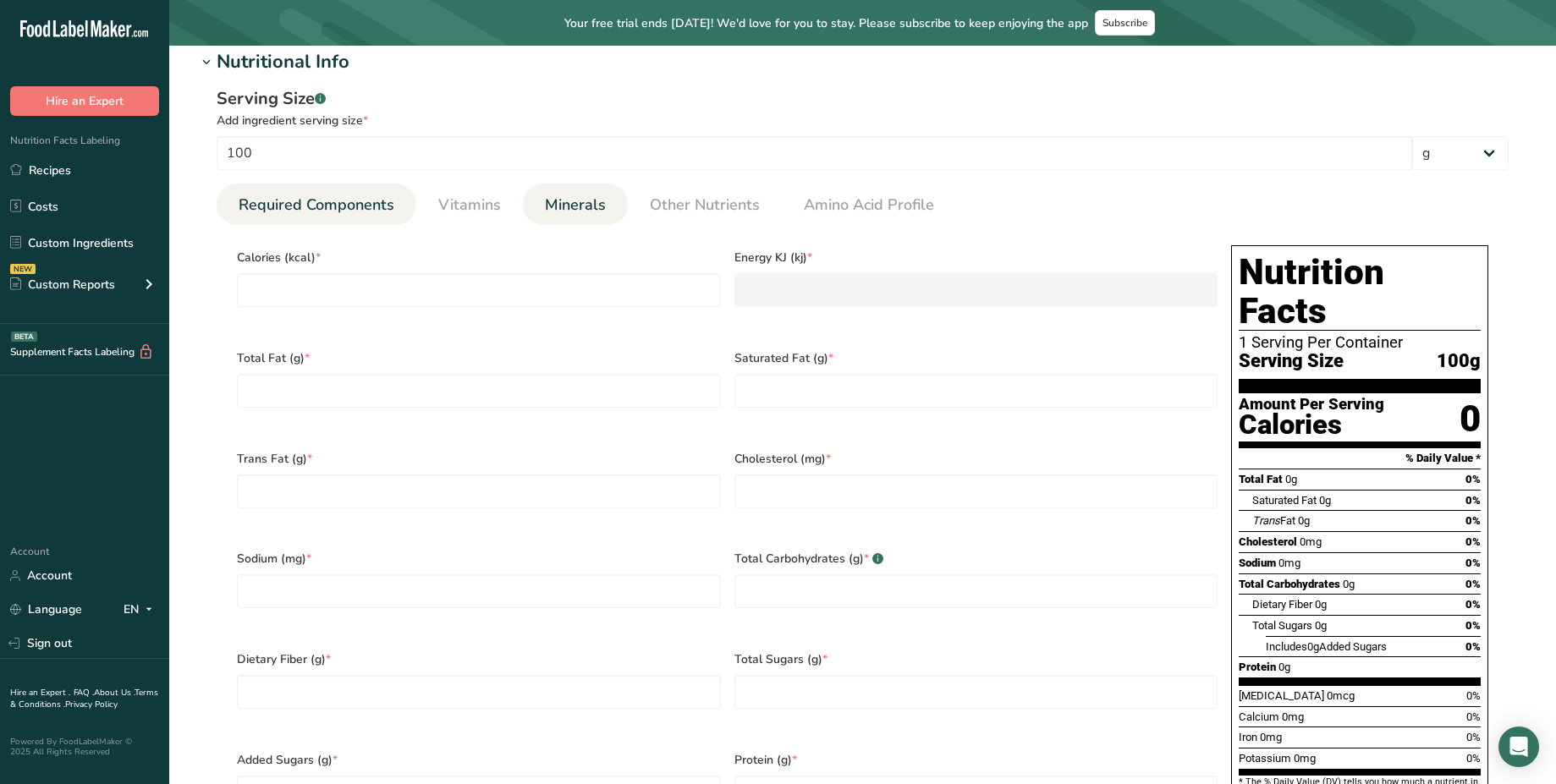
click at [564, 204] on span "Minerals" at bounding box center [575, 205] width 61 height 23
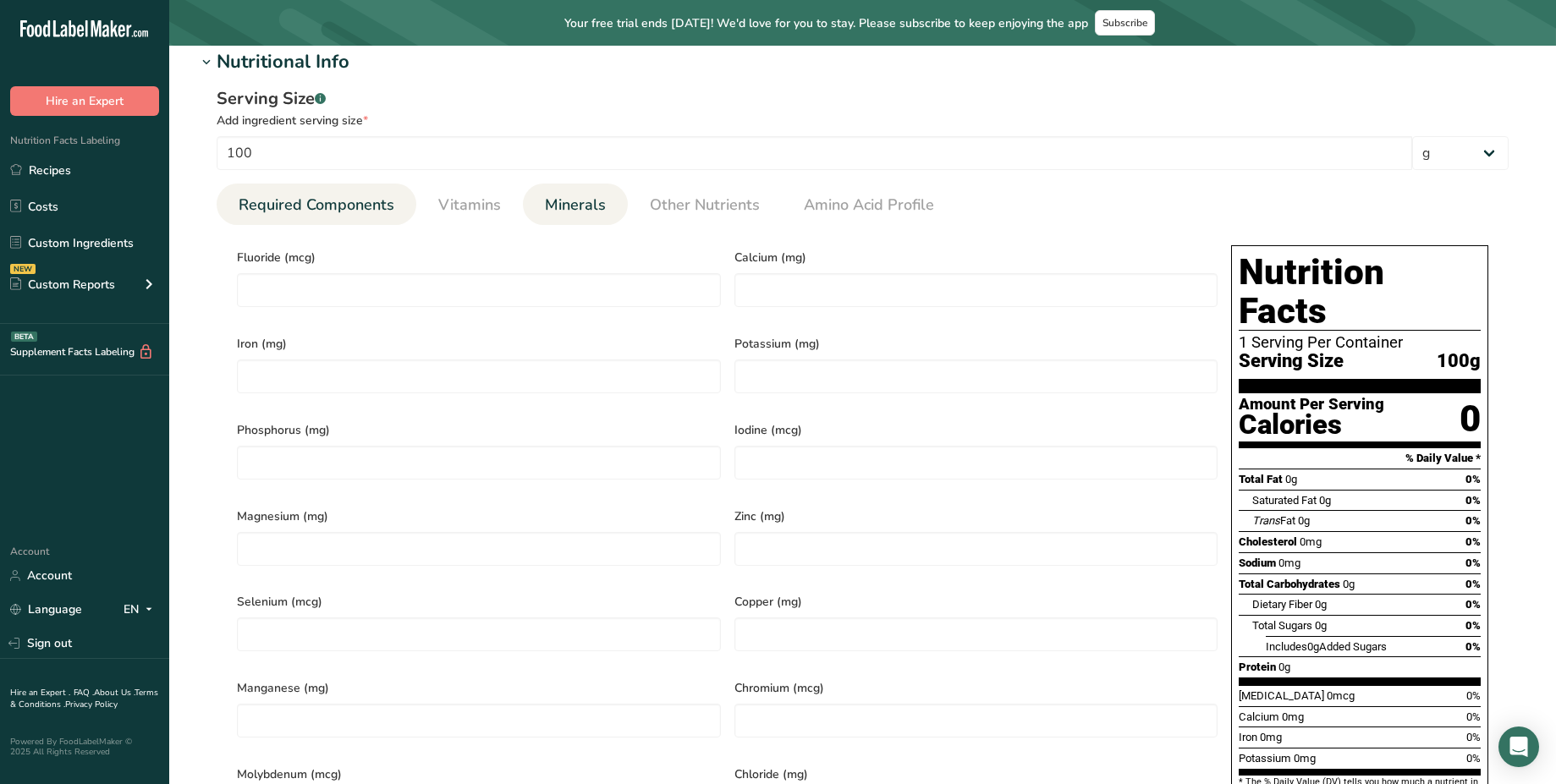
click at [350, 198] on span "Required Components" at bounding box center [317, 205] width 156 height 23
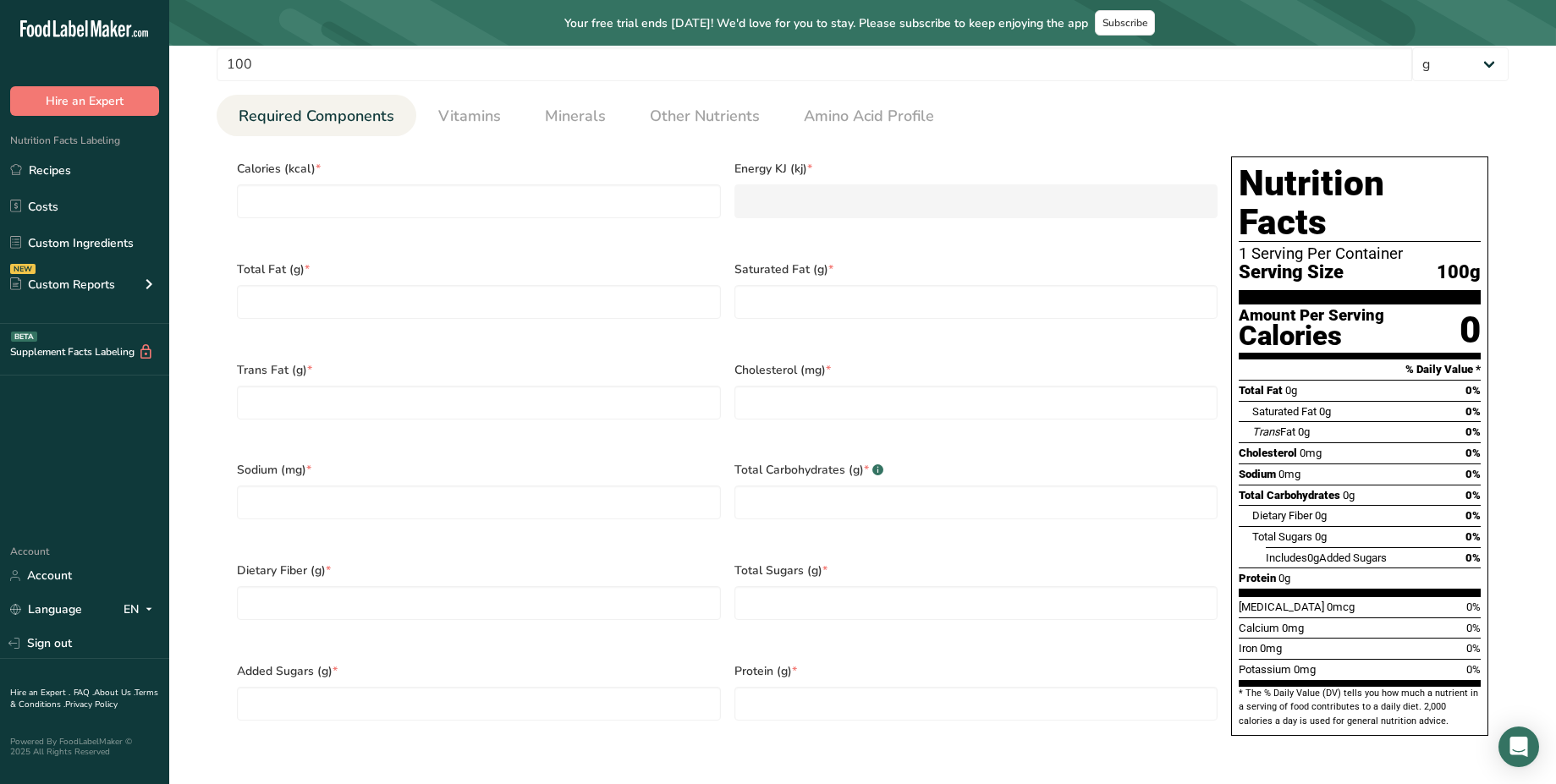
scroll to position [715, 0]
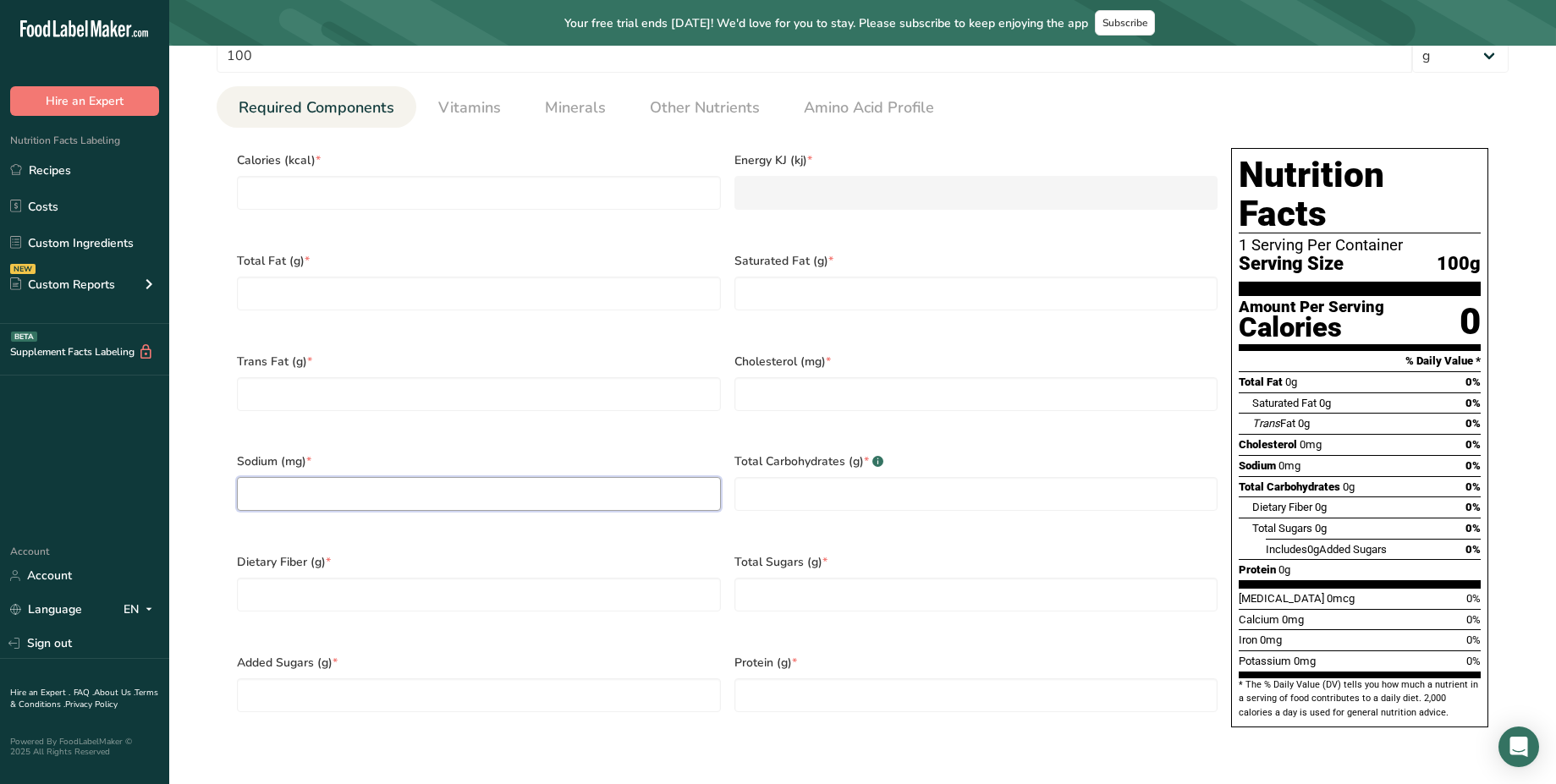
click at [309, 485] on input "number" at bounding box center [479, 493] width 484 height 34
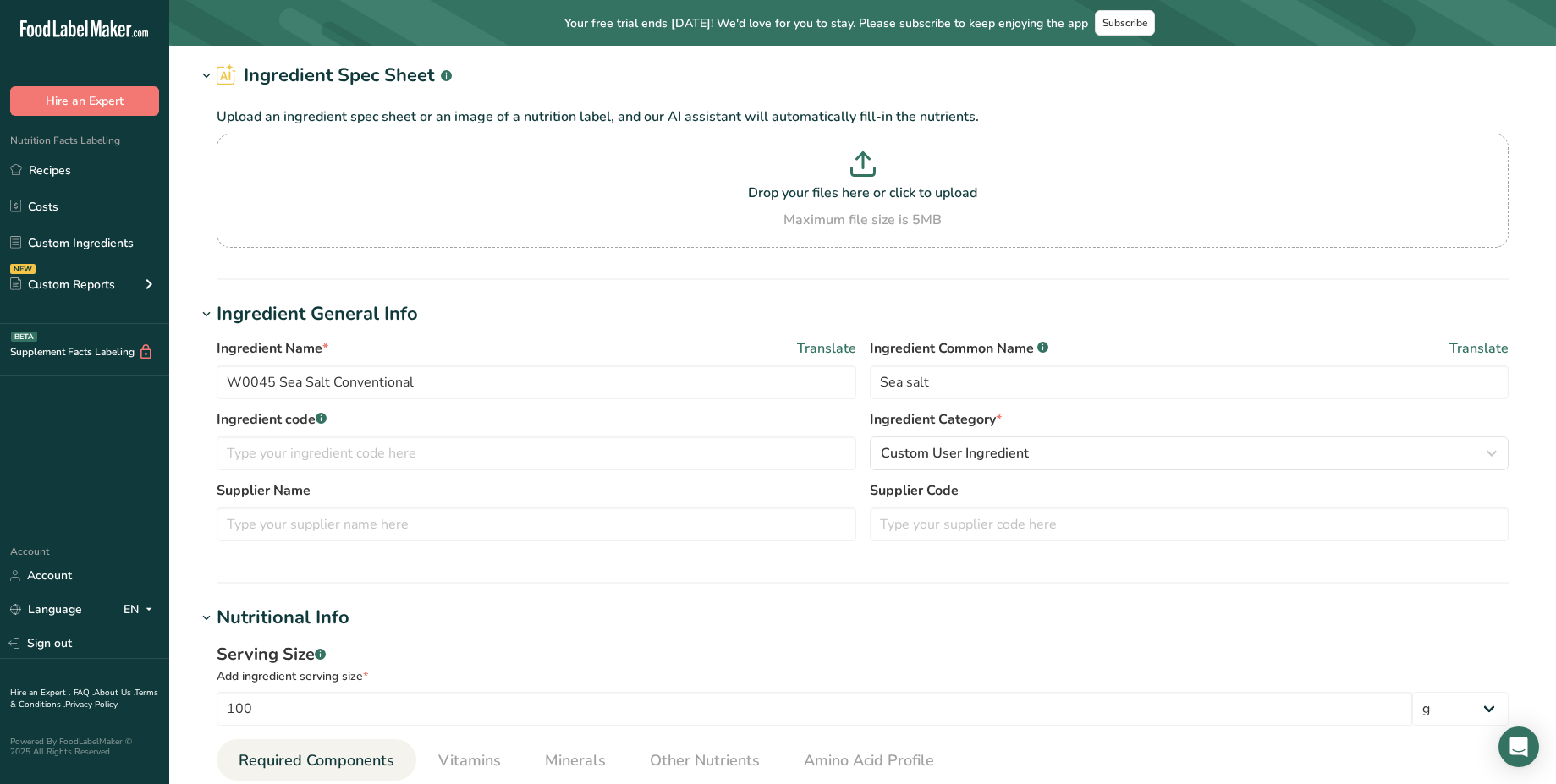
scroll to position [0, 0]
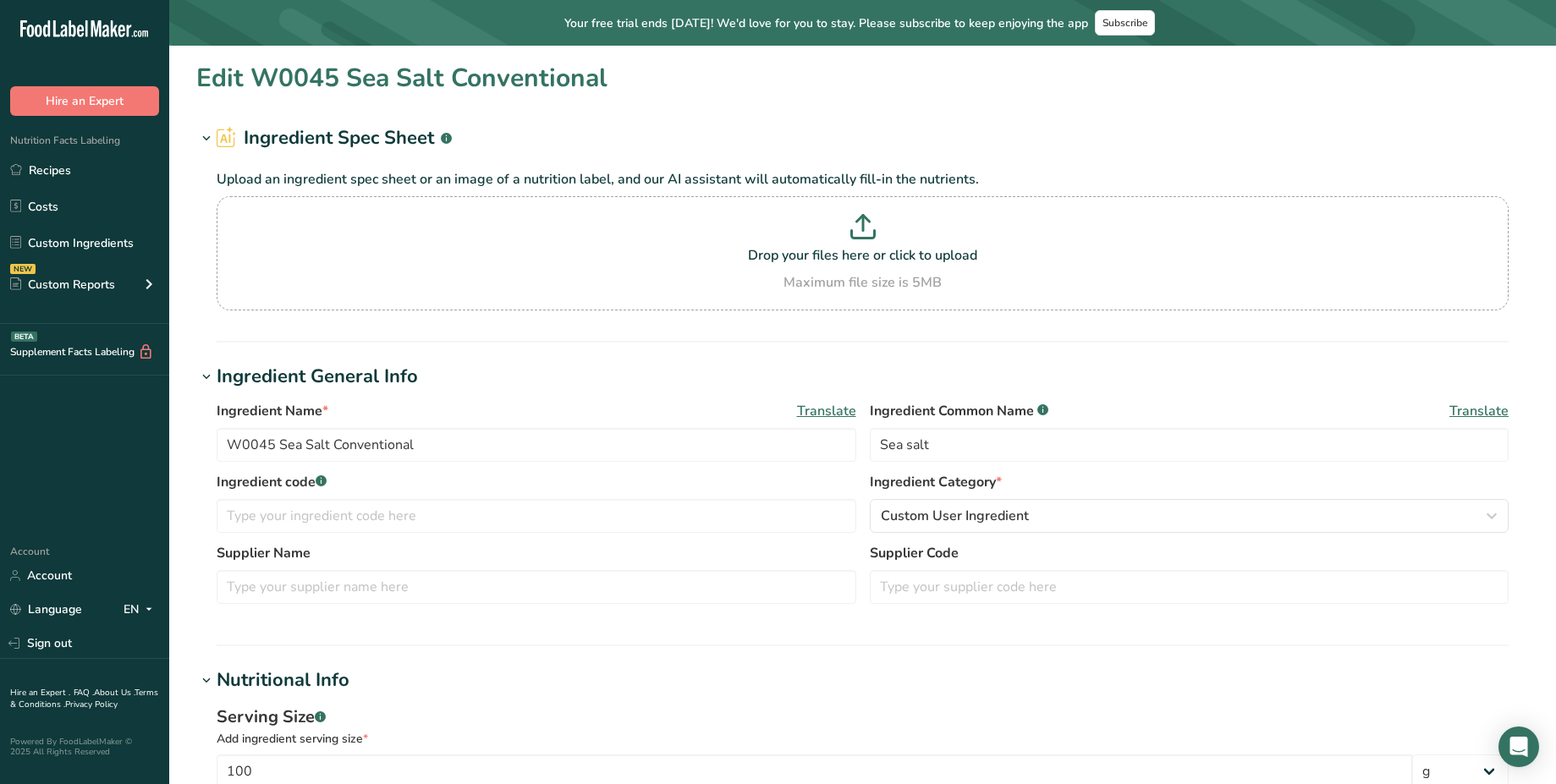
type input "0.0001"
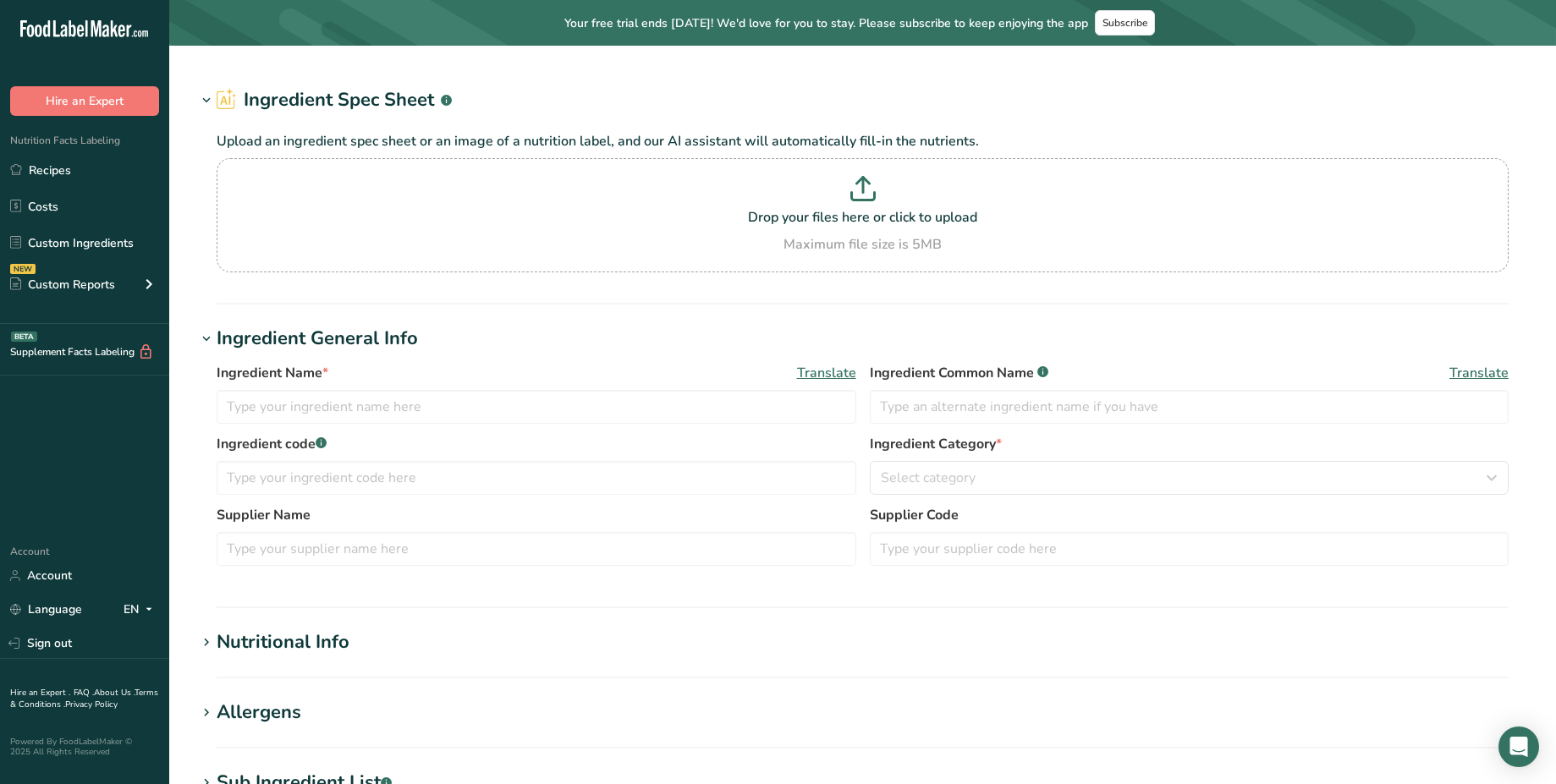
type input "W0314R1 Dried Blueberries-Whole-CV"
type input "blueberries, sunflower oil"
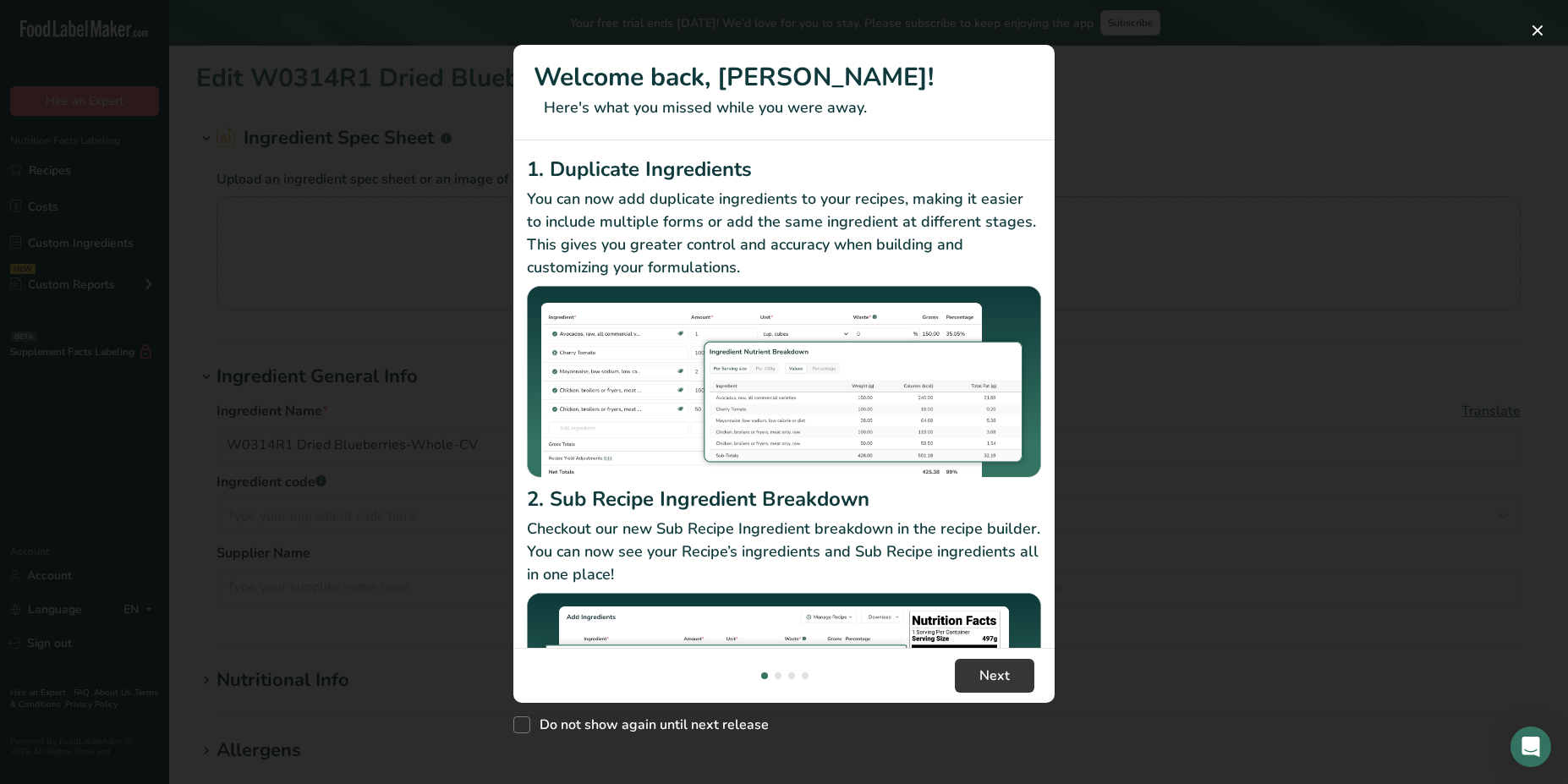
click at [449, 259] on div "New Features" at bounding box center [784, 392] width 1568 height 784
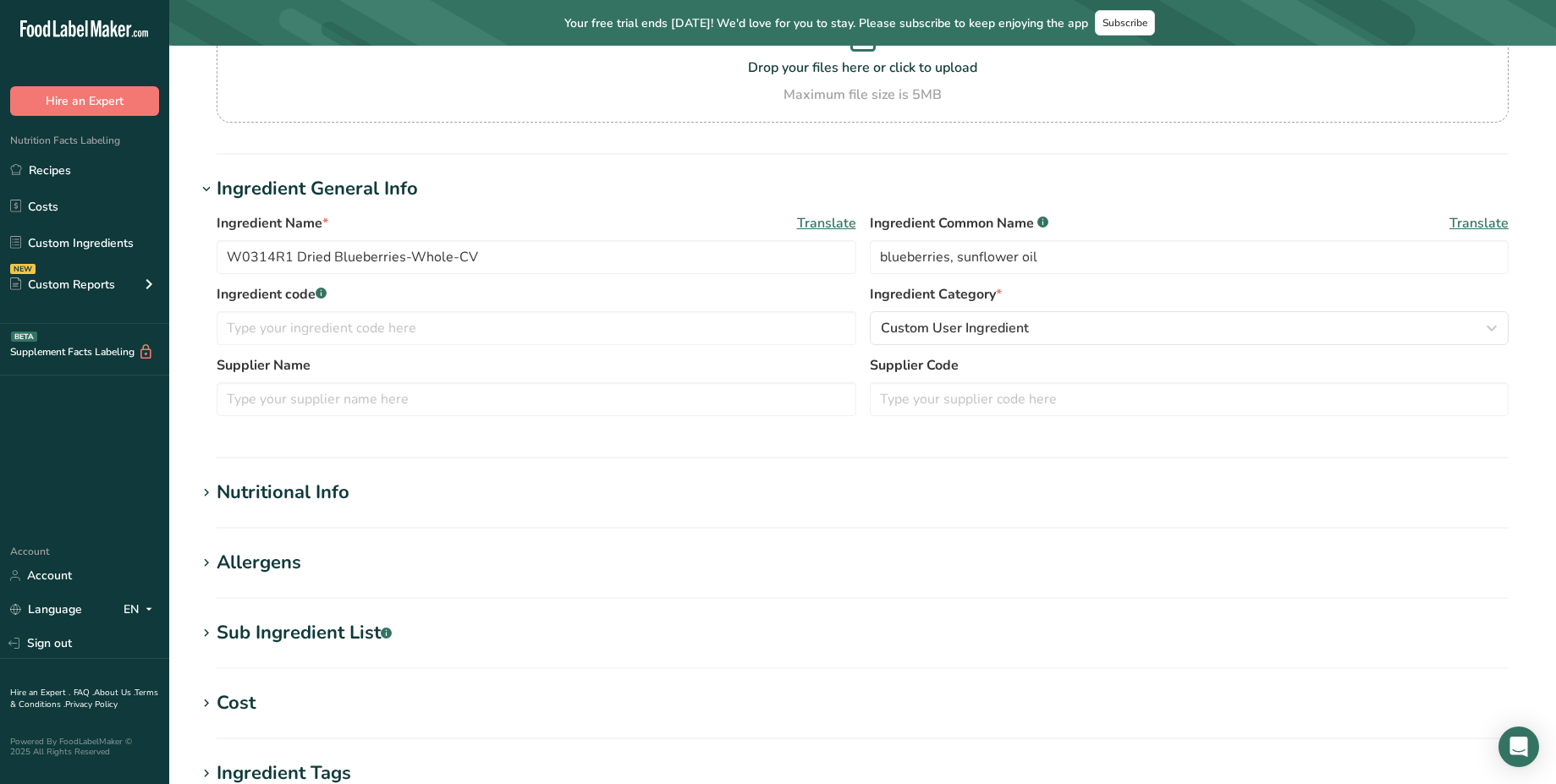
scroll to position [207, 0]
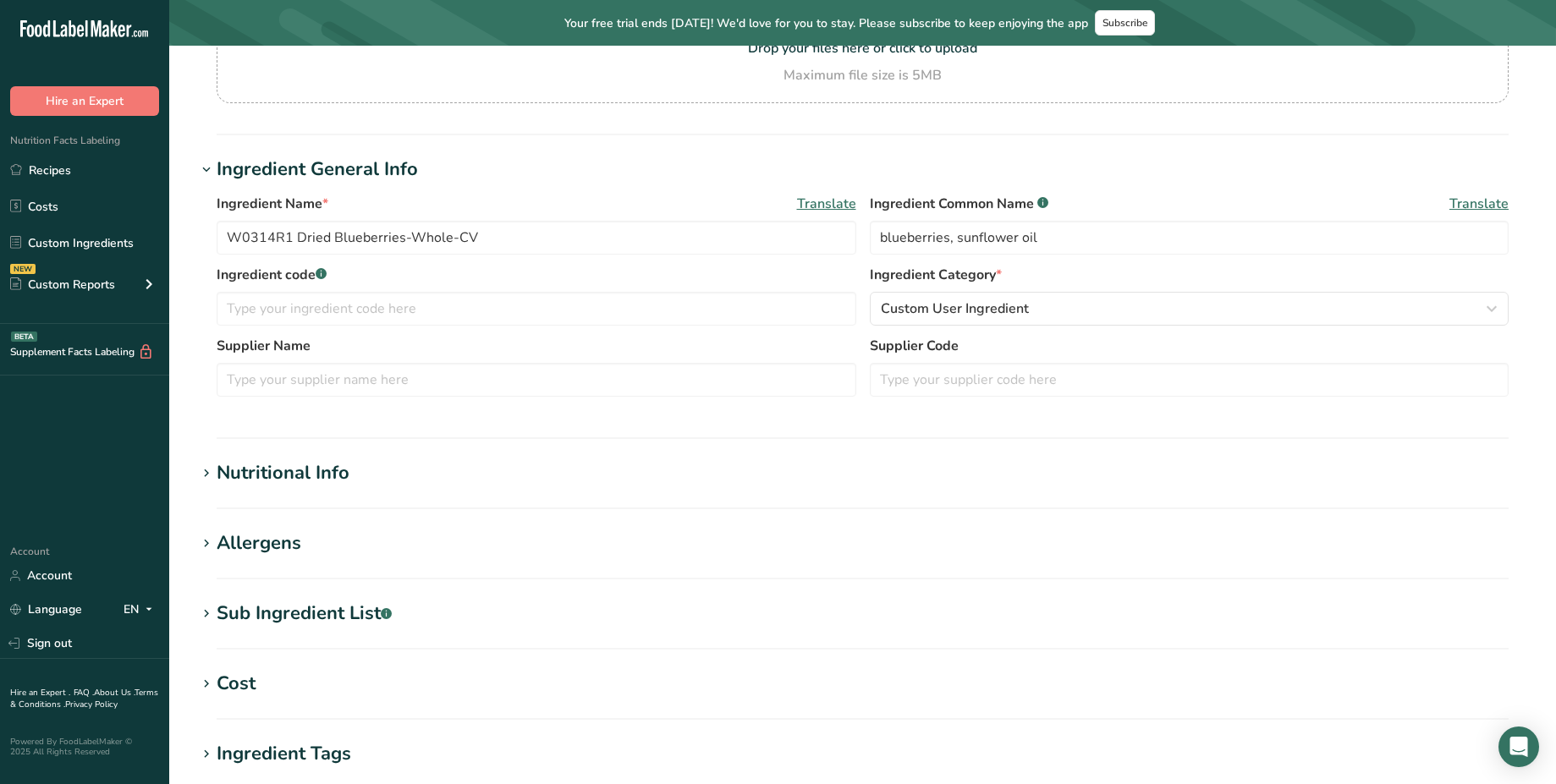
click at [311, 482] on div "Nutritional Info" at bounding box center [283, 474] width 133 height 28
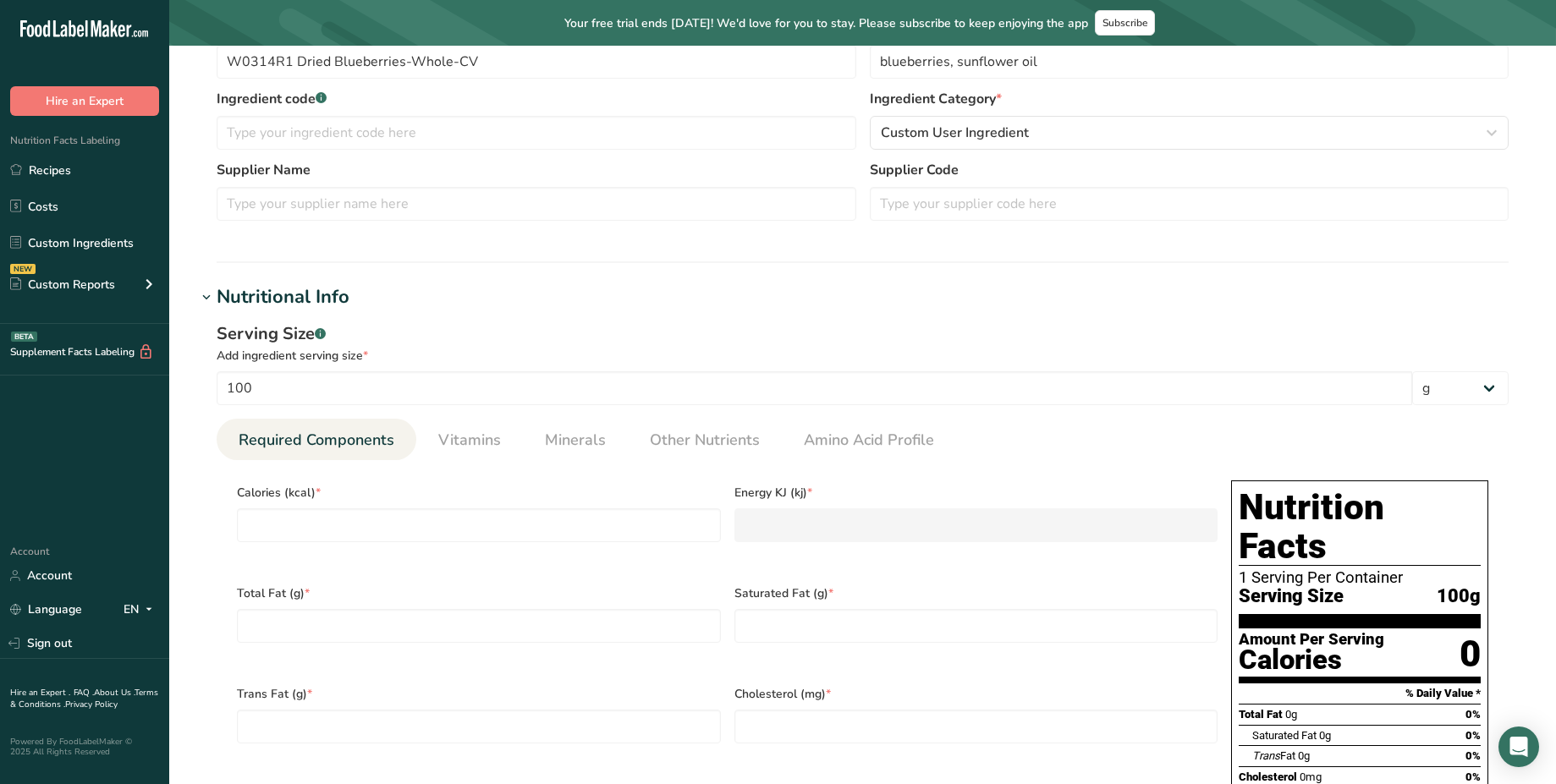
scroll to position [0, 0]
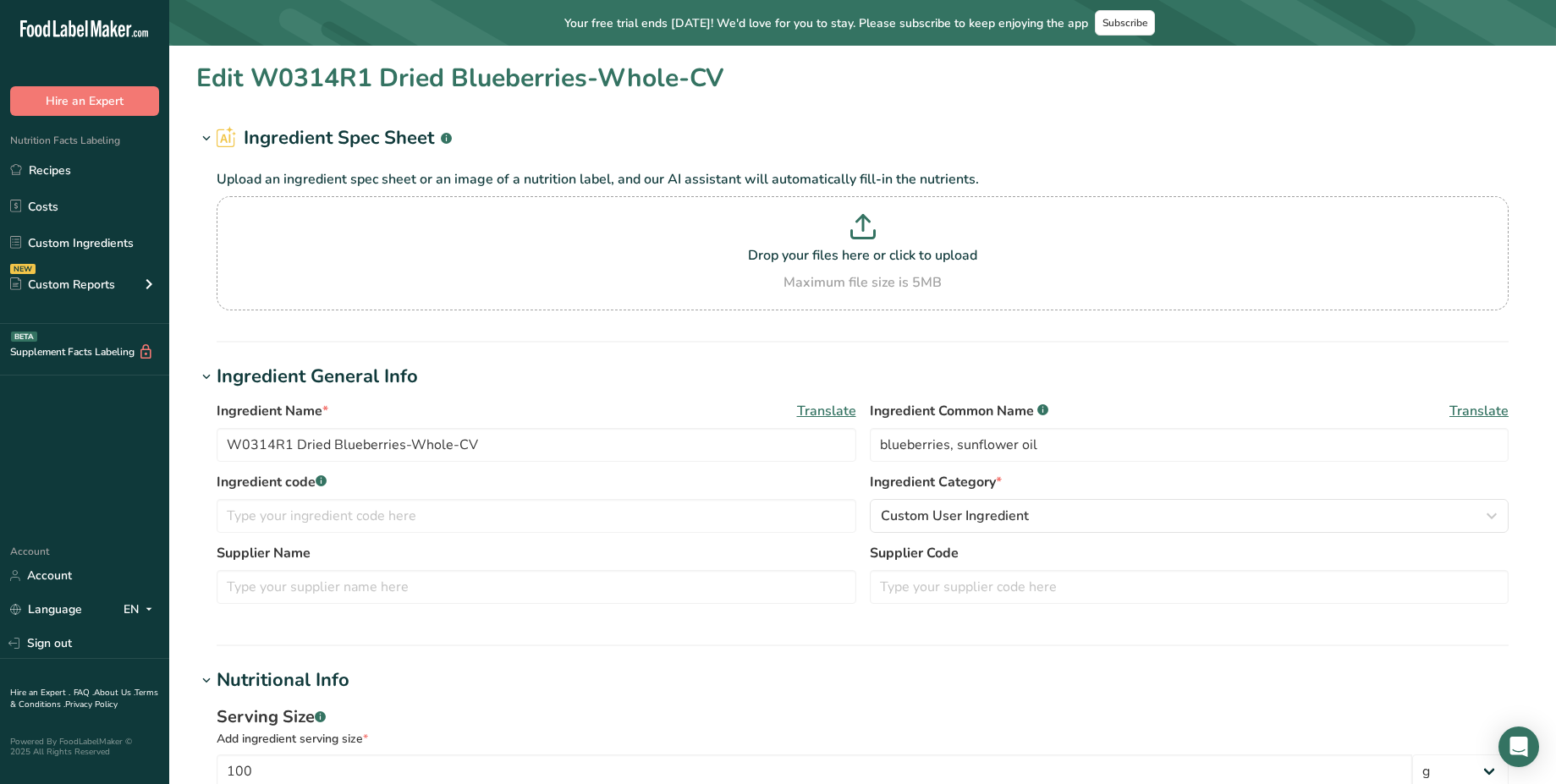
click at [495, 79] on h1 "Edit W0314R1 Dried Blueberries-Whole-CV" at bounding box center [460, 78] width 527 height 38
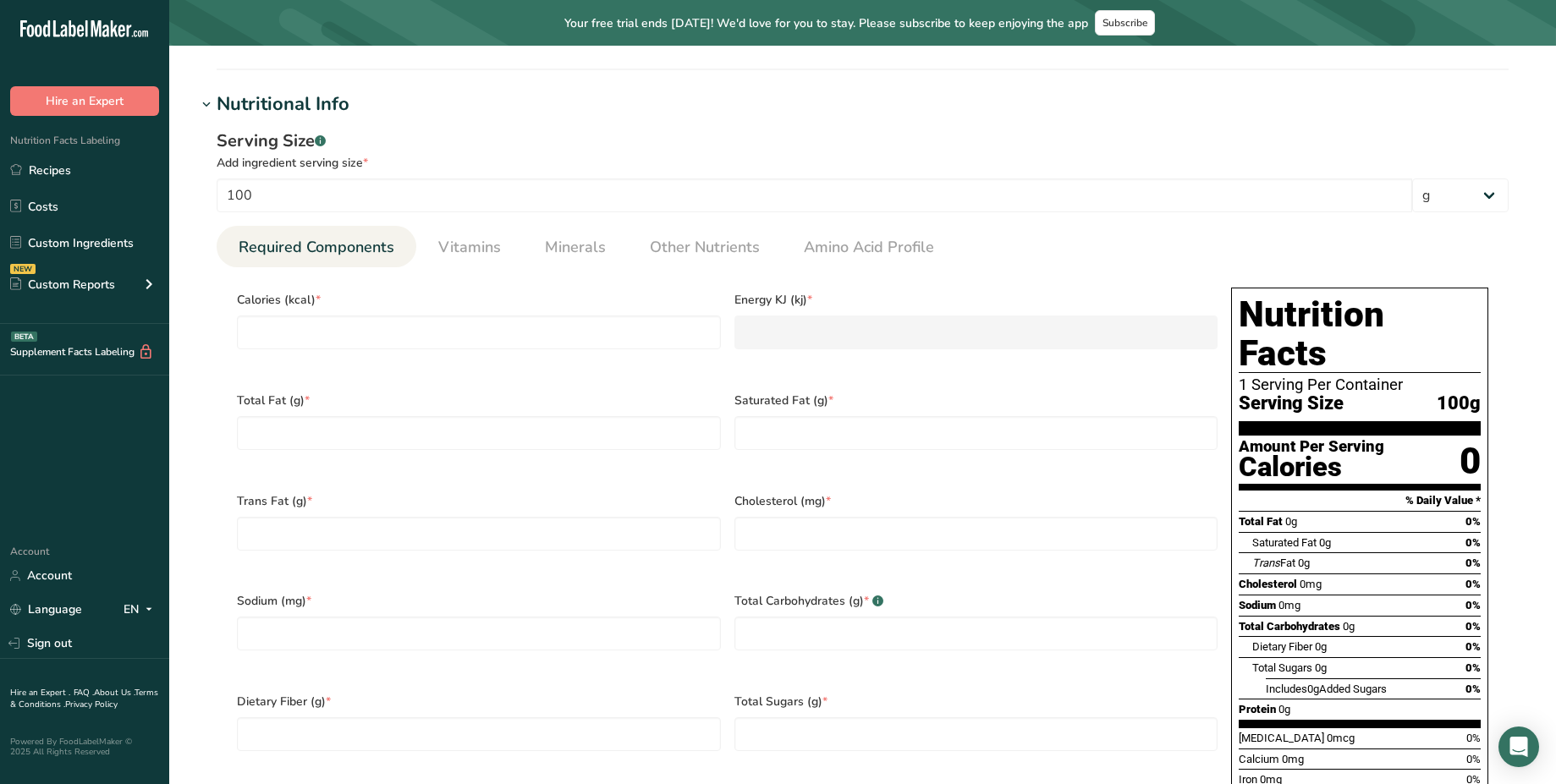
scroll to position [582, 0]
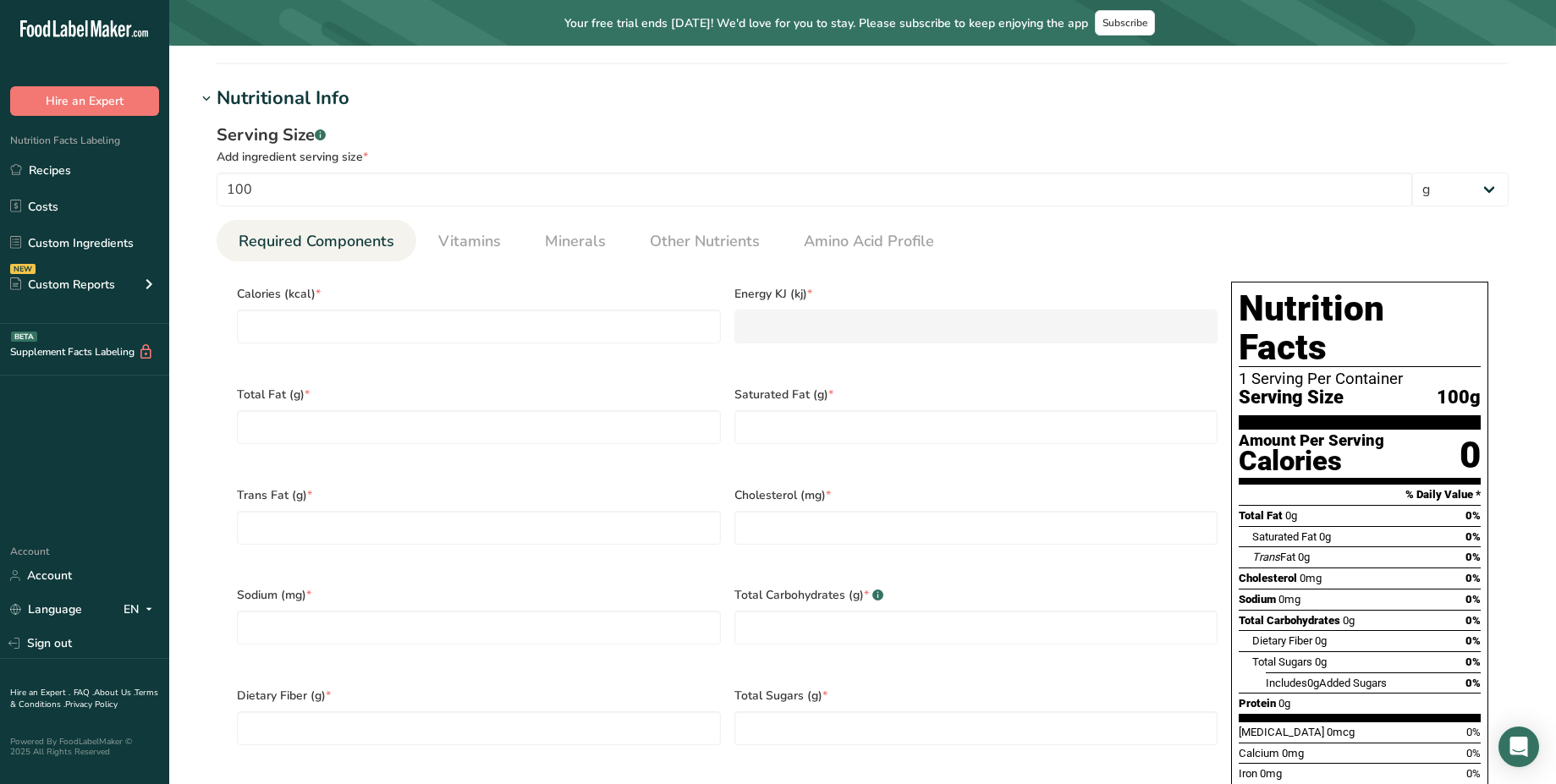
click at [1475, 434] on div "0" at bounding box center [1470, 456] width 21 height 45
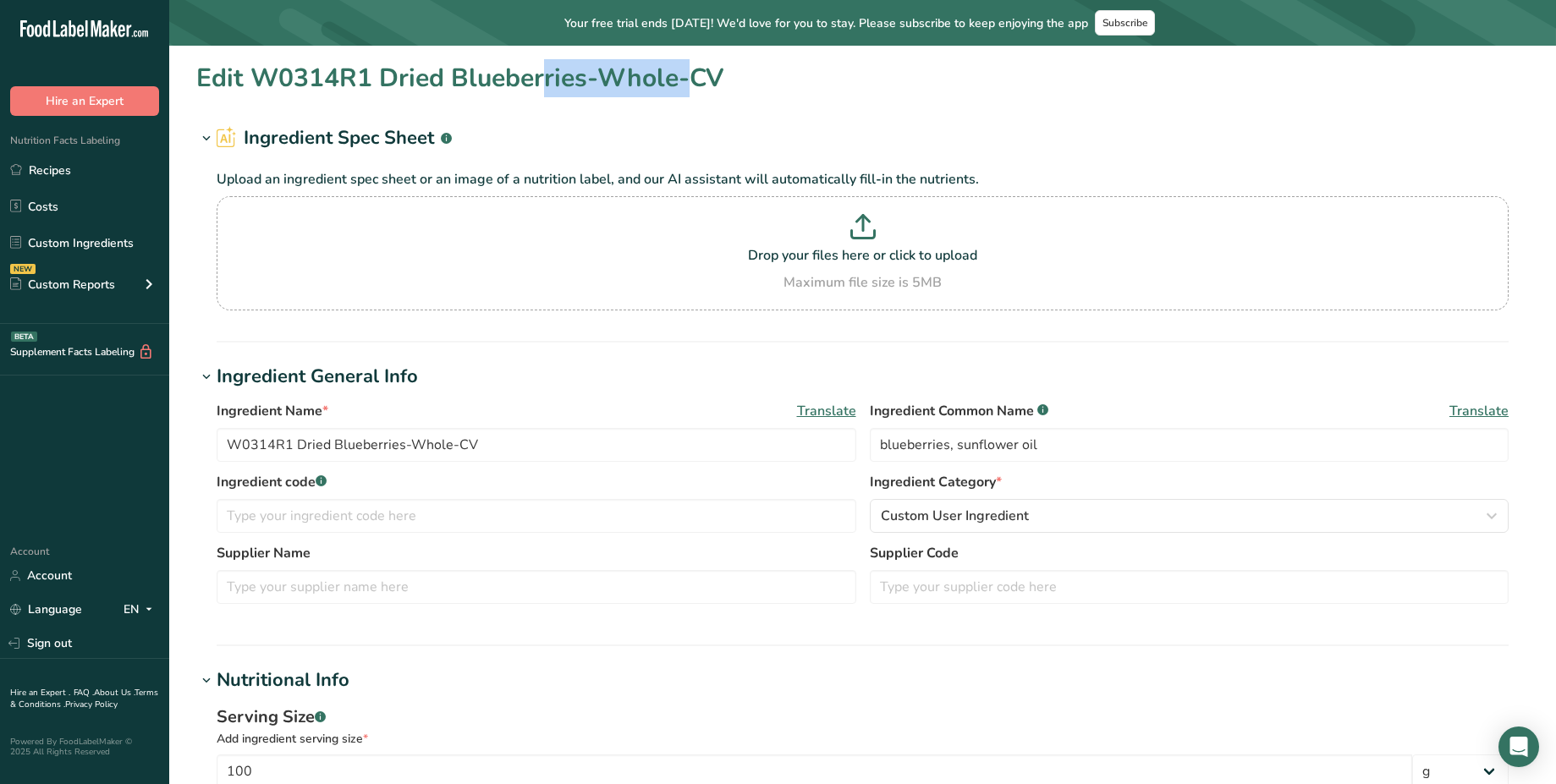
click at [505, 79] on h1 "Edit W0314R1 Dried Blueberries-Whole-CV" at bounding box center [460, 78] width 527 height 38
drag, startPoint x: 505, startPoint y: 79, endPoint x: 583, endPoint y: 75, distance: 78.1
click at [583, 75] on h1 "Edit W0314R1 Dried Blueberries-Whole-CV" at bounding box center [460, 78] width 527 height 38
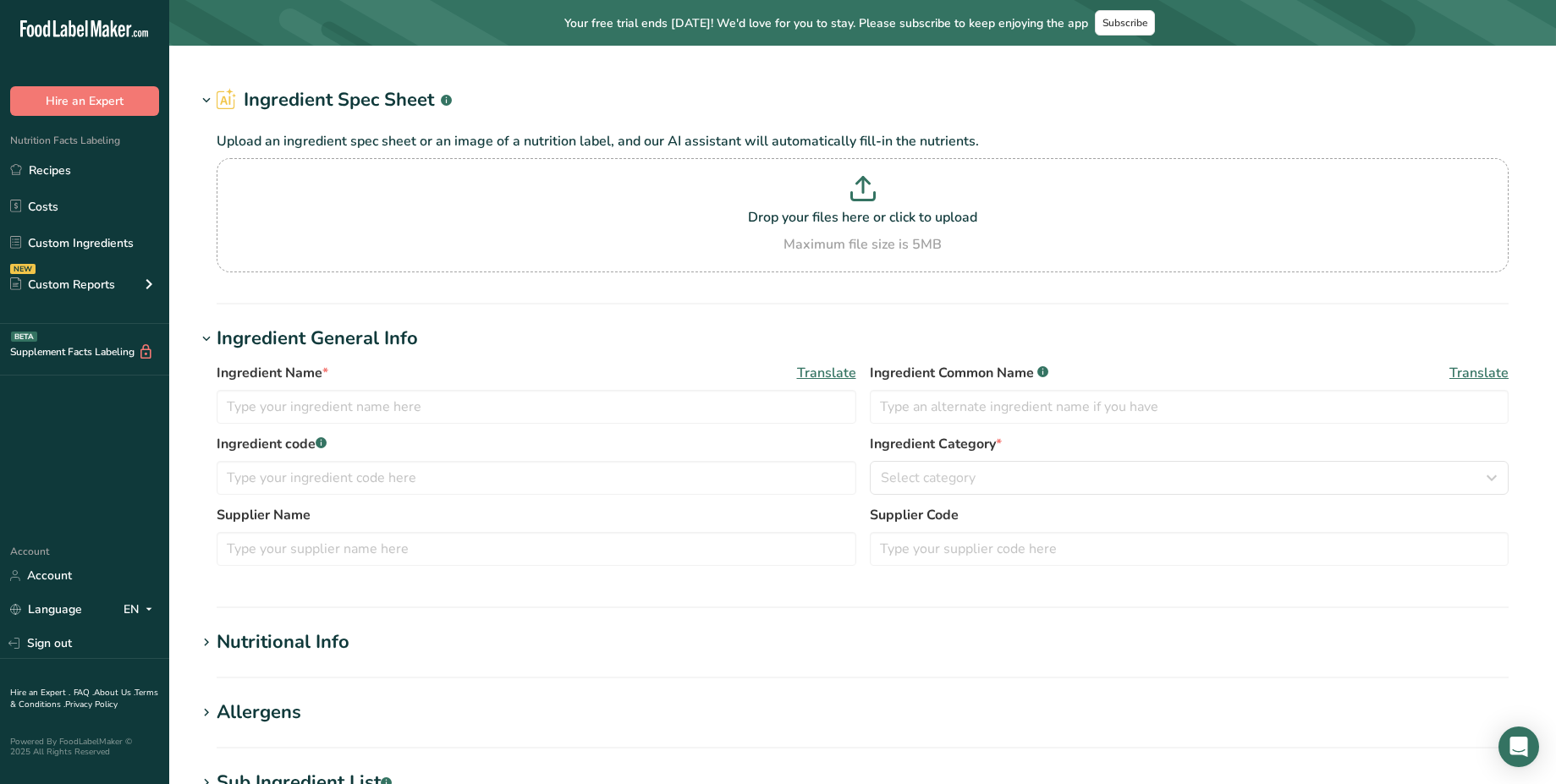
type input "W0065 Tapioca Starch-Pwd-Pregel-OG"
type input "Tapioca starch*"
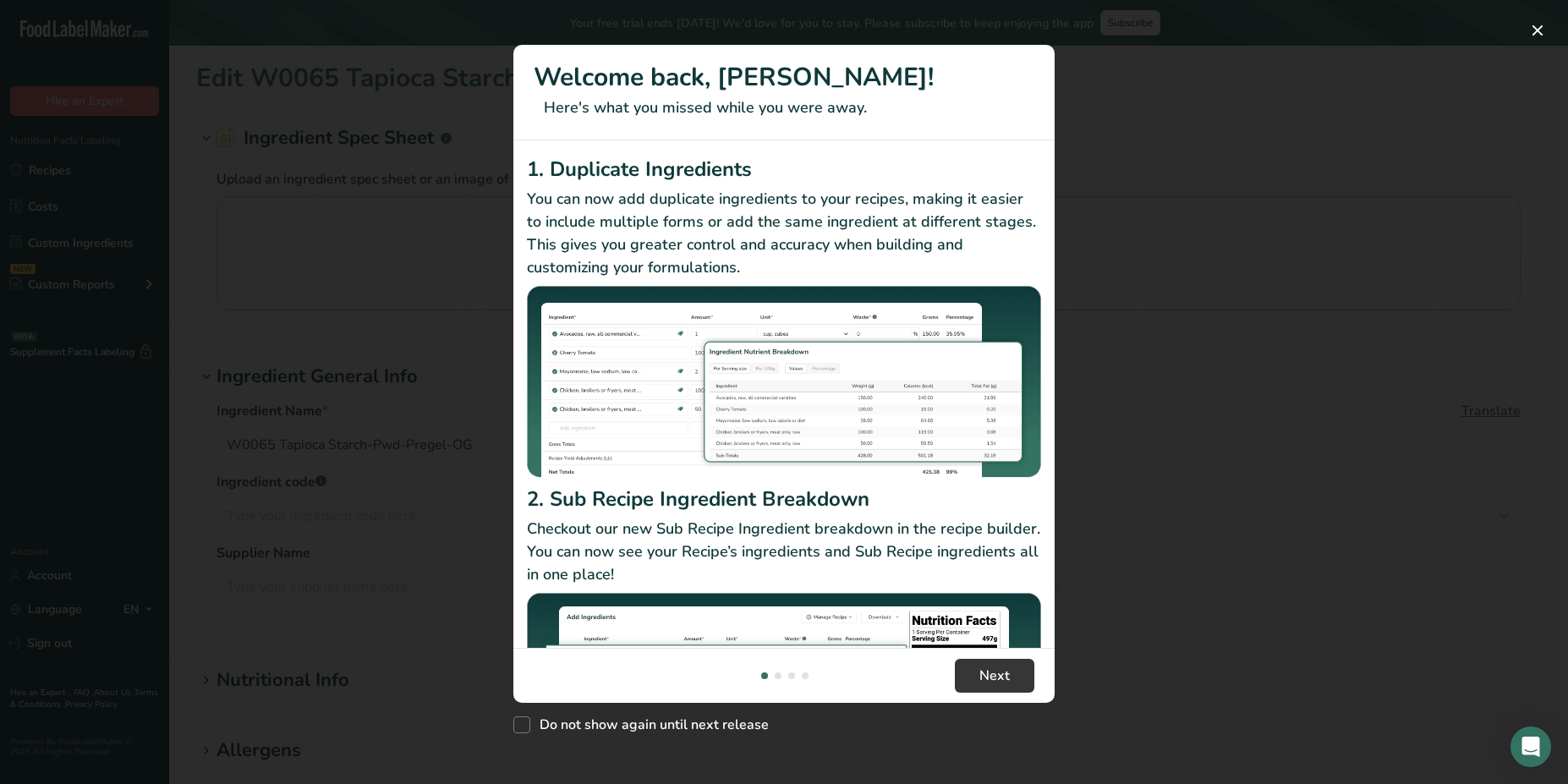
click at [1104, 160] on div "New Features" at bounding box center [784, 392] width 1568 height 784
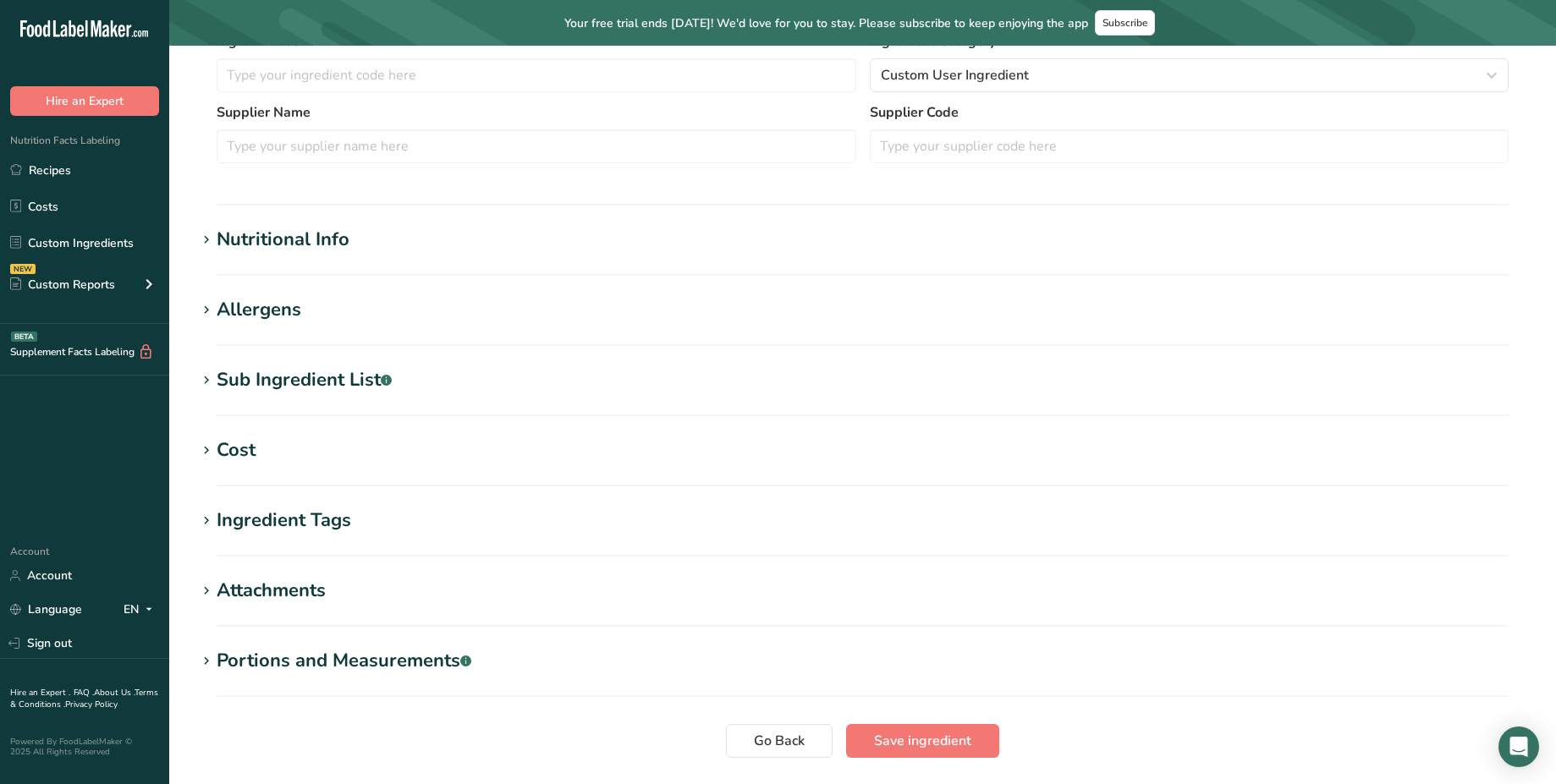
scroll to position [442, 0]
click at [317, 236] on div "Nutritional Info" at bounding box center [283, 238] width 133 height 28
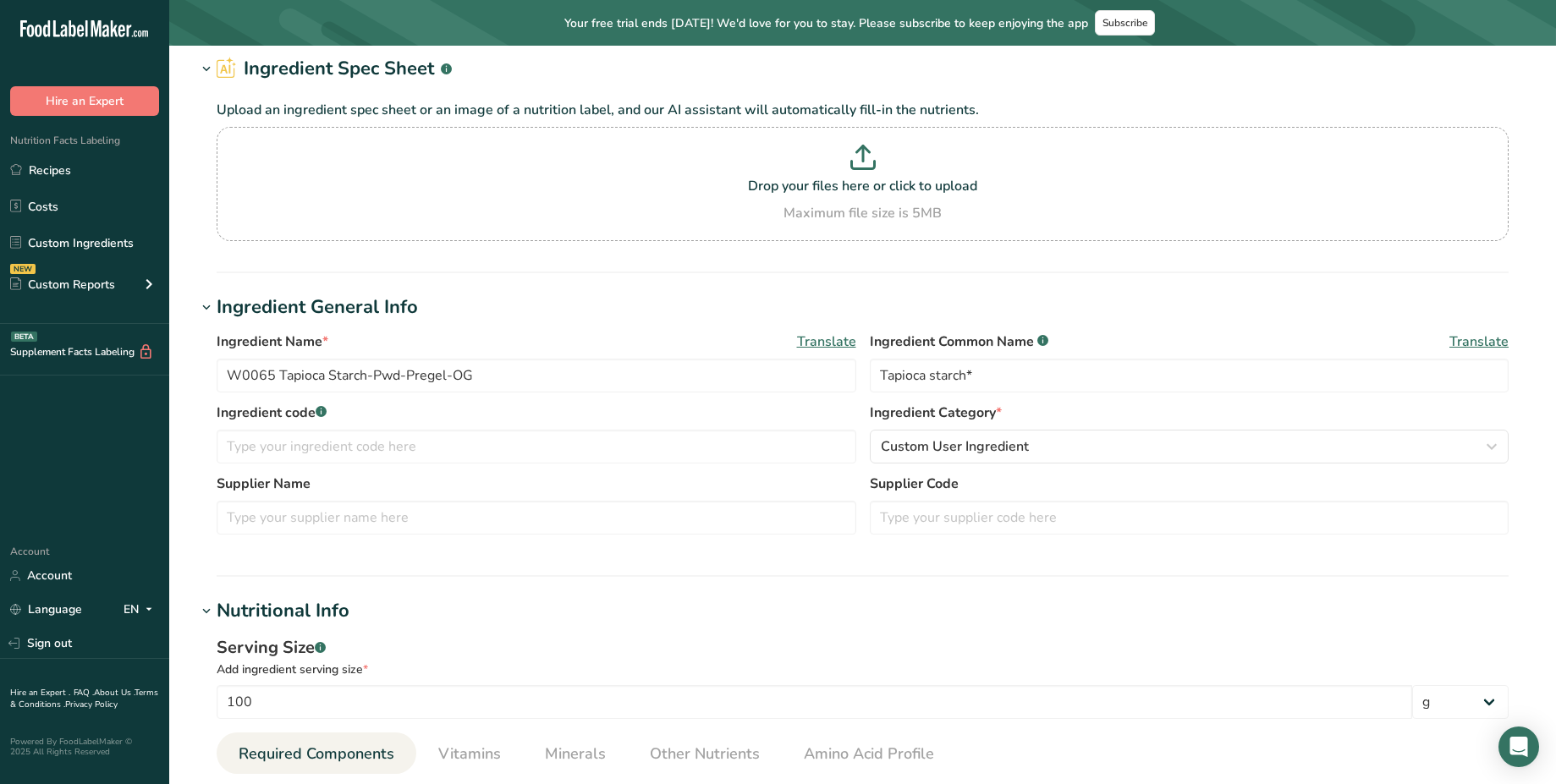
scroll to position [0, 0]
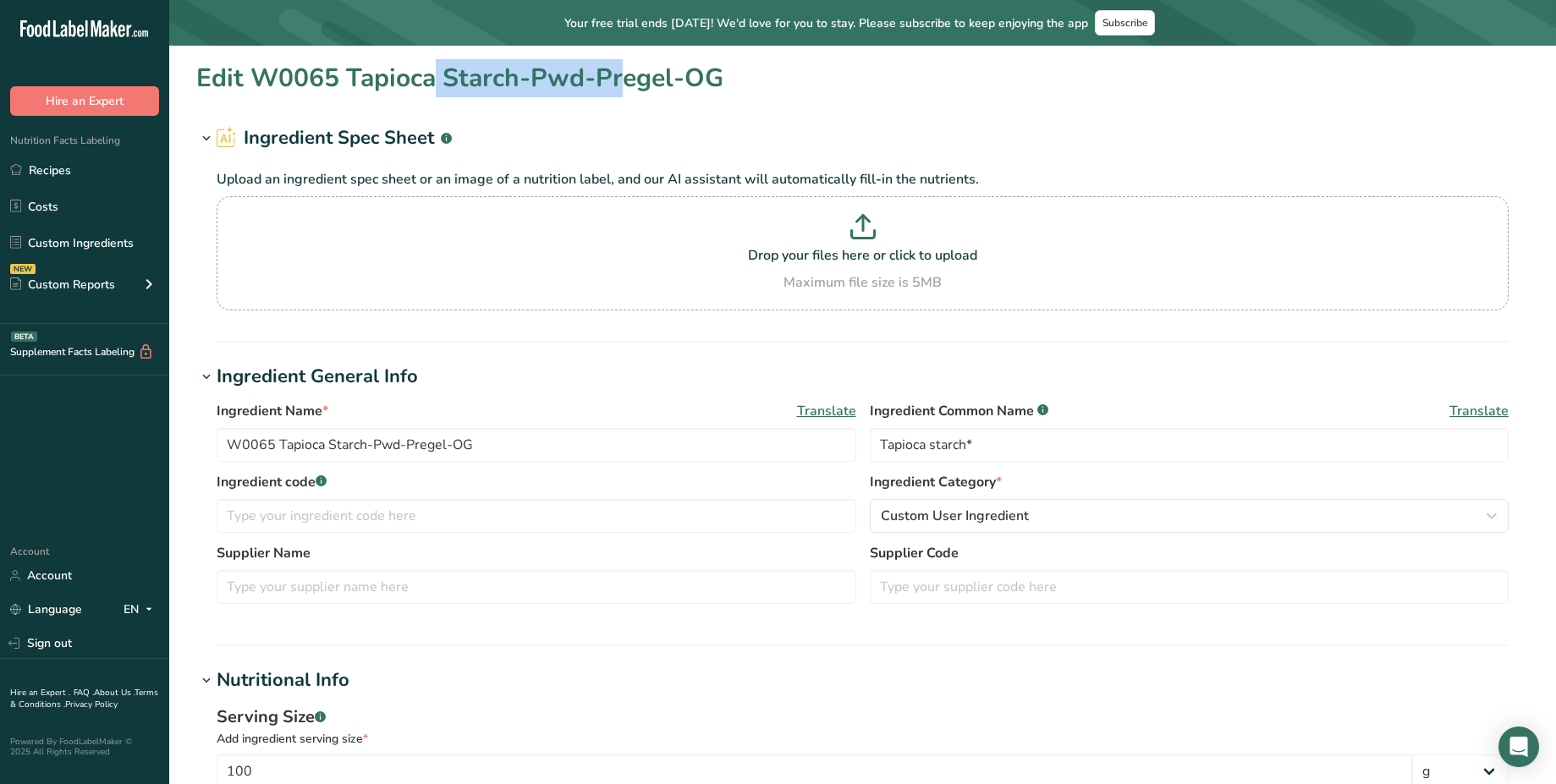
drag, startPoint x: 348, startPoint y: 80, endPoint x: 524, endPoint y: 95, distance: 176.6
click at [524, 95] on h1 "Edit W0065 Tapioca Starch-Pwd-Pregel-OG" at bounding box center [460, 78] width 527 height 38
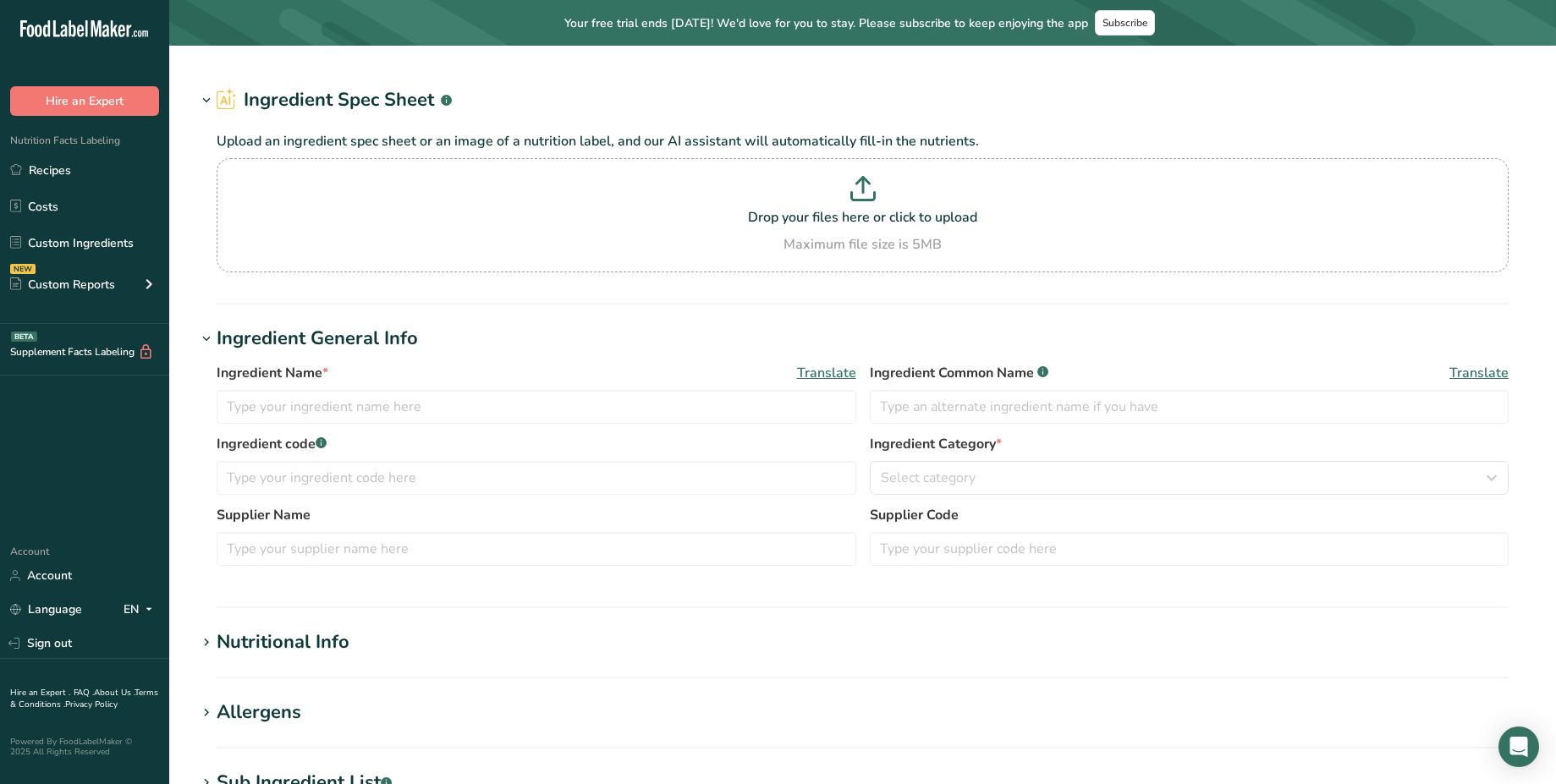
type input "W0489 Chili Lime Seasoning OG MALJLS-110K"
type input "Seasoning*"
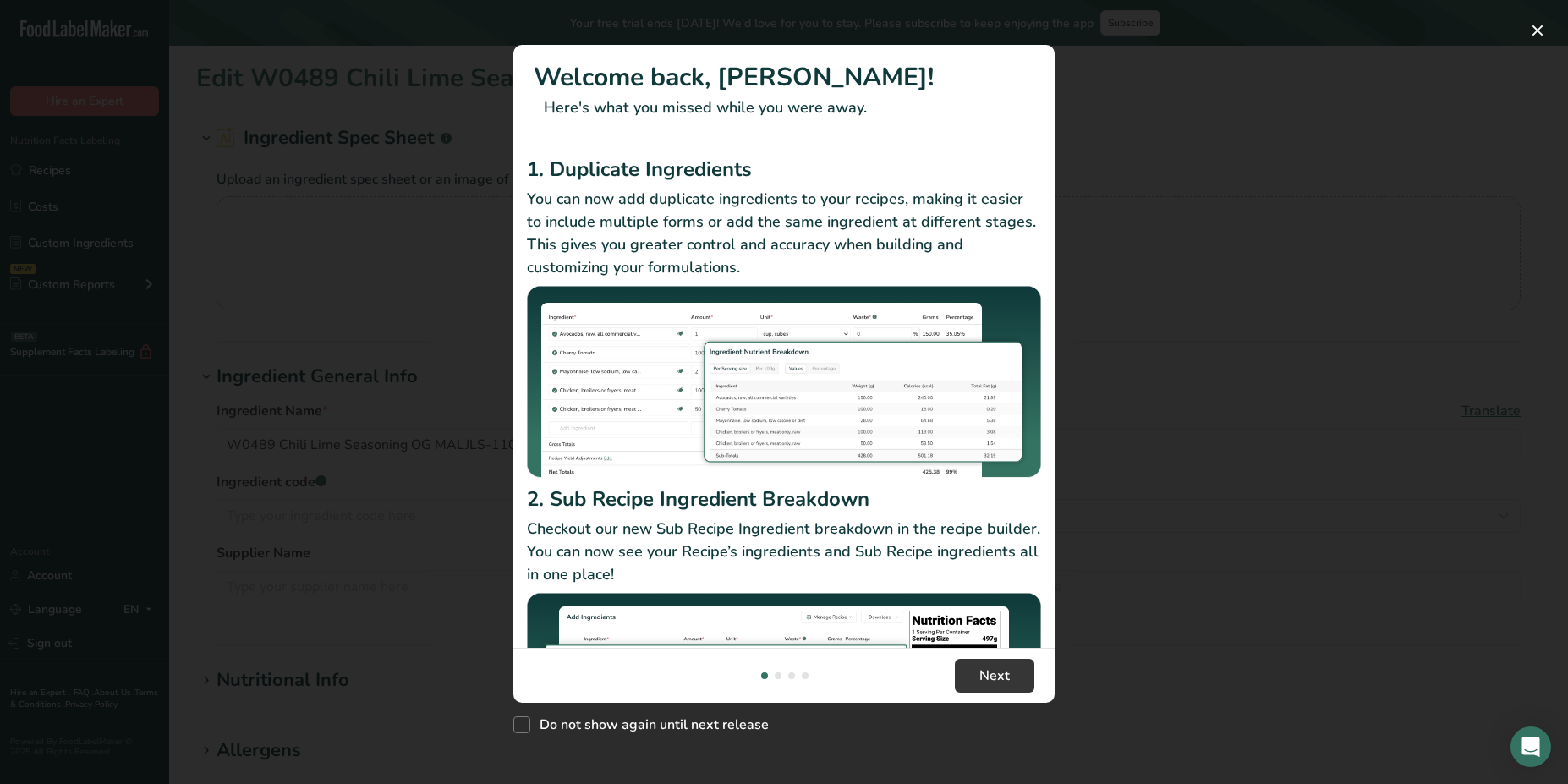
click at [1186, 83] on div "New Features" at bounding box center [784, 392] width 1568 height 784
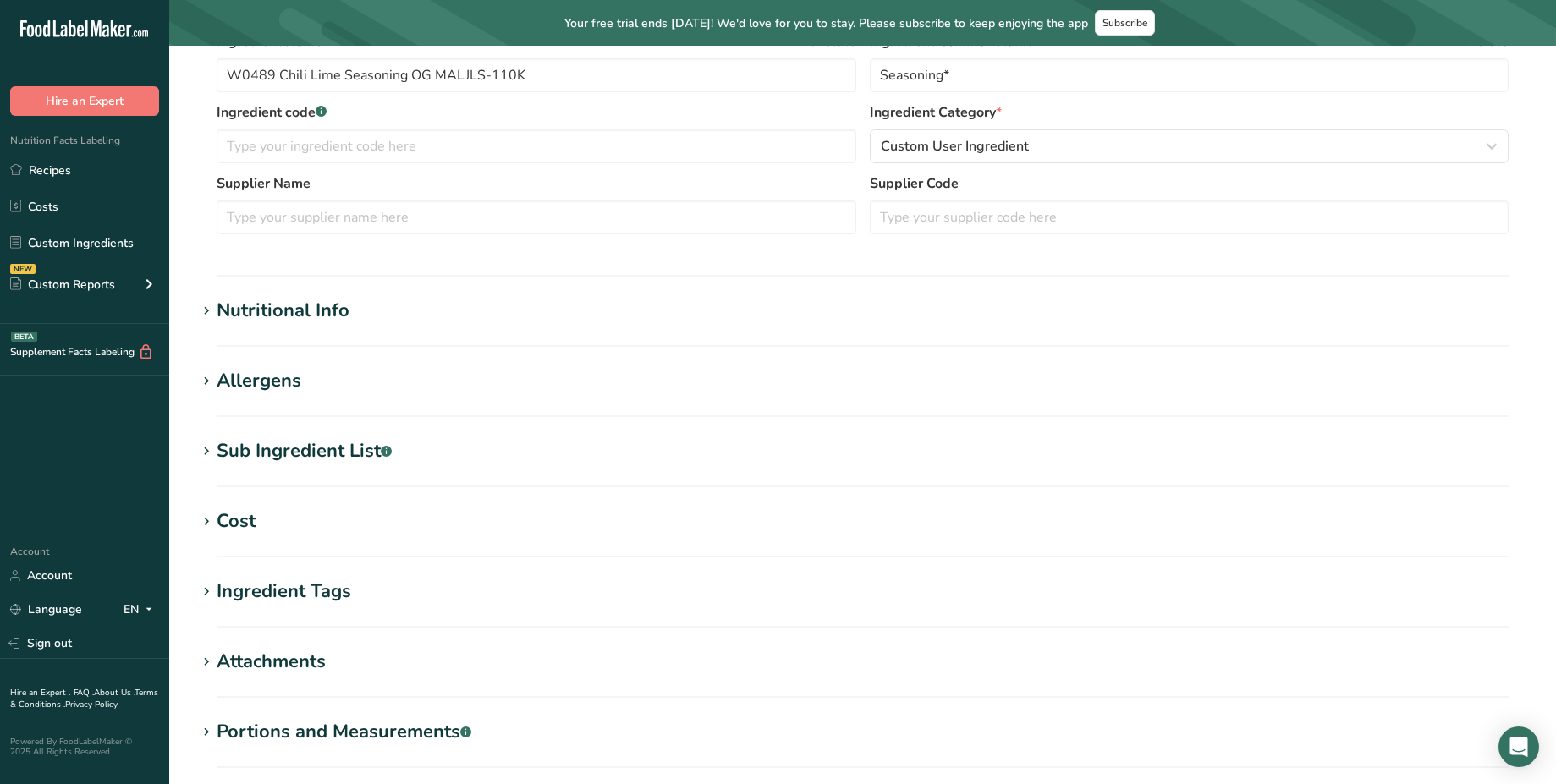
scroll to position [368, 0]
click at [336, 316] on div "Nutritional Info" at bounding box center [283, 312] width 133 height 28
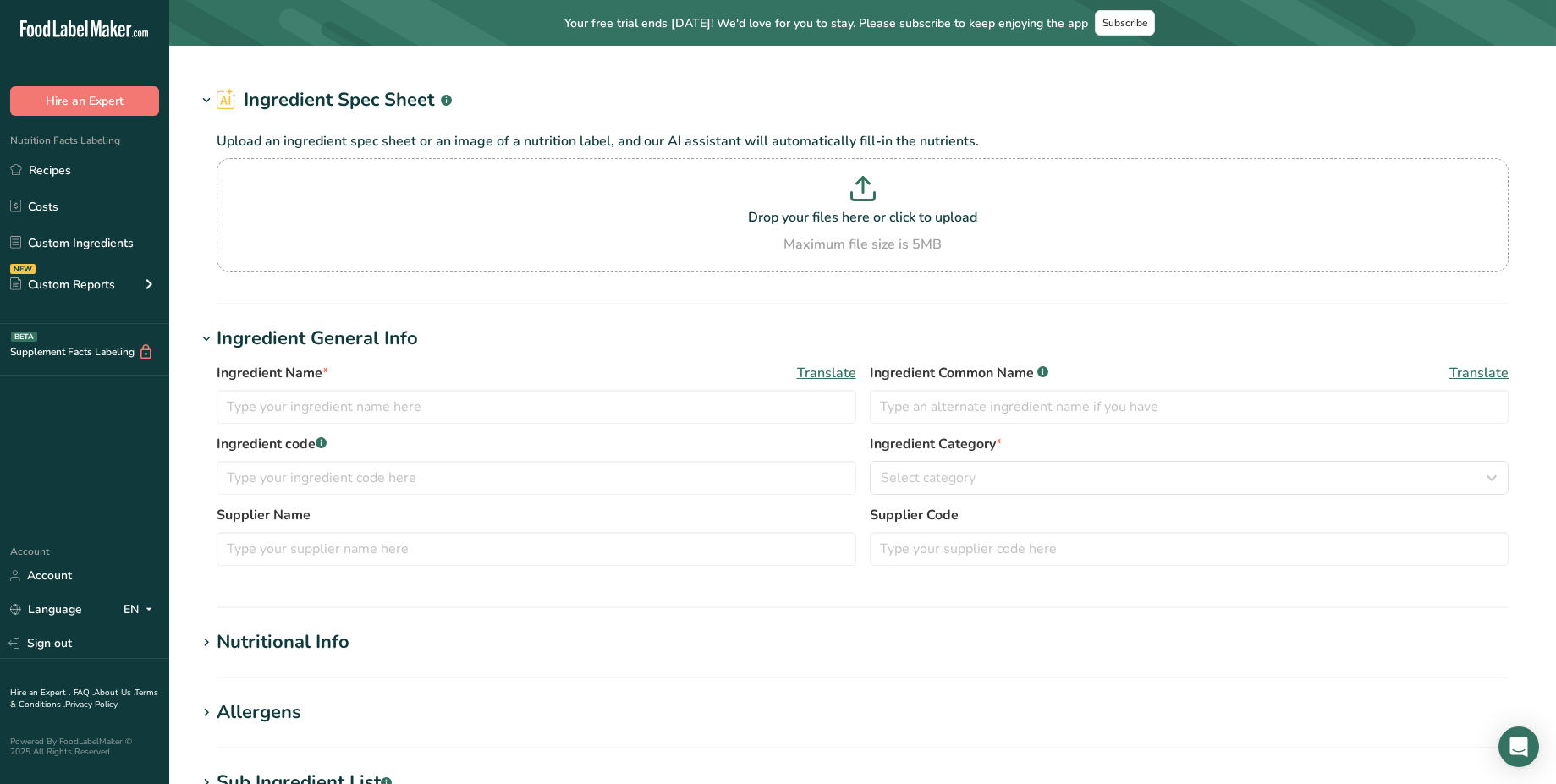
type input "W0293 T-Natural Blueberry Flavour WONF L12295"
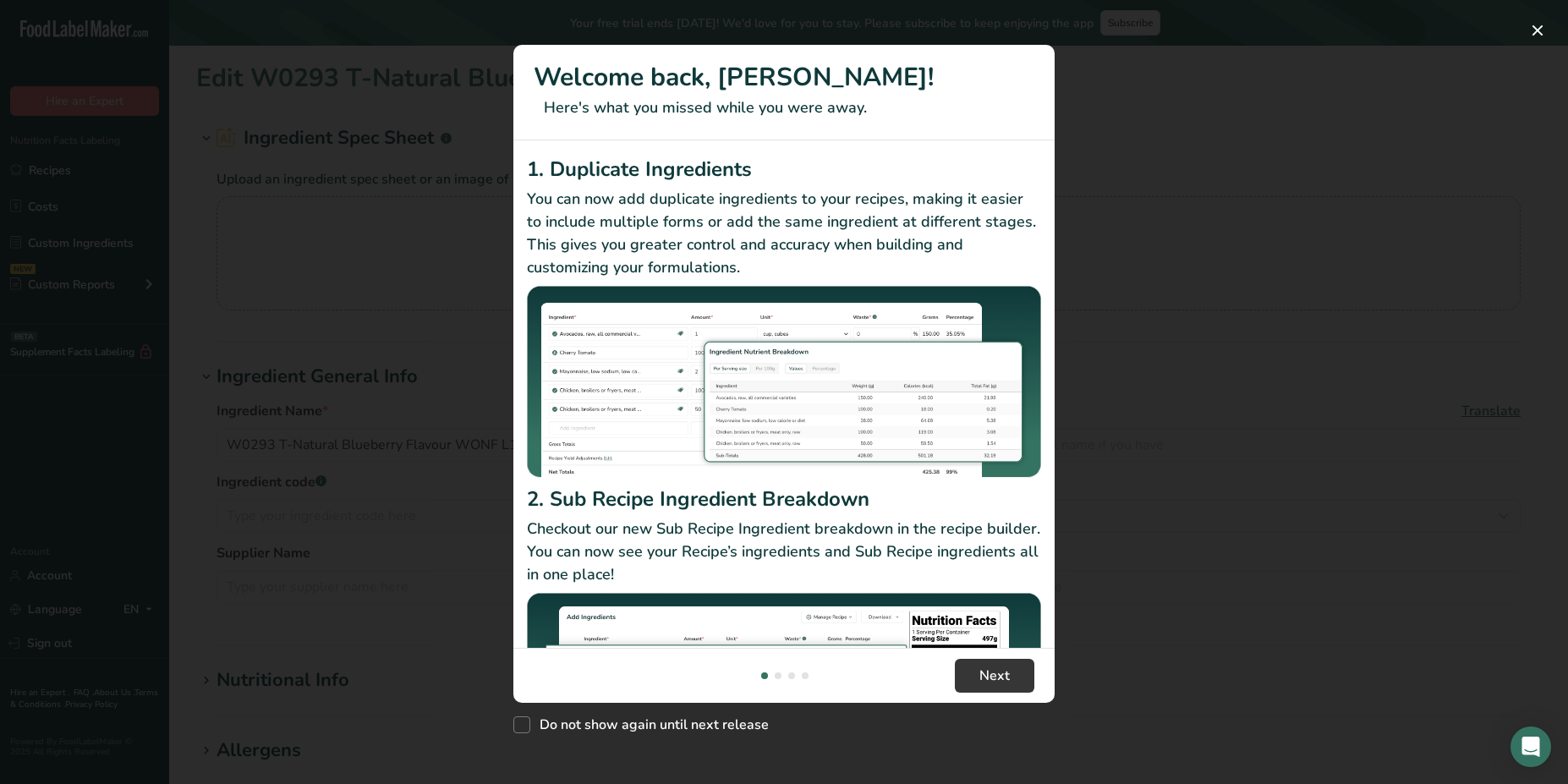
click at [1180, 179] on div "New Features" at bounding box center [784, 392] width 1568 height 784
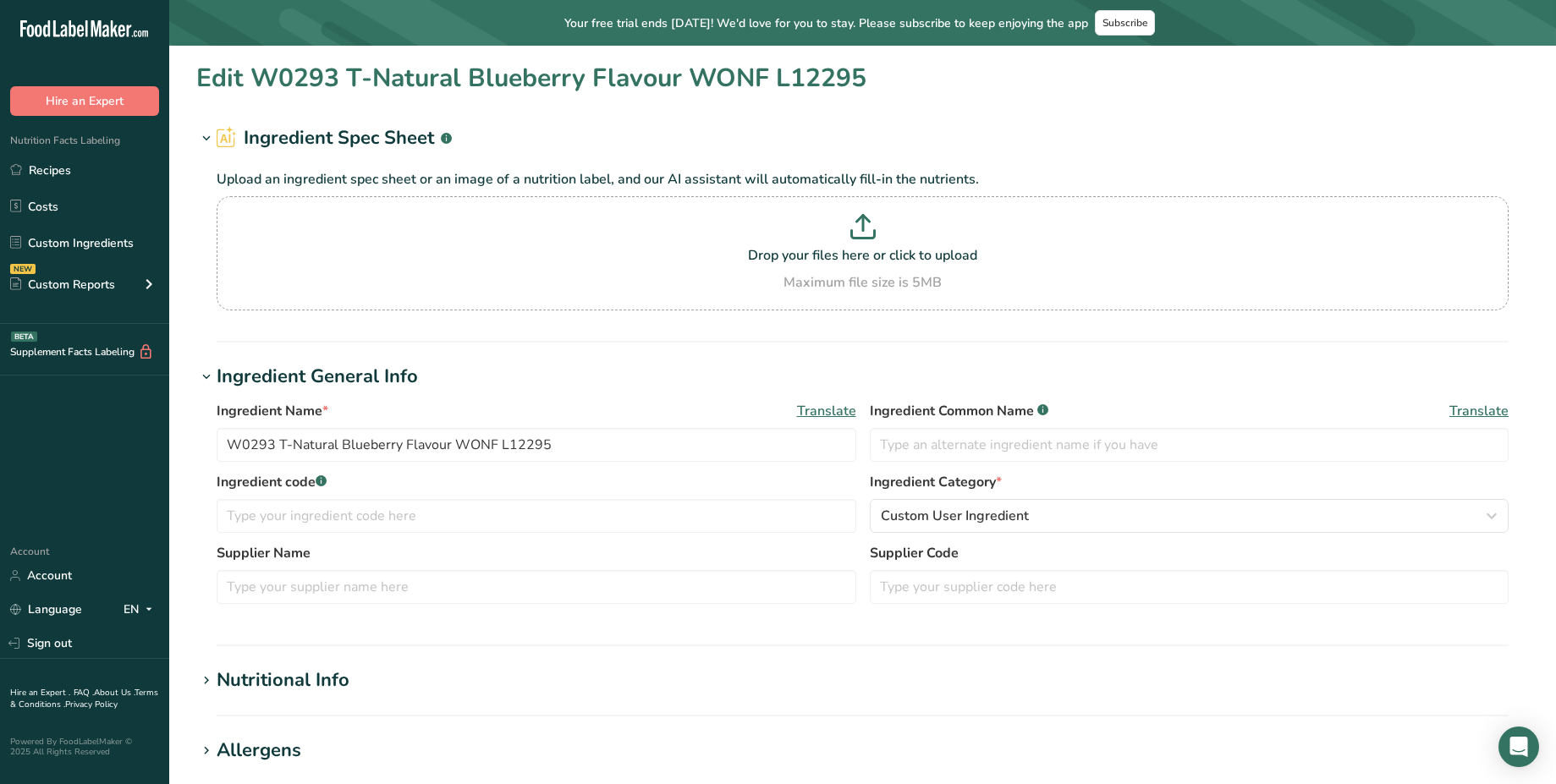
click at [301, 683] on div "Nutritional Info" at bounding box center [283, 681] width 133 height 28
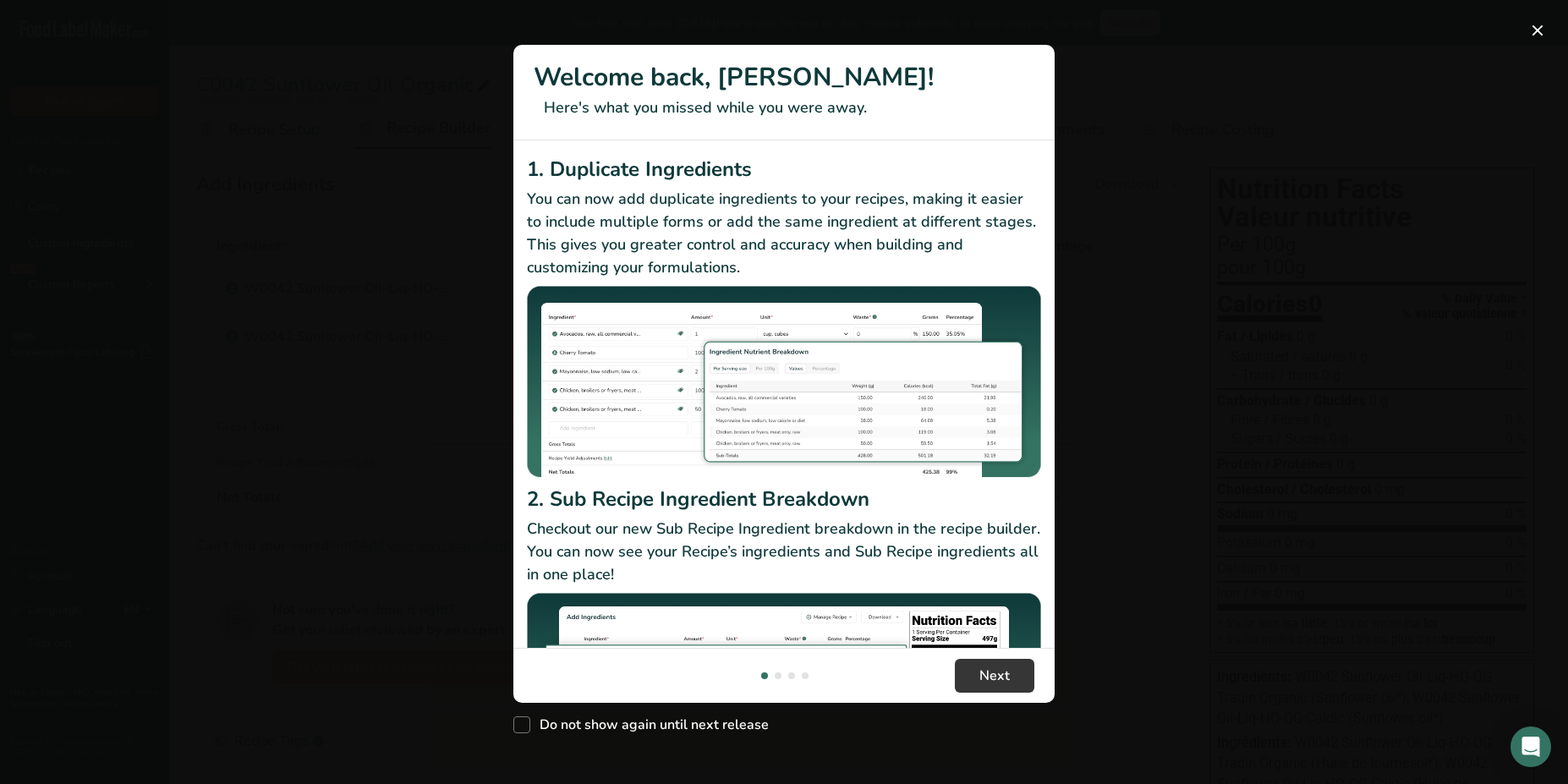
click at [458, 420] on div "New Features" at bounding box center [784, 392] width 1568 height 784
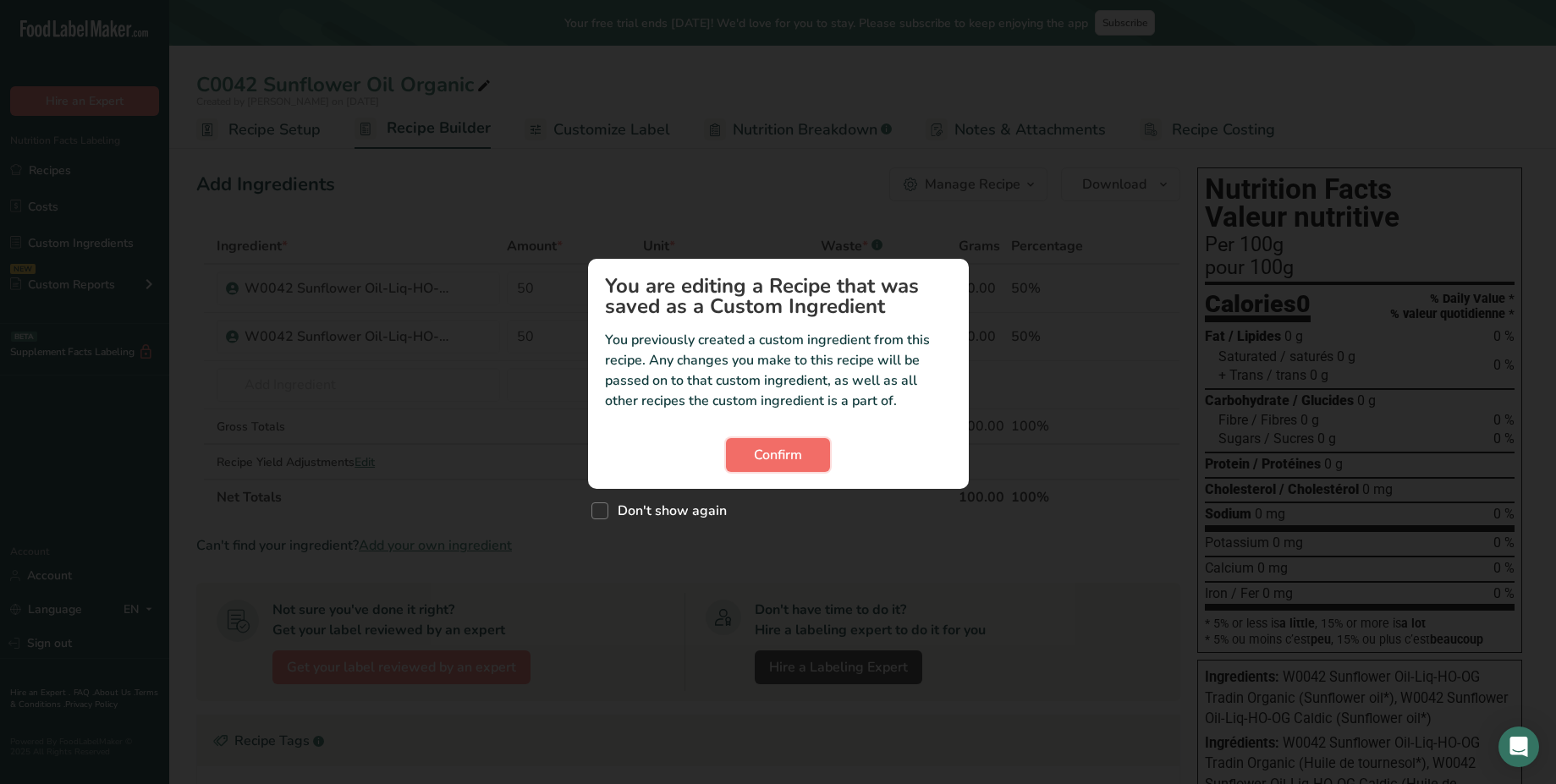
click at [768, 454] on span "Confirm" at bounding box center [778, 454] width 49 height 20
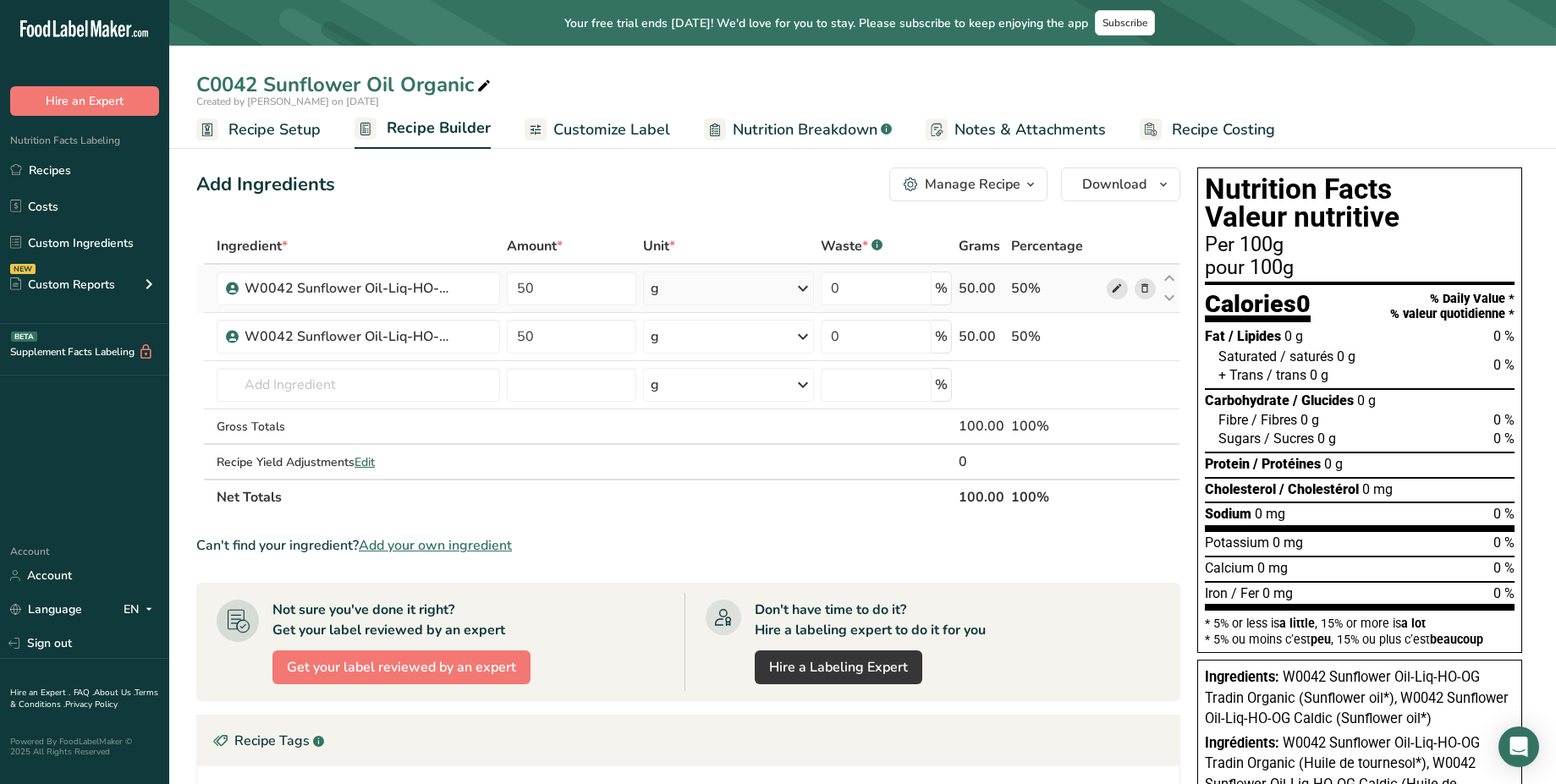
click at [1122, 287] on icon at bounding box center [1117, 289] width 12 height 17
click at [1123, 335] on span at bounding box center [1116, 336] width 20 height 20
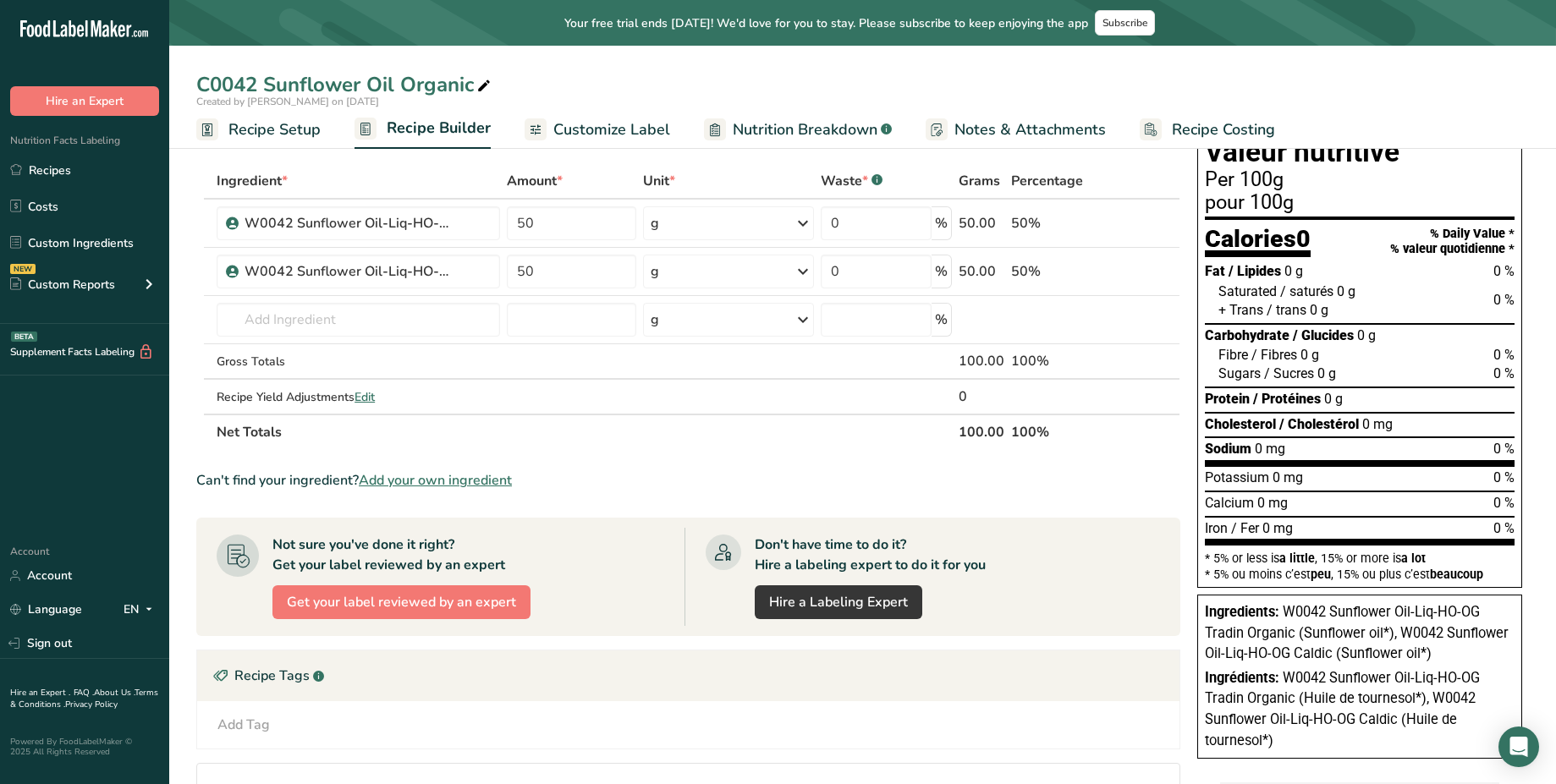
scroll to position [68, 0]
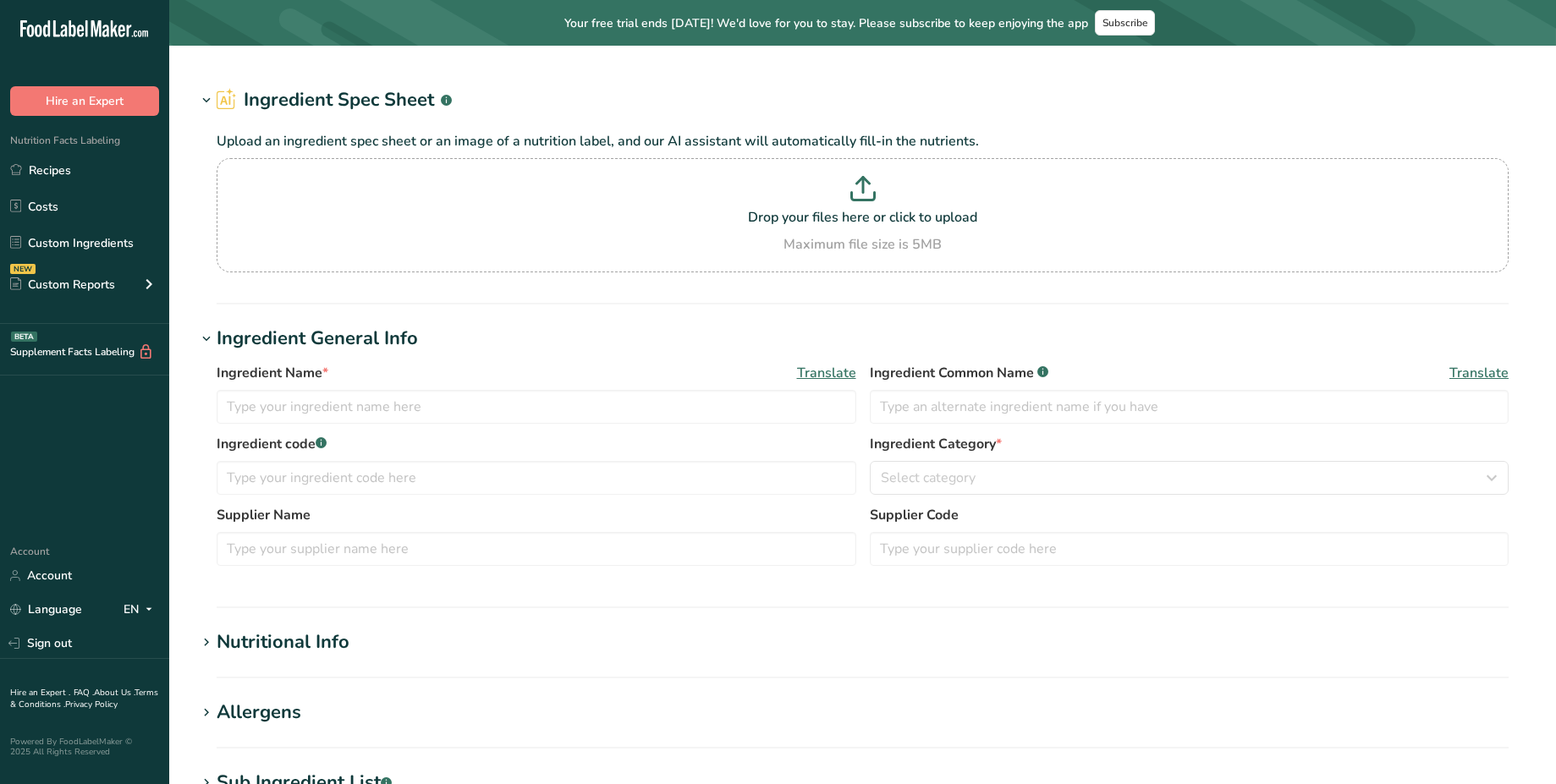
type input "W0042 Sunflower Oil-Liq-HO-OG"
type input "W0042 Sunflower Oil-Liq-HO-OG Tradin Organic"
type input "R0042"
type input "100"
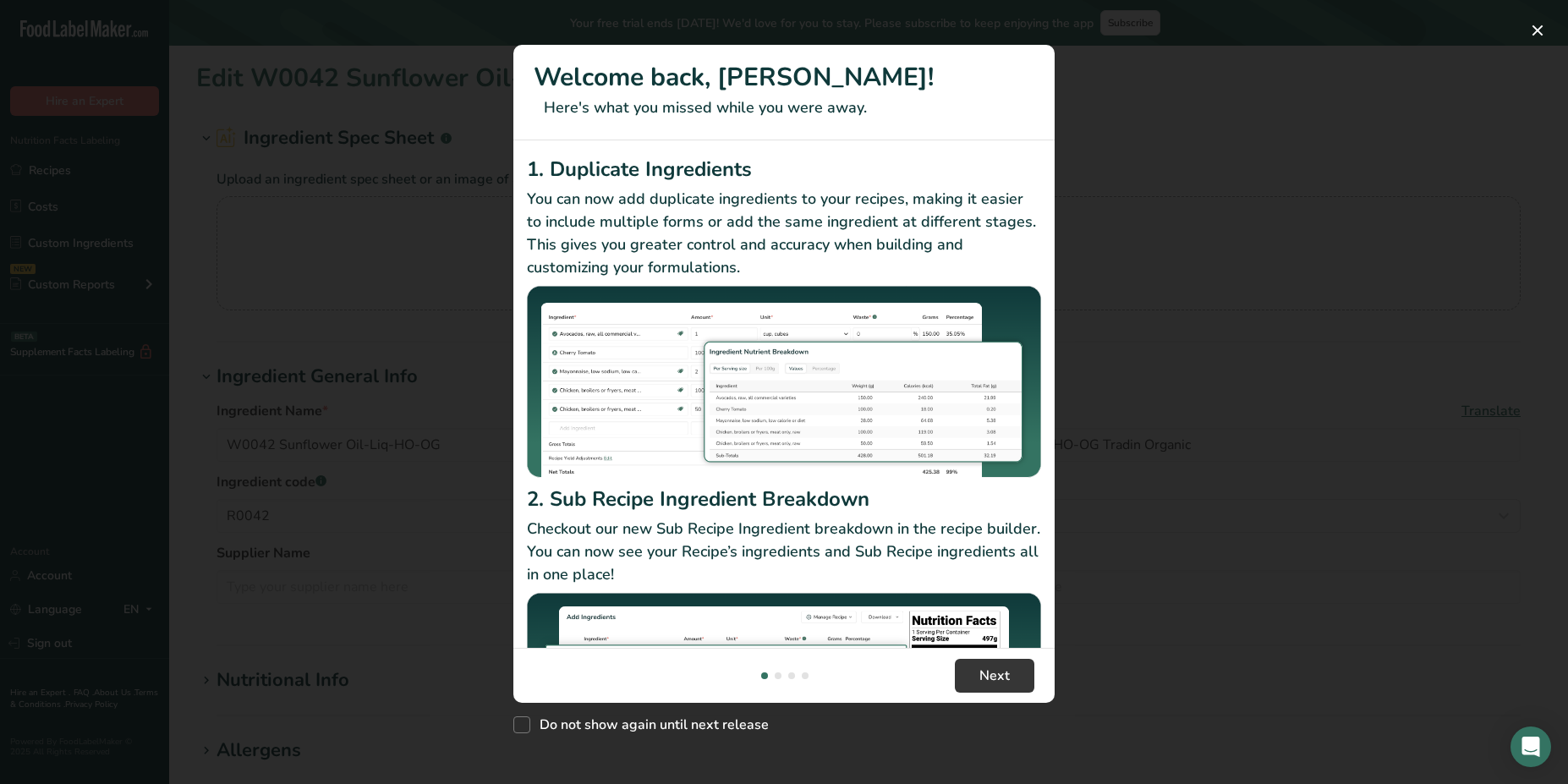
click at [432, 557] on div "New Features" at bounding box center [784, 392] width 1568 height 784
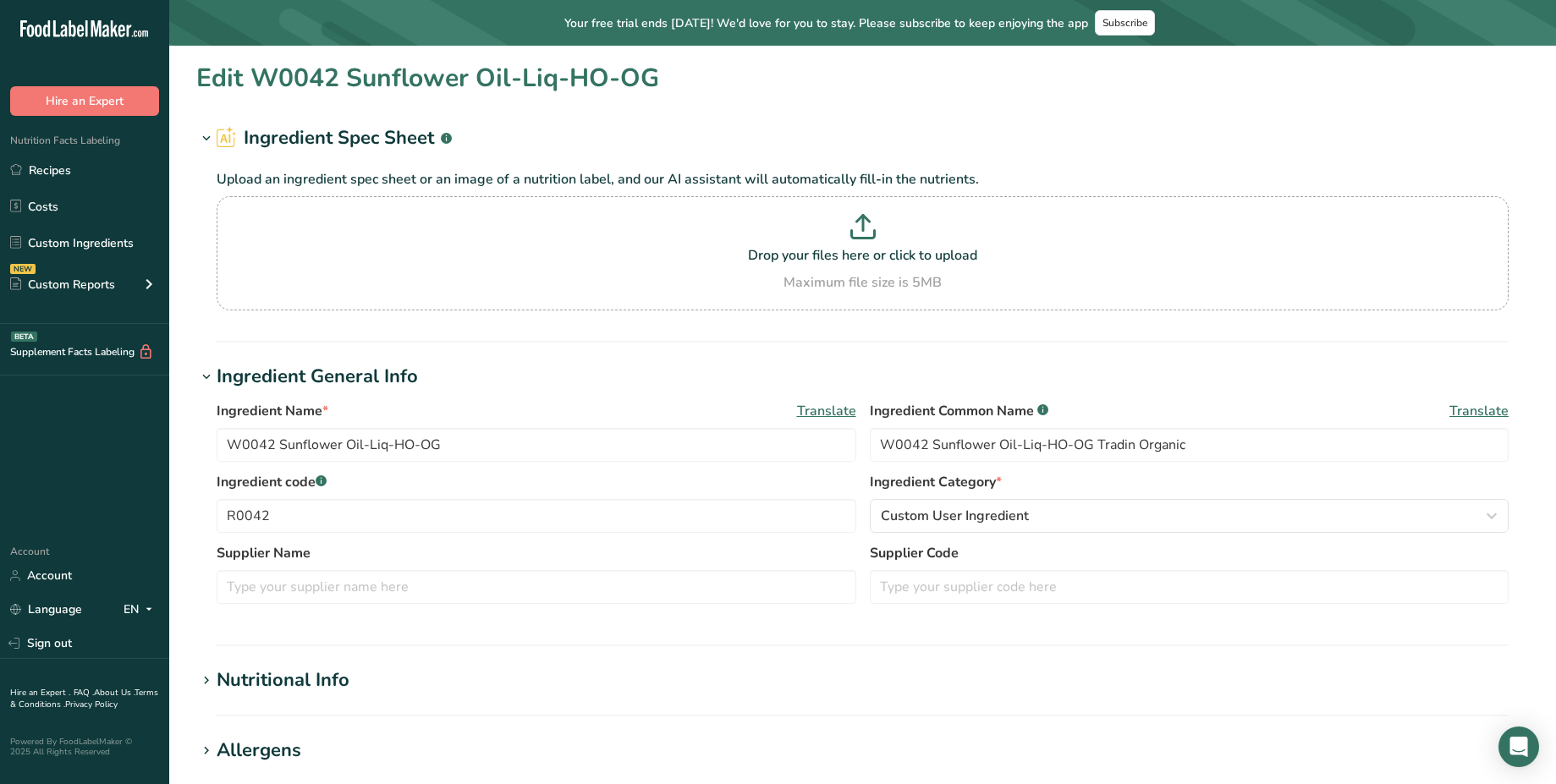
click at [301, 685] on div "Nutritional Info" at bounding box center [283, 681] width 133 height 28
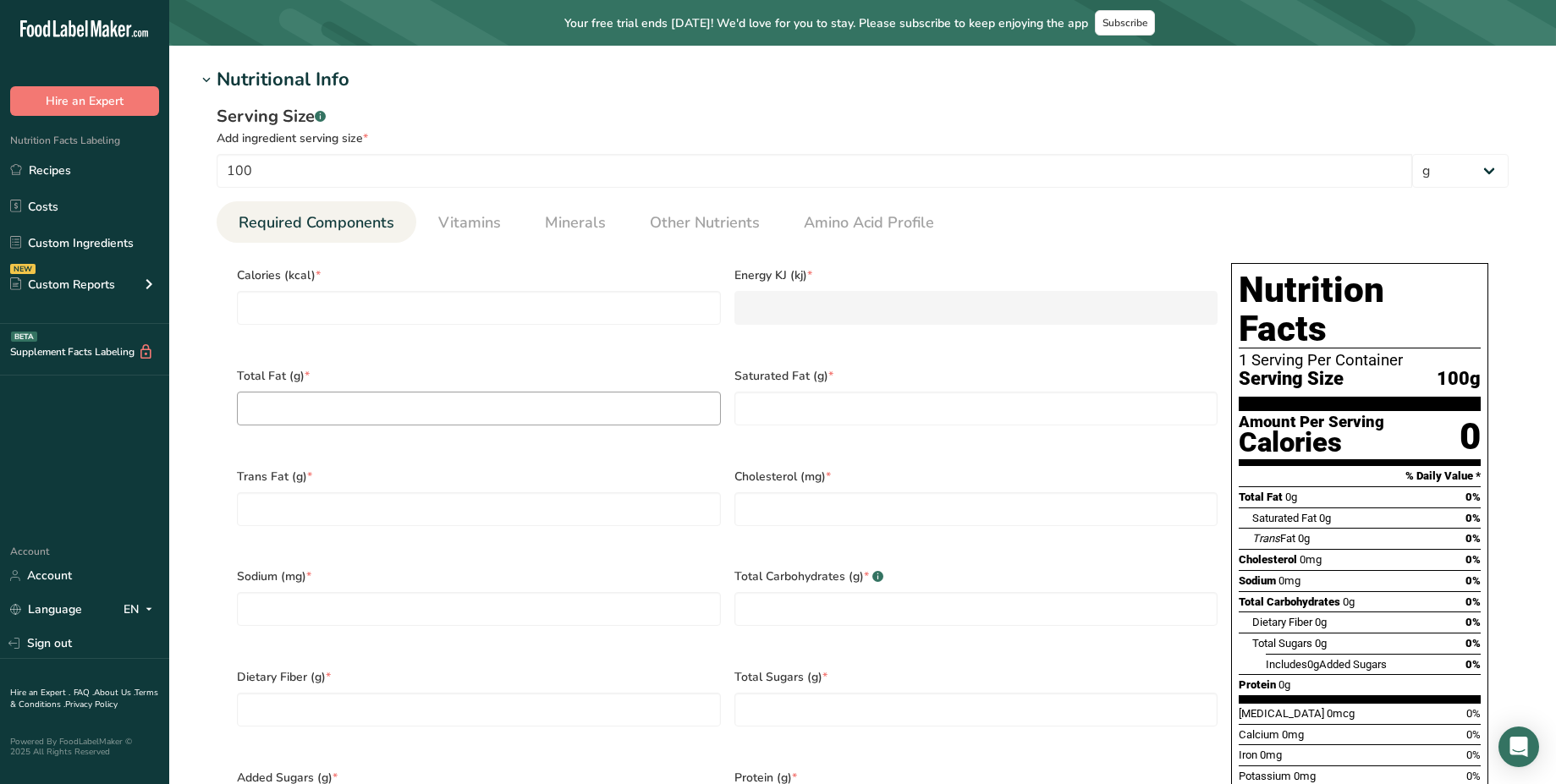
scroll to position [1309, 0]
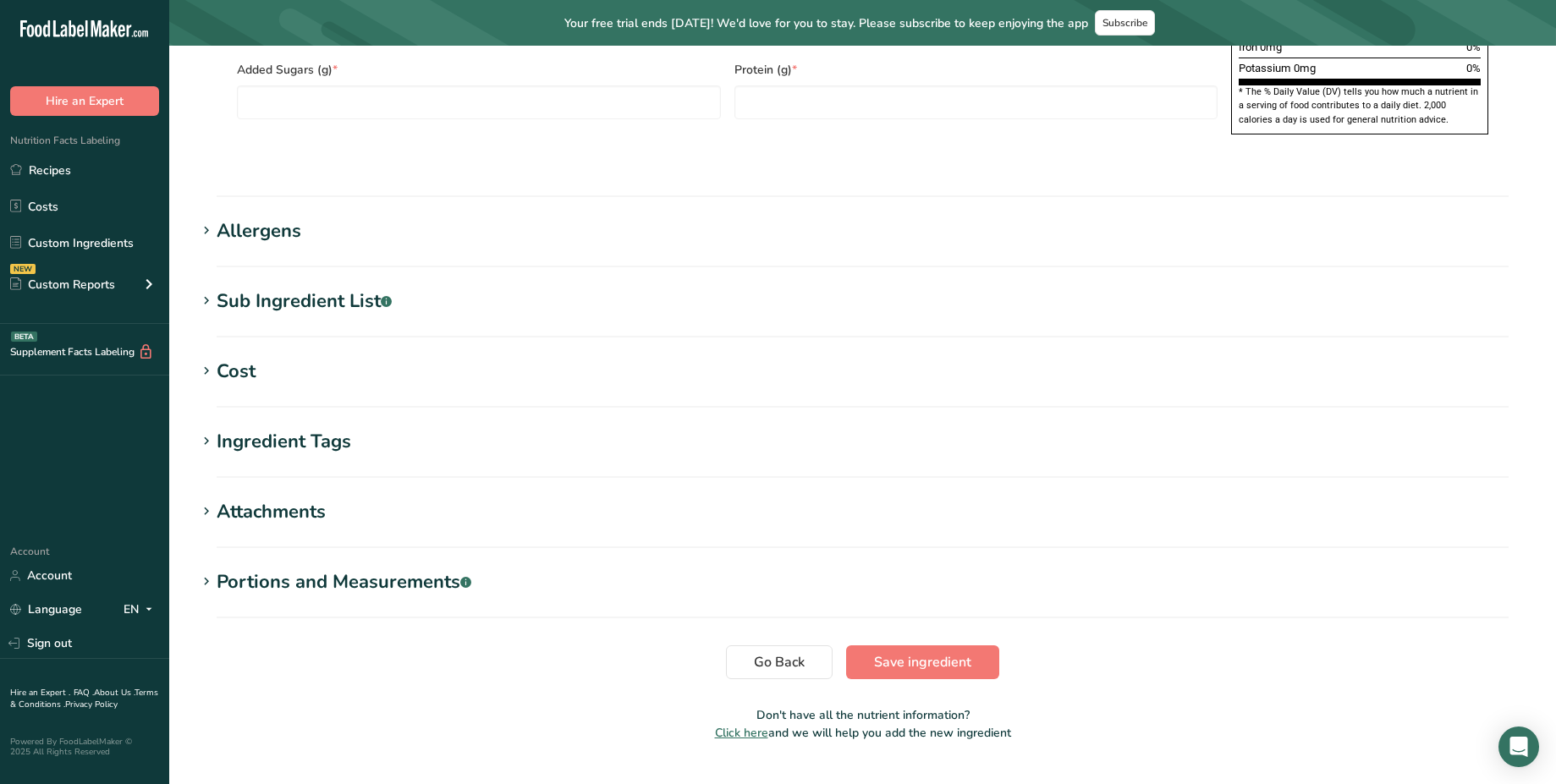
click at [246, 218] on div "Allergens" at bounding box center [259, 232] width 85 height 28
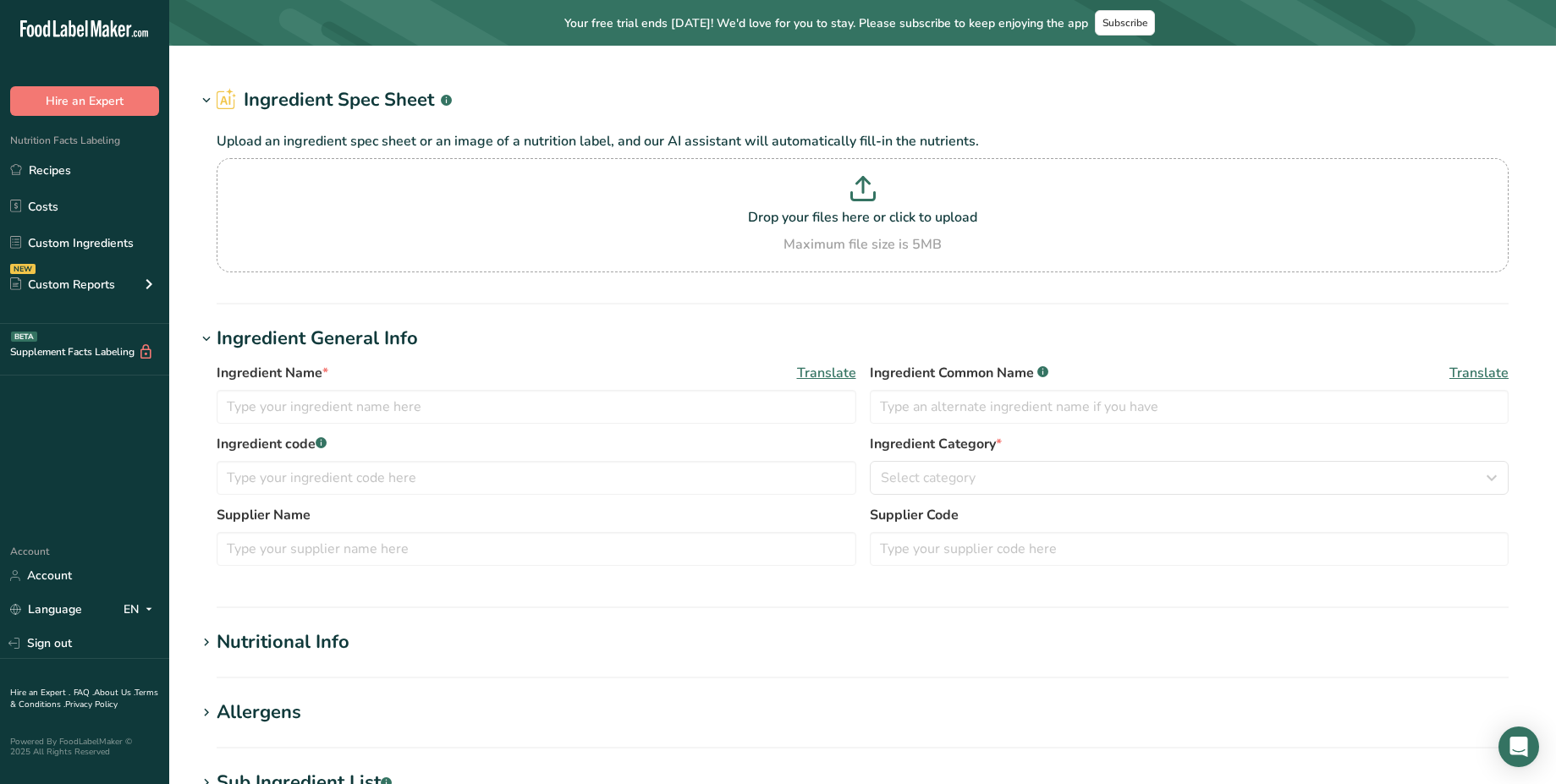
type input "W0042 Sunflower Oil-Liq-HO-OG"
type input "W0042 Sunflower Oil-Liq-HO-OG Caldic"
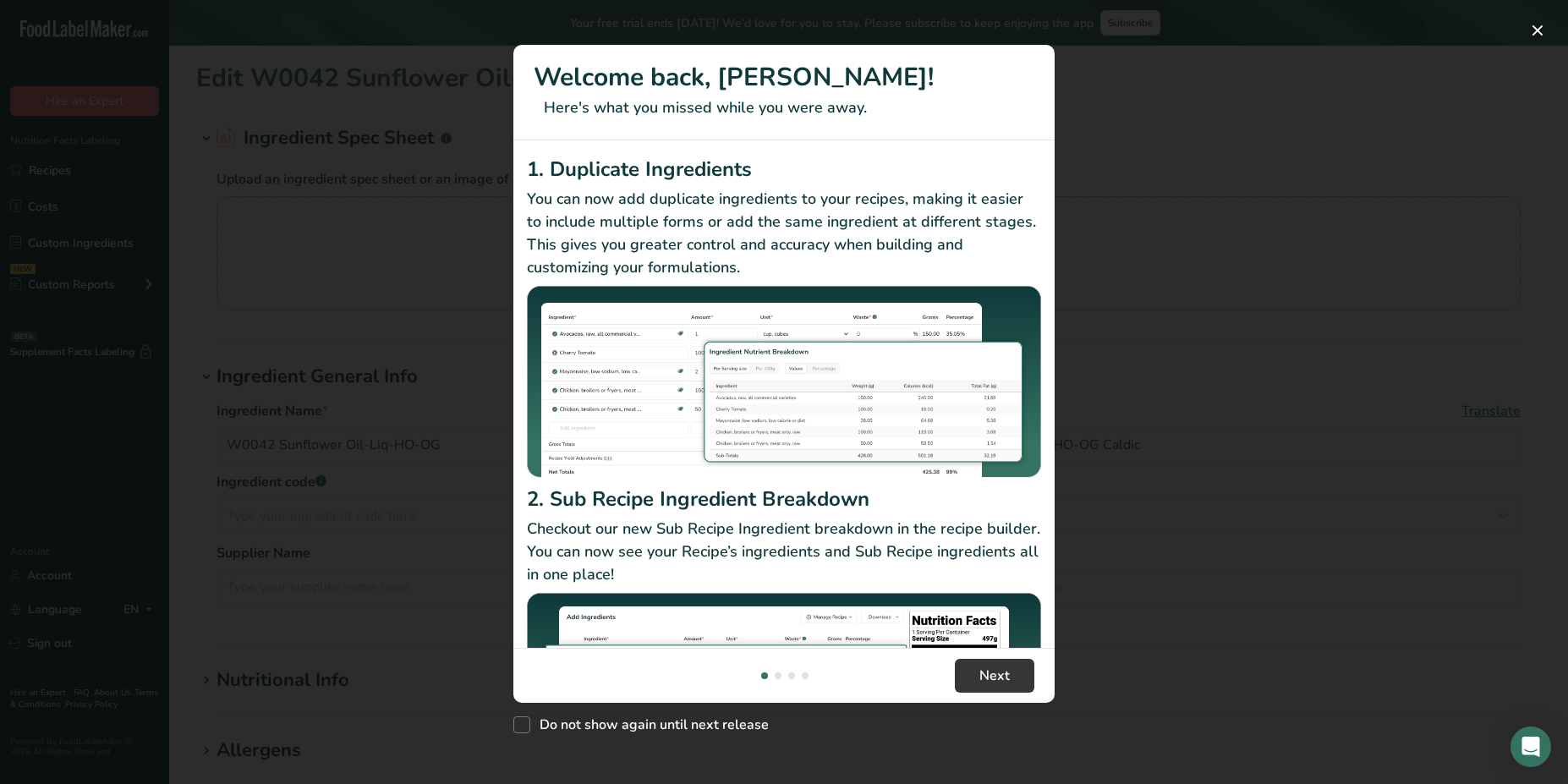
click at [374, 412] on div "New Features" at bounding box center [784, 392] width 1568 height 784
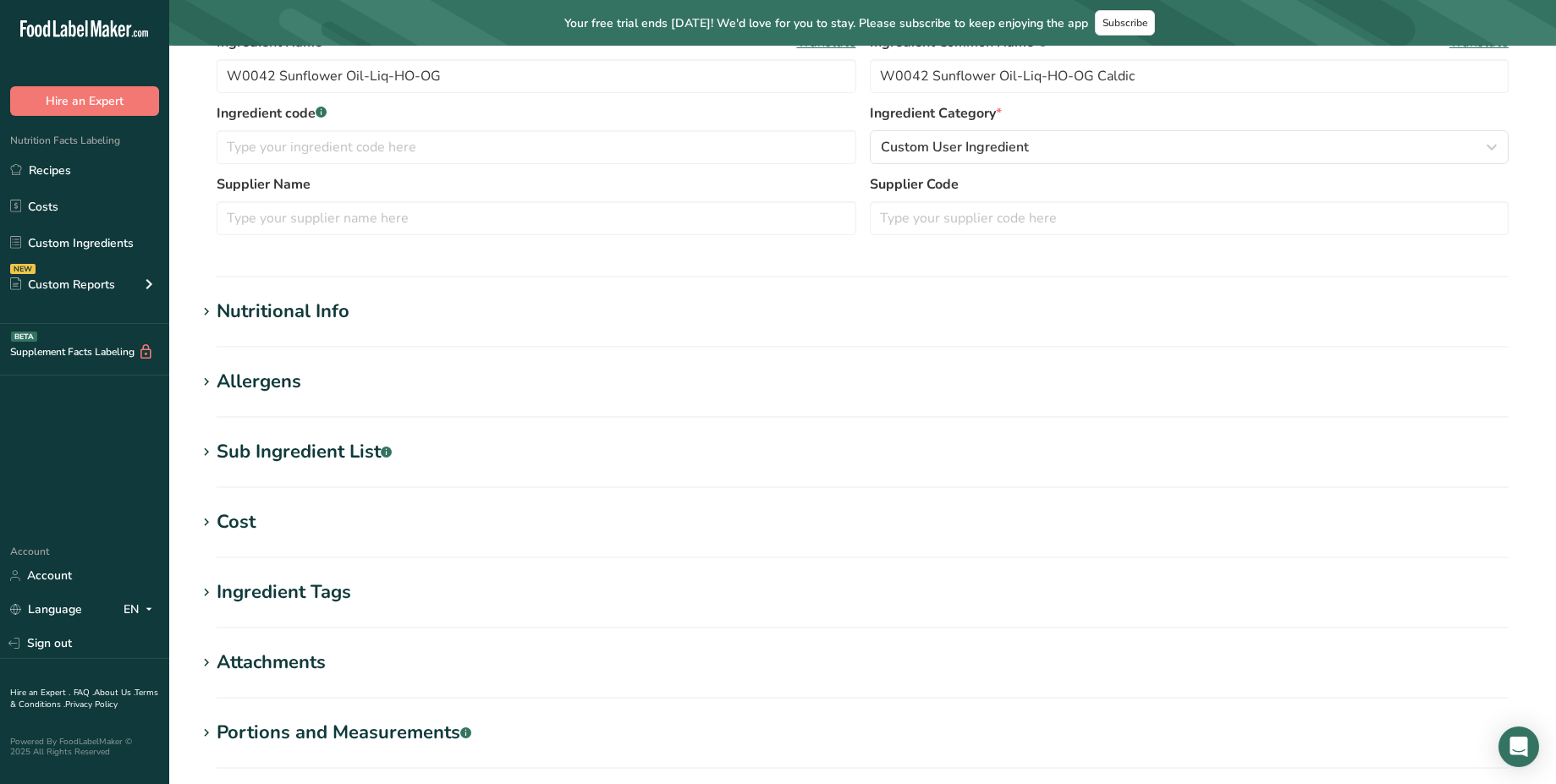
scroll to position [371, 0]
click at [323, 306] on div "Nutritional Info" at bounding box center [283, 310] width 133 height 28
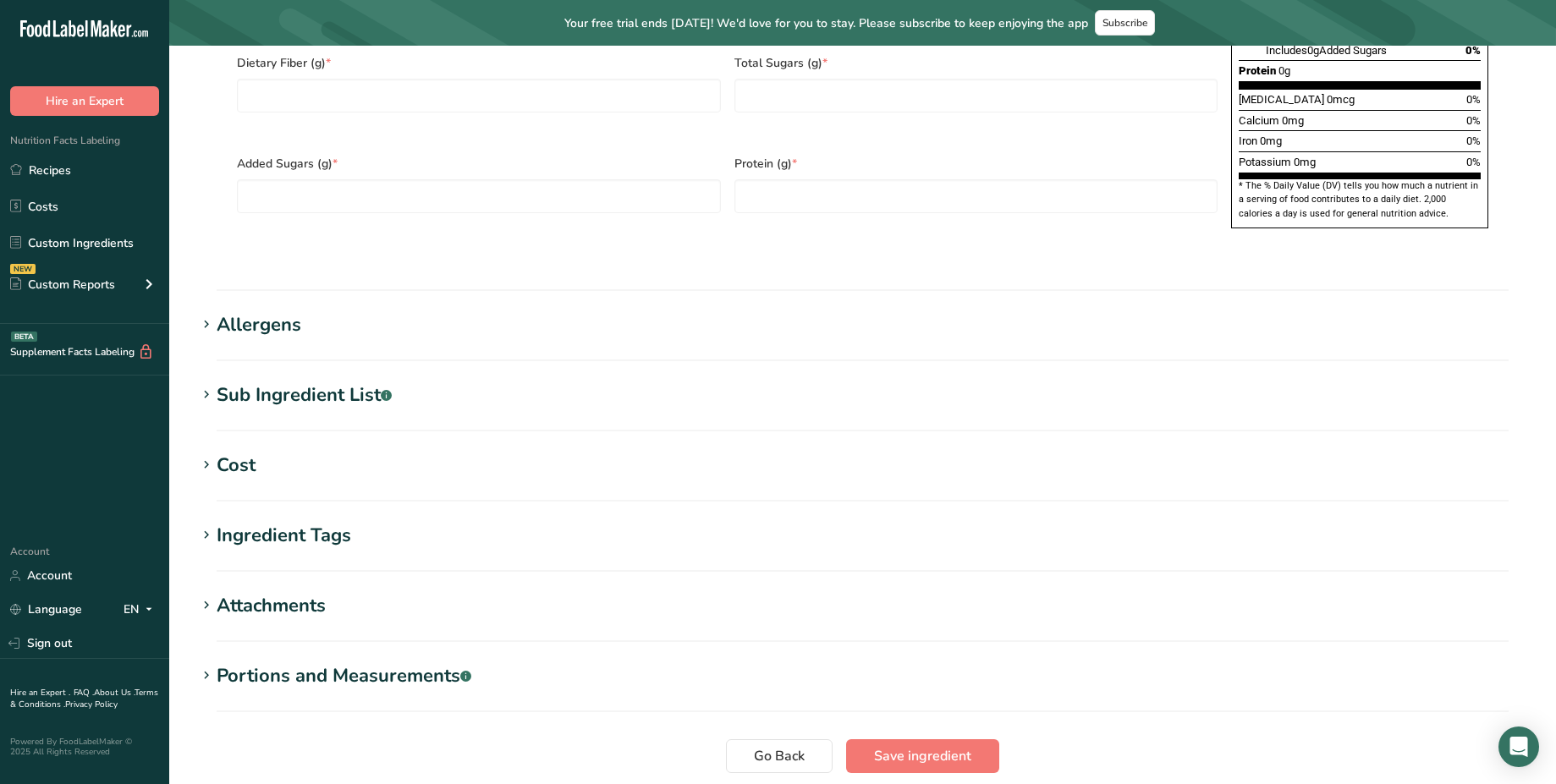
scroll to position [1309, 0]
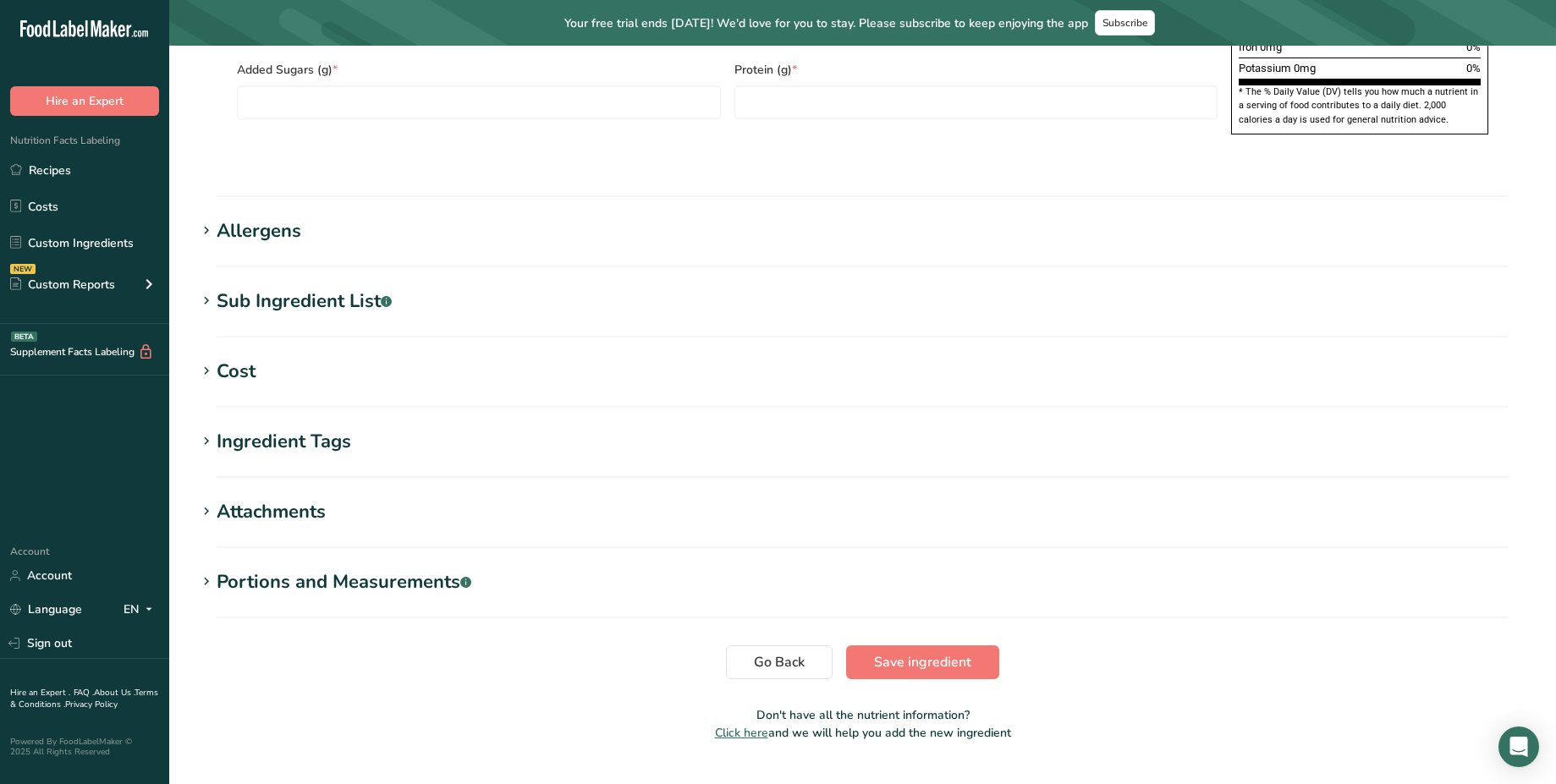
click at [276, 218] on div "Allergens" at bounding box center [259, 232] width 85 height 28
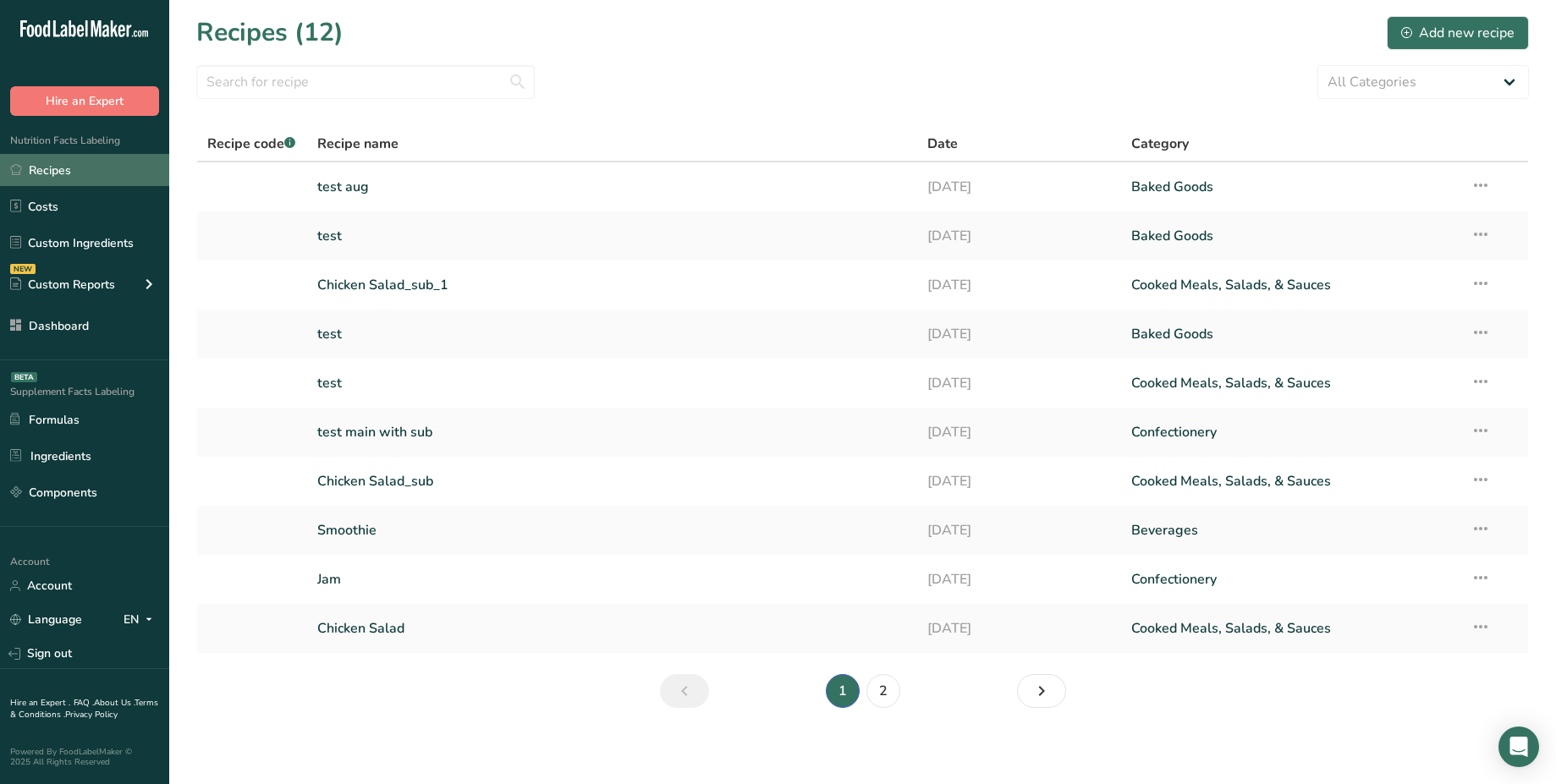
click at [79, 180] on link "Recipes" at bounding box center [84, 170] width 169 height 32
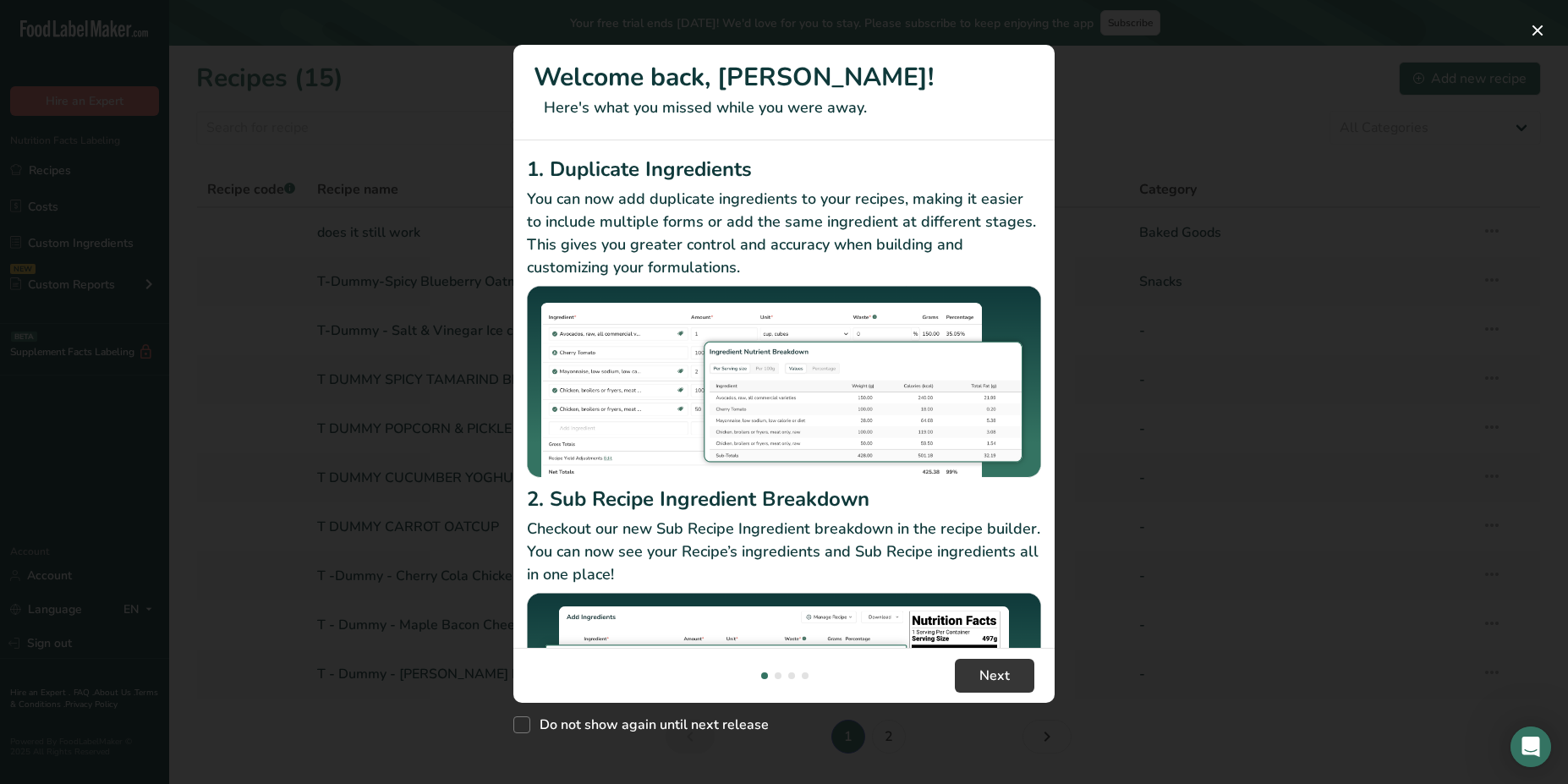
click at [362, 212] on div "New Features" at bounding box center [784, 392] width 1568 height 784
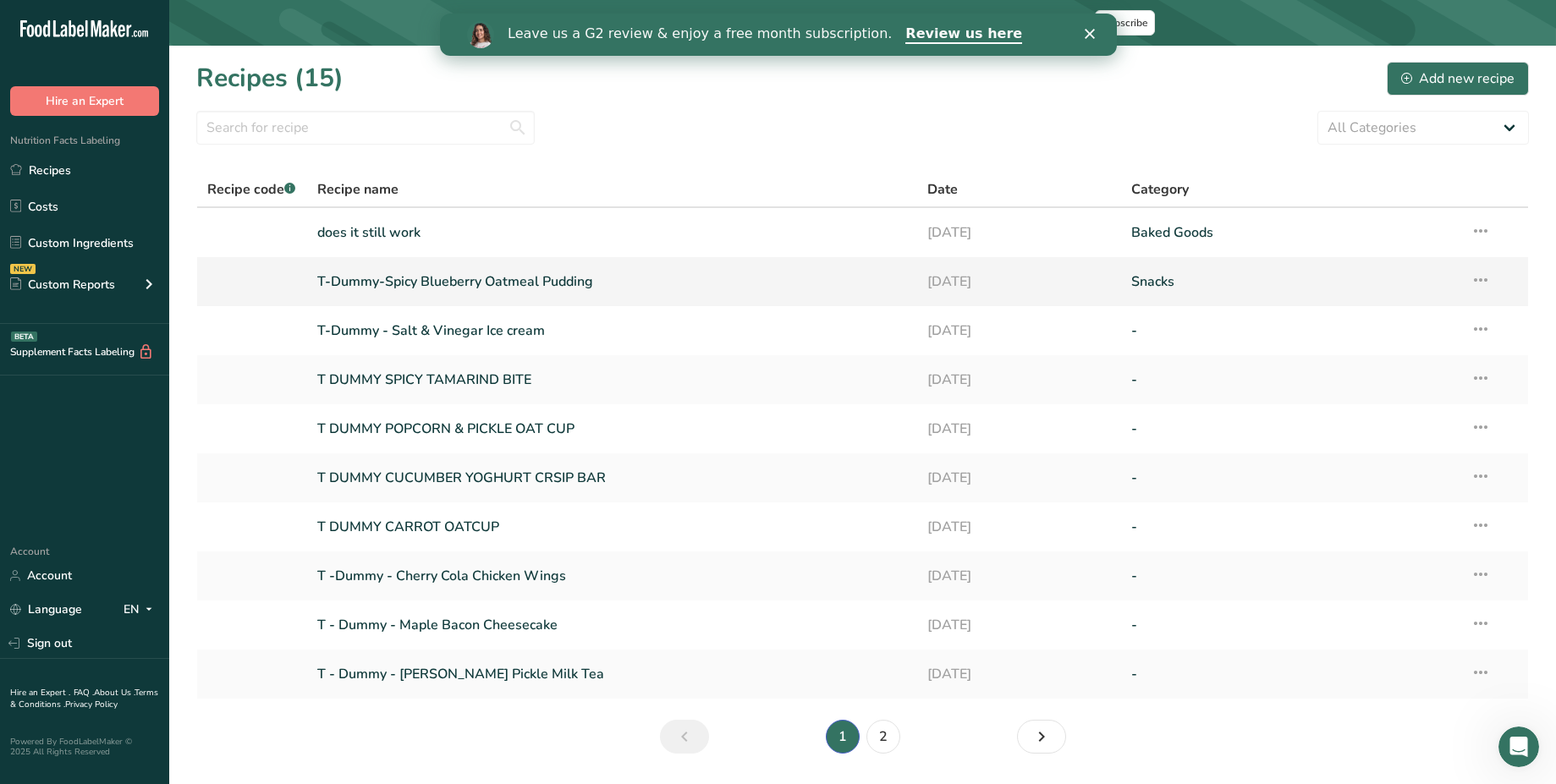
click at [479, 281] on link "T-Dummy-Spicy Blueberry Oatmeal Pudding" at bounding box center [612, 281] width 591 height 36
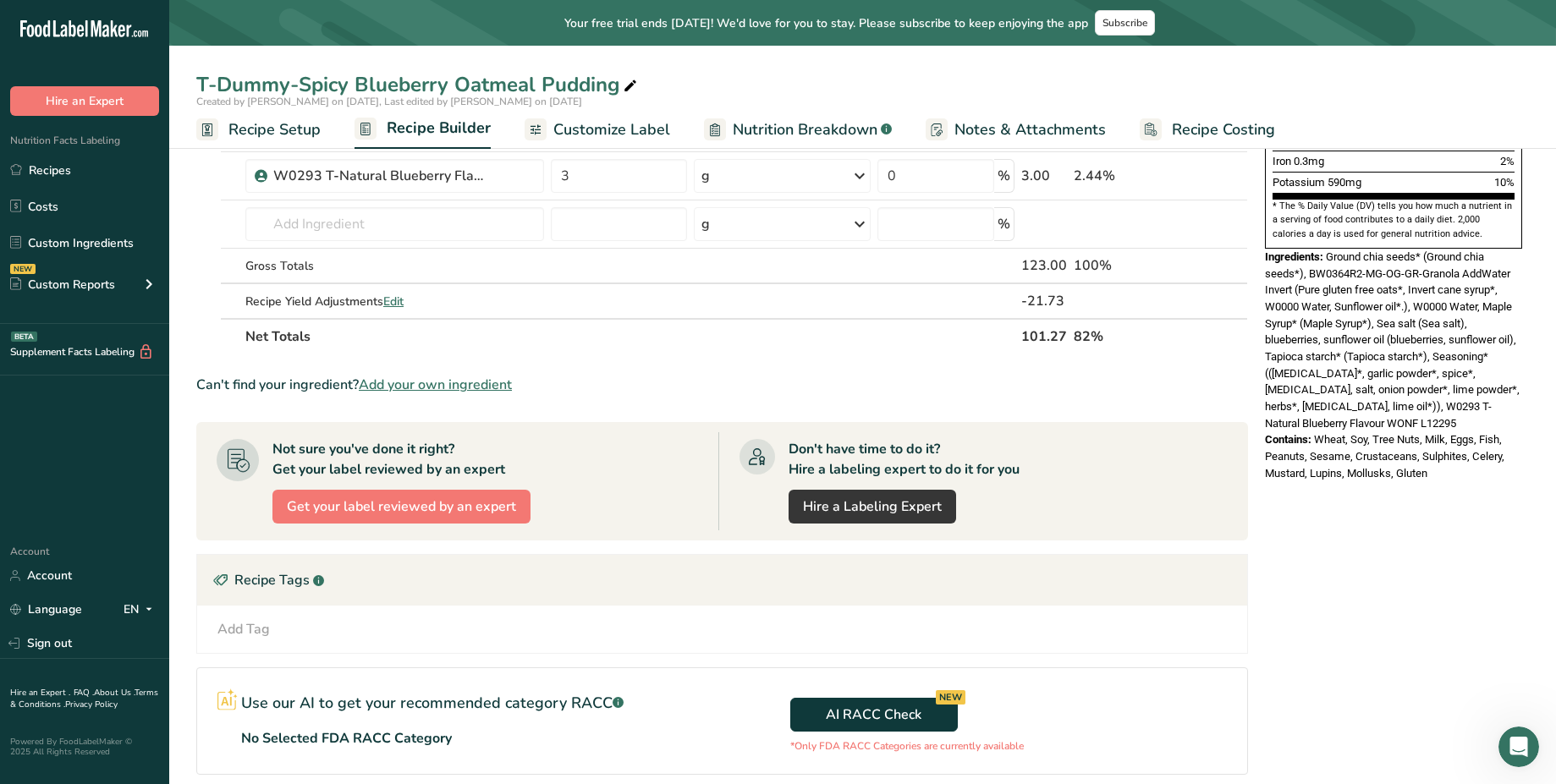
scroll to position [695, 0]
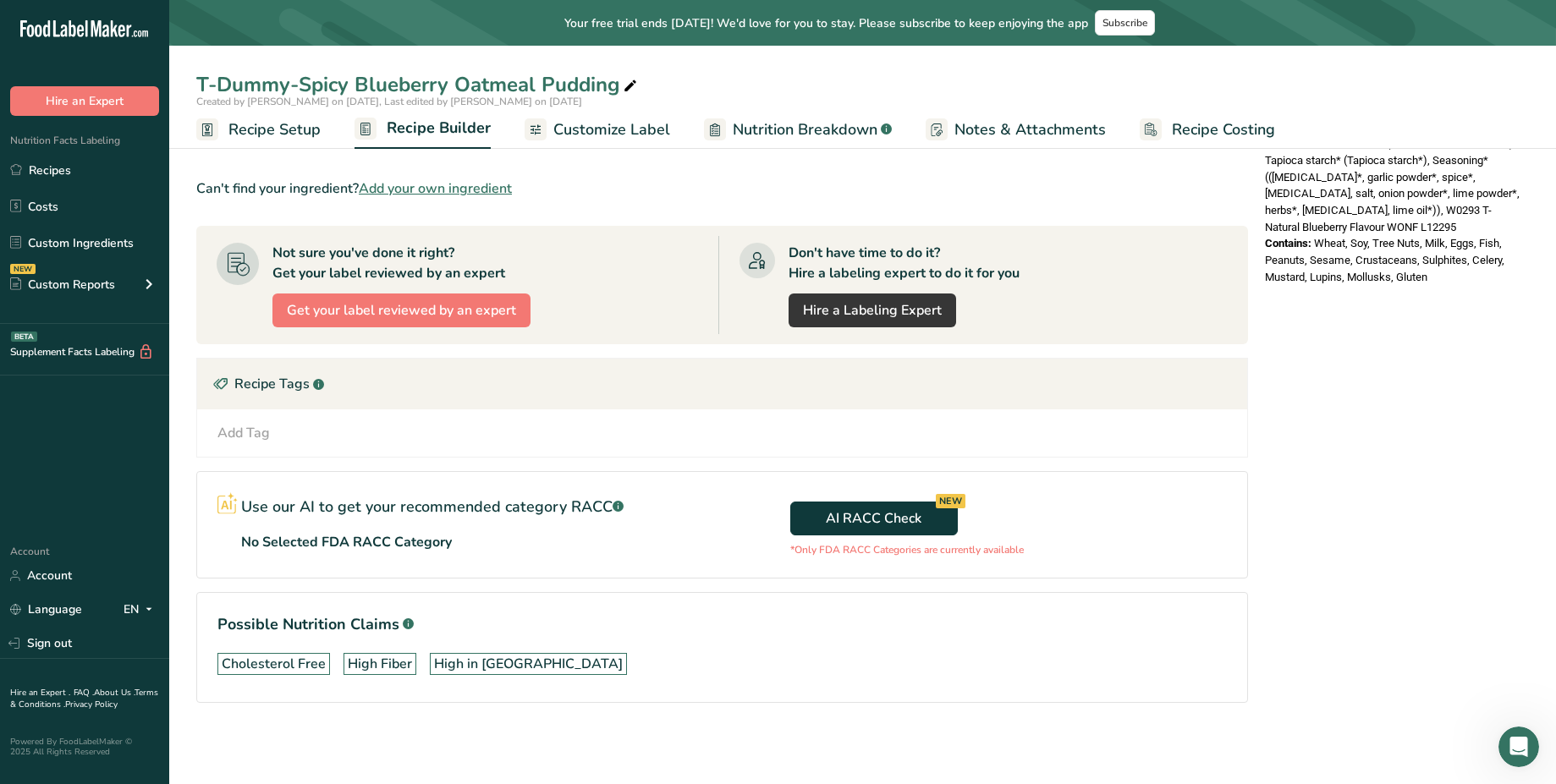
drag, startPoint x: 1308, startPoint y: 206, endPoint x: 1449, endPoint y: 232, distance: 143.4
click at [1449, 235] on div "Contains: Wheat, Soy, Tree Nuts, Milk, Eggs, Fish, Peanuts, Sesame, Crustaceans…" at bounding box center [1394, 260] width 258 height 50
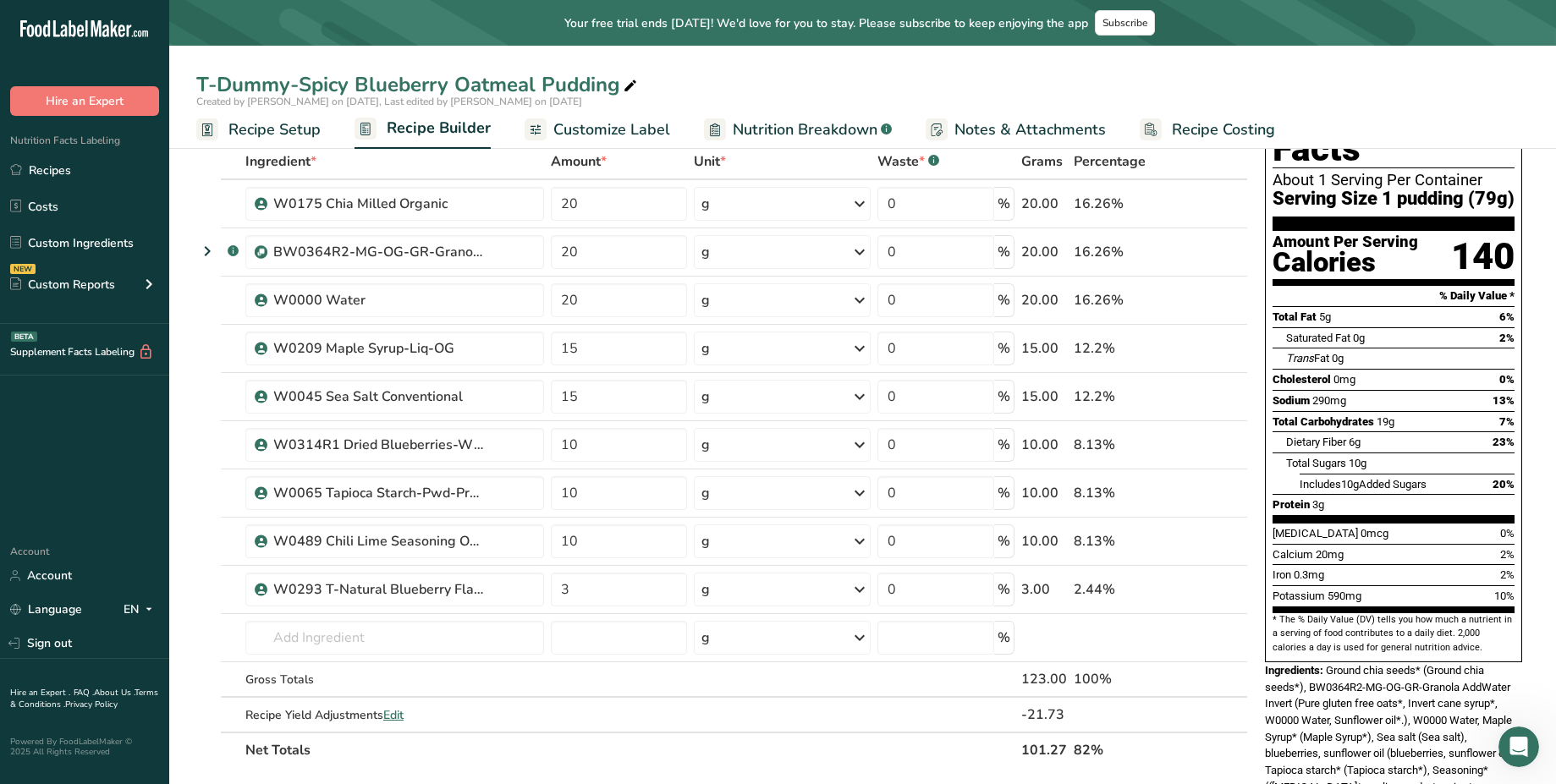
scroll to position [0, 0]
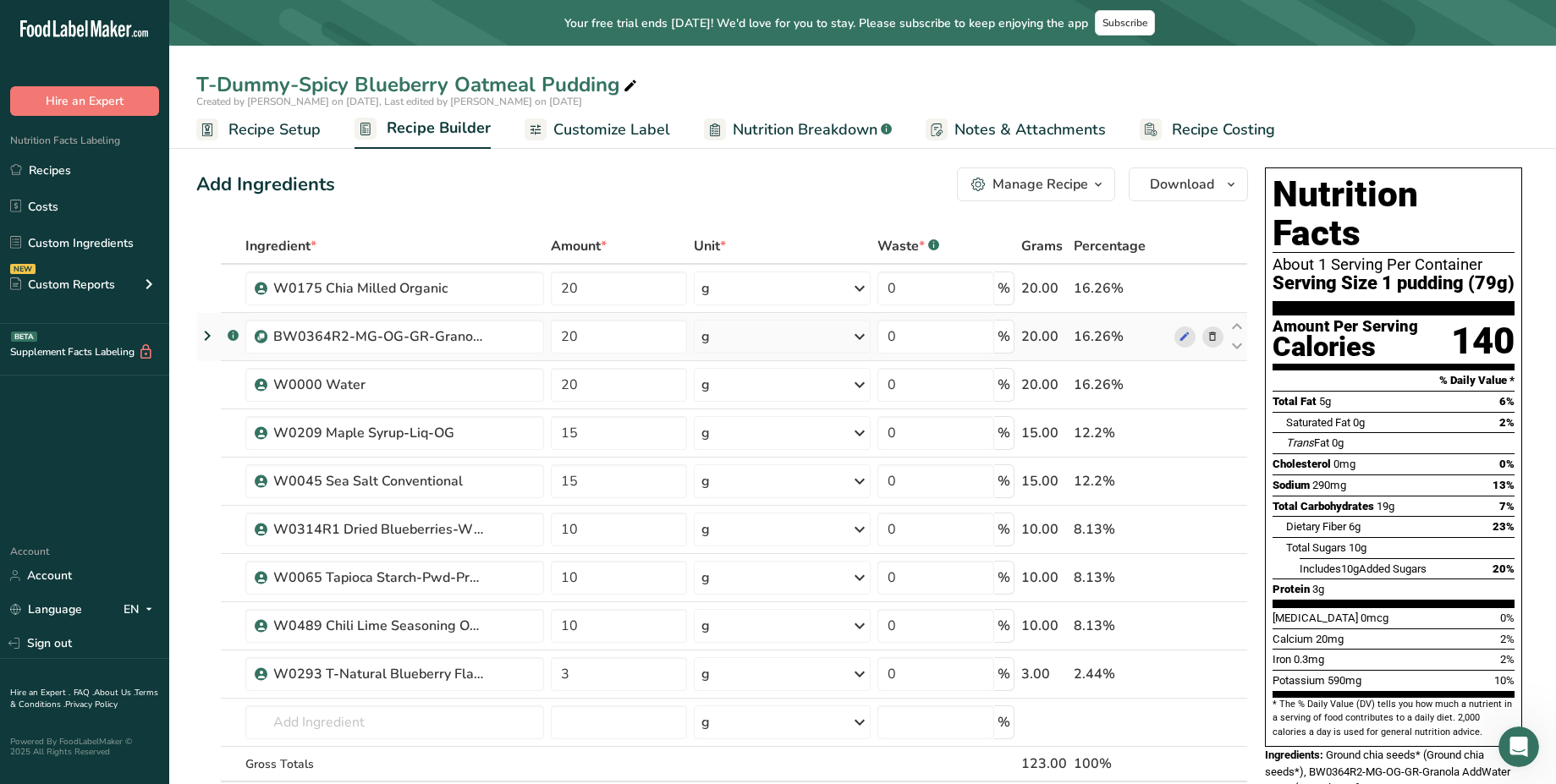
click at [205, 336] on icon at bounding box center [206, 336] width 20 height 30
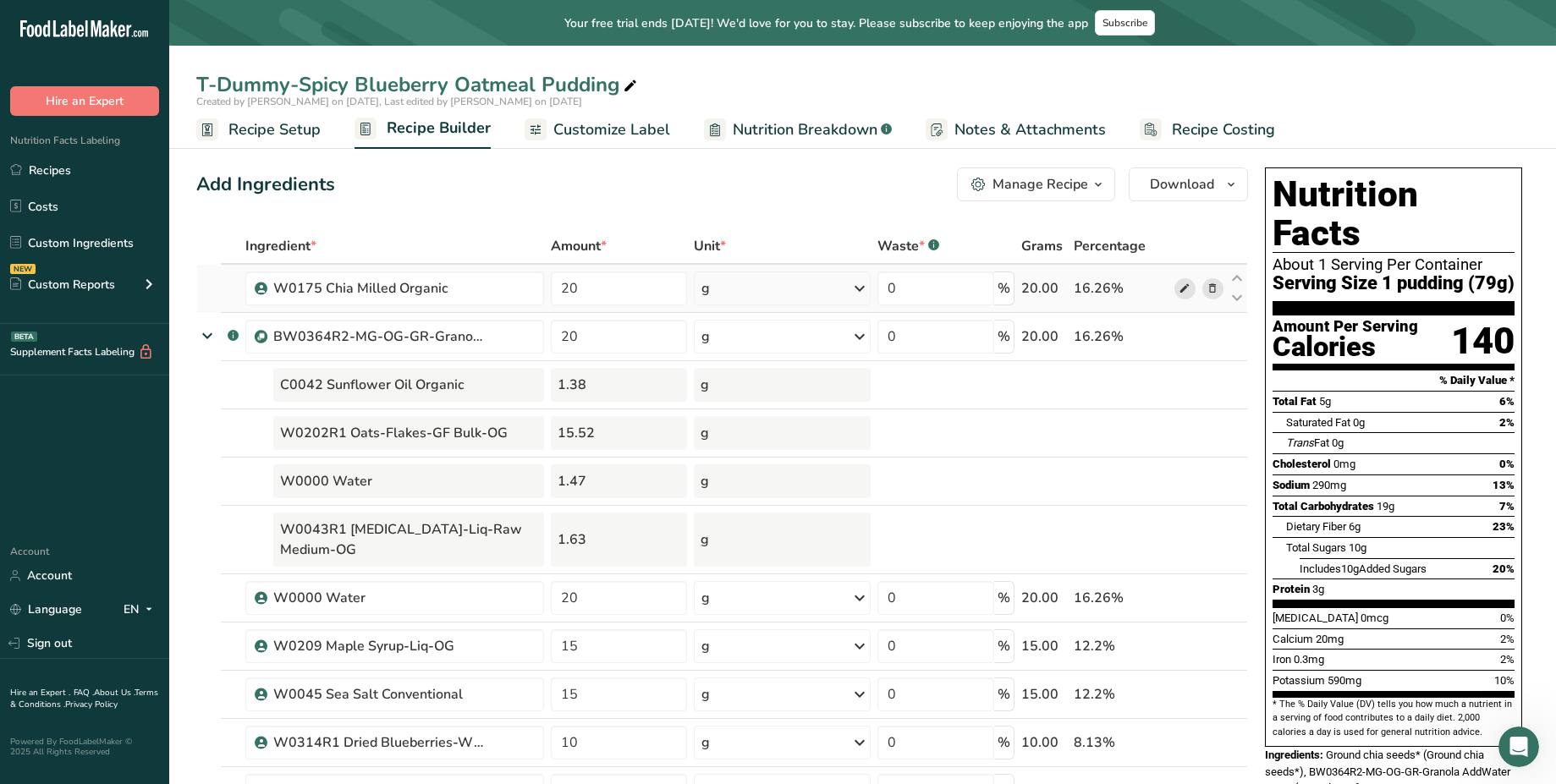
click at [1179, 287] on icon at bounding box center [1185, 289] width 12 height 17
click at [423, 91] on div "T-Dummy-Spicy Blueberry Oatmeal Pudding" at bounding box center [418, 84] width 444 height 30
click at [423, 91] on input "T-Dummy-Spicy Blueberry Oatmeal Pudding" at bounding box center [862, 84] width 1333 height 30
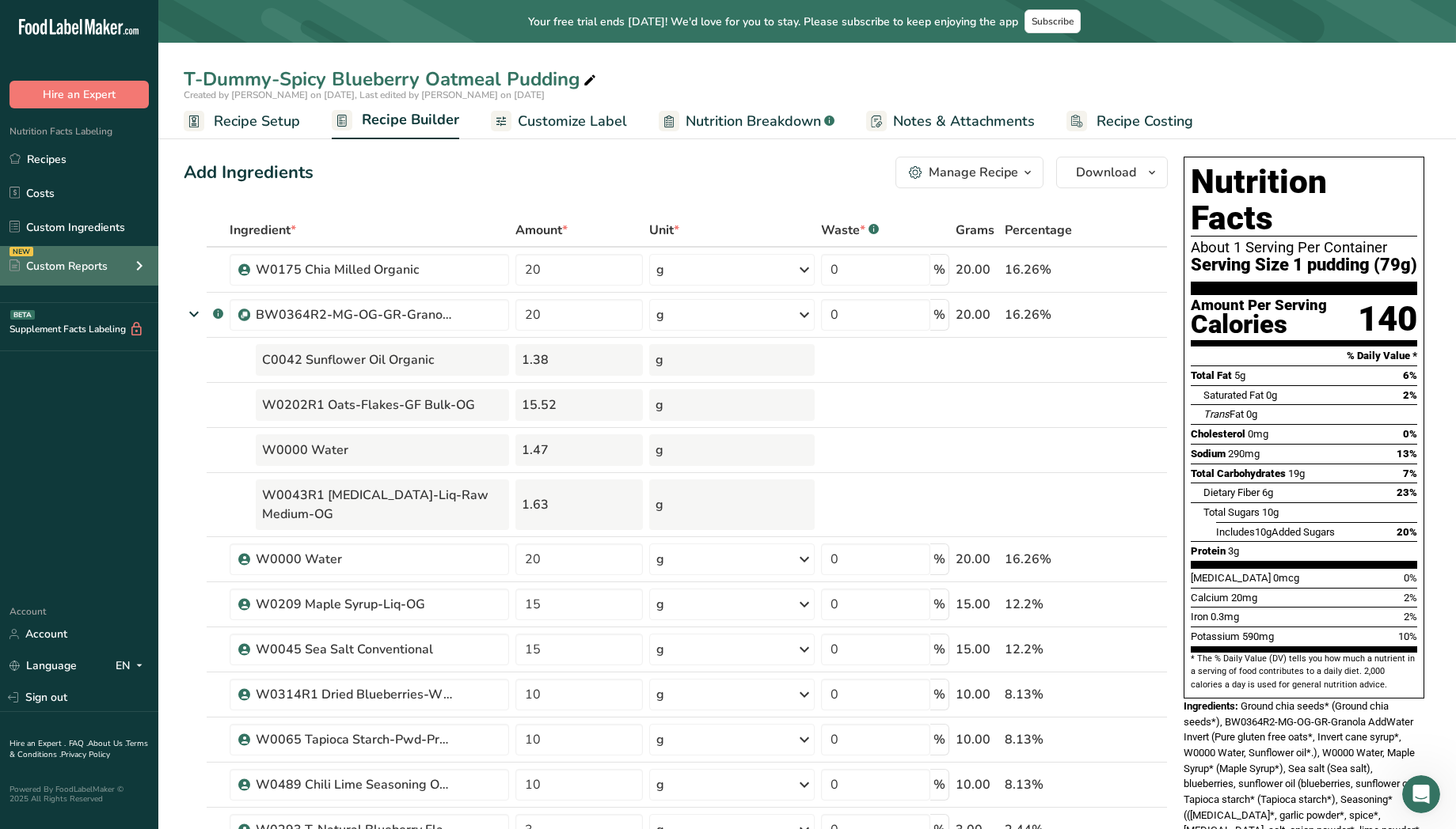
click at [123, 268] on div "NEW Custom Reports" at bounding box center [79, 265] width 158 height 40
click at [601, 125] on span "Customize Label" at bounding box center [572, 122] width 110 height 21
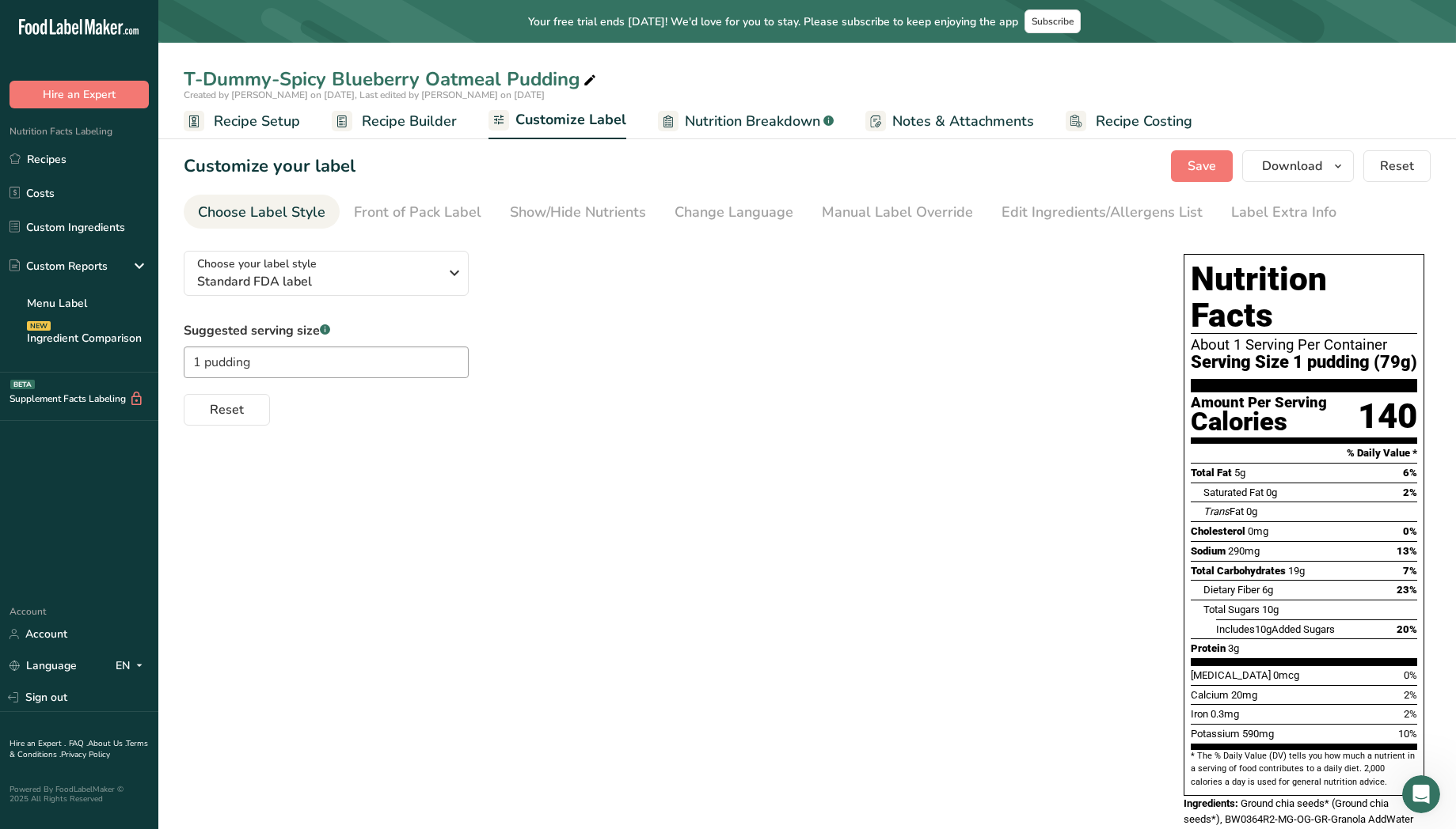
click at [741, 135] on link "Nutrition Breakdown .a-a{fill:#347362;}.b-a{fill:#fff;}" at bounding box center [746, 122] width 176 height 36
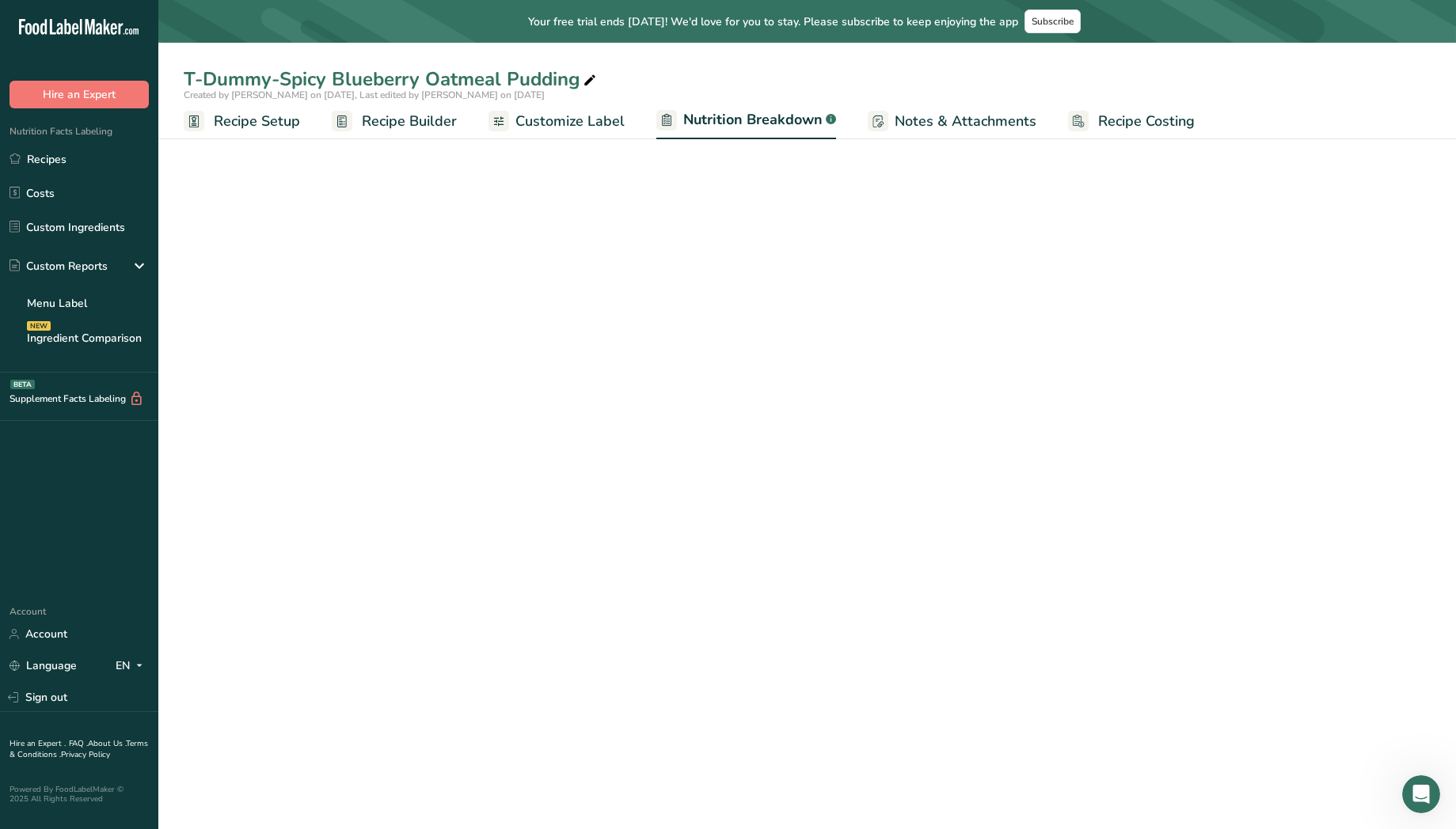
select select "Calories"
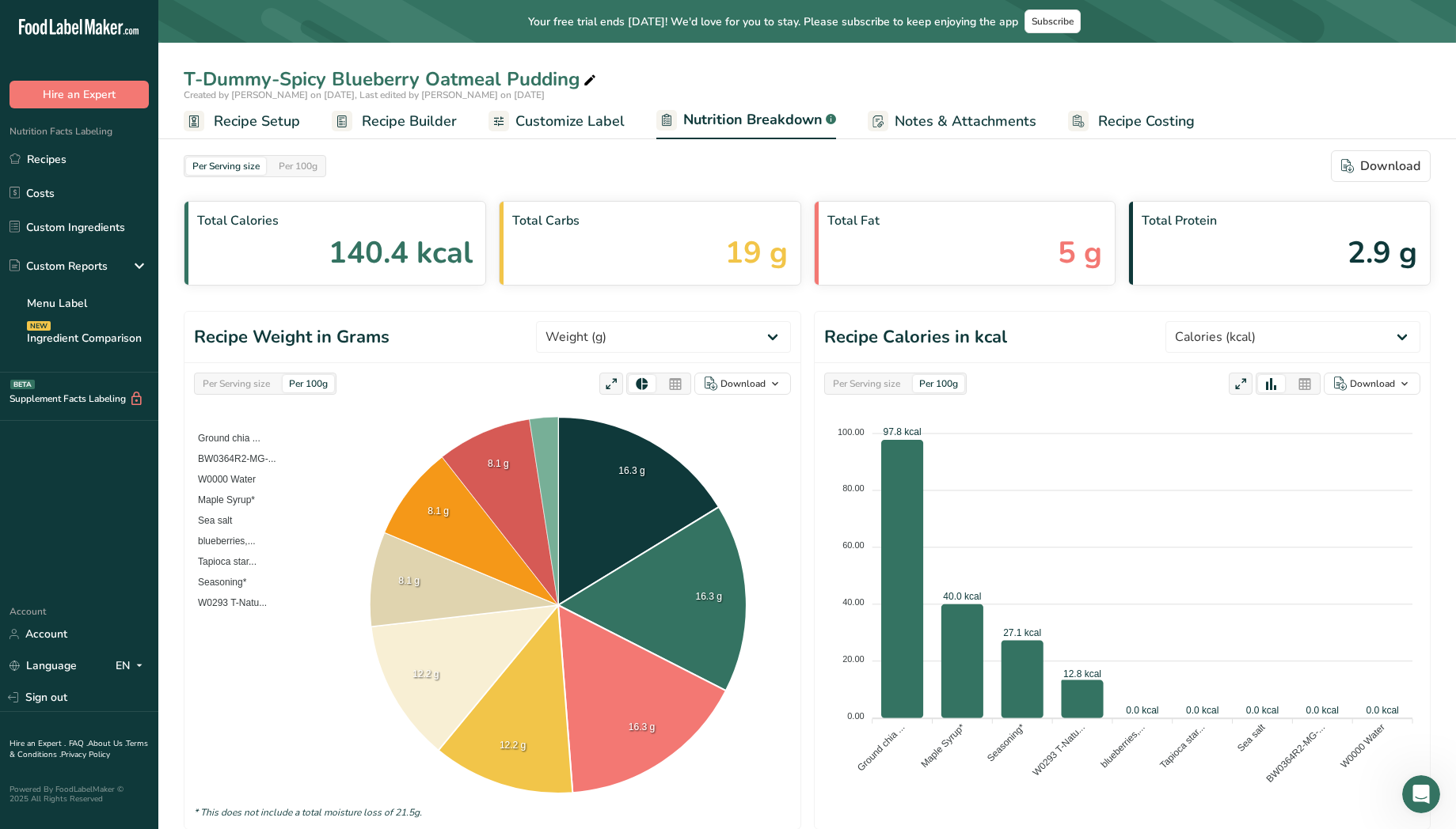
scroll to position [846, 0]
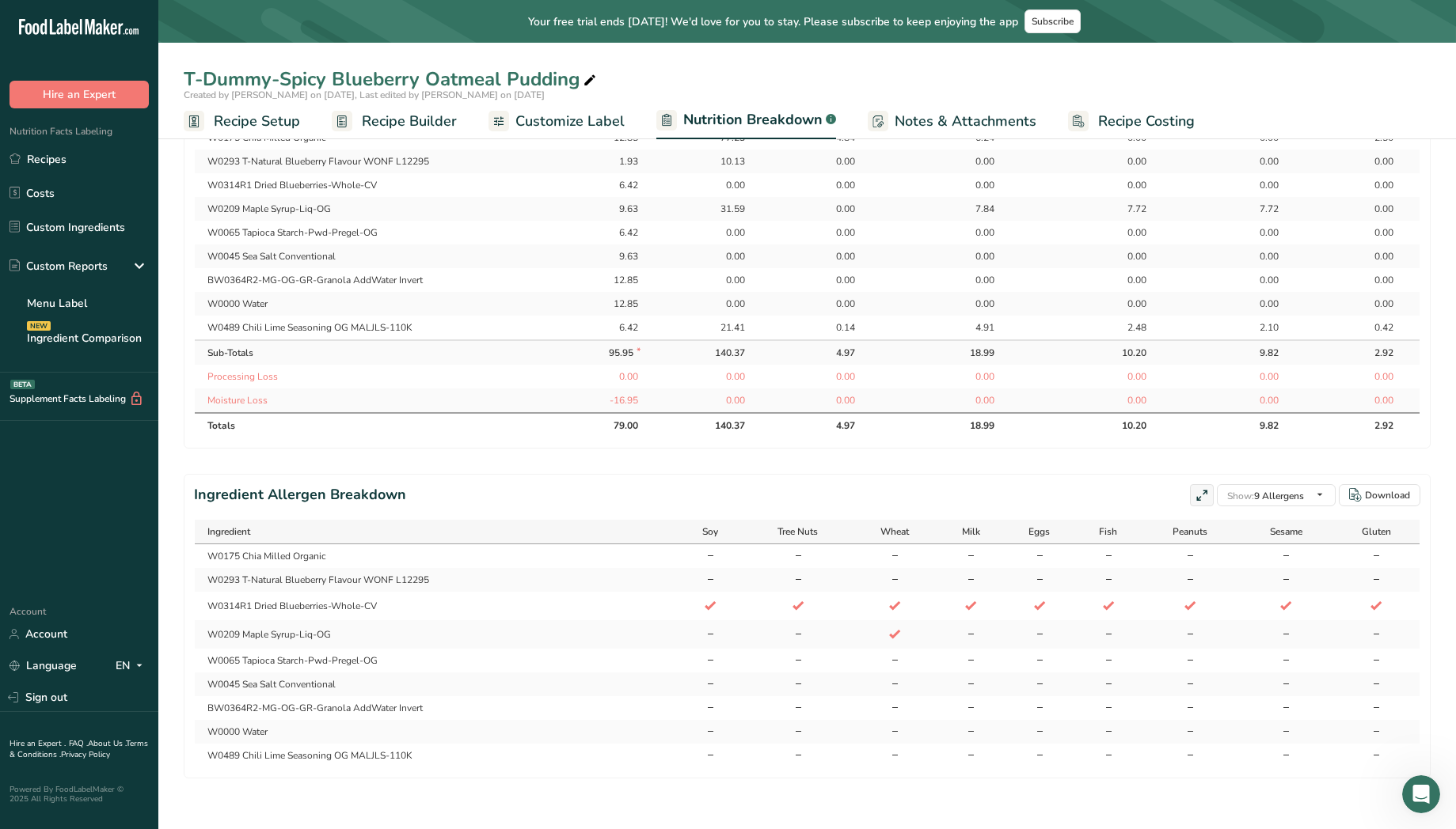
click at [272, 494] on h2 "Ingredient Allergen Breakdown" at bounding box center [299, 495] width 212 height 22
click at [312, 604] on td "W0314R1 Dried Blueberries-Whole-CV" at bounding box center [436, 606] width 482 height 28
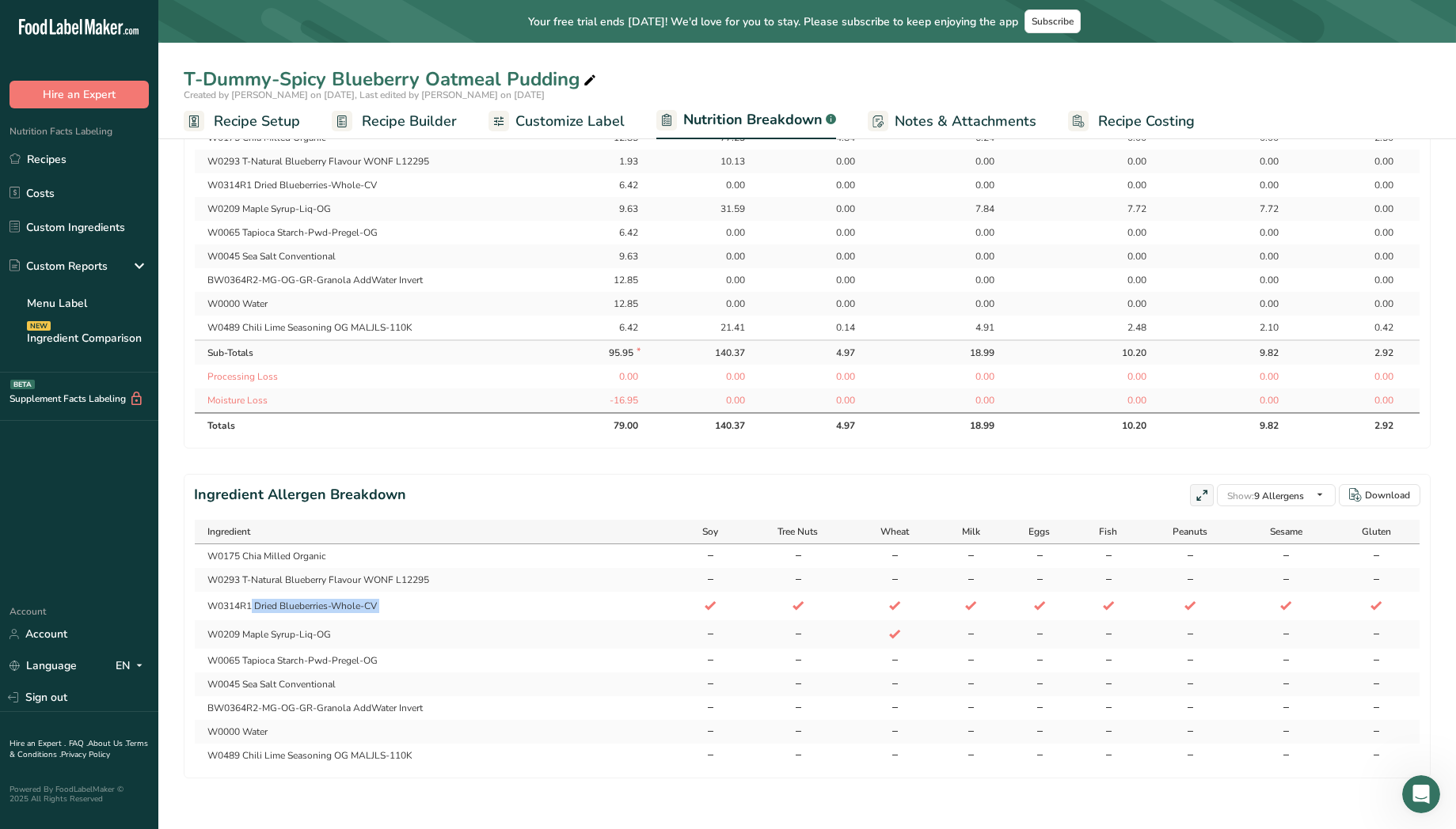
click at [312, 604] on td "W0314R1 Dried Blueberries-Whole-CV" at bounding box center [436, 606] width 482 height 28
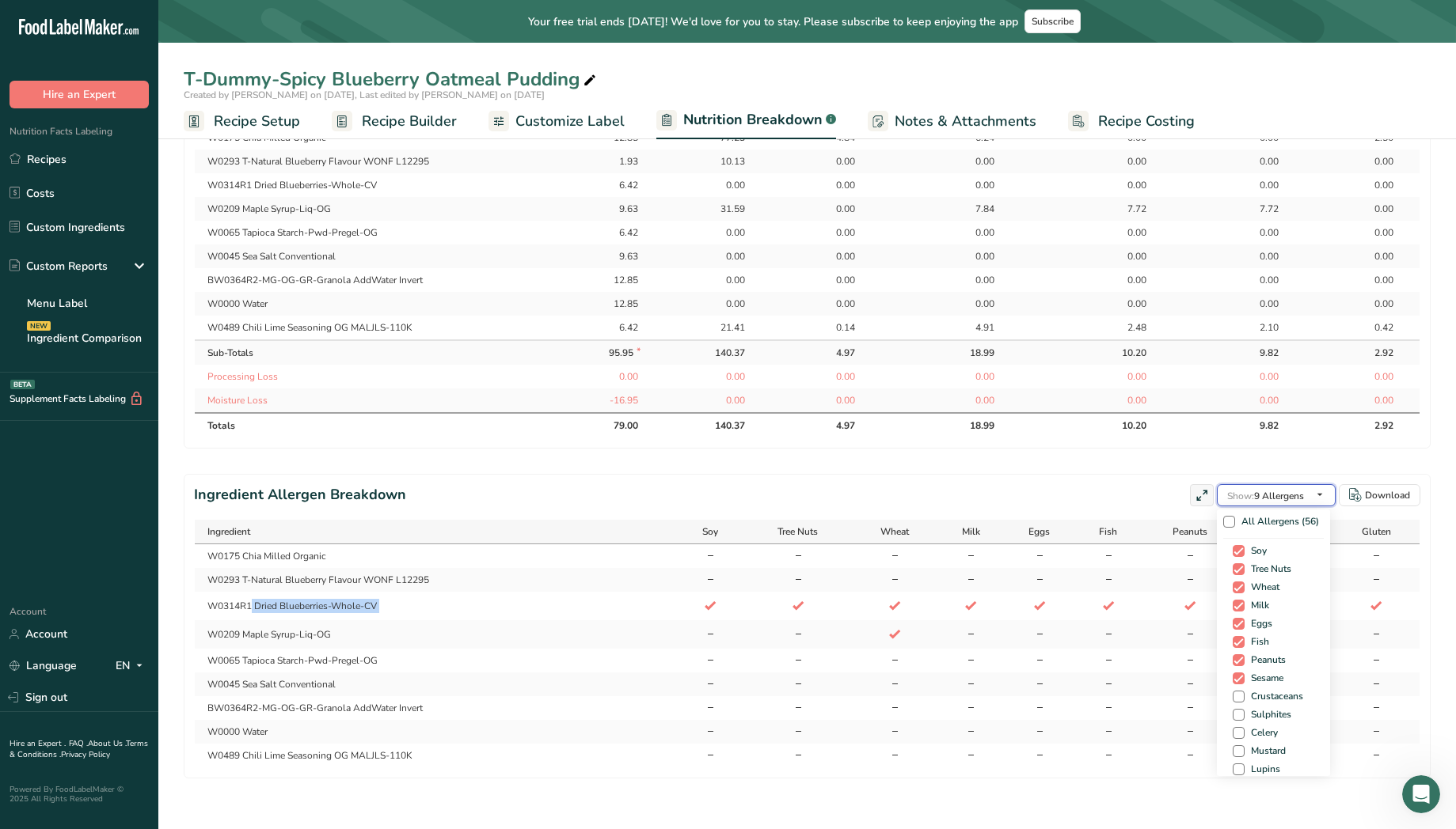
click at [1303, 500] on span "Show: 9 Allergens" at bounding box center [1265, 496] width 77 height 13
click at [1266, 520] on span "All Allergens (56)" at bounding box center [1277, 522] width 84 height 12
click at [1234, 520] on input "All Allergens (56)" at bounding box center [1228, 522] width 11 height 11
checkbox input "true"
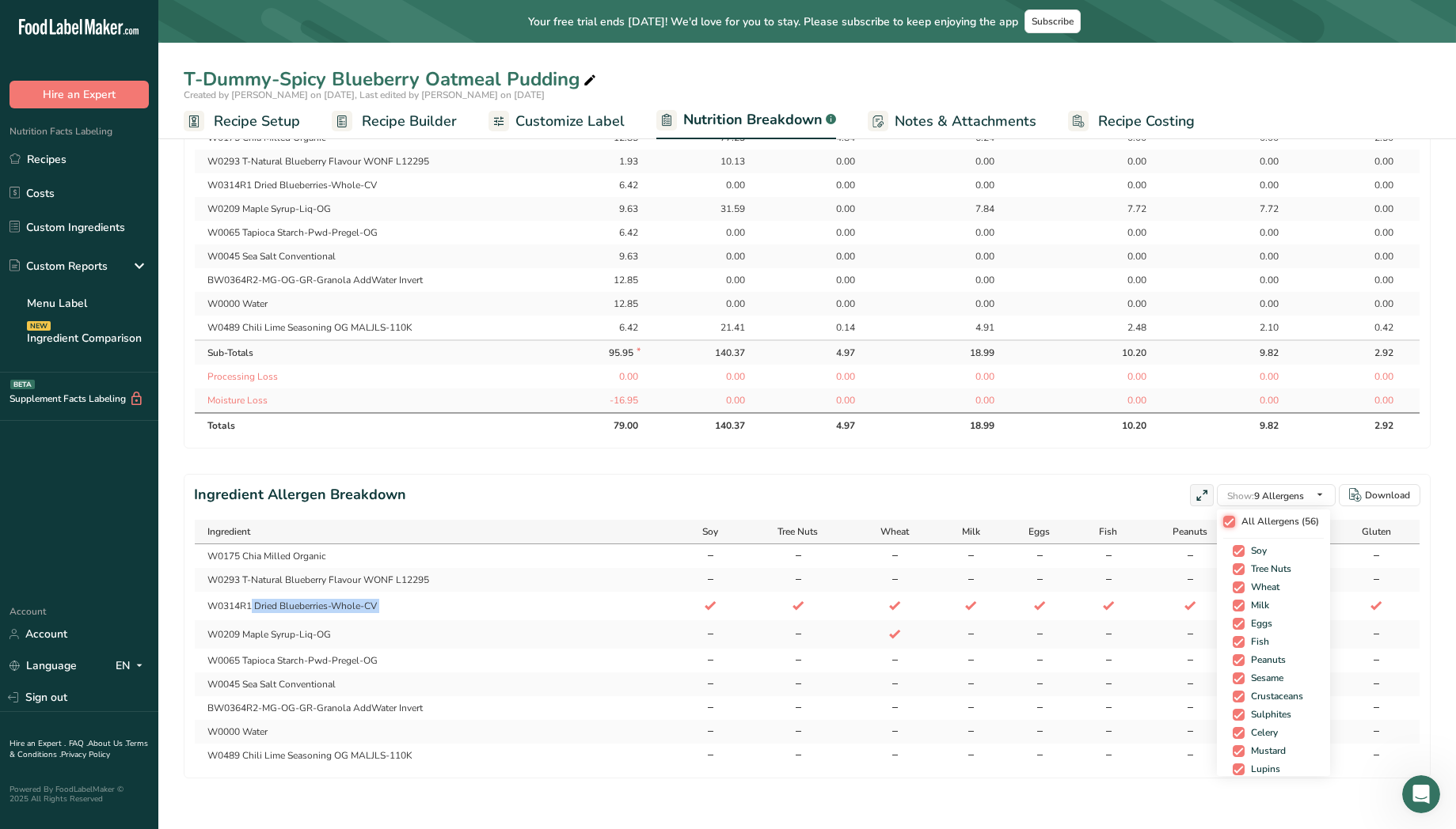
checkbox input "true"
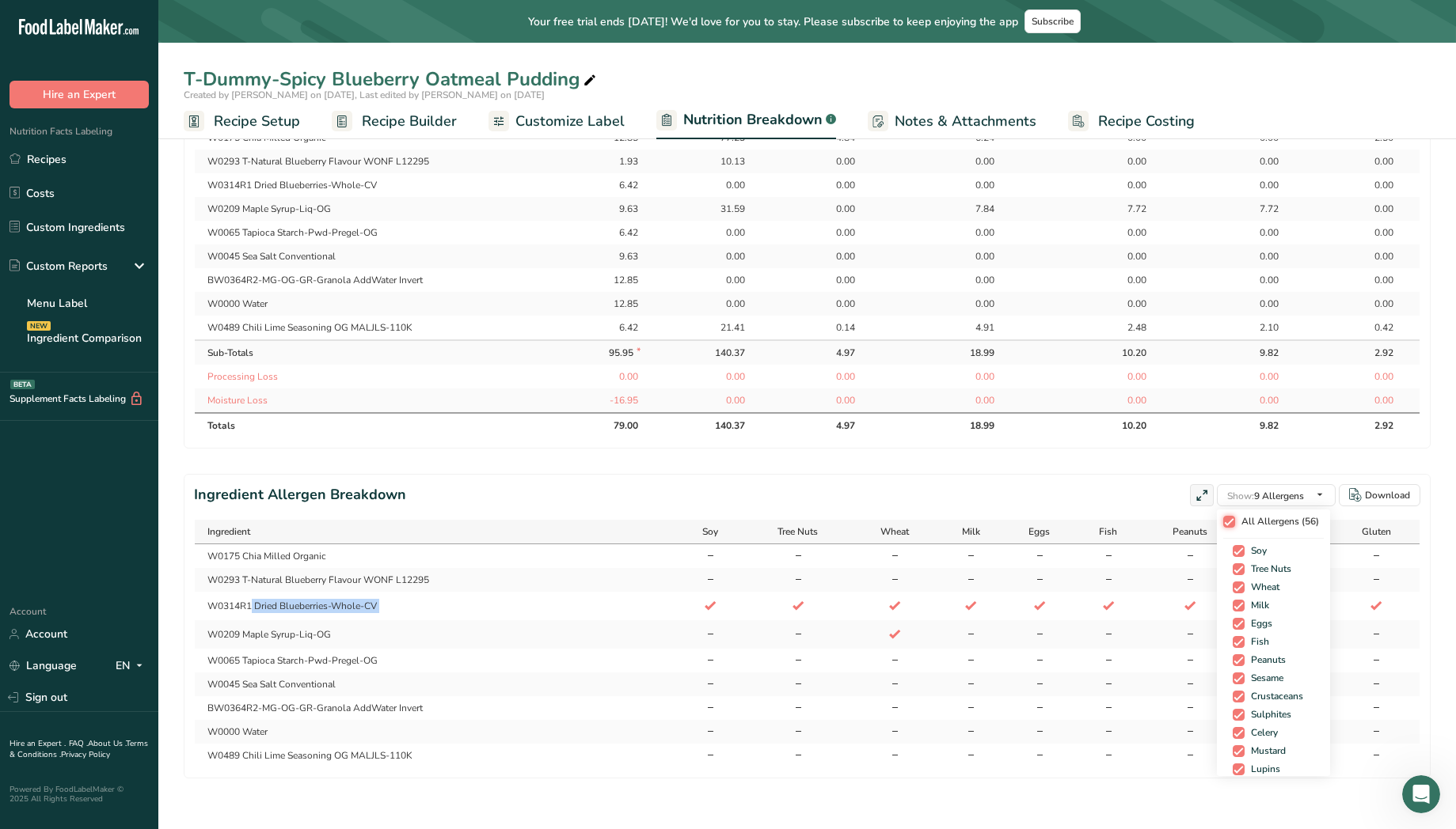
checkbox input "true"
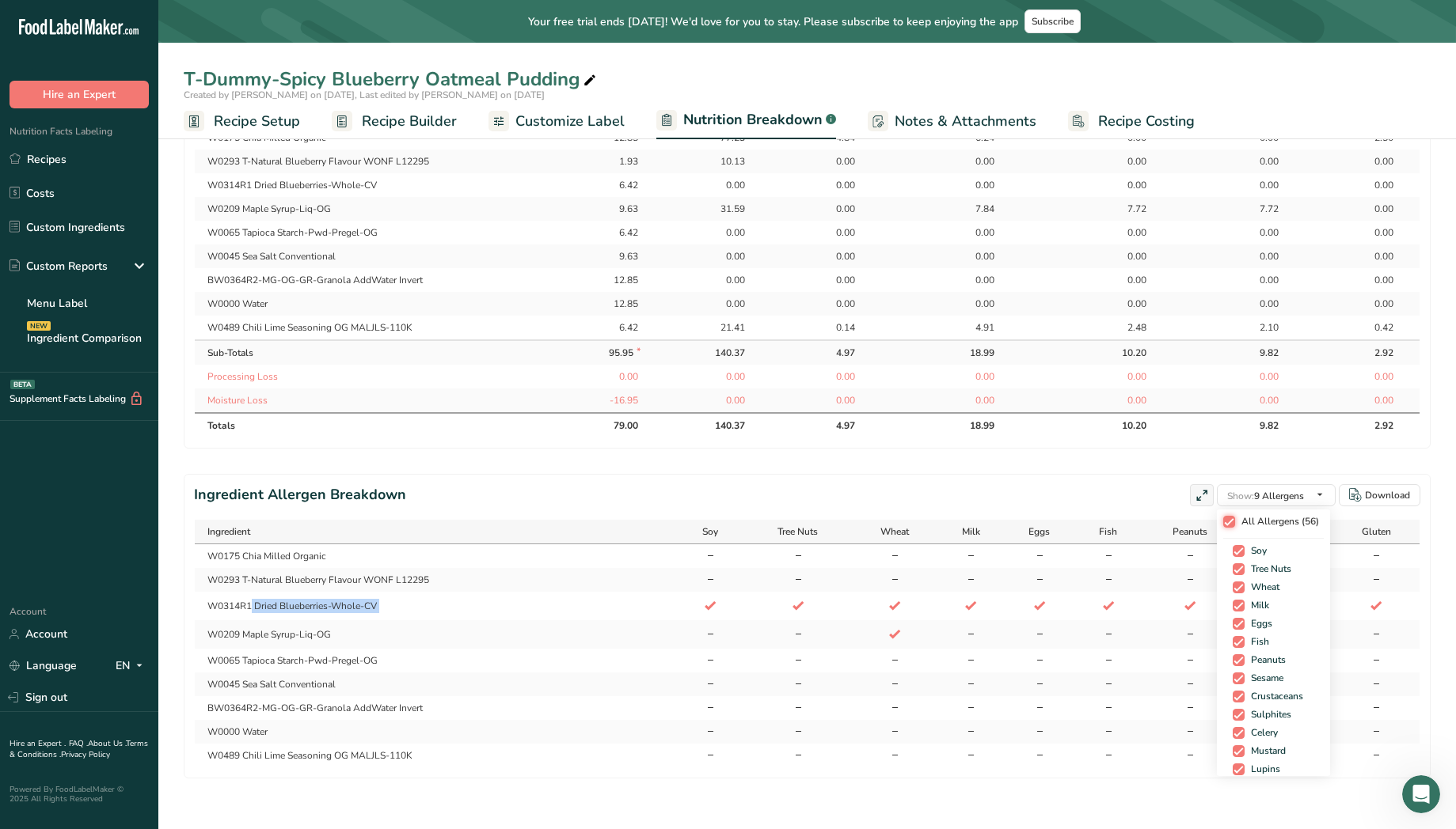
checkbox input "true"
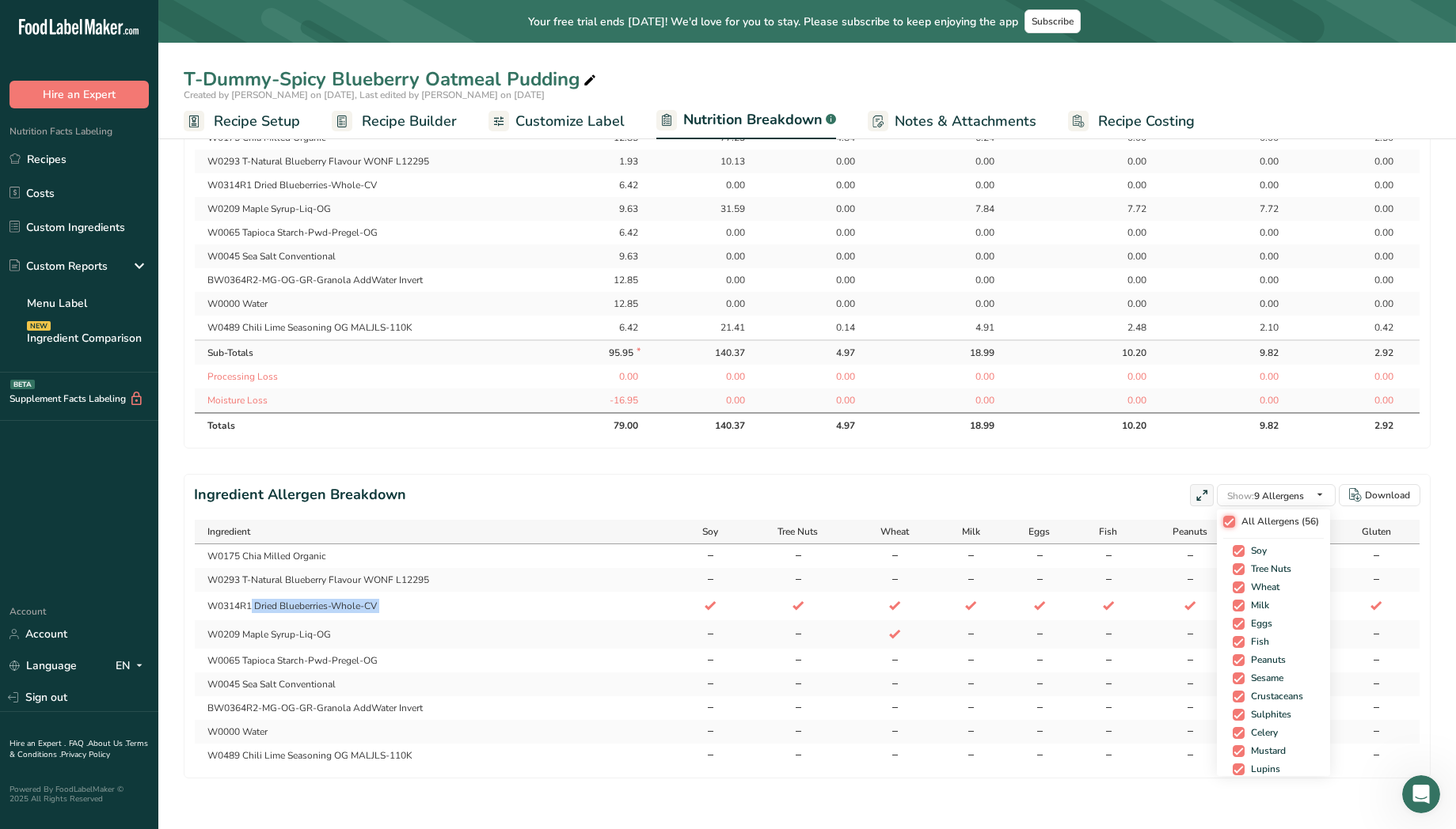
checkbox input "true"
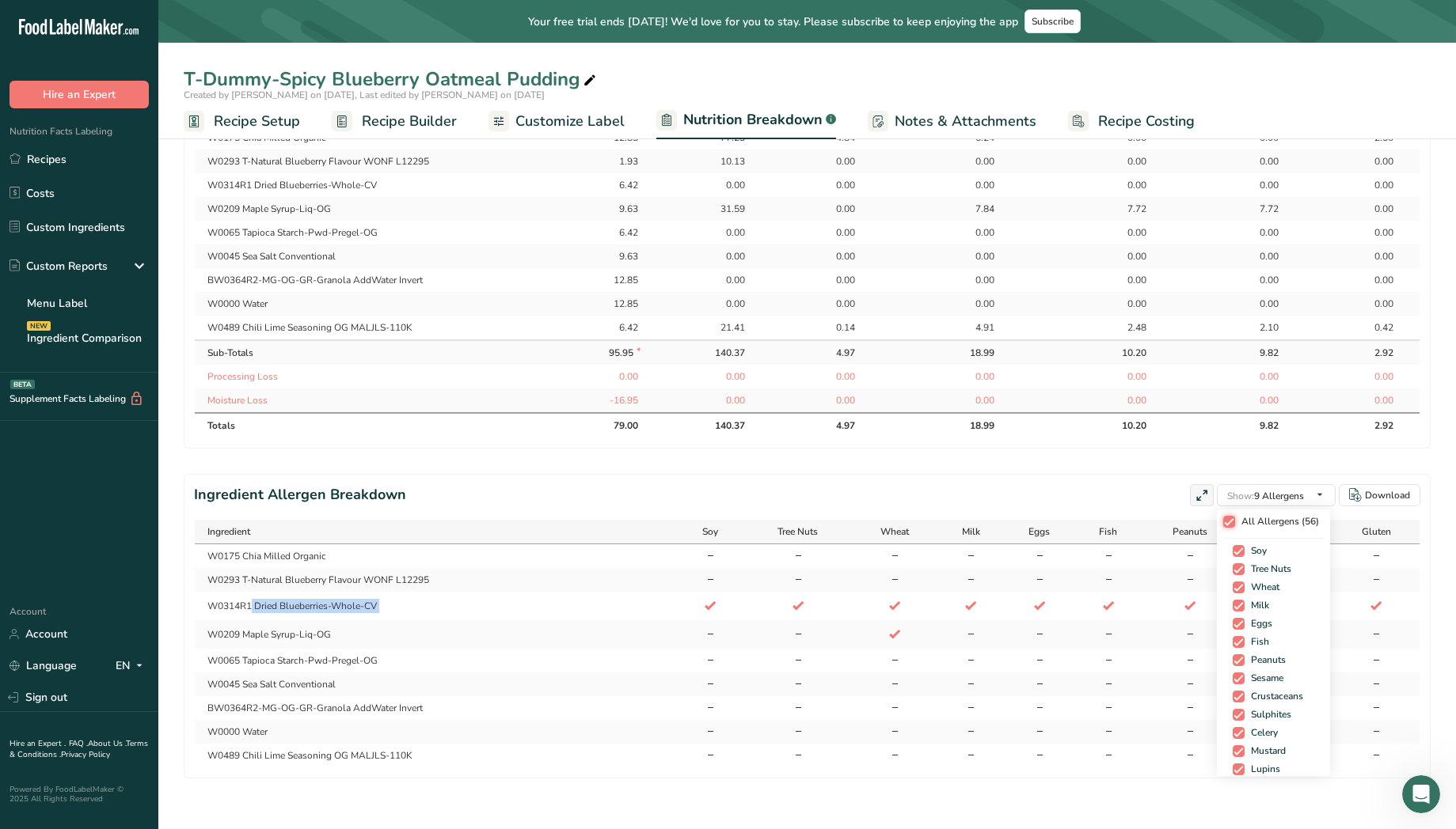
checkbox input "true"
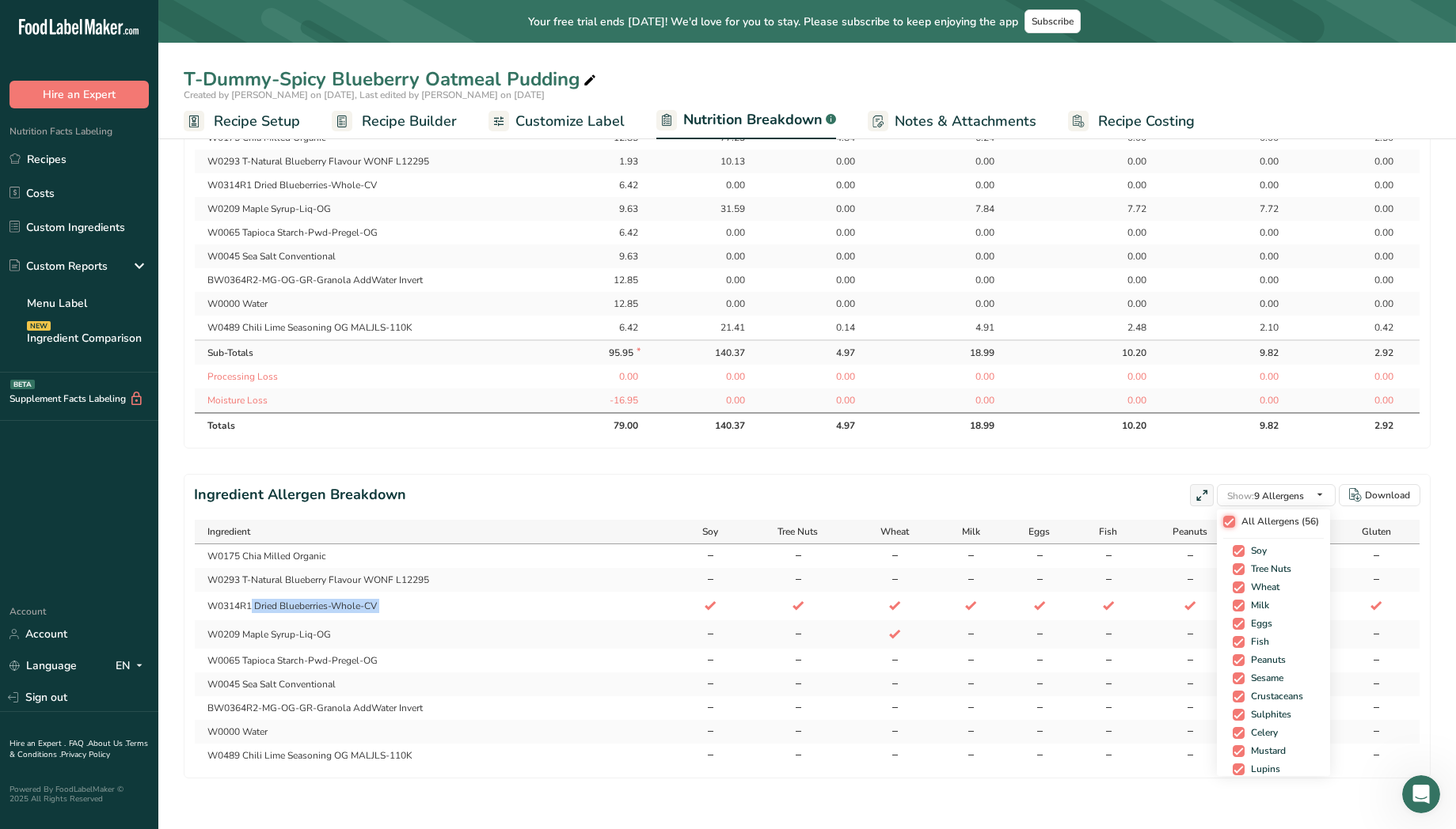
checkbox input "true"
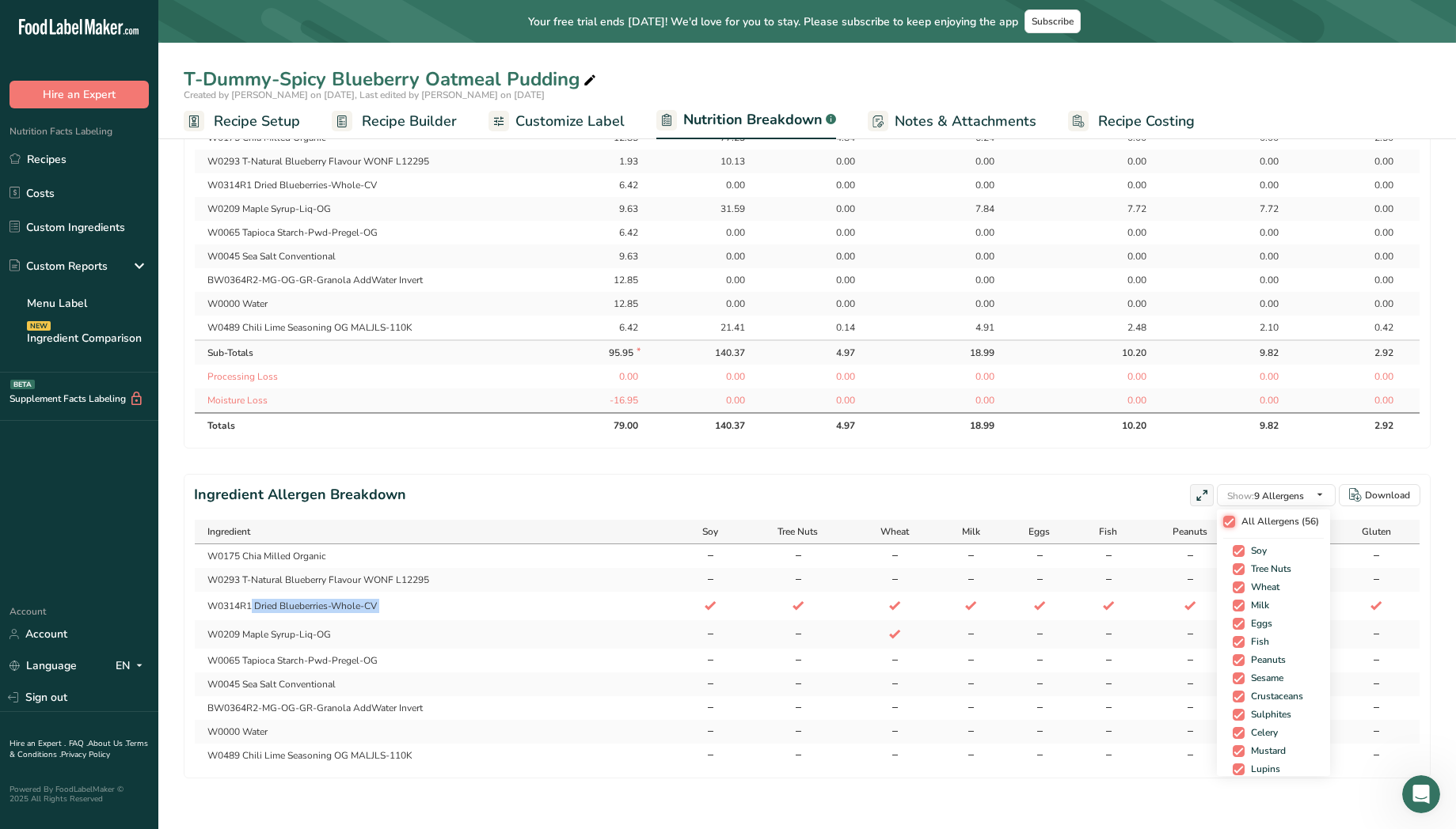
checkbox input "true"
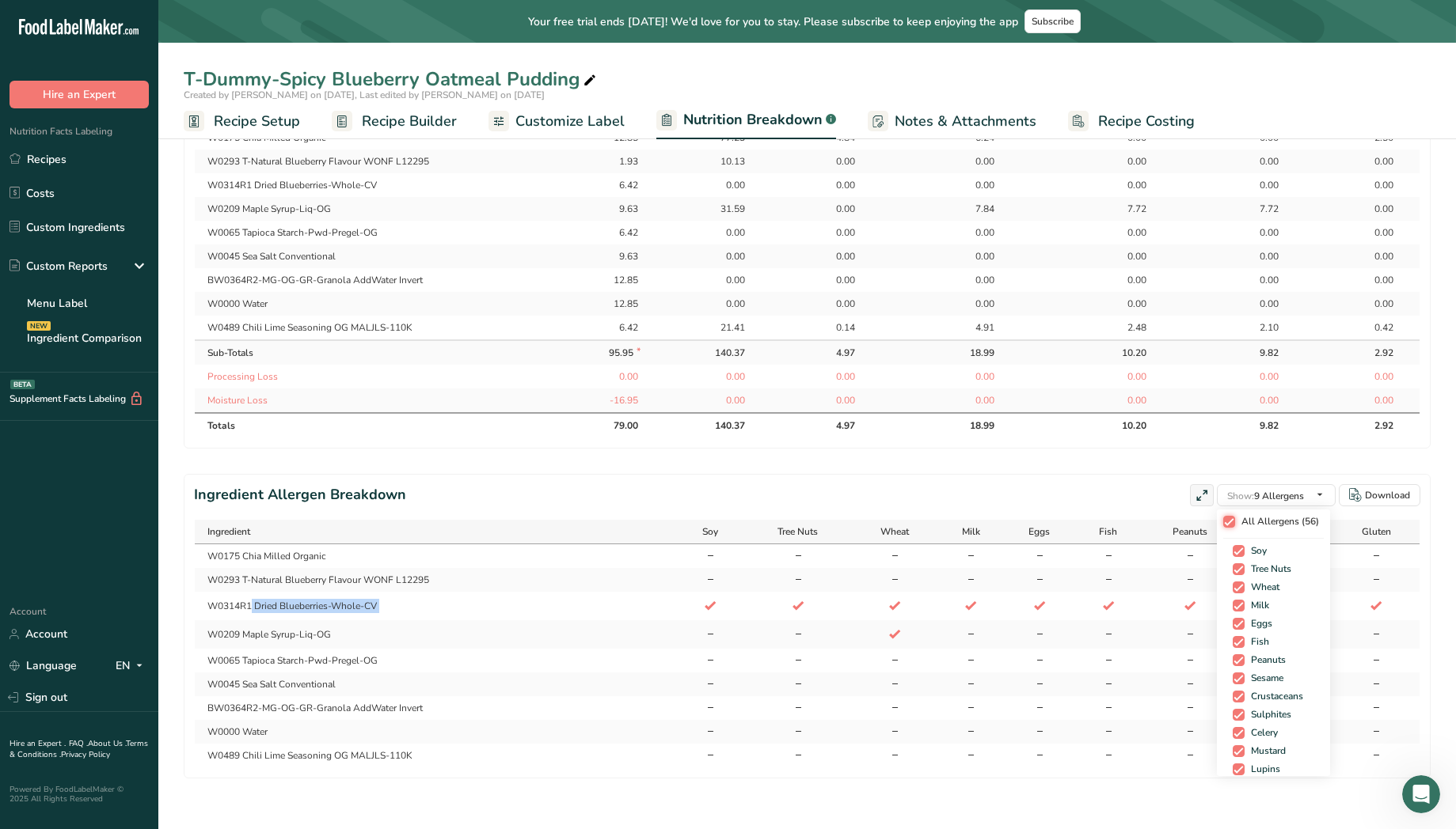
checkbox input "true"
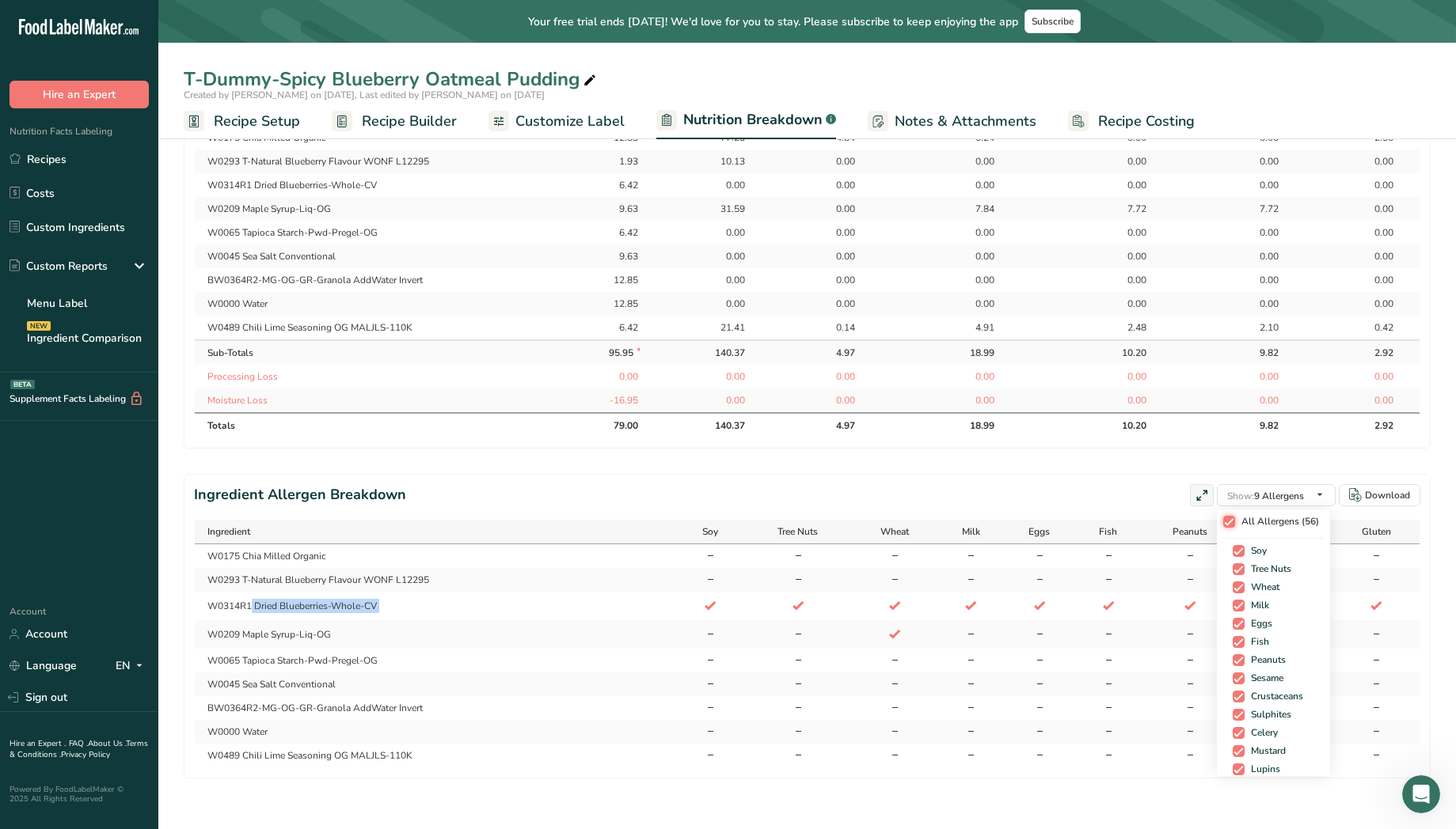
checkbox input "true"
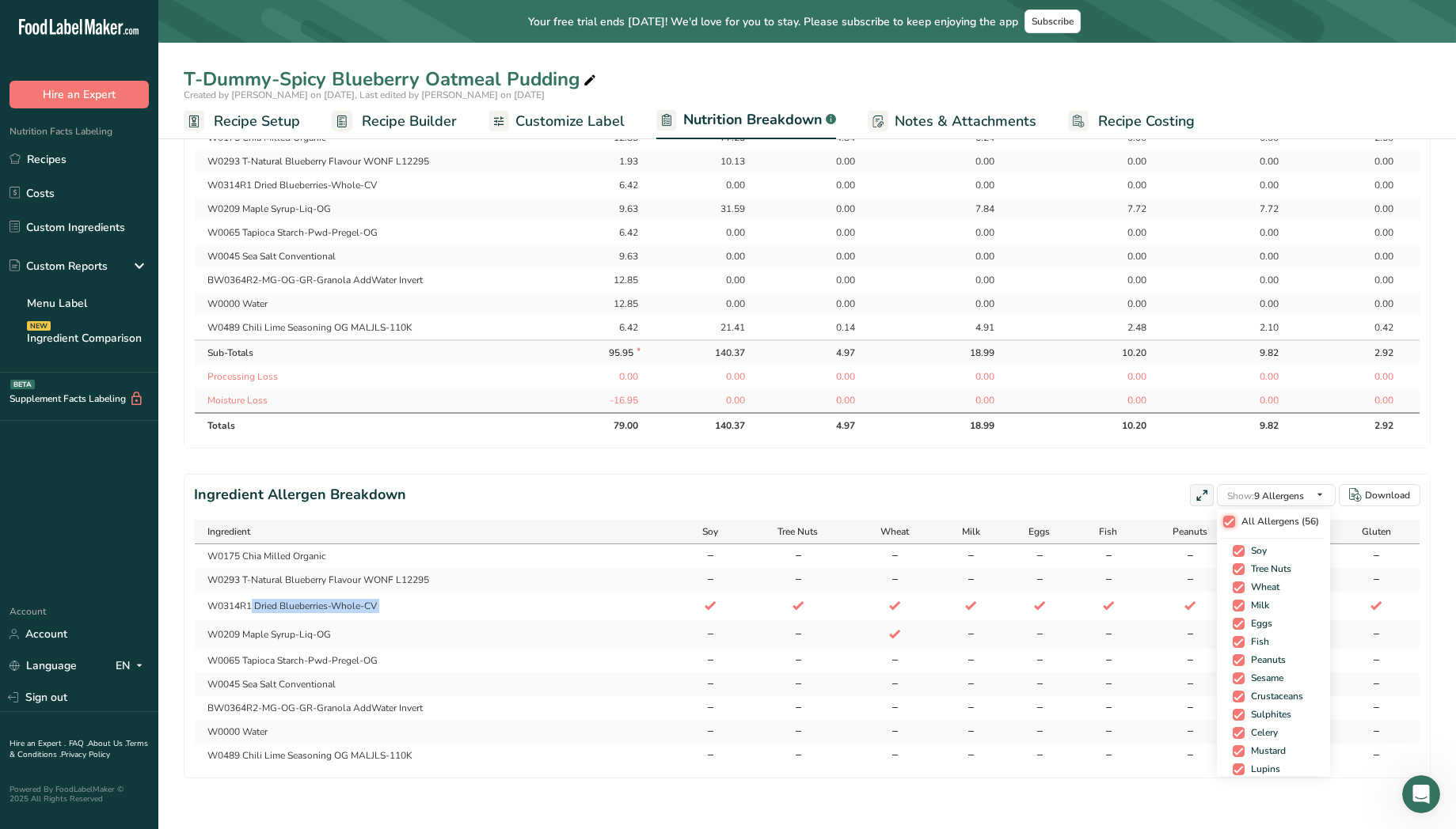
checkbox input "true"
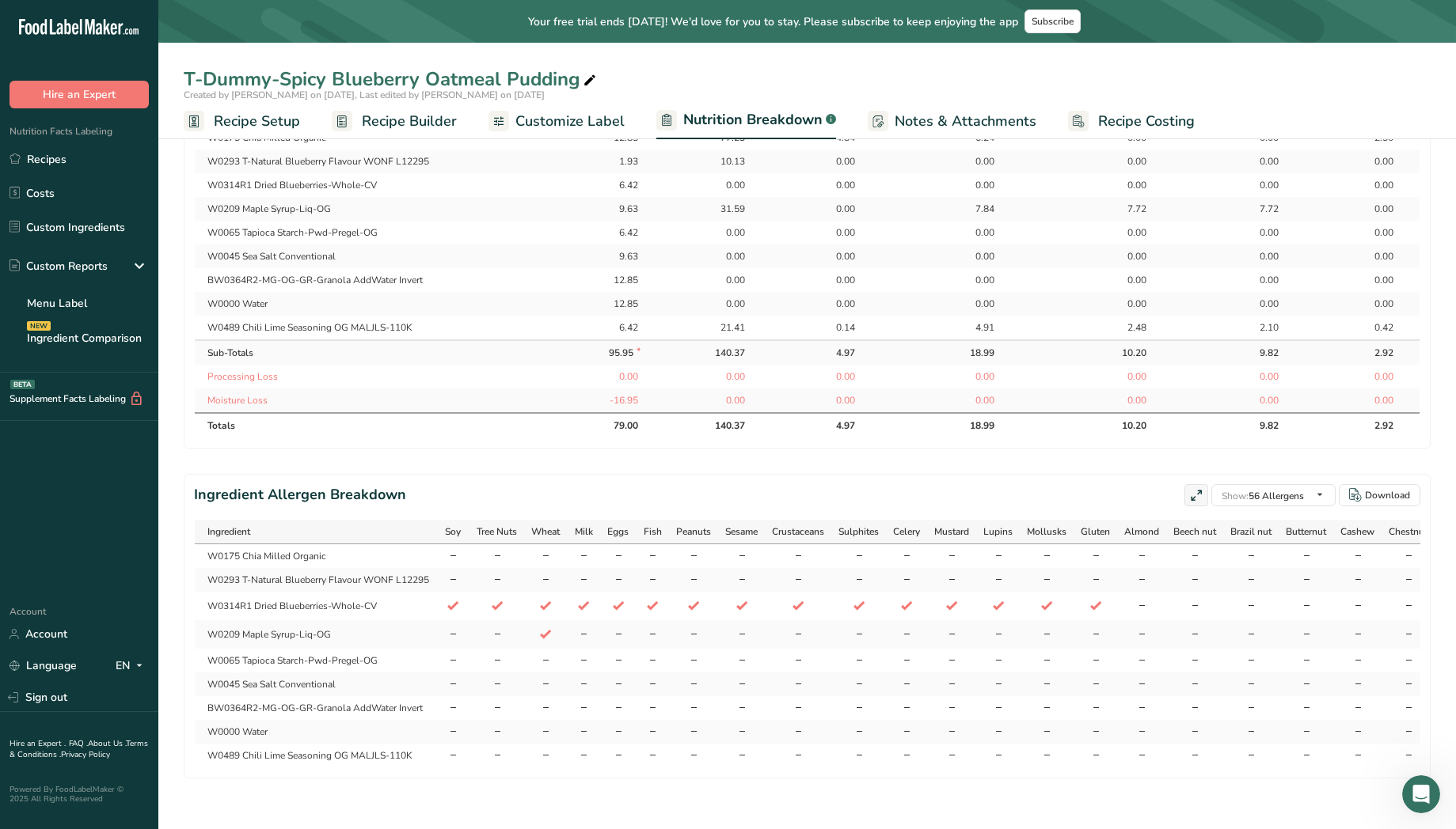
click at [1073, 503] on div "Ingredient Allergen Breakdown Show: 56 Allergens All Allergens (56) Soy Tree Nu…" at bounding box center [807, 495] width 1226 height 22
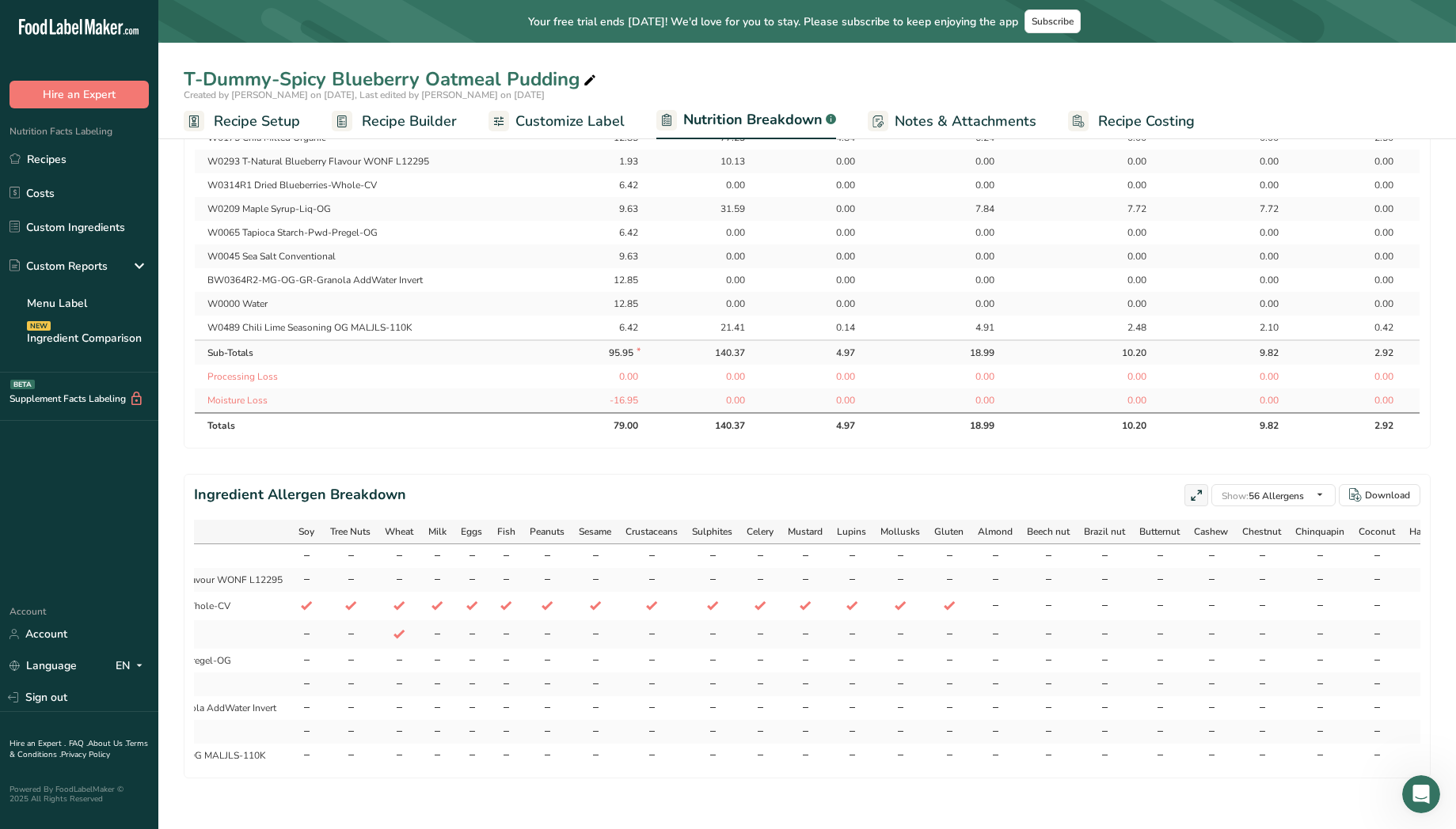
scroll to position [0, 0]
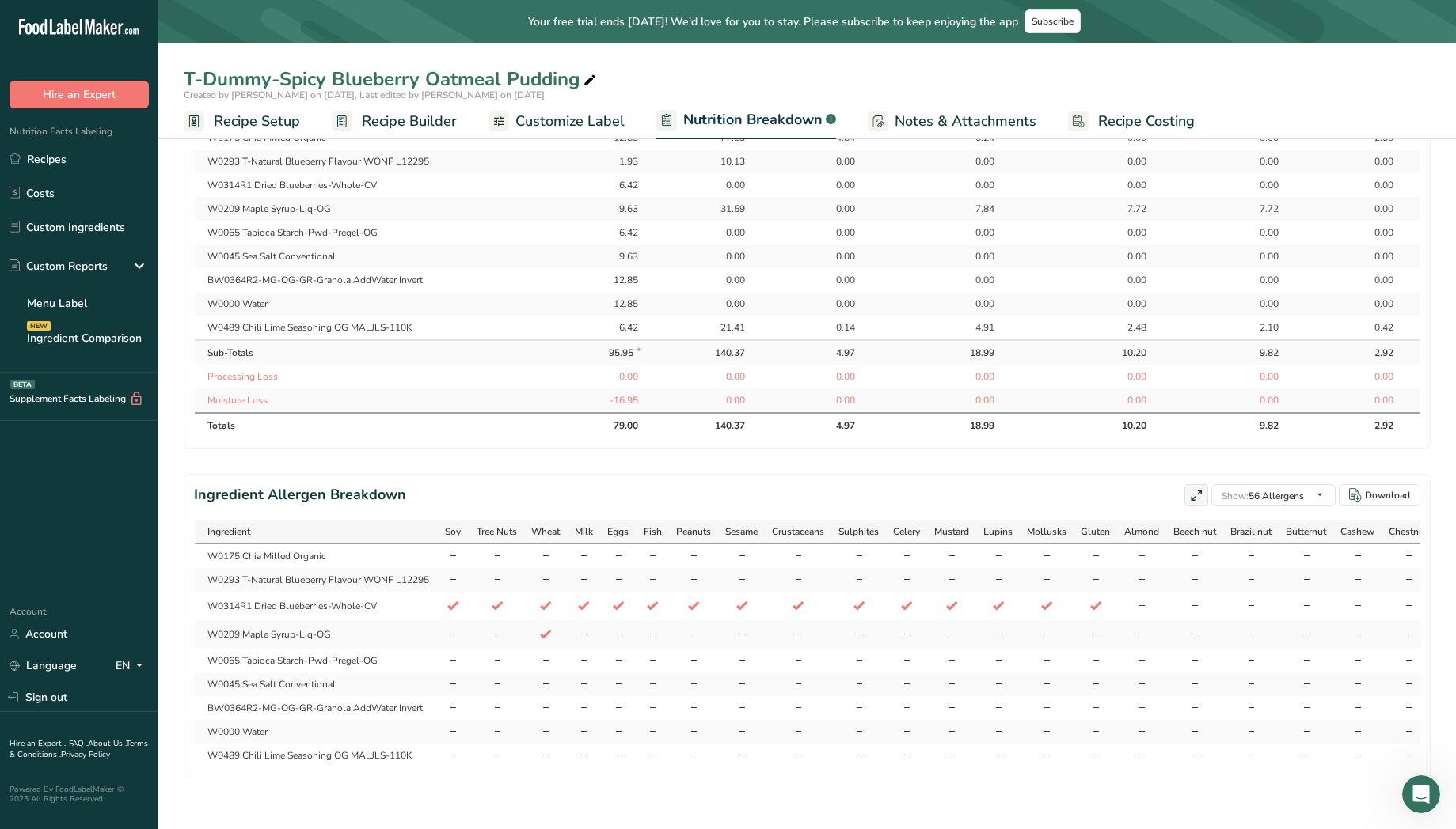
click at [354, 608] on td "W0314R1 Dried Blueberries-Whole-CV" at bounding box center [316, 606] width 242 height 28
click at [393, 115] on span "Recipe Builder" at bounding box center [409, 122] width 95 height 21
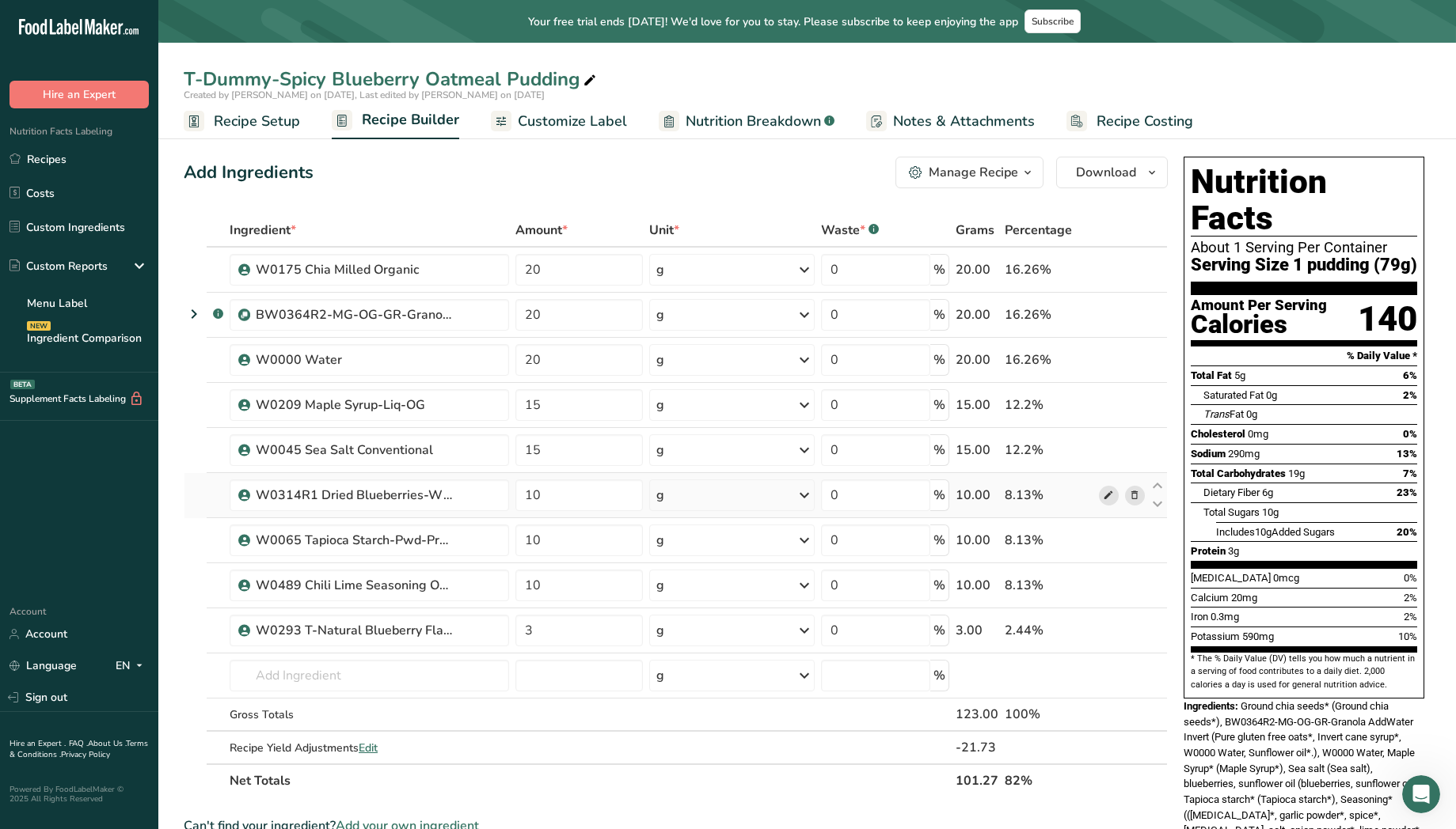
click at [1114, 497] on icon at bounding box center [1109, 496] width 11 height 16
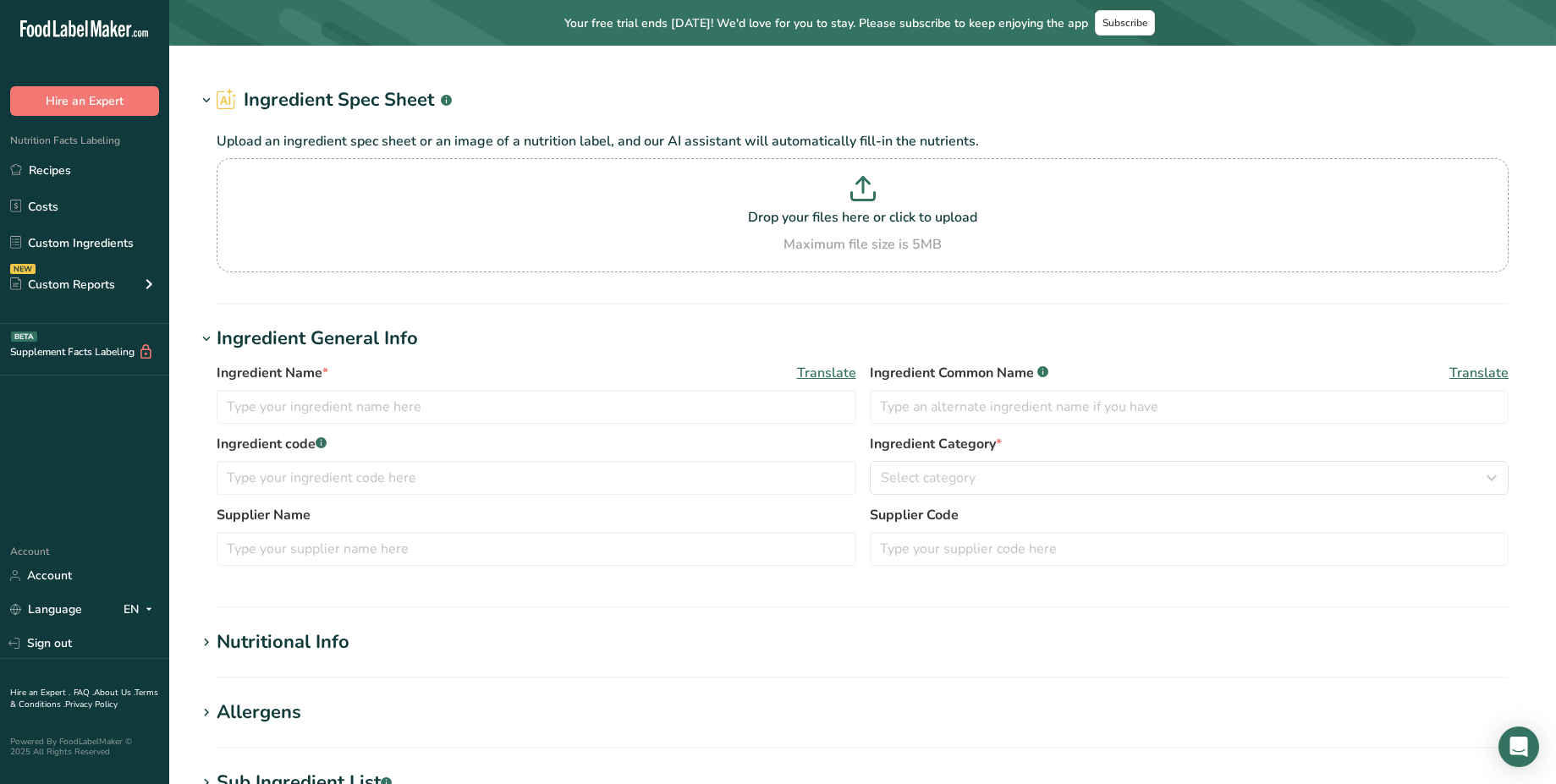
type input "W0175 Chia Milled Organic"
type input "Ground chia seeds*"
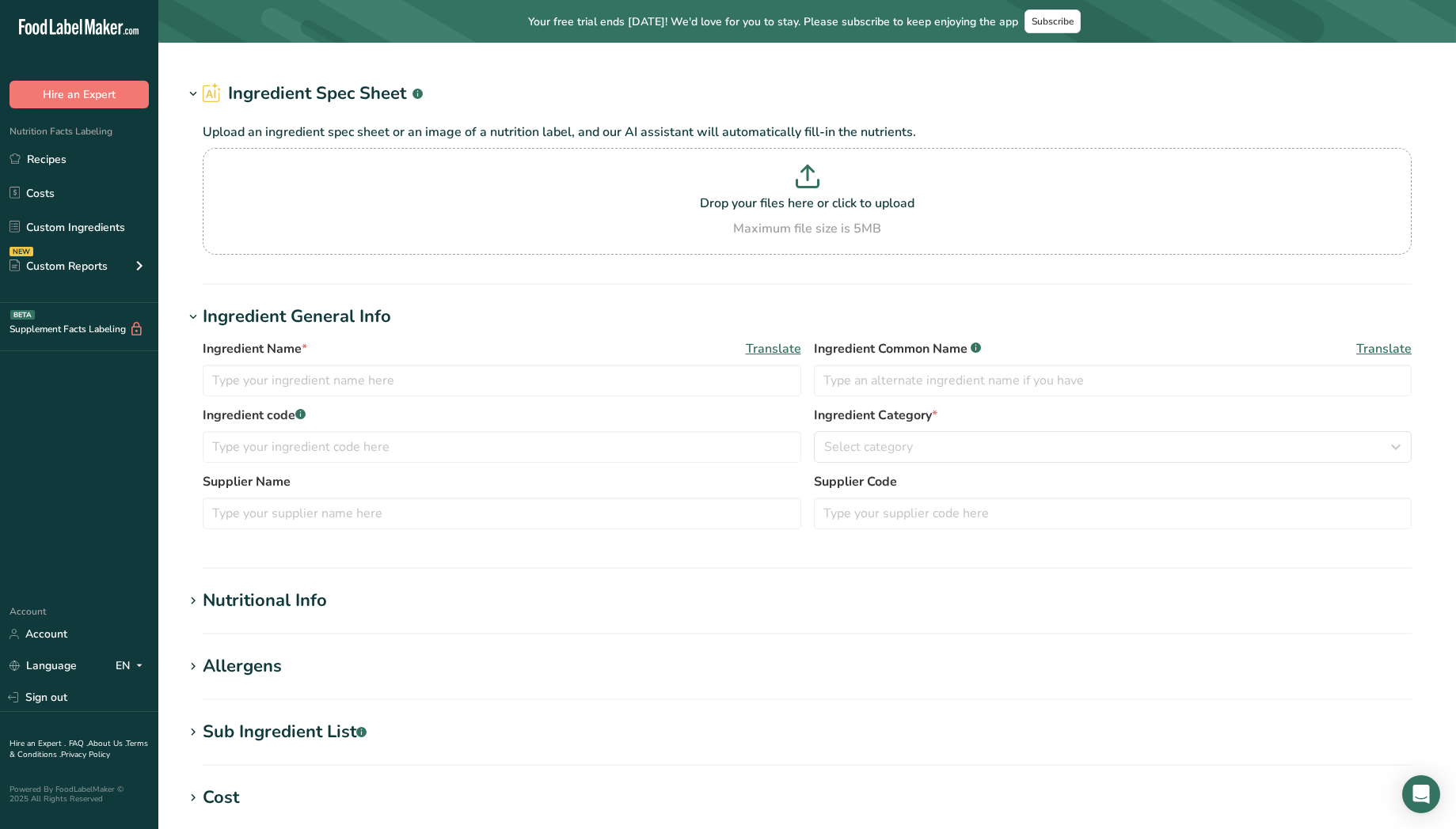
type input "W0314R1 Dried Blueberries-Whole-CV"
type input "blueberries, sunflower oil"
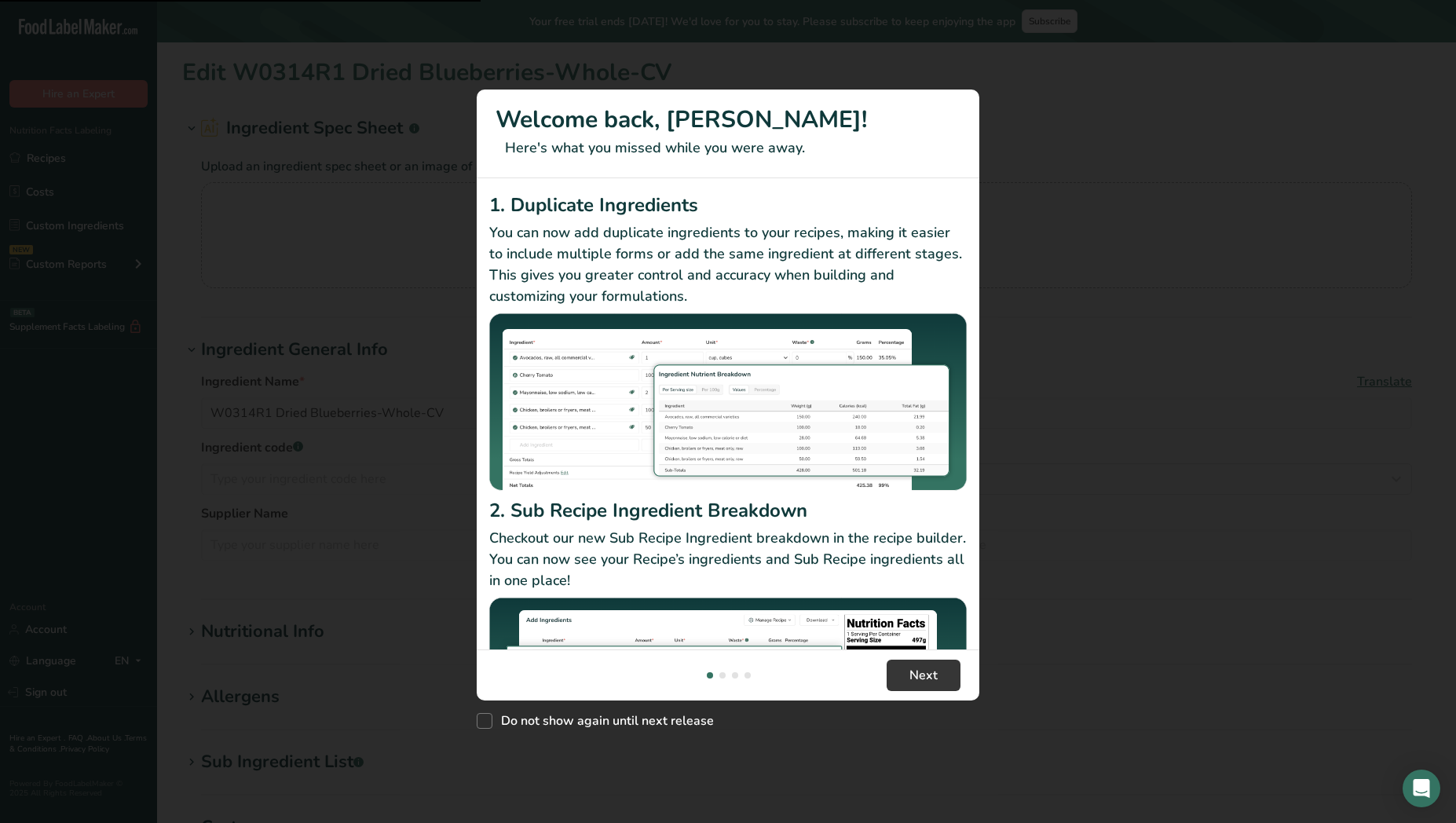
click at [250, 693] on div "New Features" at bounding box center [728, 412] width 1456 height 823
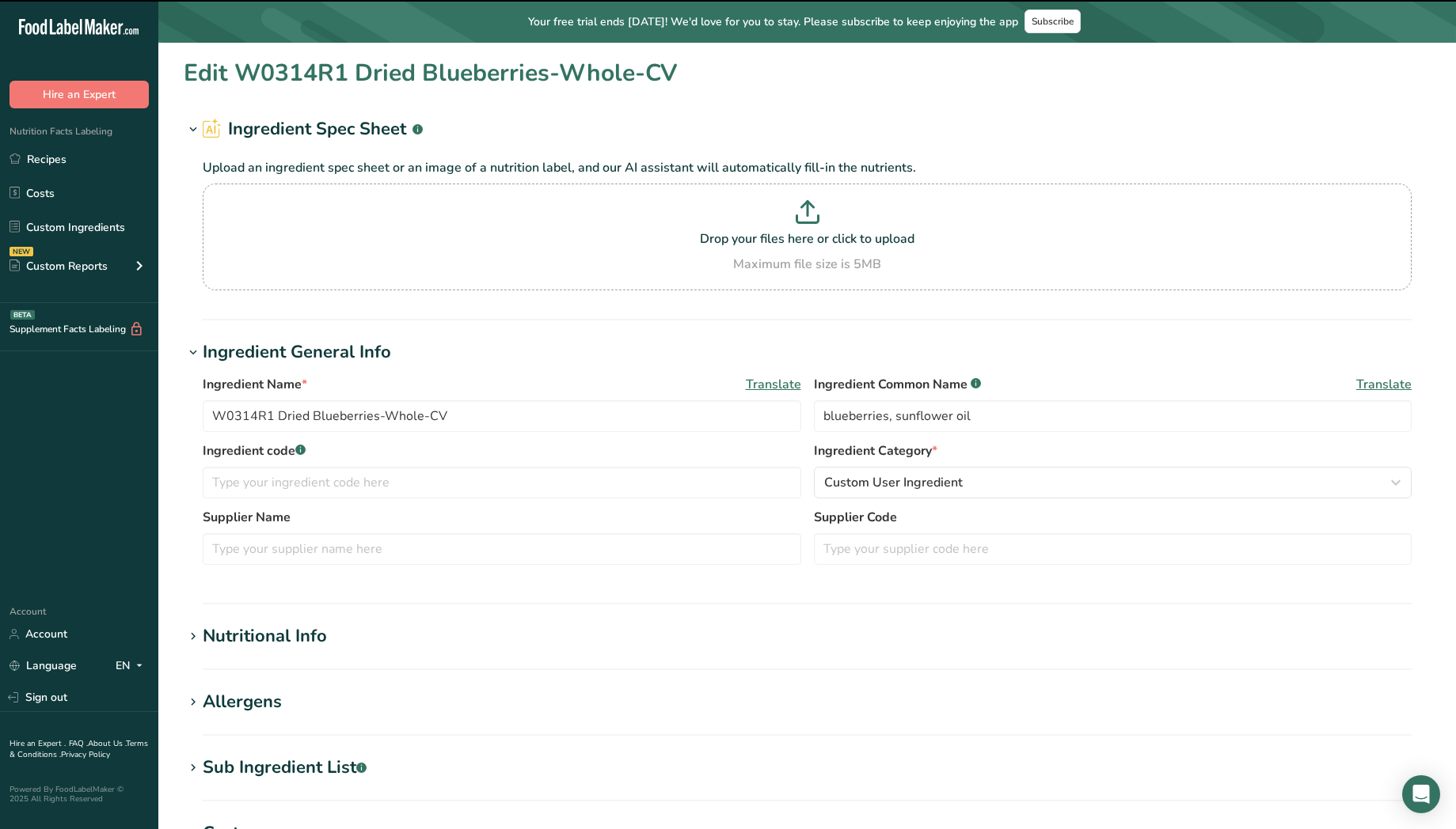
click at [252, 698] on div "Allergens" at bounding box center [243, 702] width 80 height 26
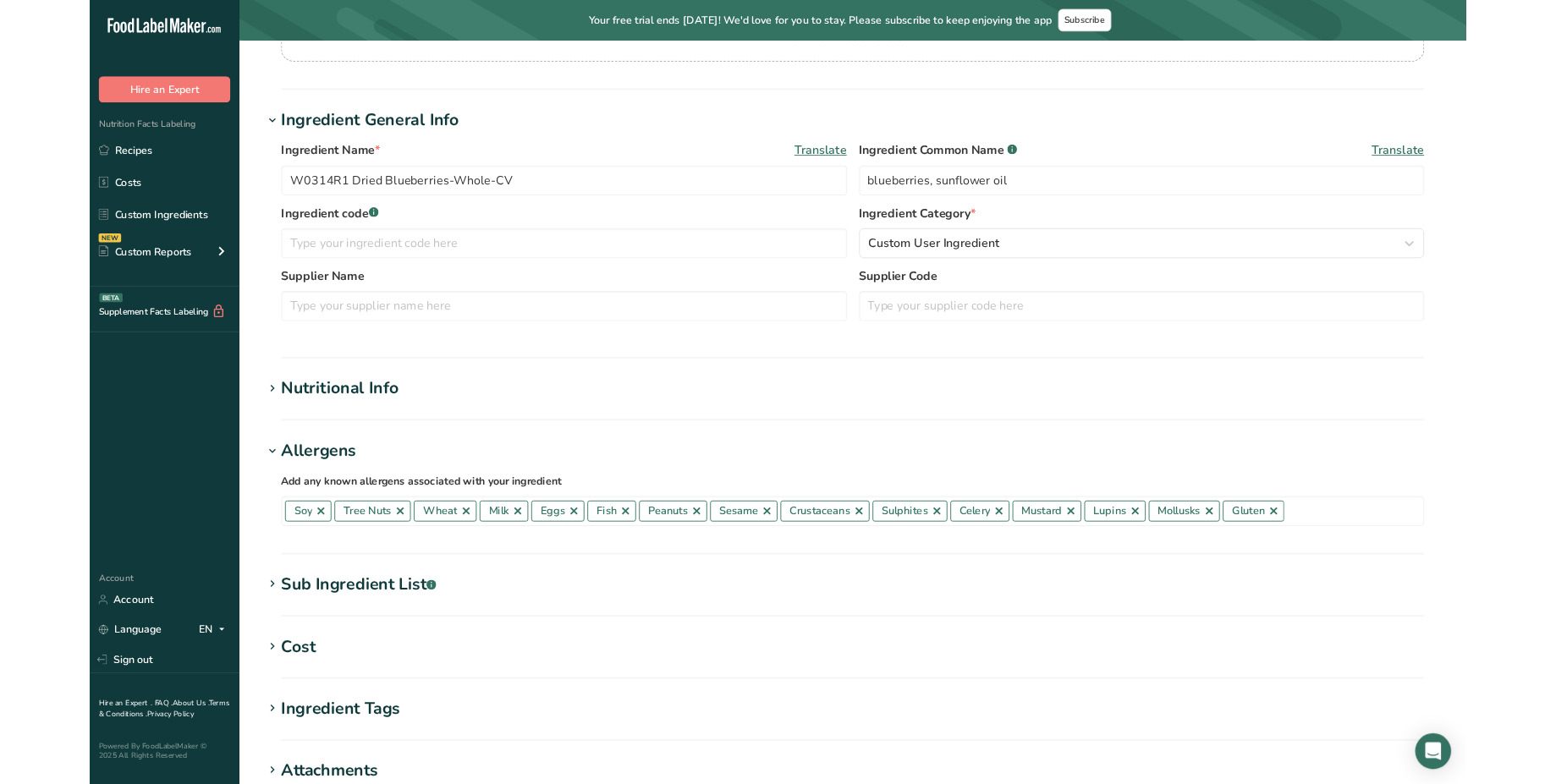
scroll to position [295, 0]
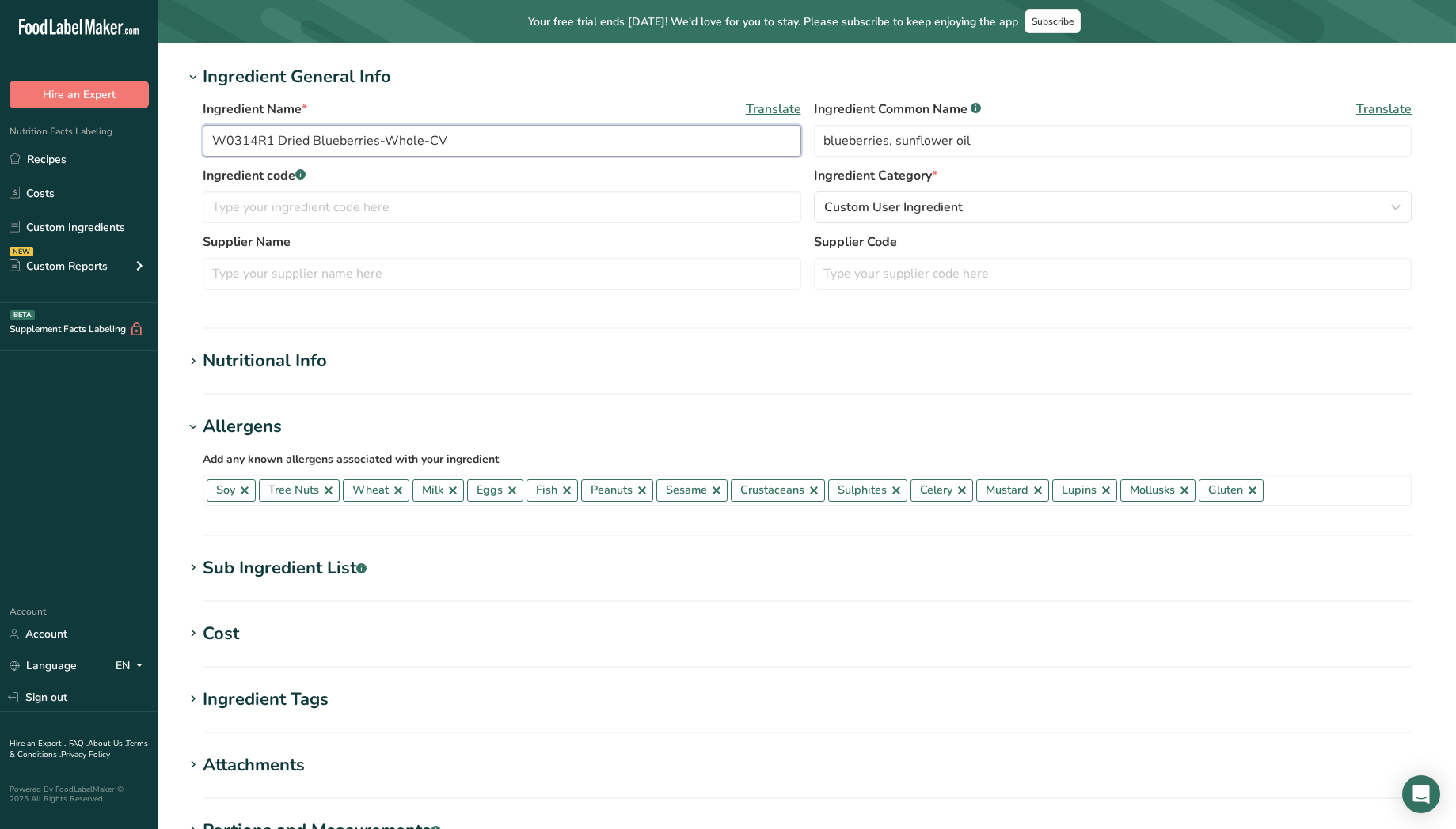
click at [493, 137] on input "W0314R1 Dried Blueberries-Whole-CV" at bounding box center [502, 140] width 599 height 32
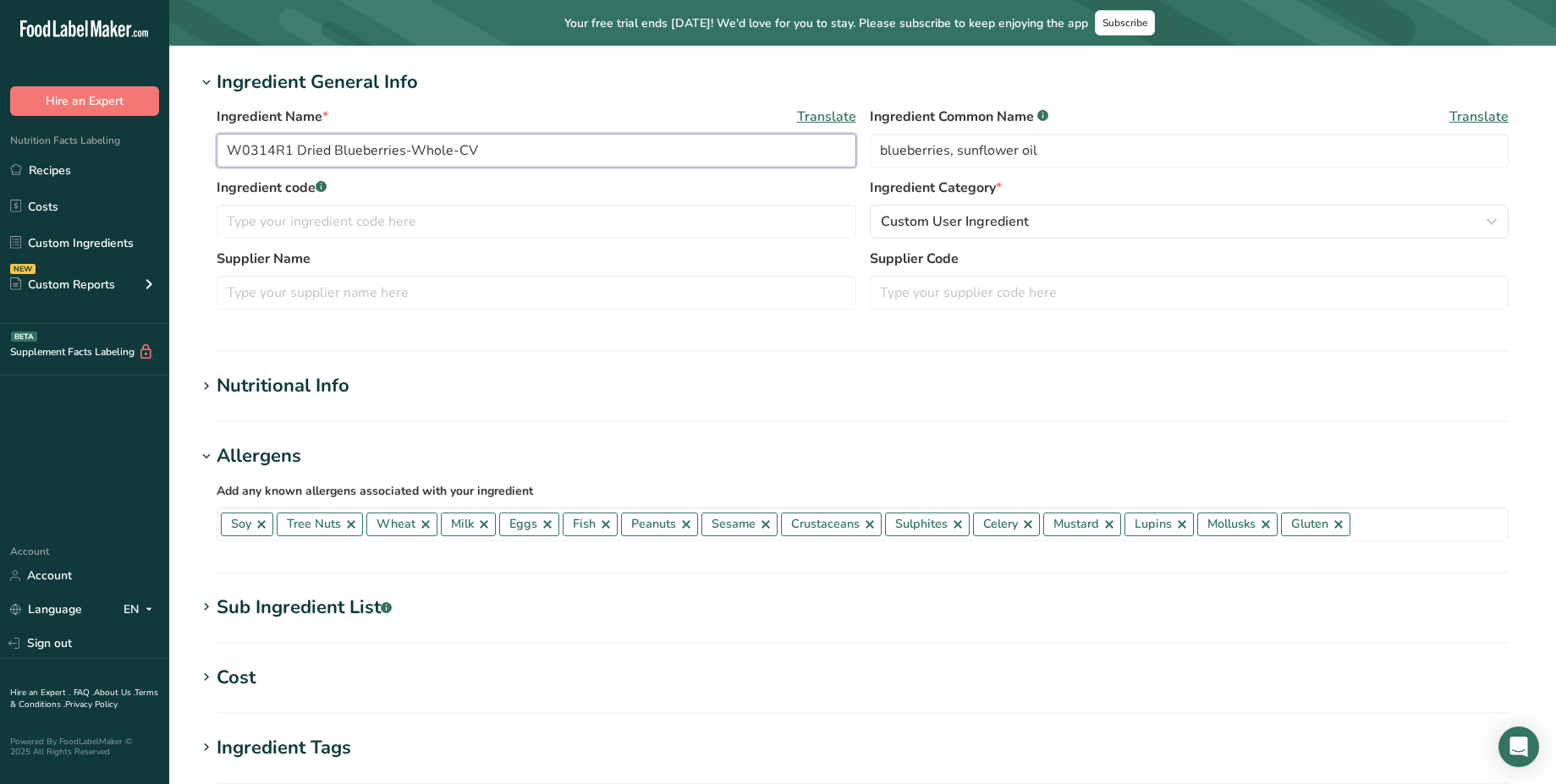
click at [351, 158] on input "W0314R1 Dried Blueberries-Whole-CV" at bounding box center [537, 150] width 640 height 34
click at [613, 160] on input "W0314R1 Dried Blueberries-Whole-CV" at bounding box center [537, 150] width 640 height 34
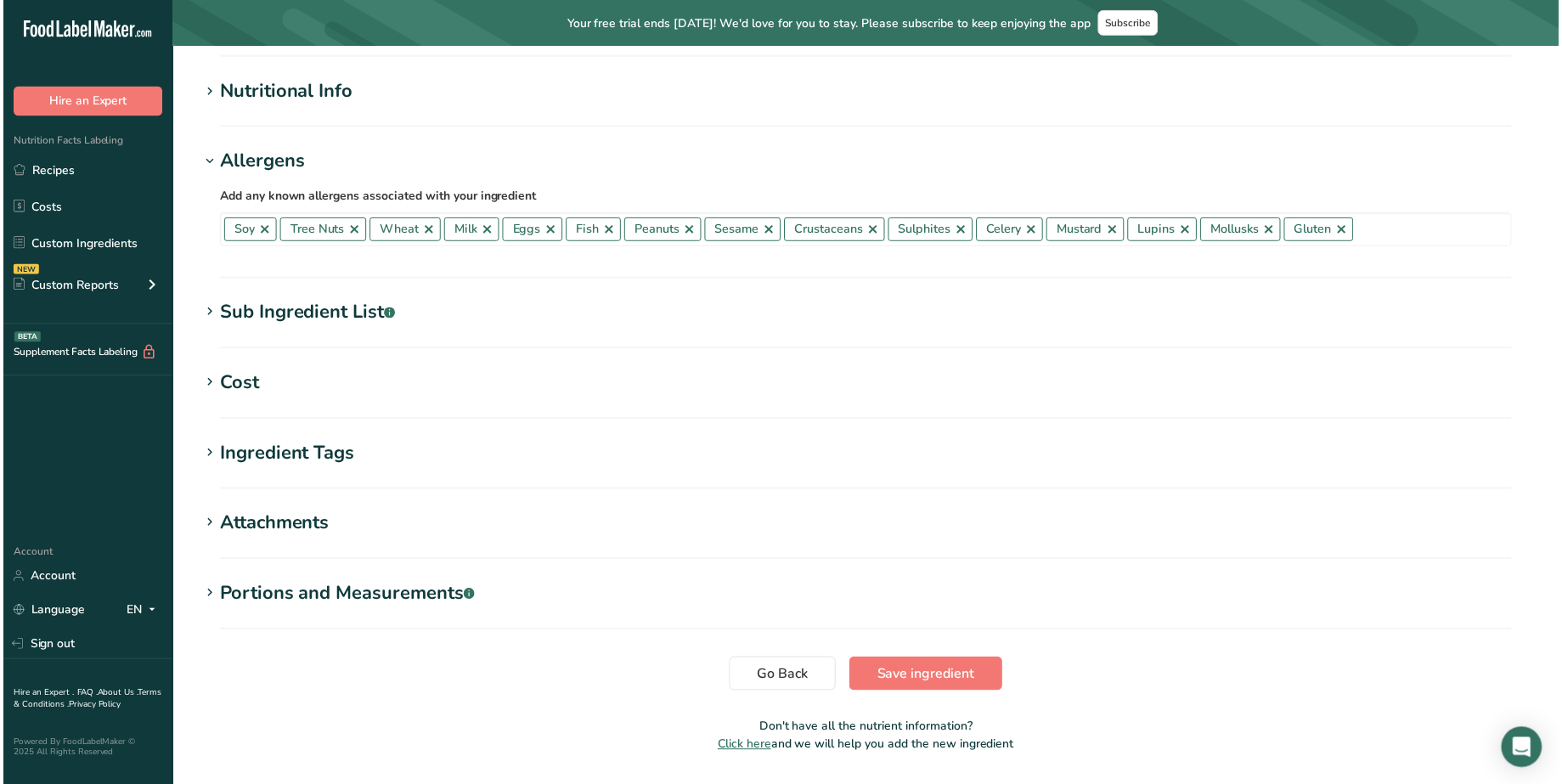
scroll to position [642, 0]
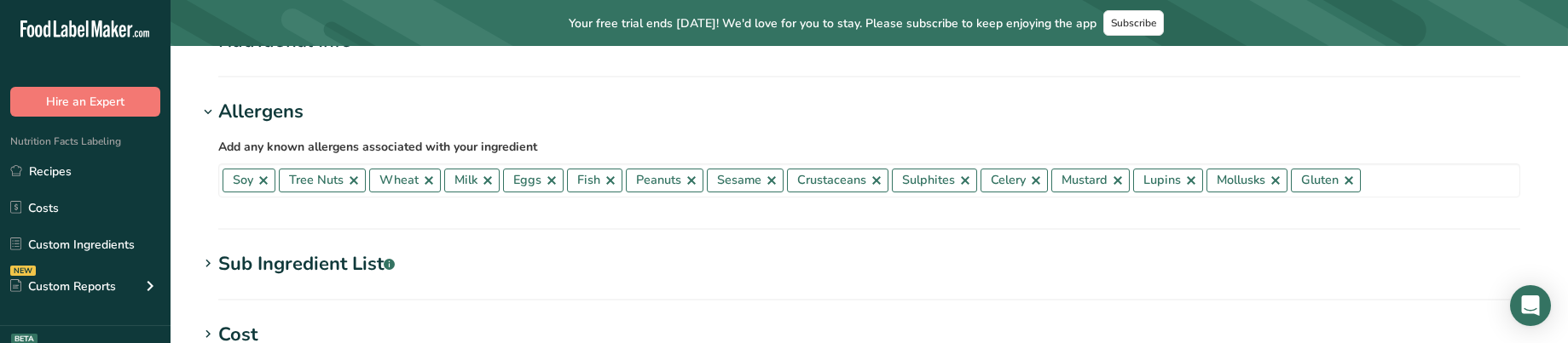
click at [973, 308] on section "Edit W0314R1 Dried Blueberries-Whole-CV Ingredient Spec Sheet .a-a{fill:#347362…" at bounding box center [869, 68] width 1398 height 1333
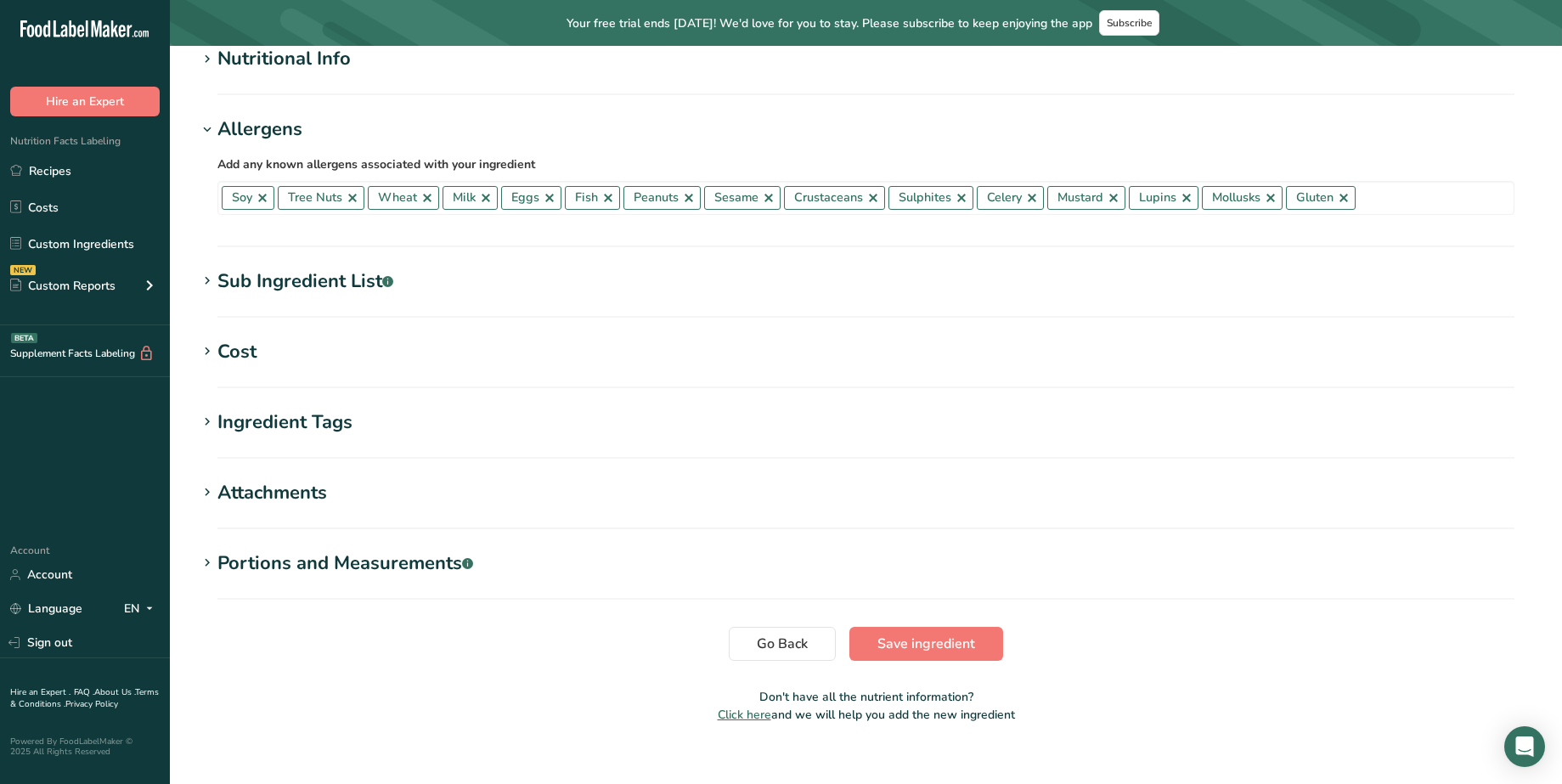
scroll to position [645, 0]
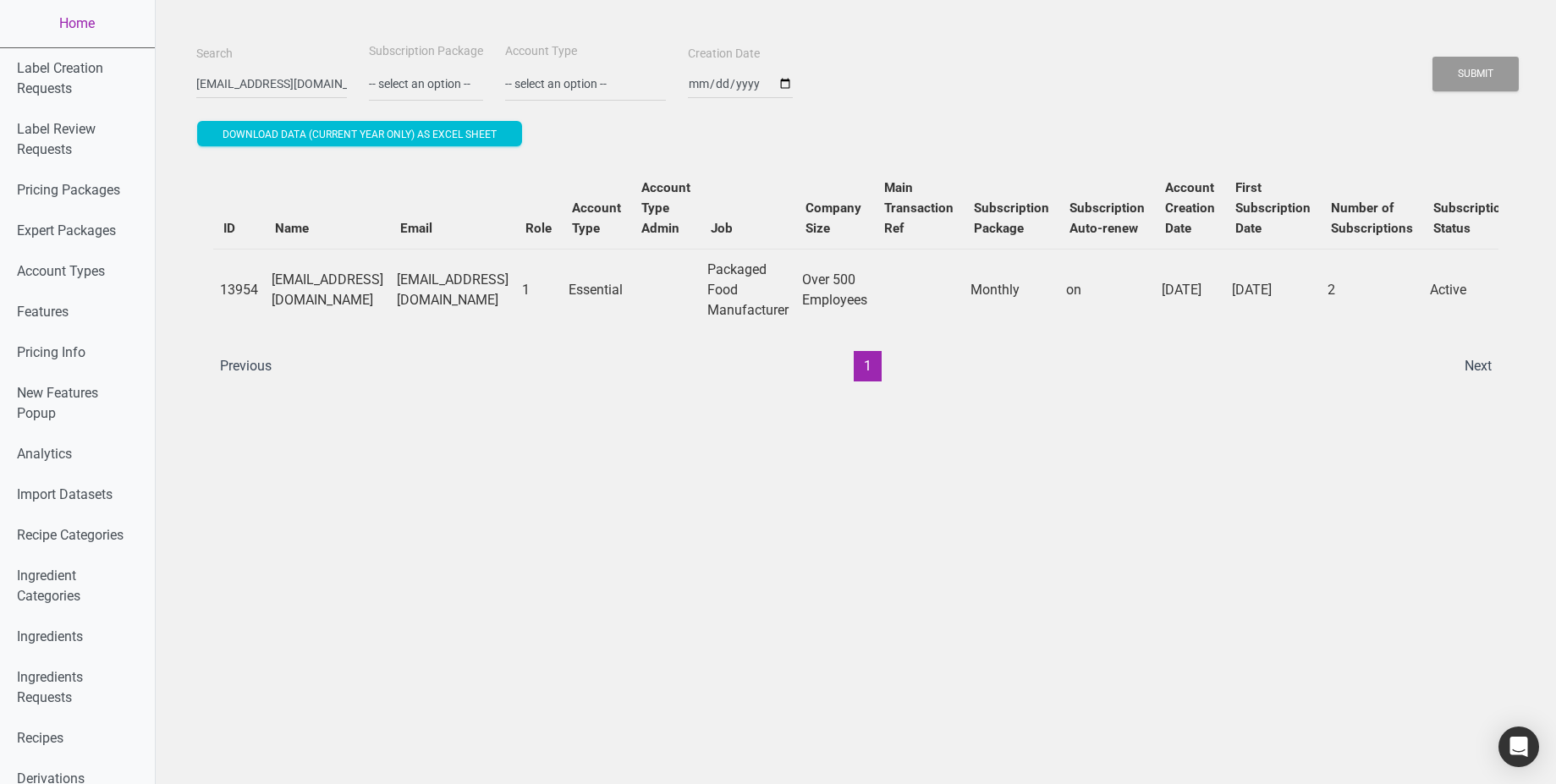
scroll to position [0, 454]
